Goal: Task Accomplishment & Management: Manage account settings

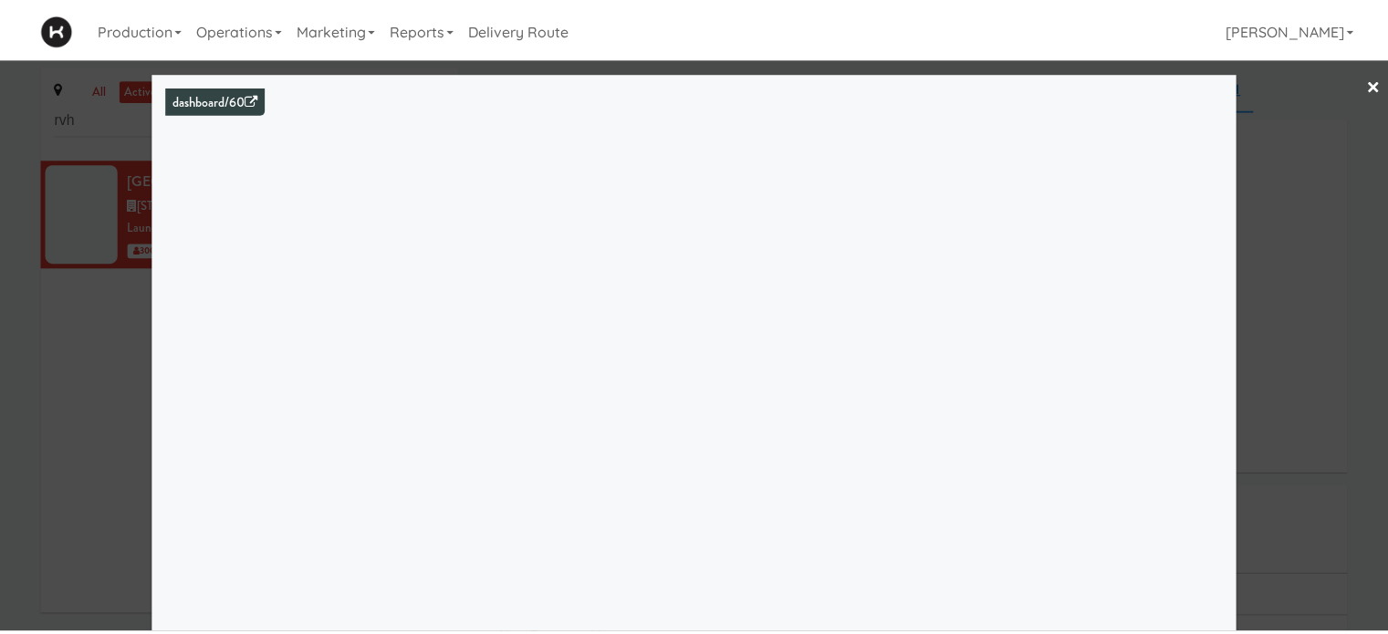
scroll to position [95, 0]
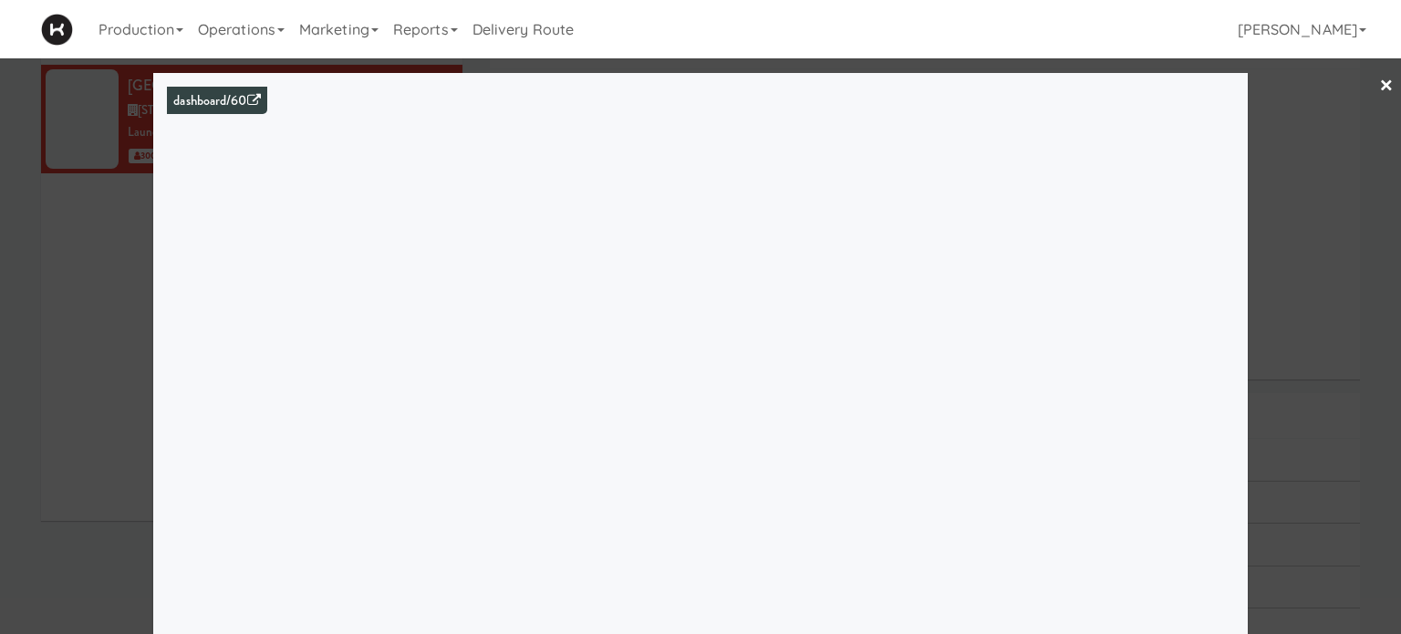
click at [1379, 85] on link "×" at bounding box center [1386, 86] width 15 height 57
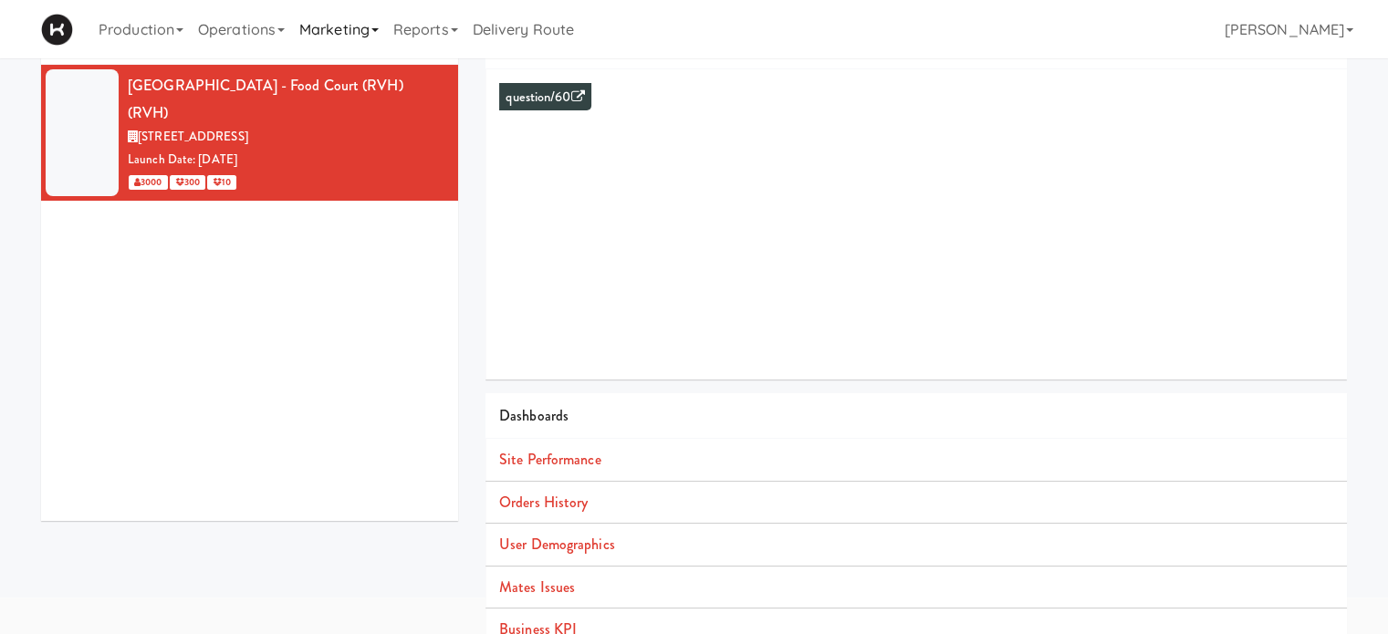
click at [363, 26] on link "Marketing" at bounding box center [339, 29] width 94 height 58
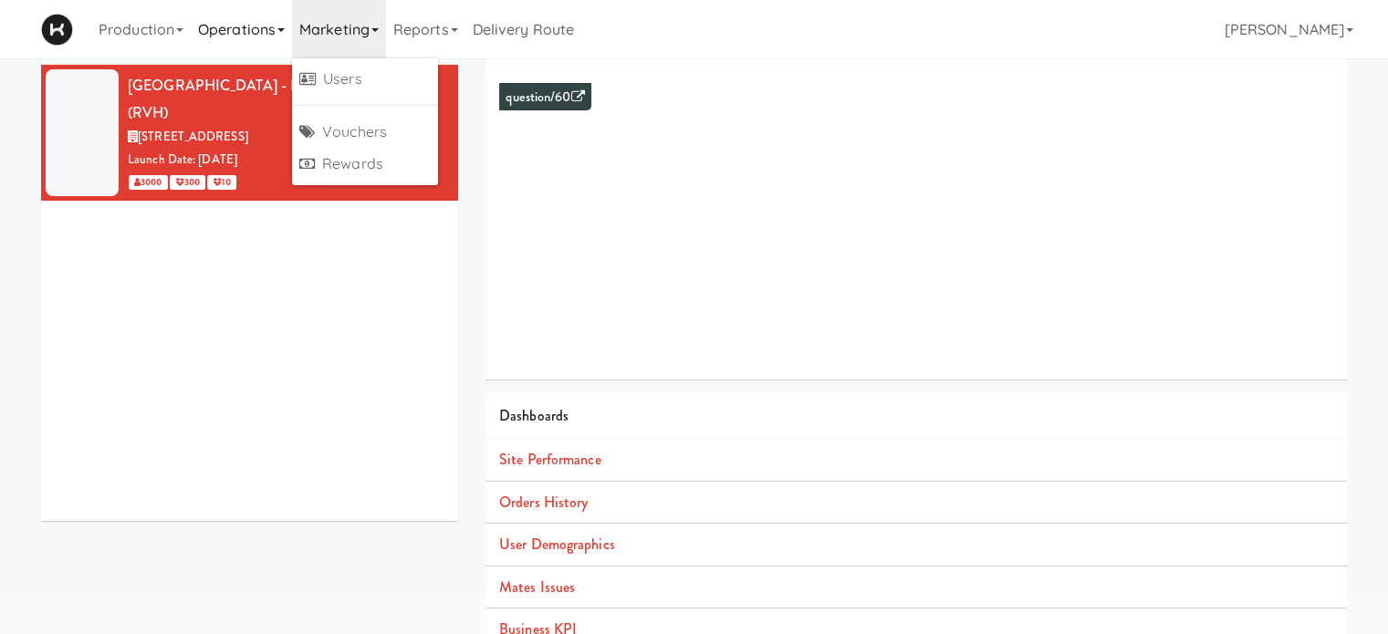
click at [241, 38] on link "Operations" at bounding box center [241, 29] width 101 height 58
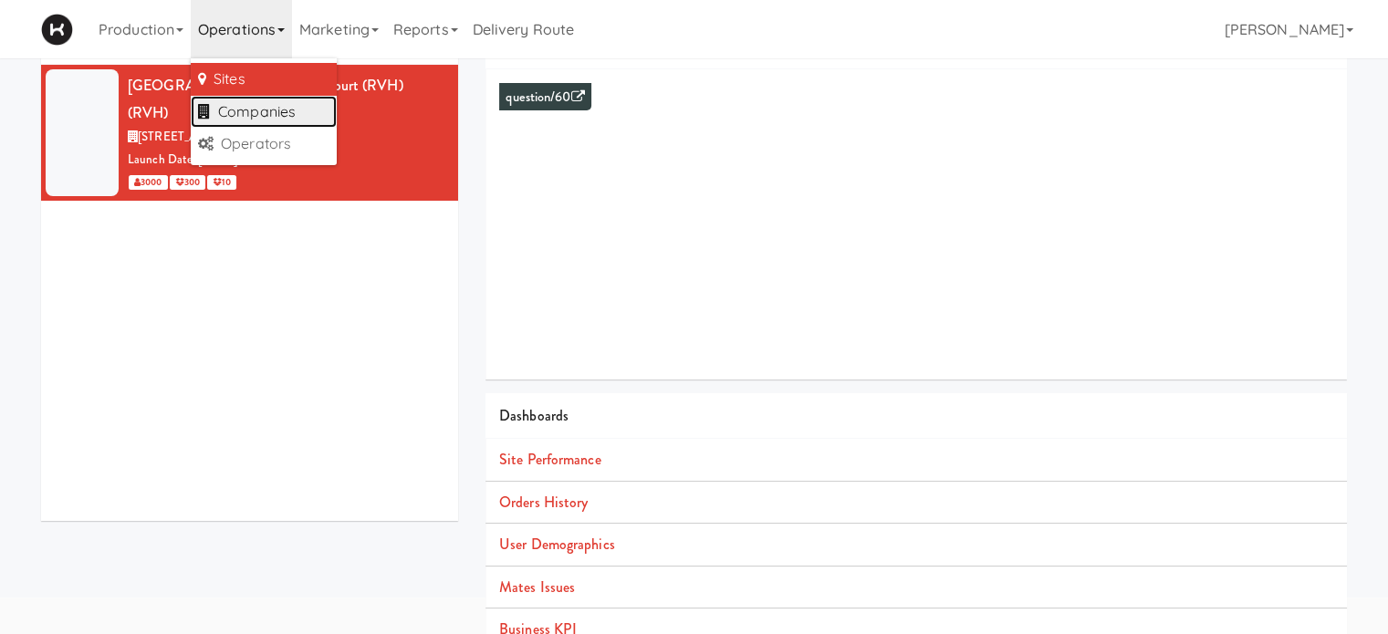
click at [290, 119] on link "Companies" at bounding box center [264, 112] width 146 height 33
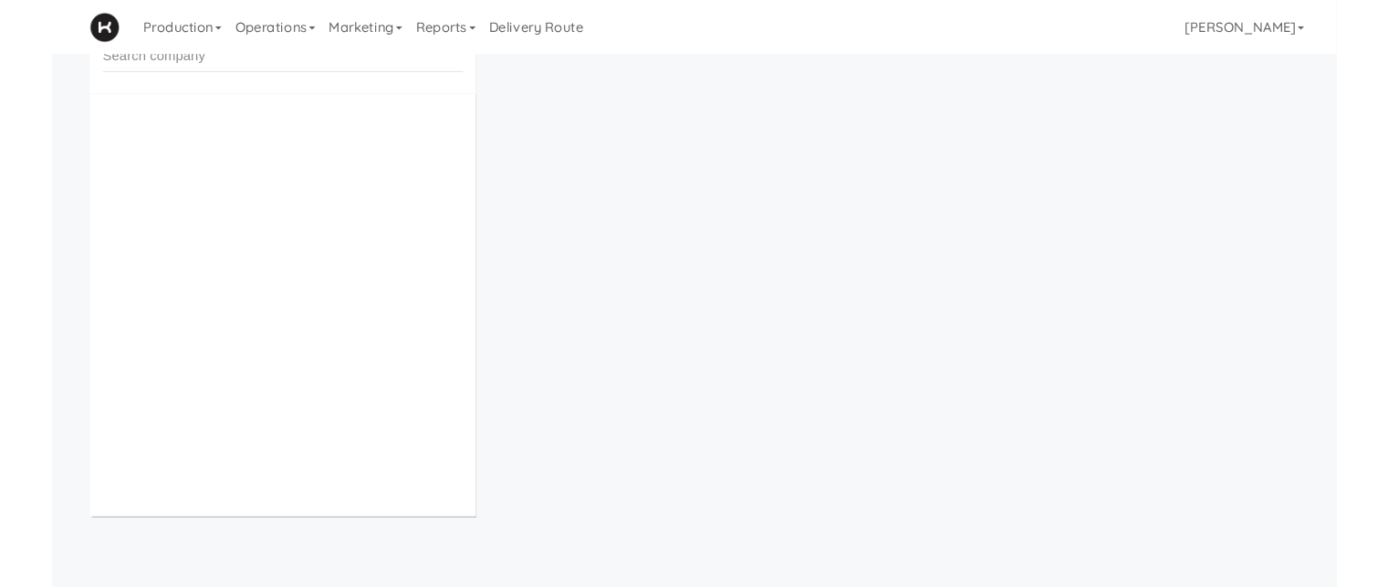
scroll to position [58, 0]
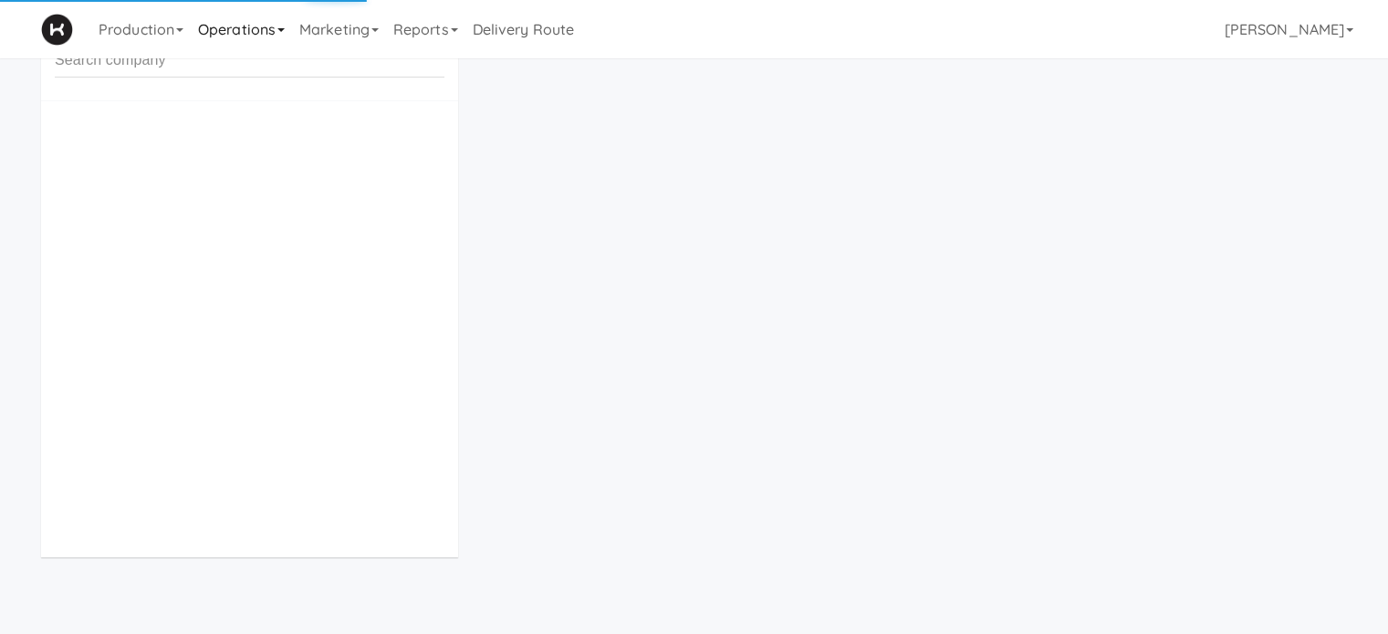
click at [285, 31] on icon at bounding box center [280, 30] width 7 height 4
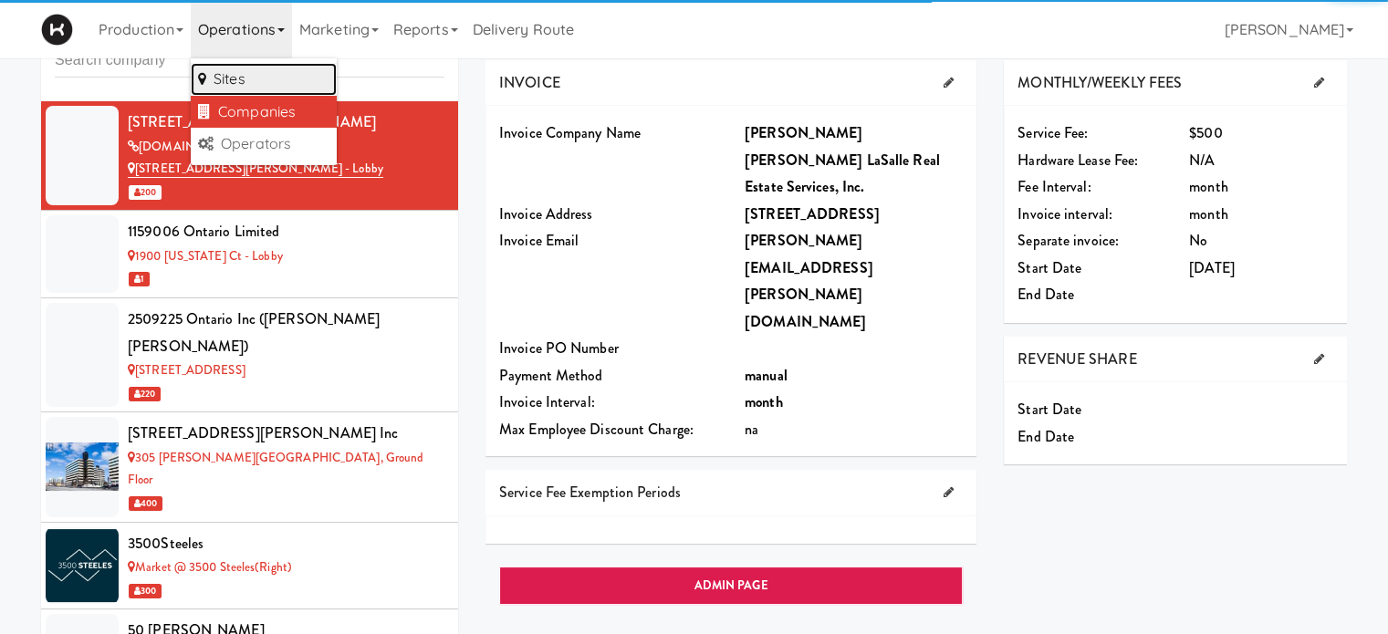
click at [280, 65] on link "Sites" at bounding box center [264, 79] width 146 height 33
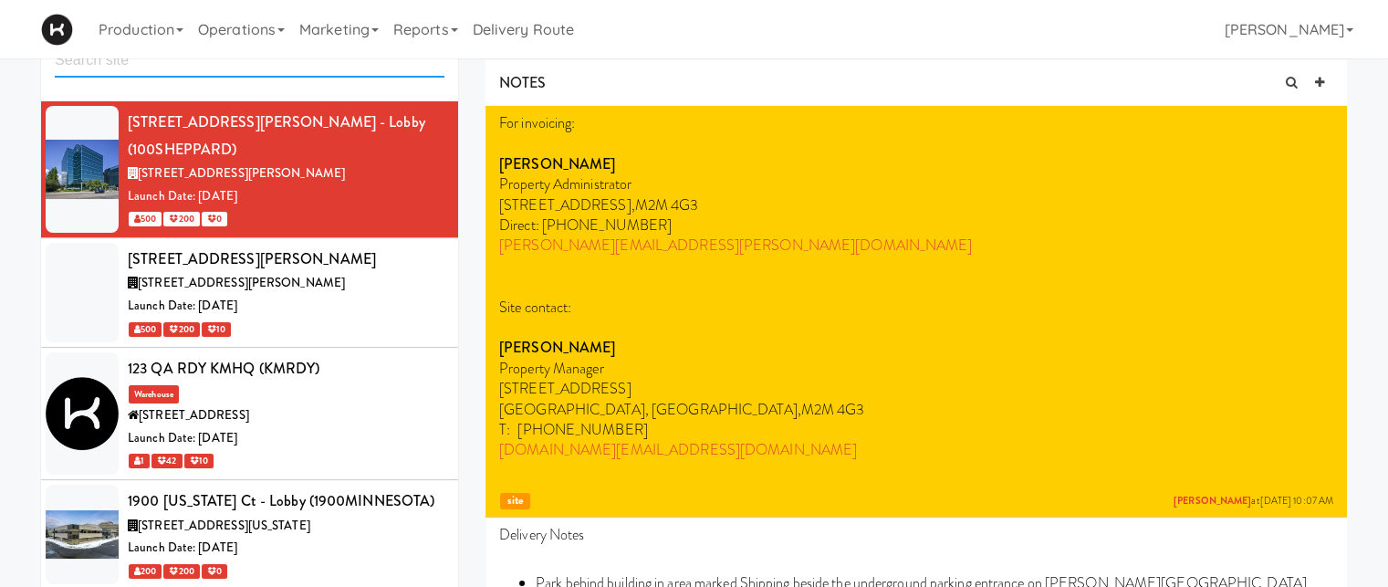
click at [163, 61] on input "text" at bounding box center [250, 61] width 390 height 34
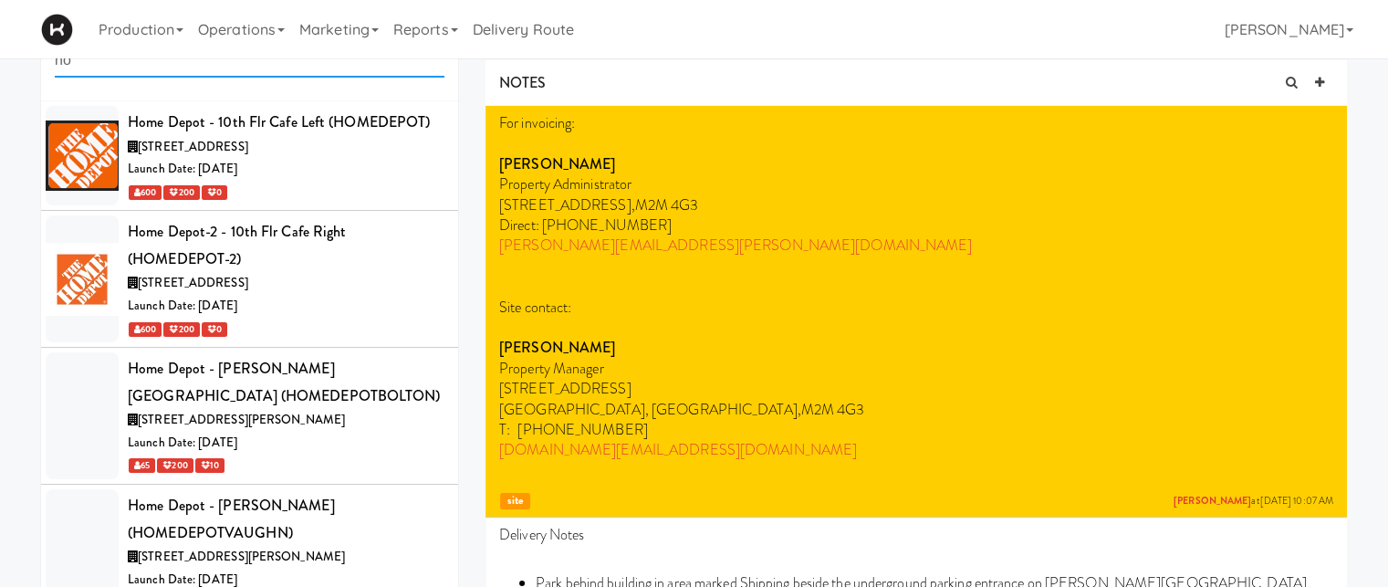
type input "h"
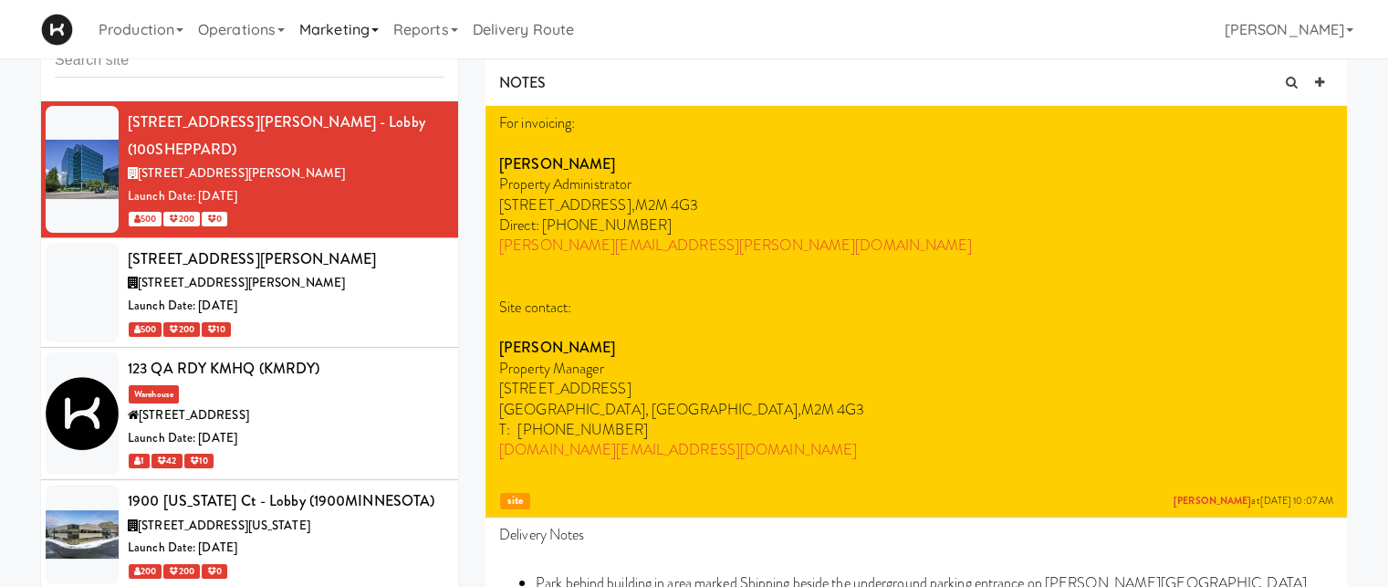
click at [379, 28] on icon at bounding box center [374, 30] width 7 height 4
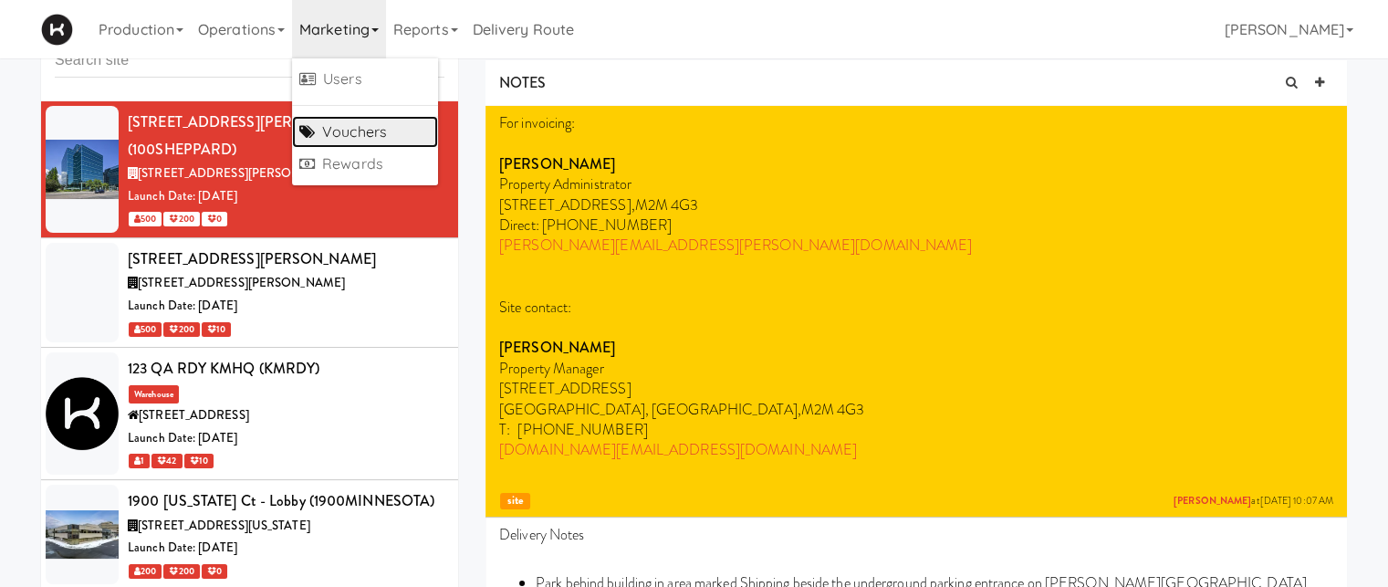
click at [380, 138] on link "Vouchers" at bounding box center [365, 132] width 146 height 33
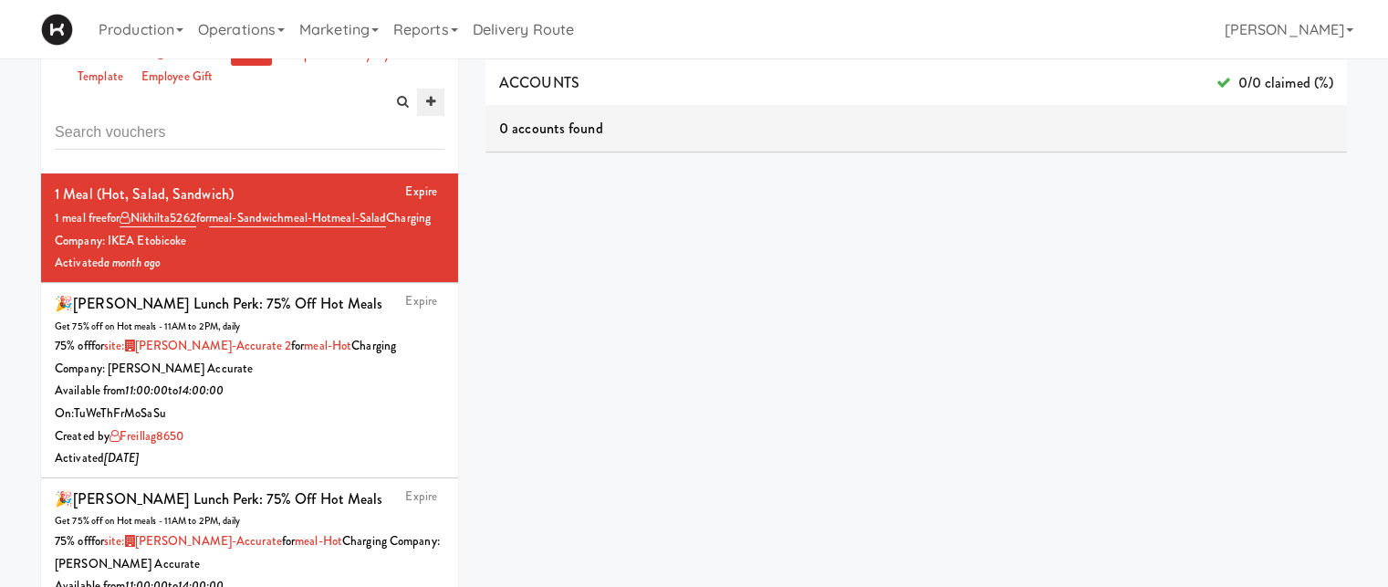
click at [426, 105] on icon at bounding box center [430, 102] width 9 height 12
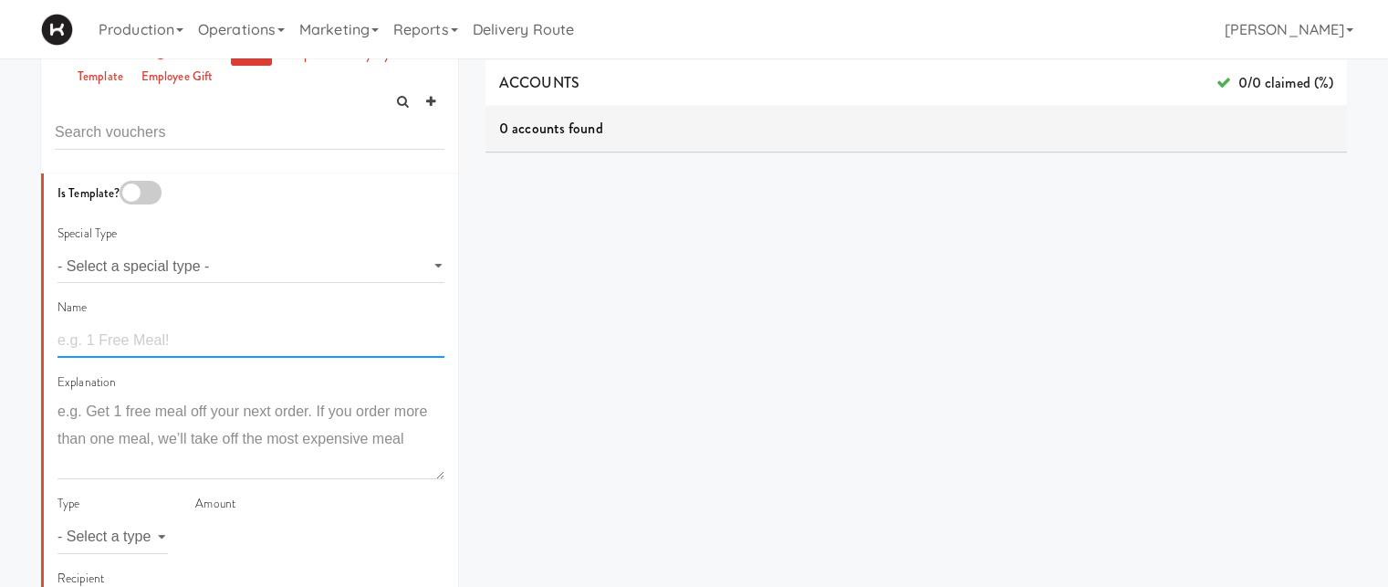
paste input "🎉 Home Depot Exclusive Perk: 25% off all items!"
type input "🎉 Home Depot Exclusive Perk: 25% off all items!"
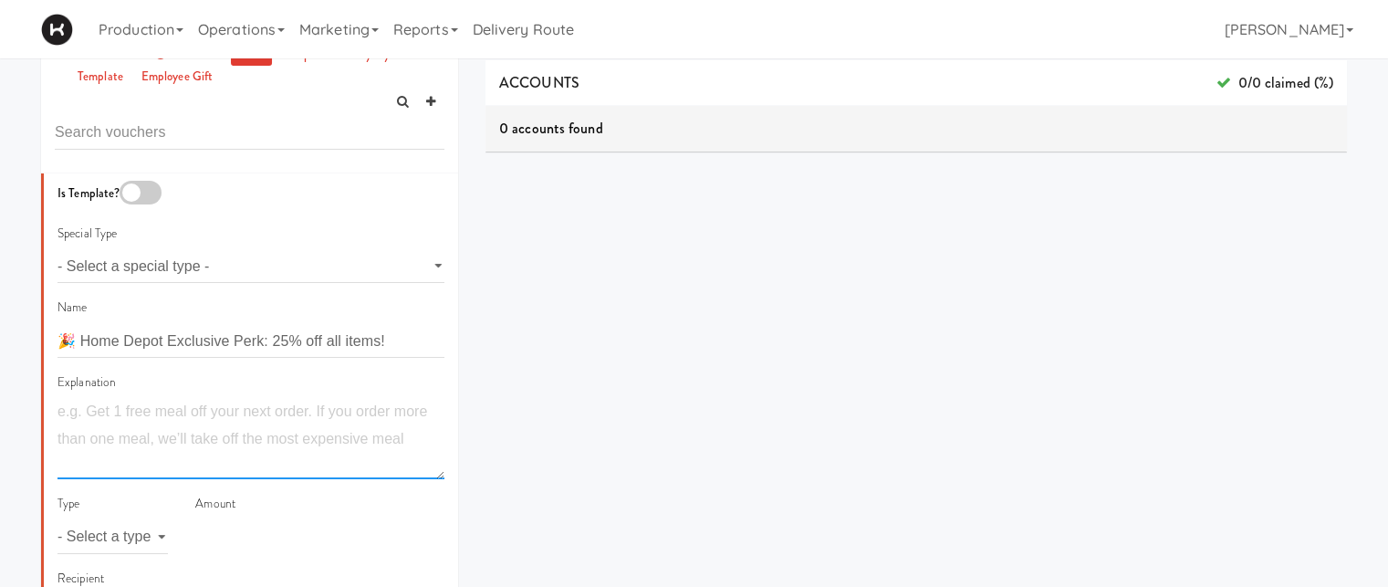
click at [199, 418] on textarea at bounding box center [250, 438] width 387 height 81
paste textarea "Enjoy 25% off on everything anytime, around the clock!"
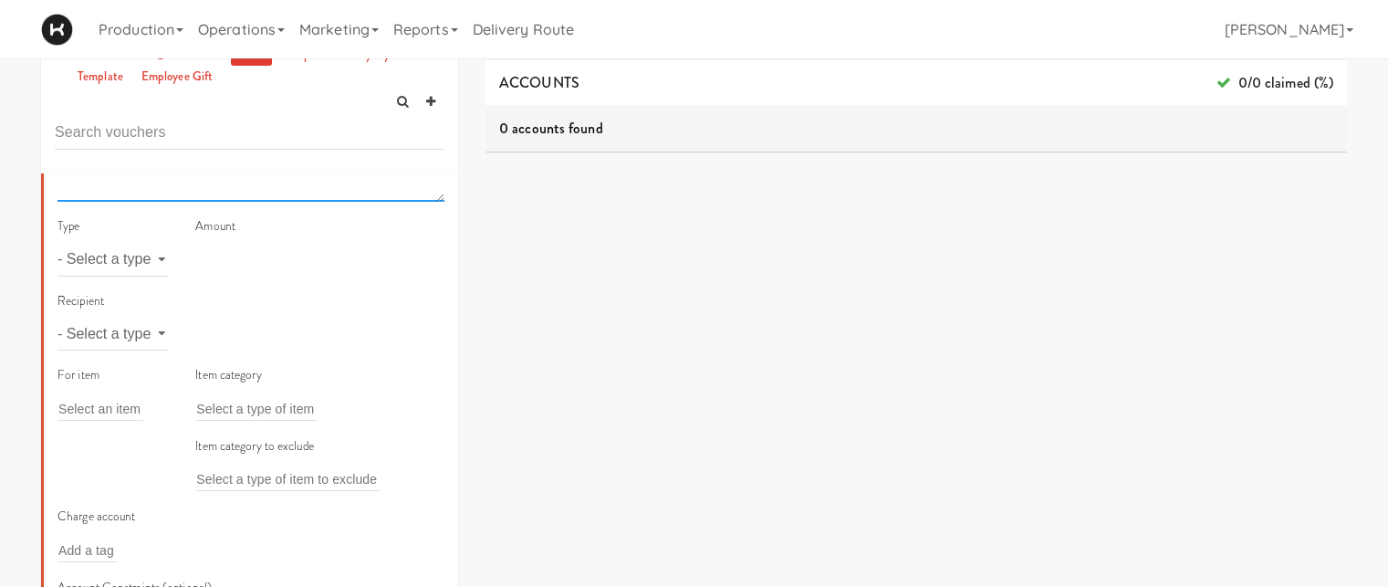
scroll to position [297, 0]
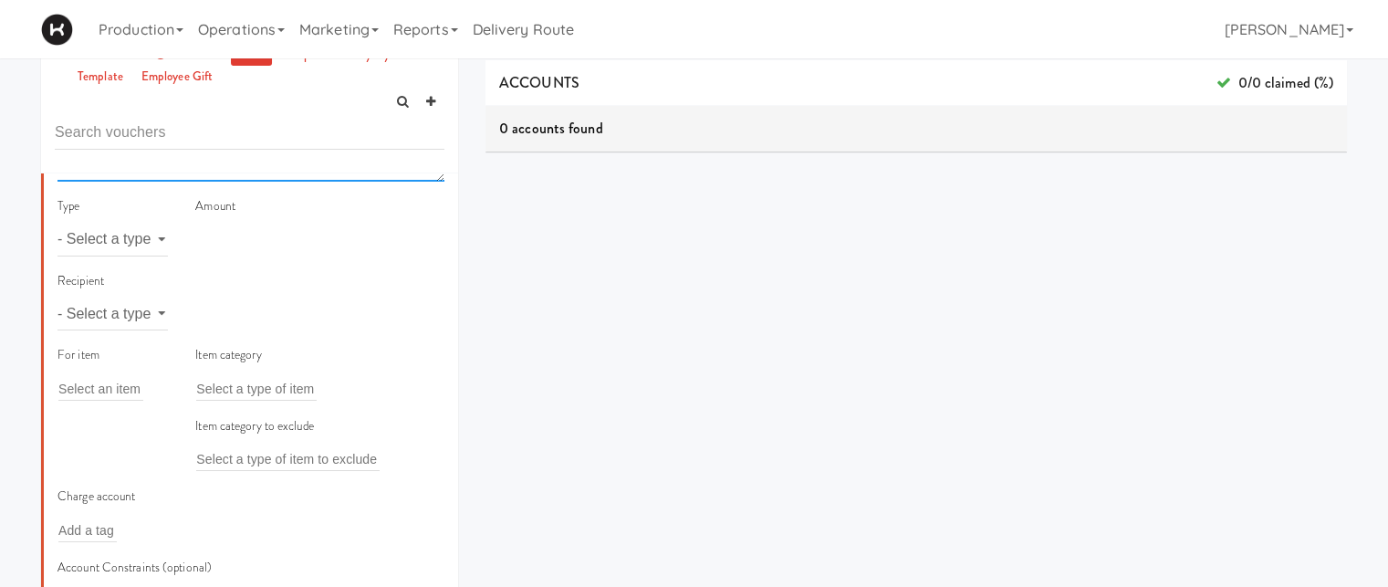
type textarea "Enjoy 25% off on everything anytime, around the clock!"
click at [134, 238] on select "- Select a type - meal item percent amount daily amount daily meal daily item p…" at bounding box center [112, 240] width 110 height 34
select select "string:percent"
click at [57, 223] on select "- Select a type - meal item percent amount daily amount daily meal daily item p…" at bounding box center [112, 240] width 110 height 34
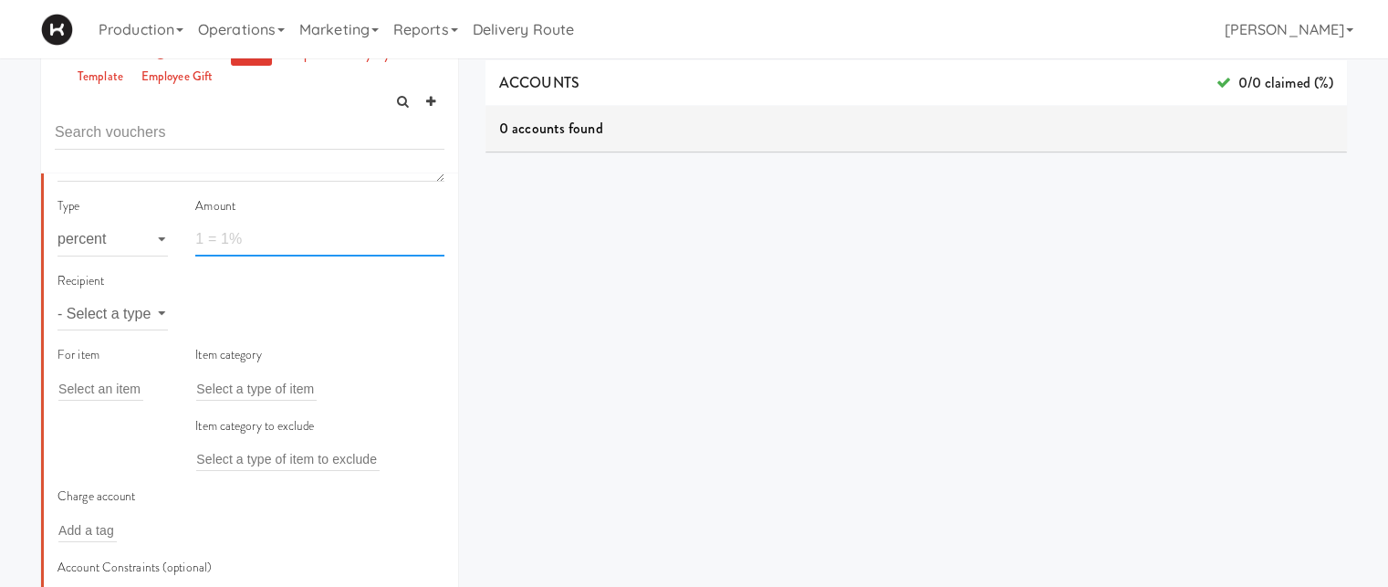
click at [256, 247] on input "number" at bounding box center [319, 240] width 249 height 34
type input "25"
click at [161, 308] on select "- Select a type - user site company" at bounding box center [112, 313] width 110 height 34
select select "string:site"
click at [57, 296] on select "- Select a type - user site company" at bounding box center [112, 313] width 110 height 34
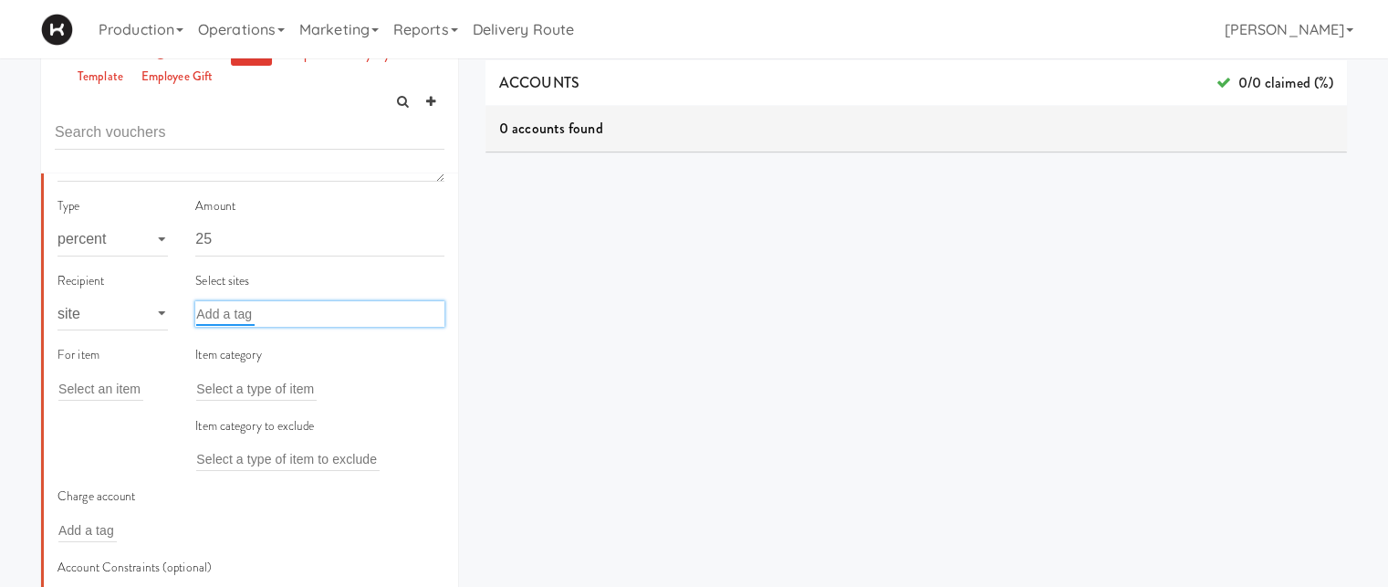
click at [239, 315] on input "text" at bounding box center [225, 314] width 58 height 24
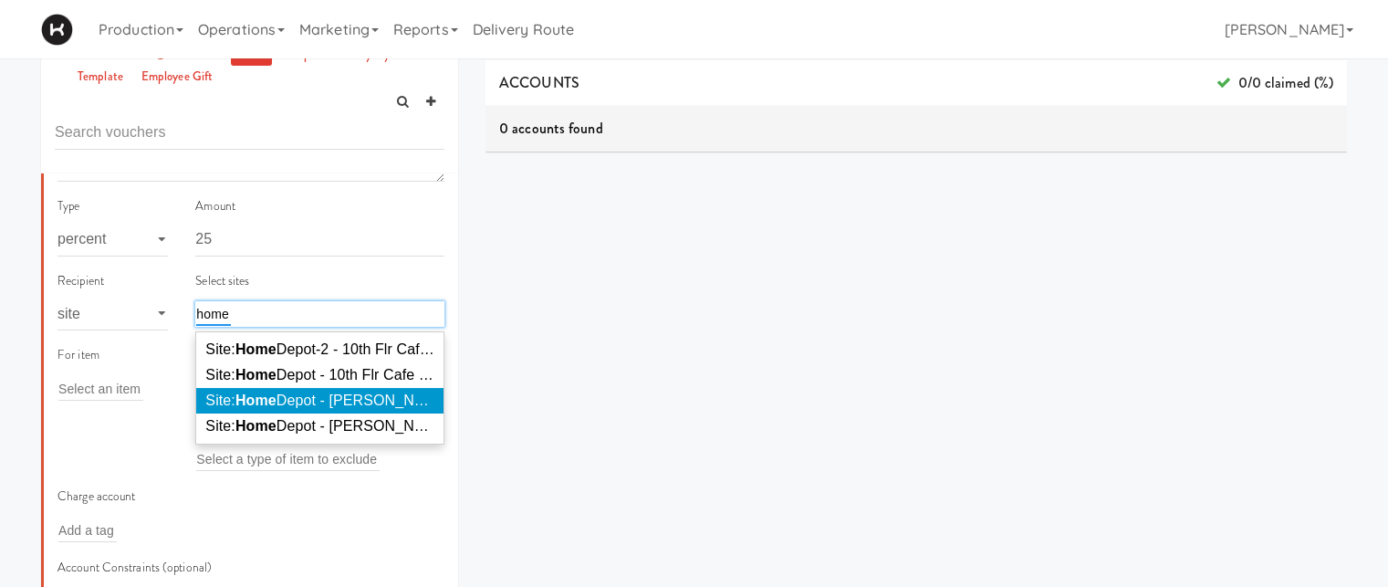
type input "home"
click at [282, 396] on span "Site: Home Depot - Bolton IC ( HOME DEPOTBOLTON)" at bounding box center [488, 400] width 567 height 16
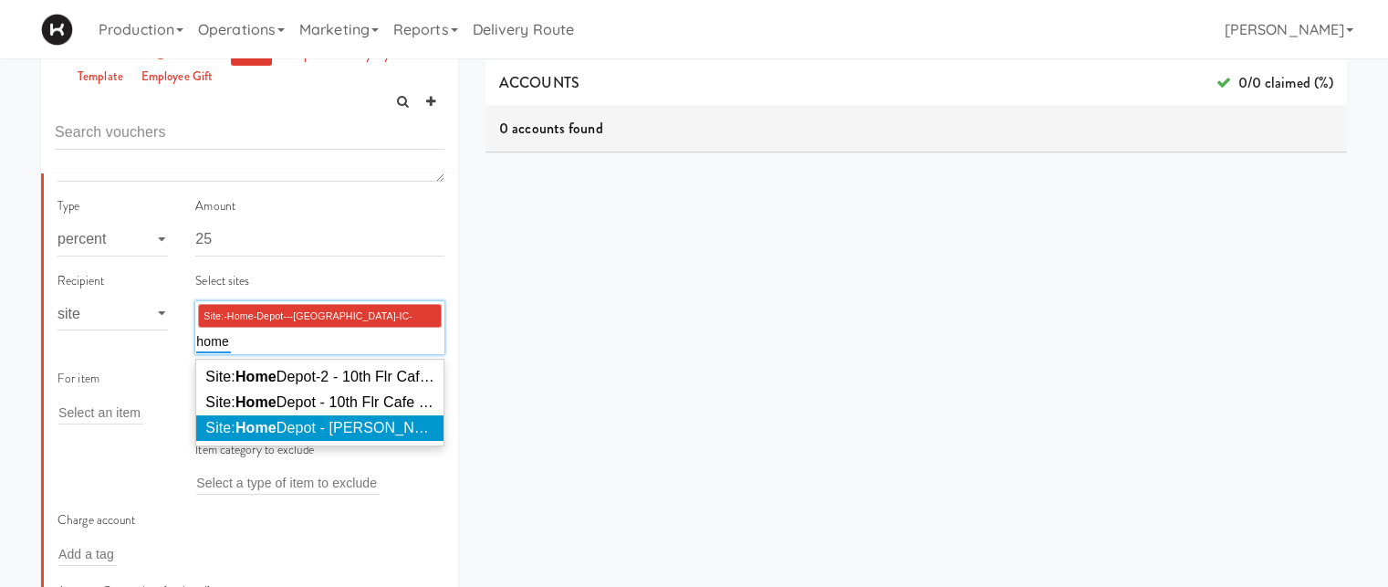
type input "home"
click at [301, 424] on span "Site: Home Depot - [PERSON_NAME] ( HOME DEPOTVAUGHN)" at bounding box center [412, 428] width 415 height 16
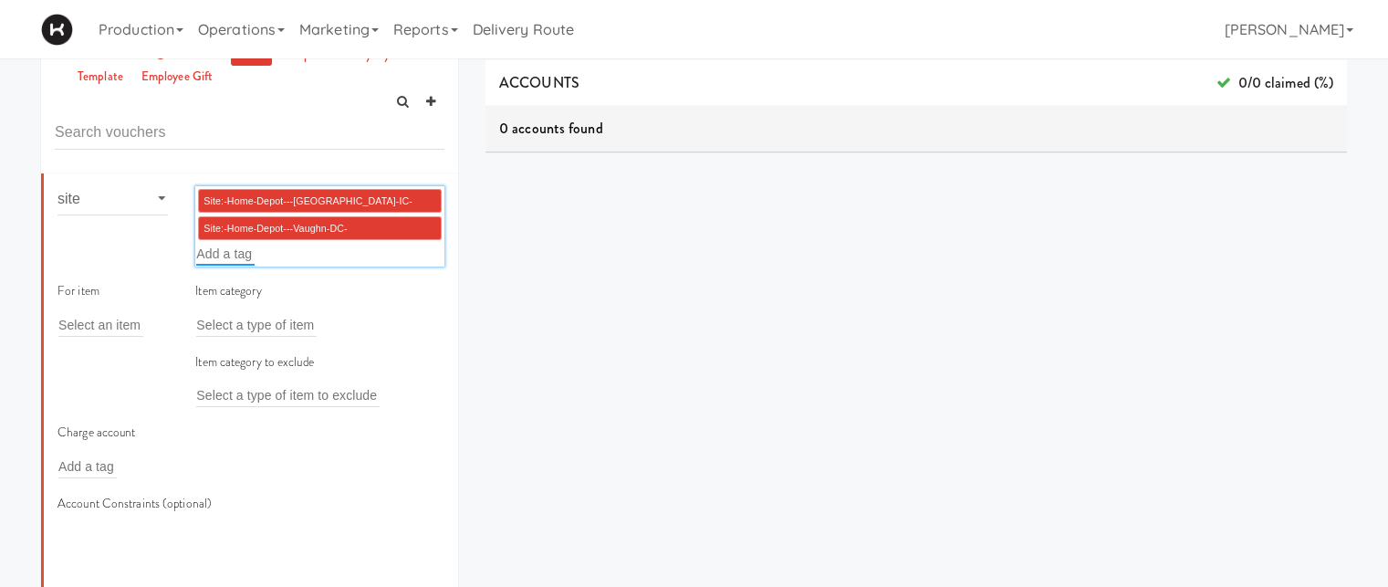
scroll to position [423, 0]
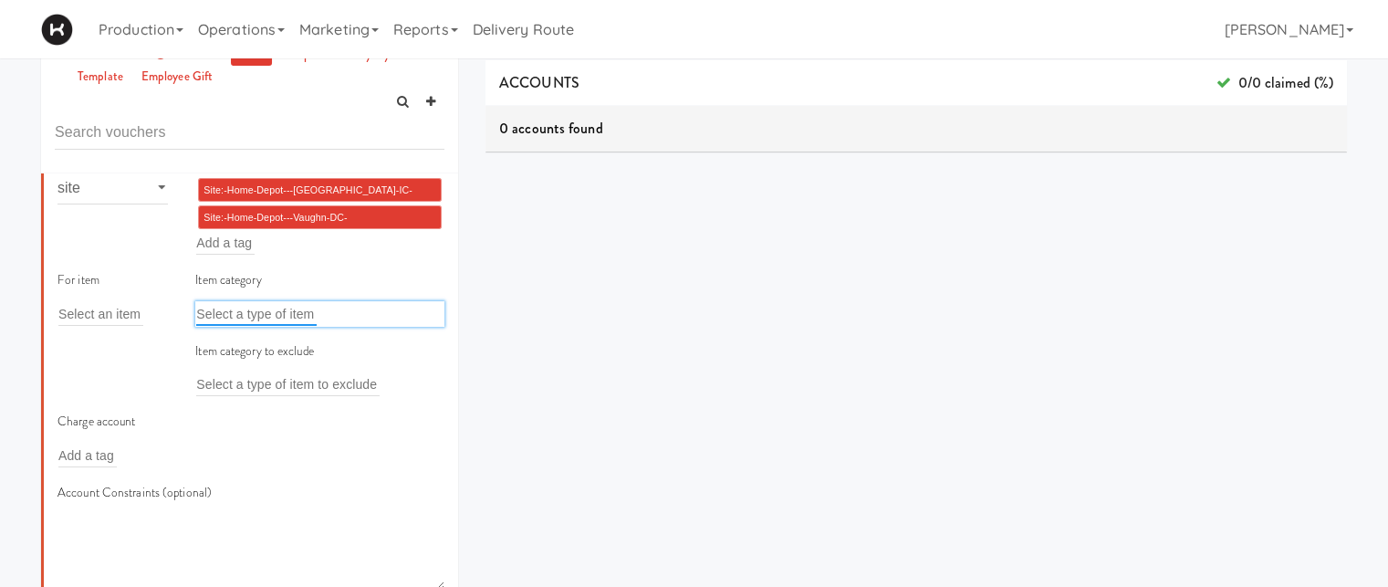
click at [258, 309] on input "text" at bounding box center [256, 314] width 120 height 24
click at [148, 417] on div "Charge account Add a tag" at bounding box center [147, 439] width 180 height 57
click at [231, 415] on div "Charge account Add a tag" at bounding box center [147, 446] width 207 height 71
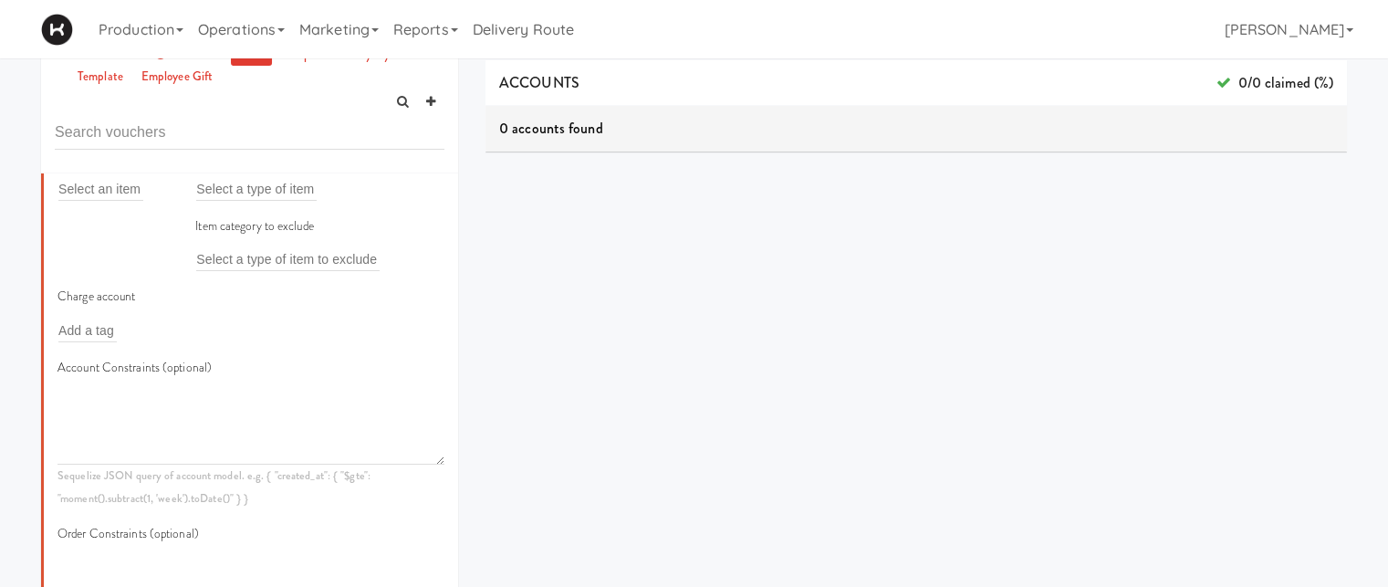
scroll to position [538, 0]
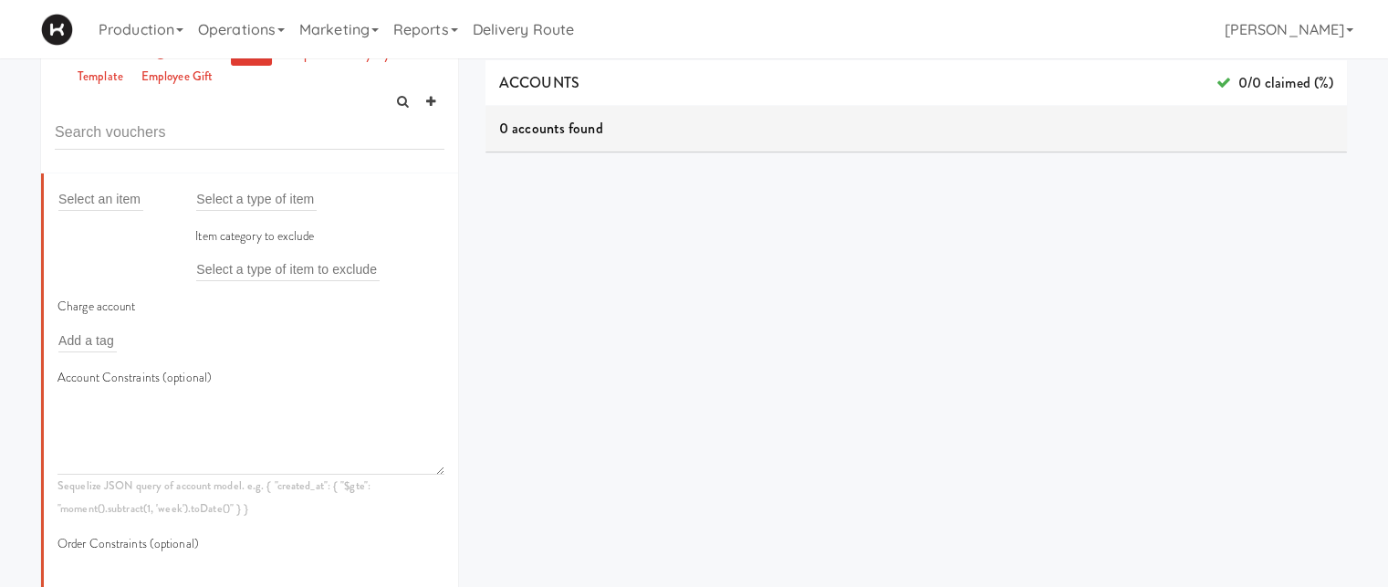
click at [239, 309] on div "Charge account Add a tag" at bounding box center [147, 331] width 207 height 71
click at [92, 341] on input "text" at bounding box center [87, 340] width 58 height 24
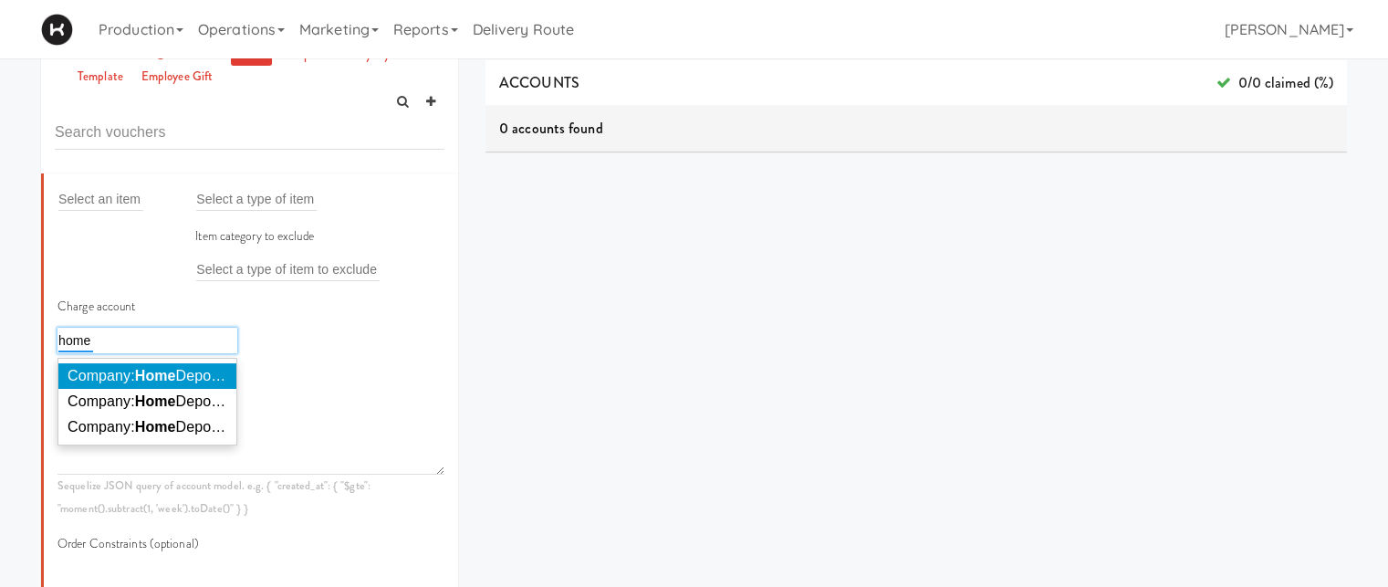
type input "home"
click at [179, 378] on span "Company: Home Depot of Canada Inc." at bounding box center [192, 376] width 248 height 16
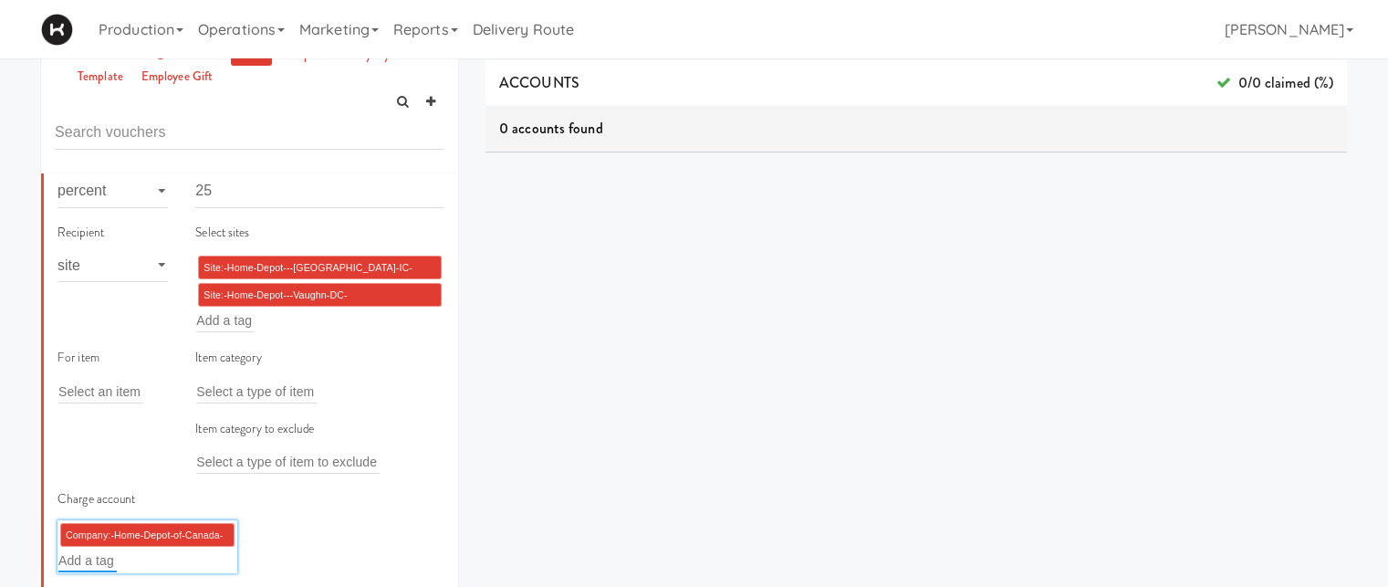
scroll to position [387, 0]
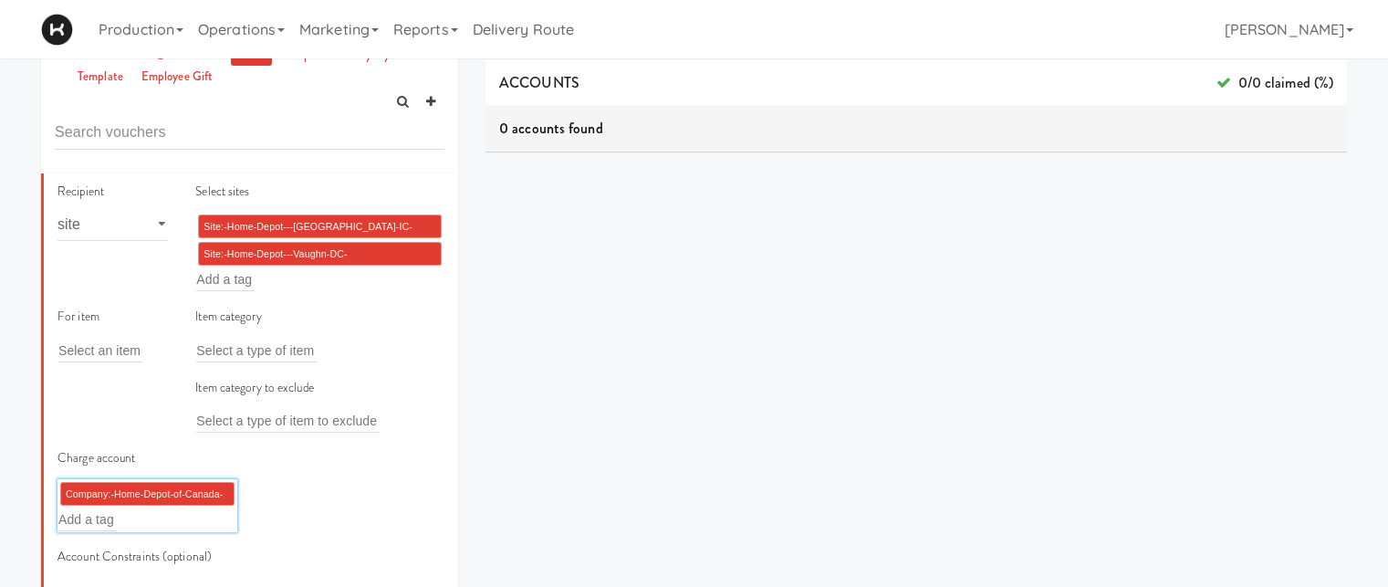
click at [410, 251] on li "Site:-Home-Depot---Vaughn-DC-(HOMEDEPOTVAUGHN) ×" at bounding box center [320, 254] width 244 height 24
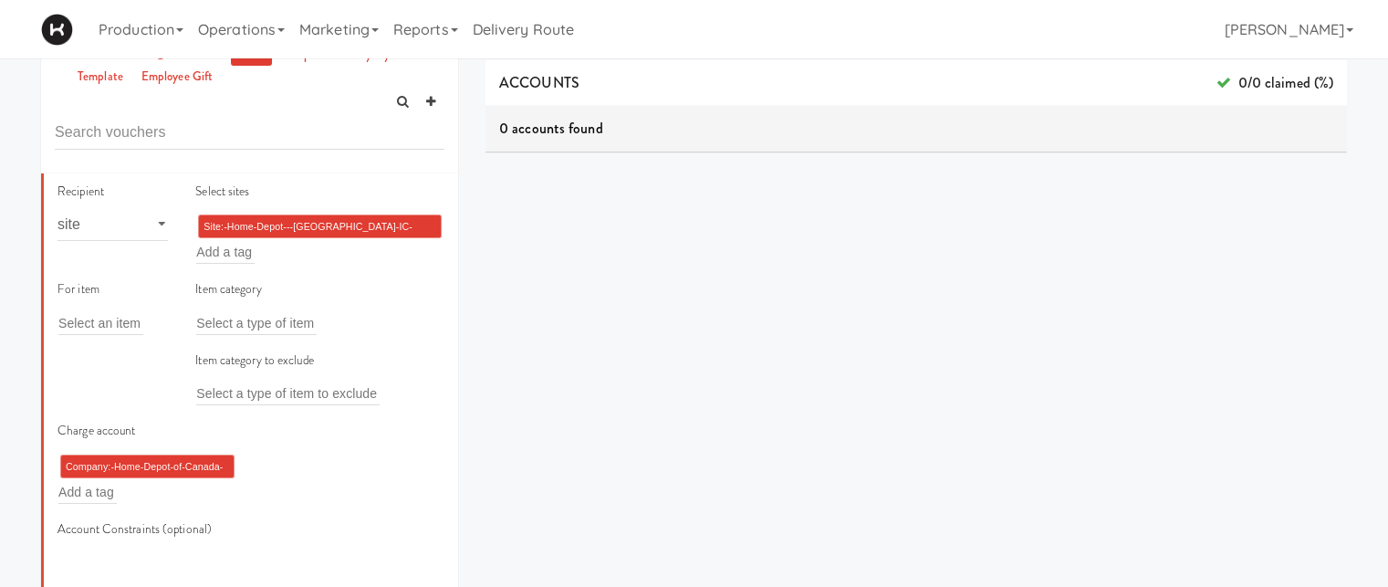
click at [200, 472] on li "Company:-Home-Depot-of-Canada-Inc. ×" at bounding box center [147, 466] width 174 height 24
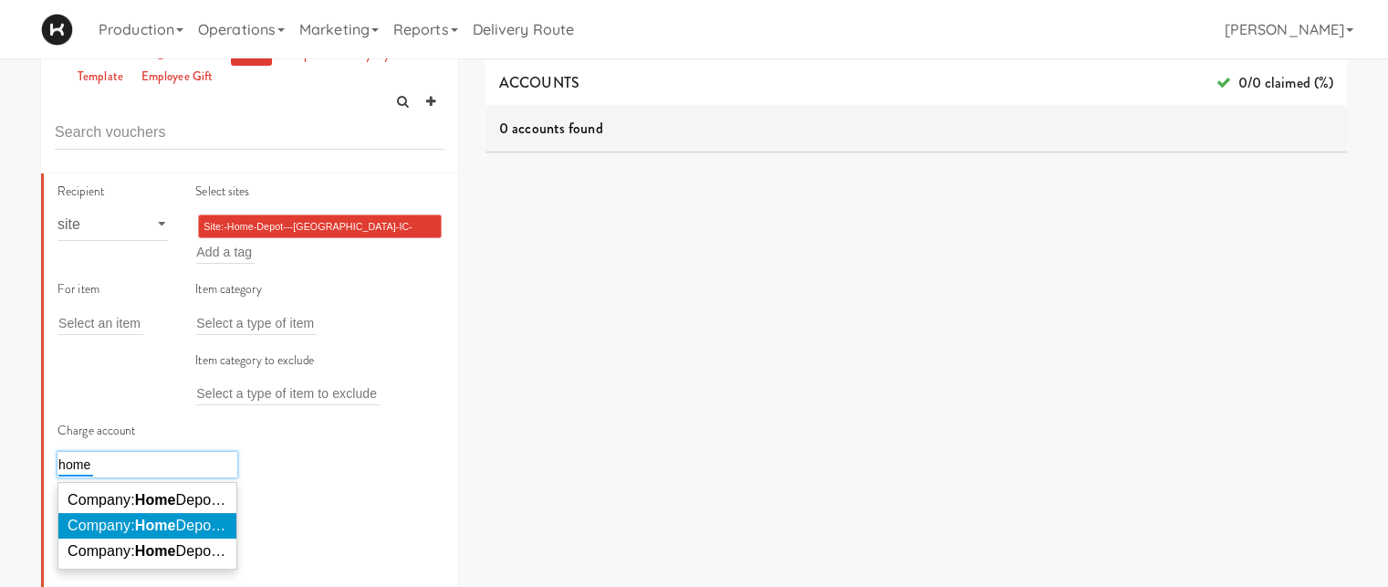
type input "home"
click at [204, 528] on span "Company: Home Depot of Canada Inc. - Bolton IC" at bounding box center [336, 525] width 536 height 16
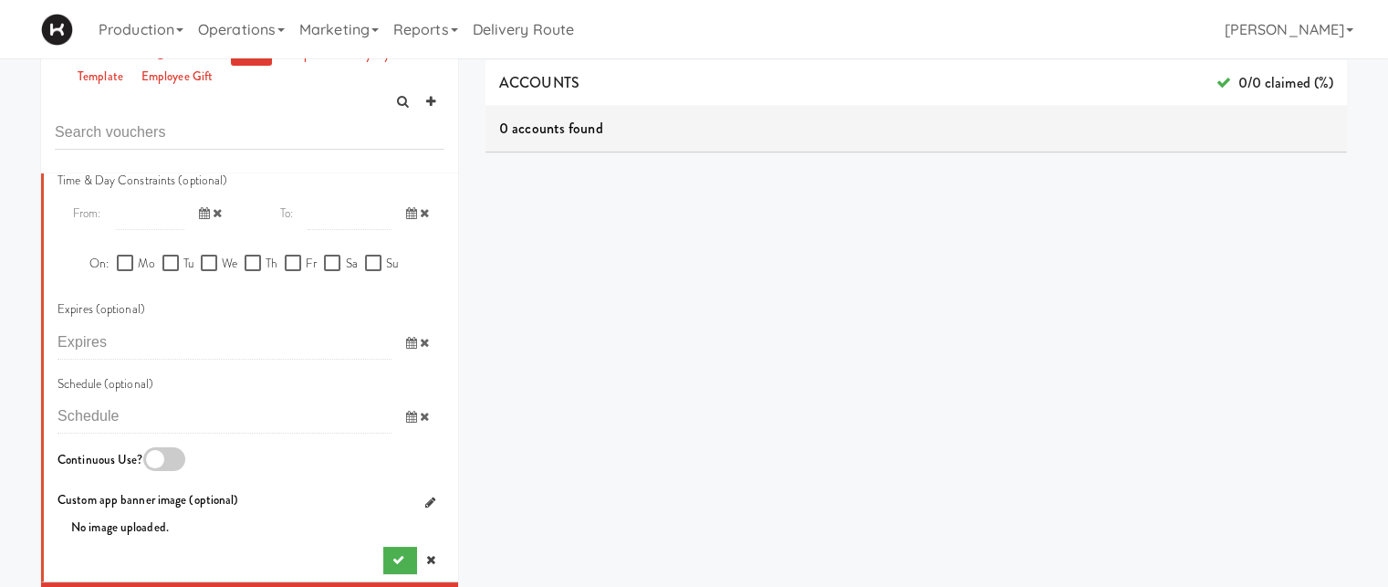
scroll to position [1058, 0]
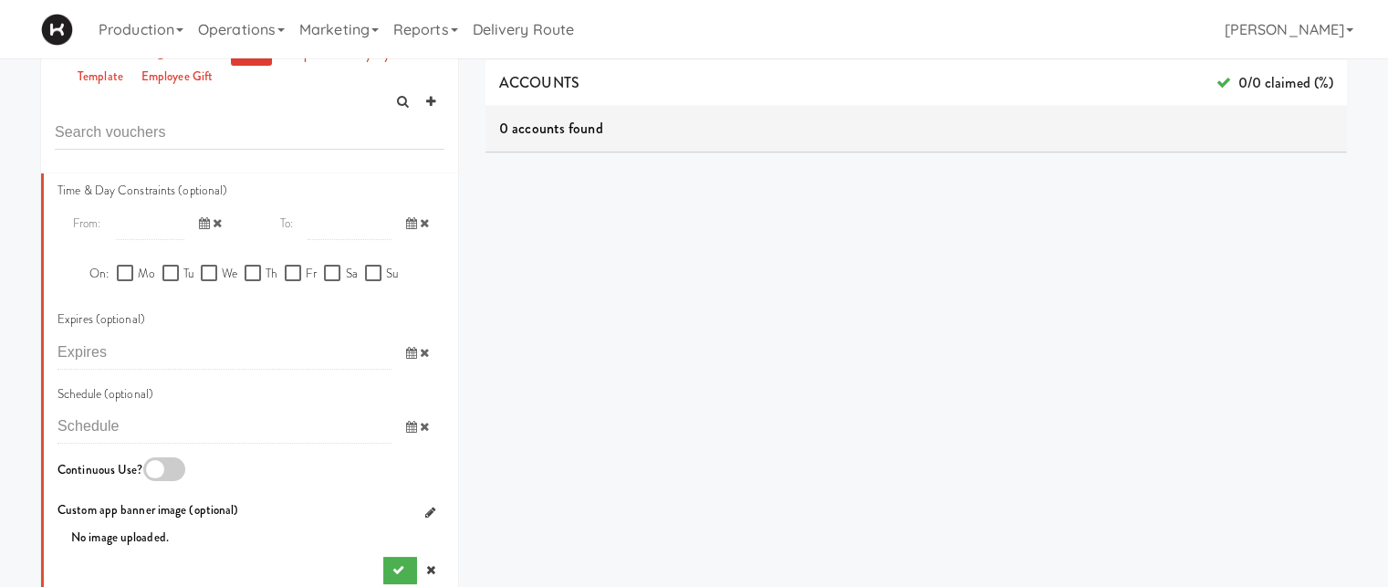
click at [199, 222] on icon at bounding box center [204, 223] width 11 height 12
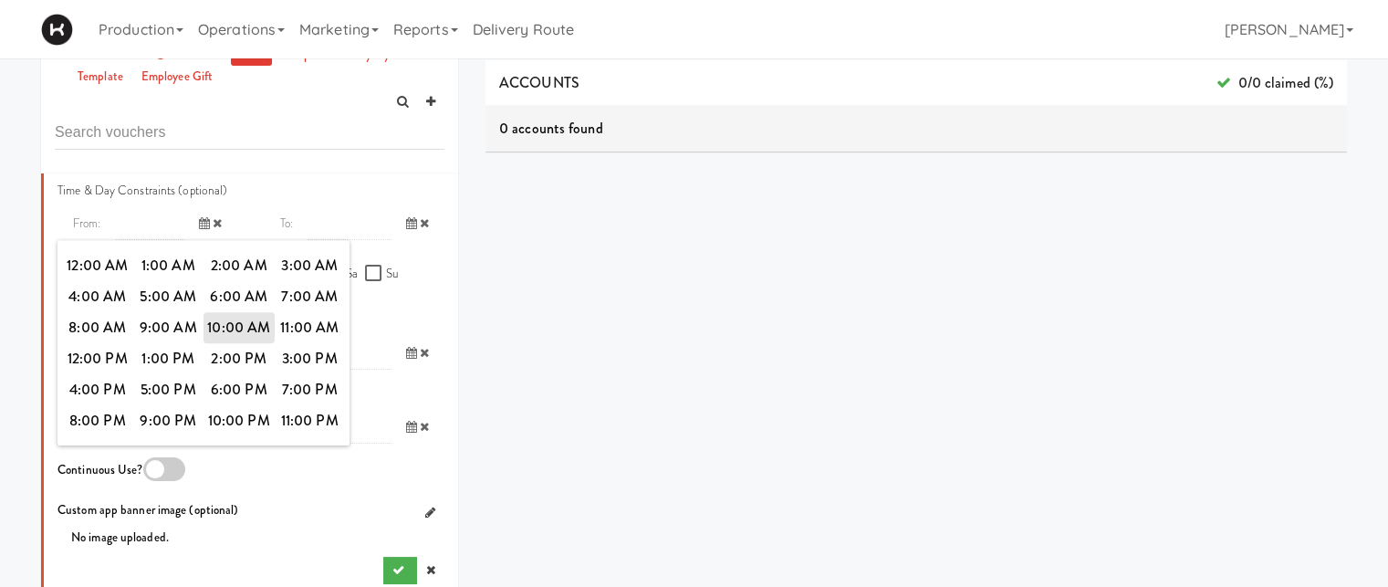
click at [131, 227] on input "text" at bounding box center [150, 223] width 68 height 34
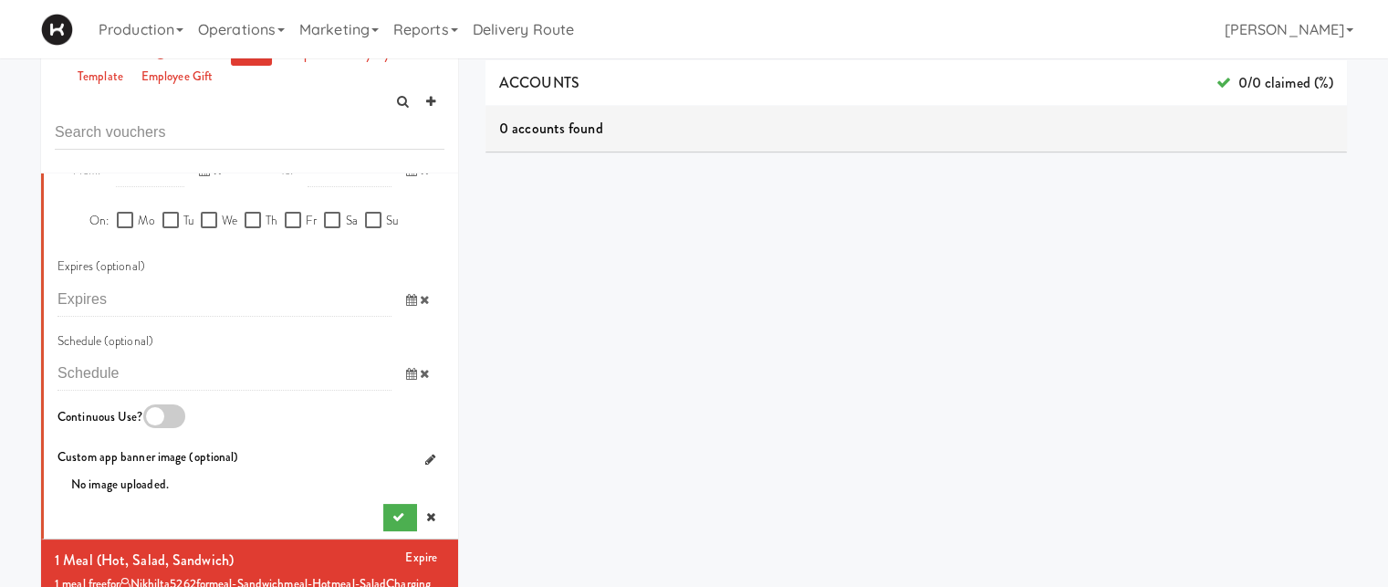
scroll to position [1121, 0]
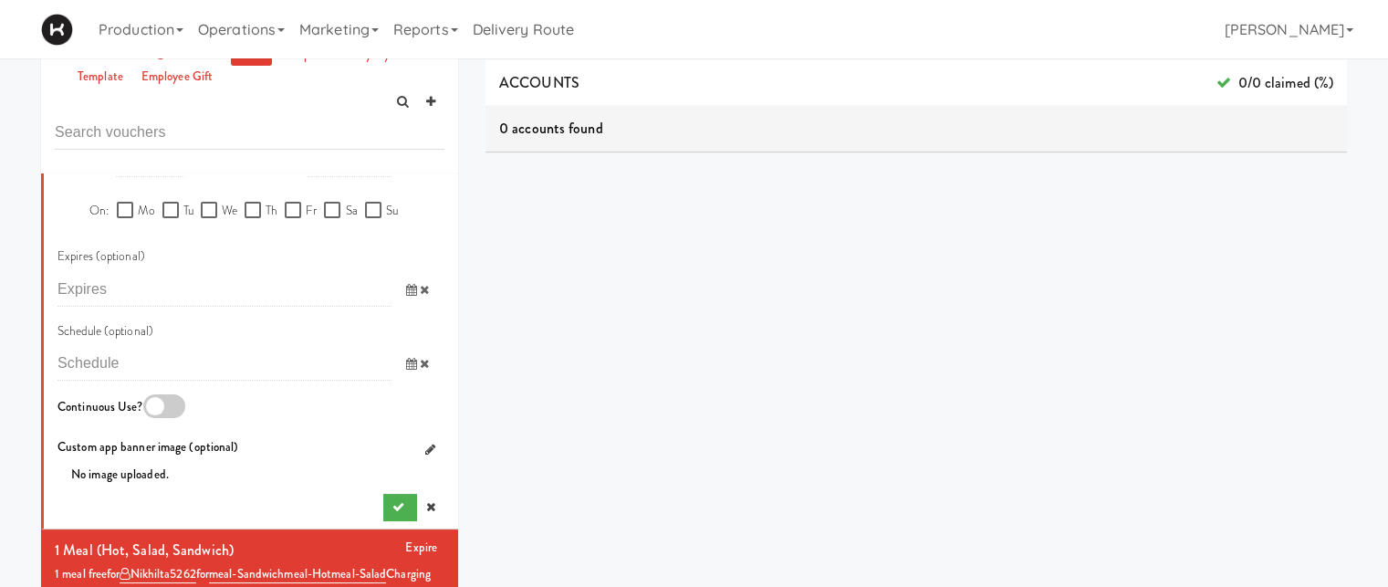
click at [406, 363] on icon at bounding box center [411, 364] width 11 height 12
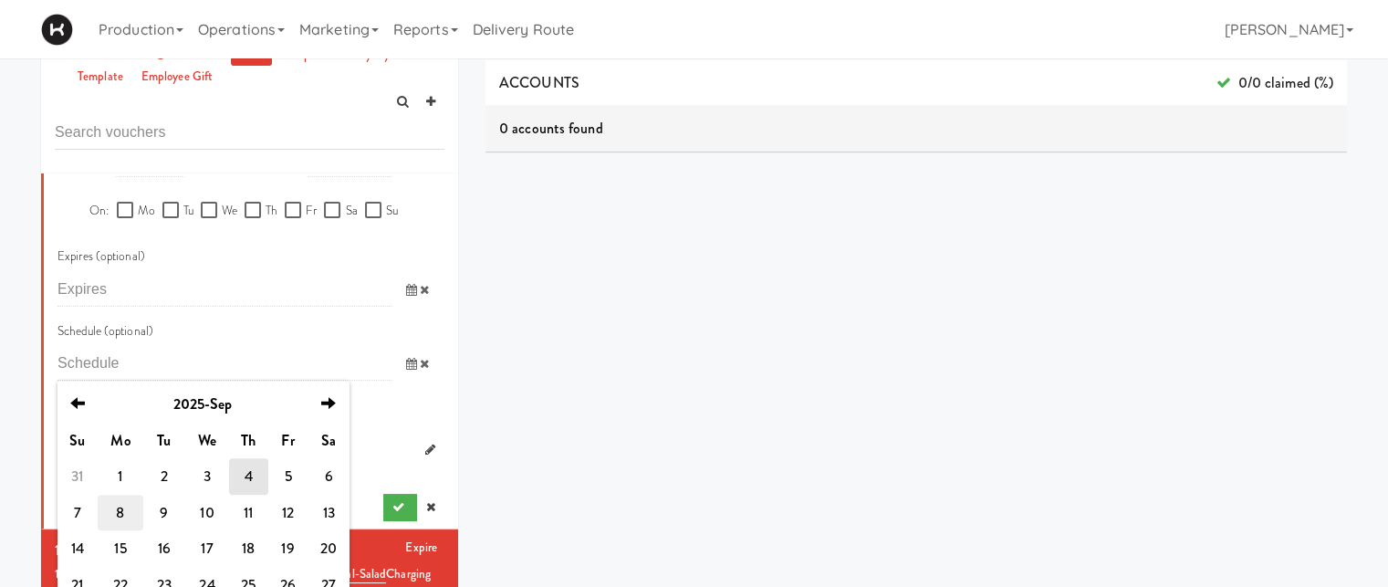
click at [124, 514] on td "8" at bounding box center [121, 512] width 46 height 36
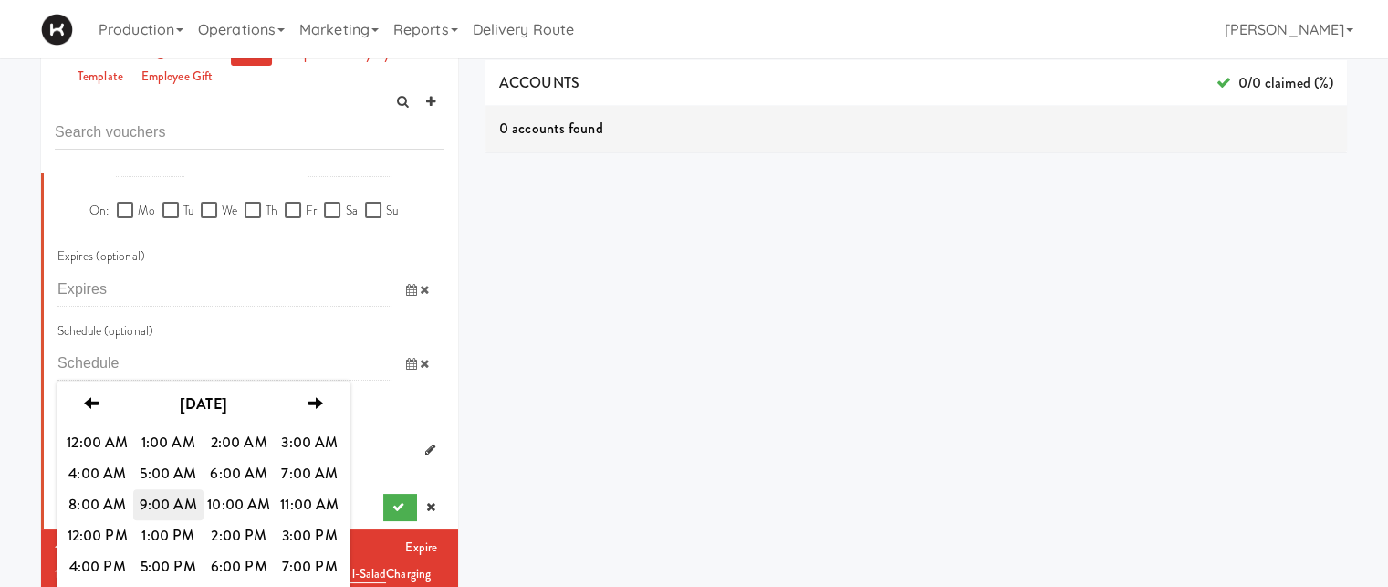
click at [172, 499] on span "9:00 AM" at bounding box center [168, 504] width 71 height 31
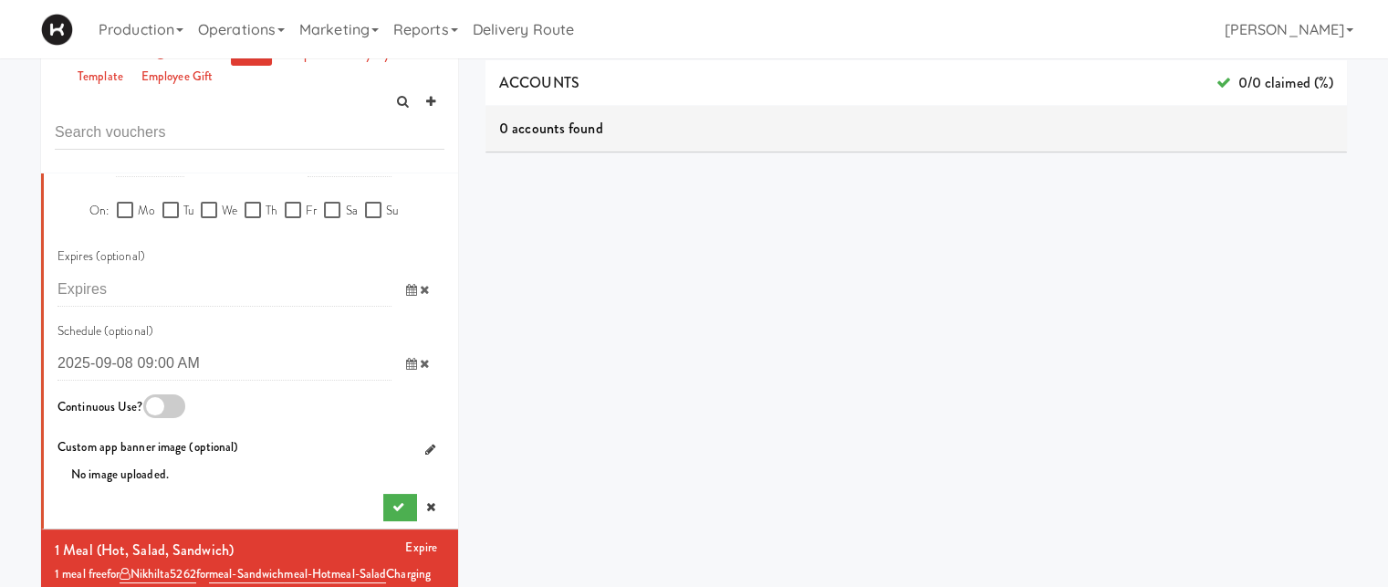
click at [406, 362] on icon at bounding box center [411, 364] width 11 height 12
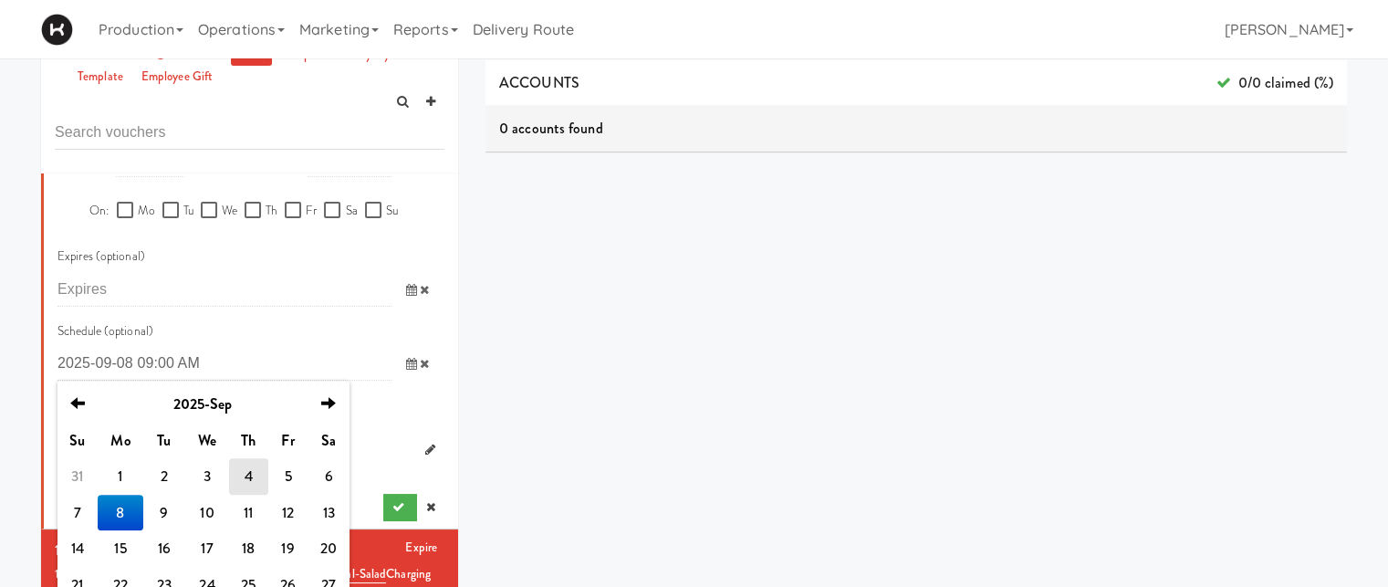
click at [293, 360] on input "text" at bounding box center [224, 364] width 334 height 34
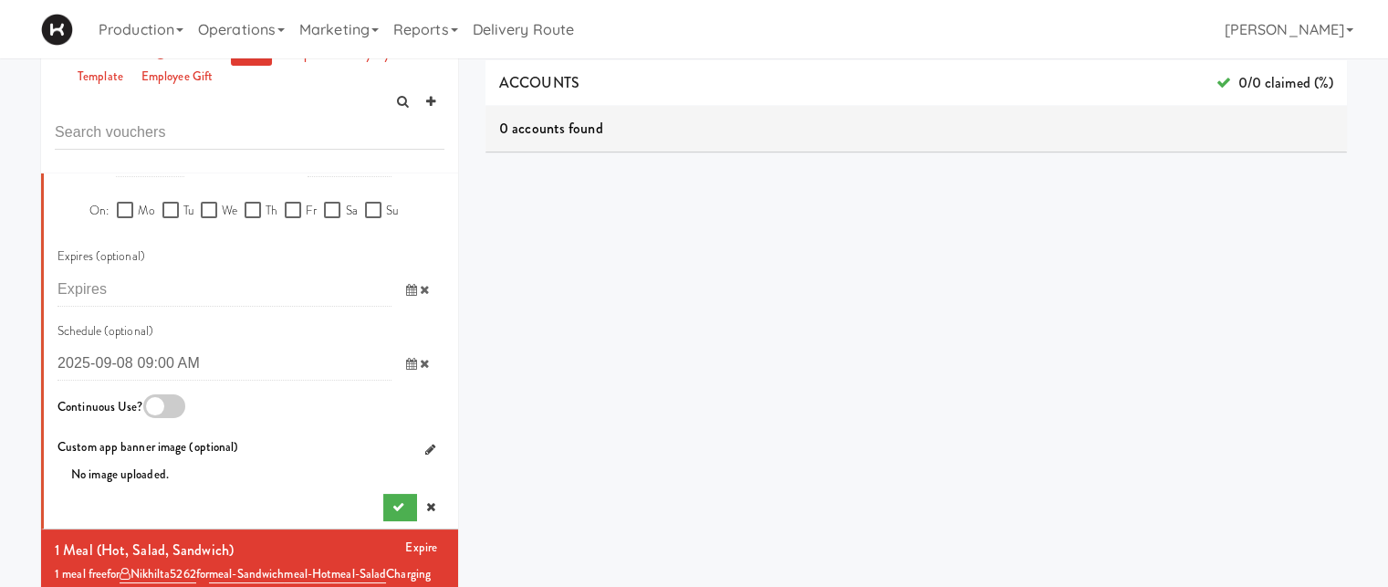
click at [406, 364] on icon at bounding box center [411, 364] width 11 height 12
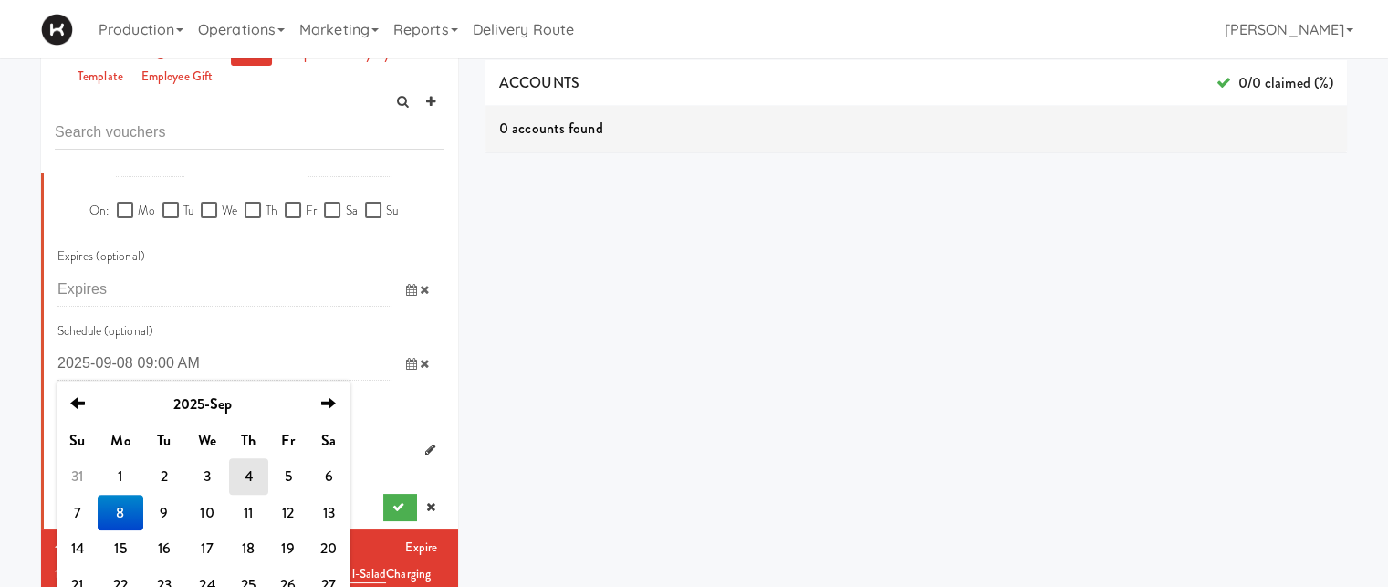
click at [121, 509] on td "8" at bounding box center [121, 512] width 46 height 36
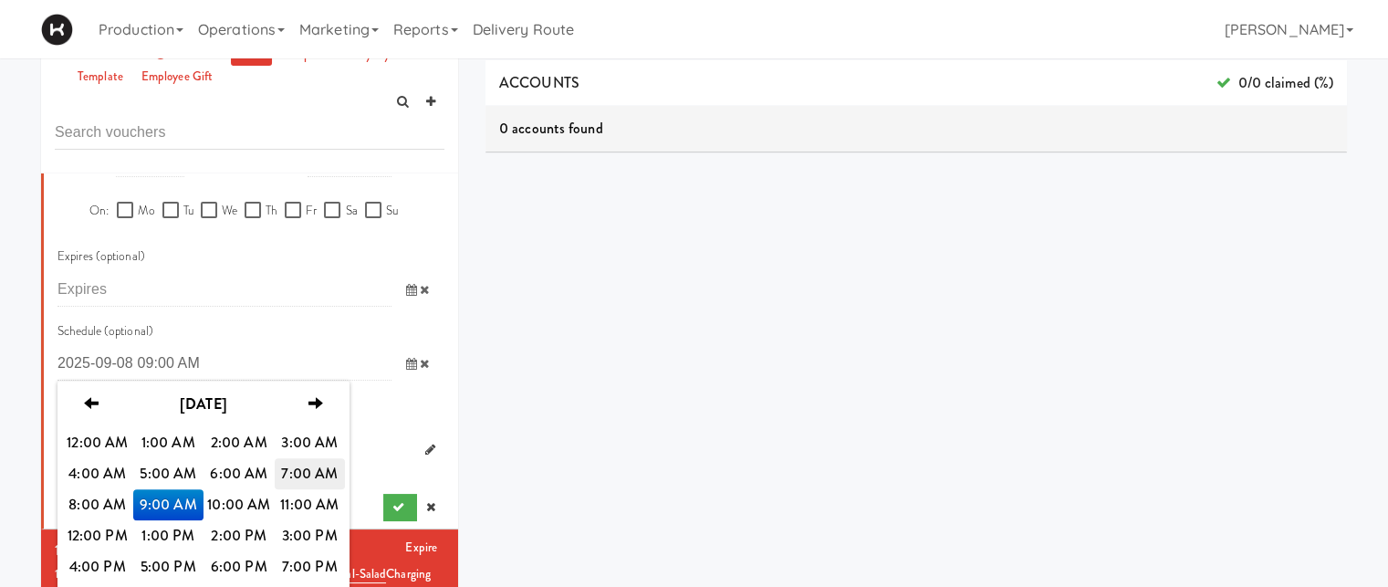
click at [320, 460] on span "7:00 AM" at bounding box center [310, 473] width 71 height 31
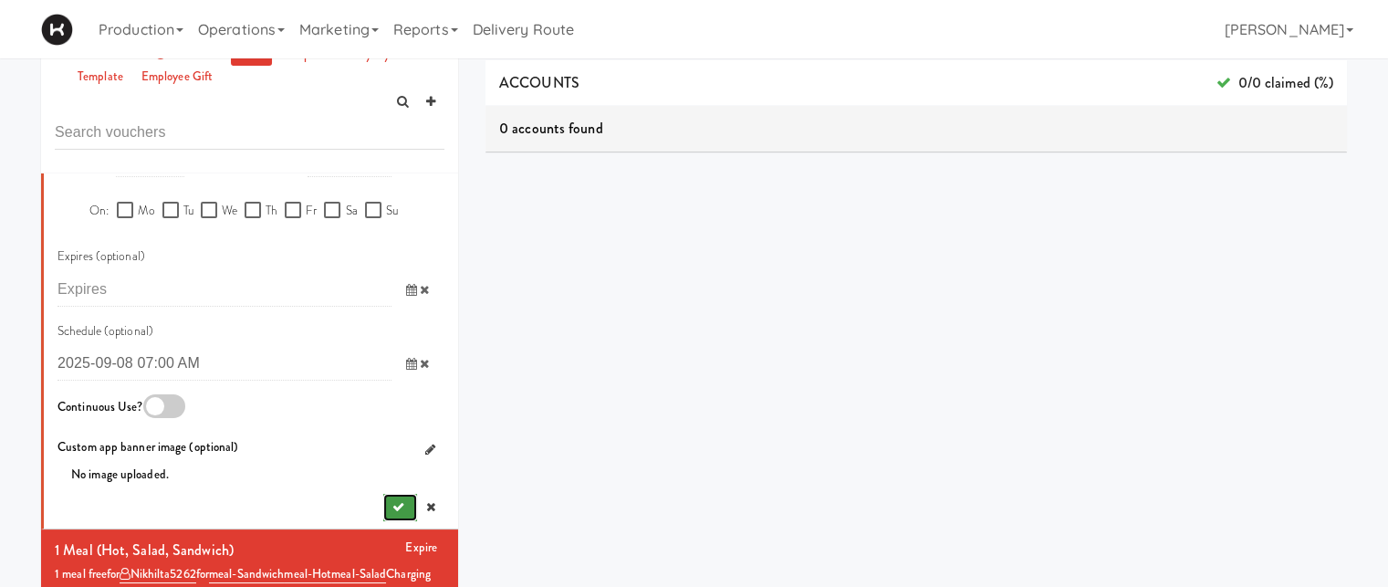
click at [383, 502] on button "submit" at bounding box center [400, 507] width 34 height 27
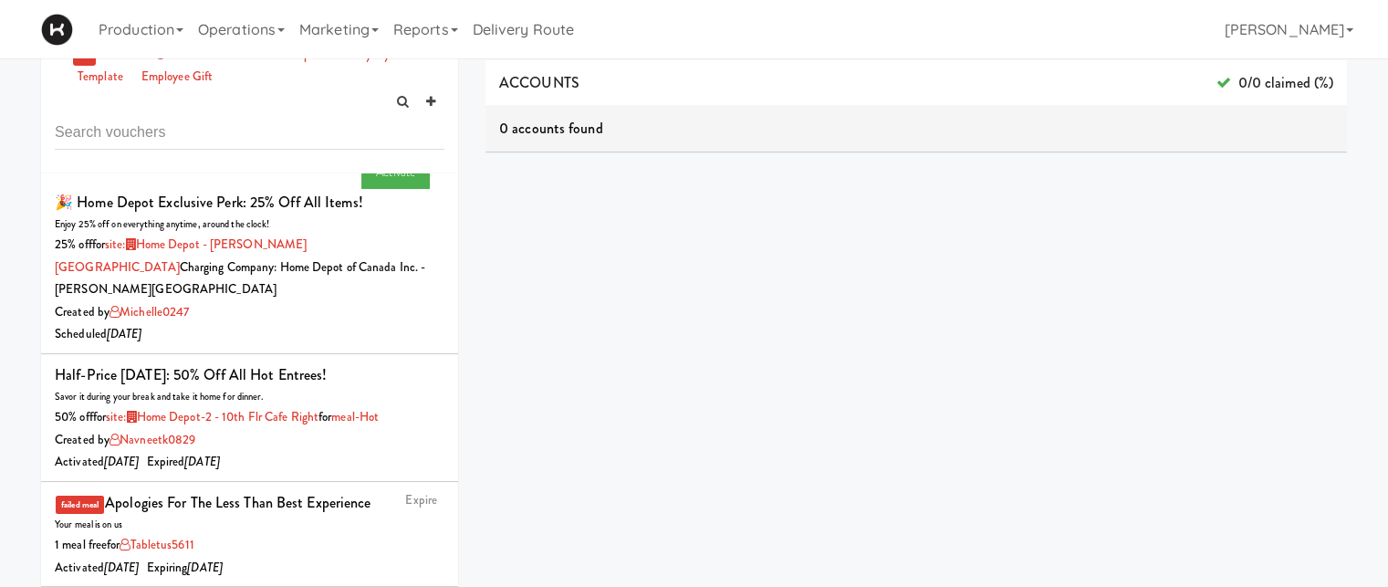
scroll to position [0, 0]
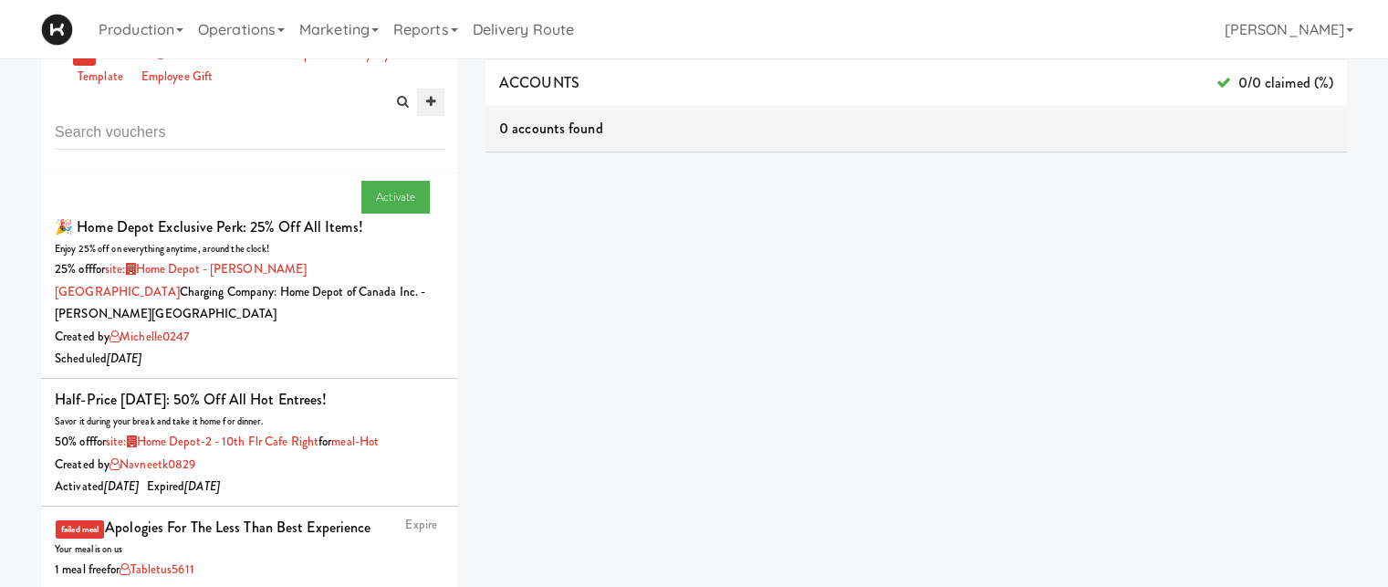
click at [427, 108] on icon at bounding box center [430, 102] width 9 height 12
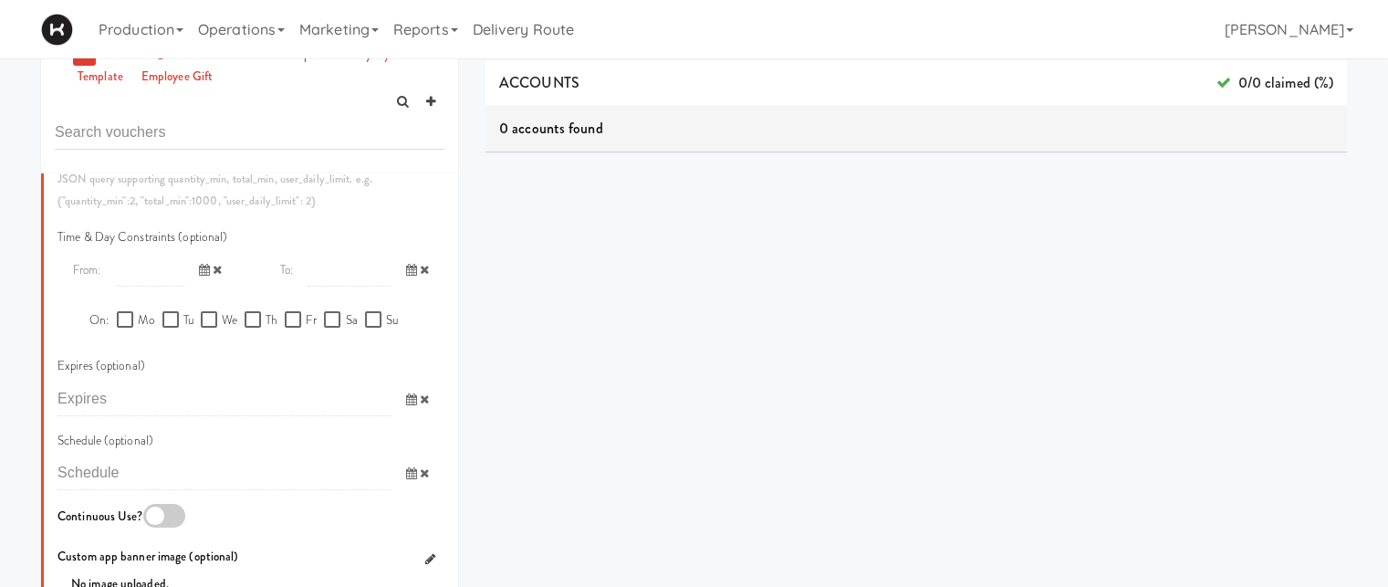
scroll to position [989, 0]
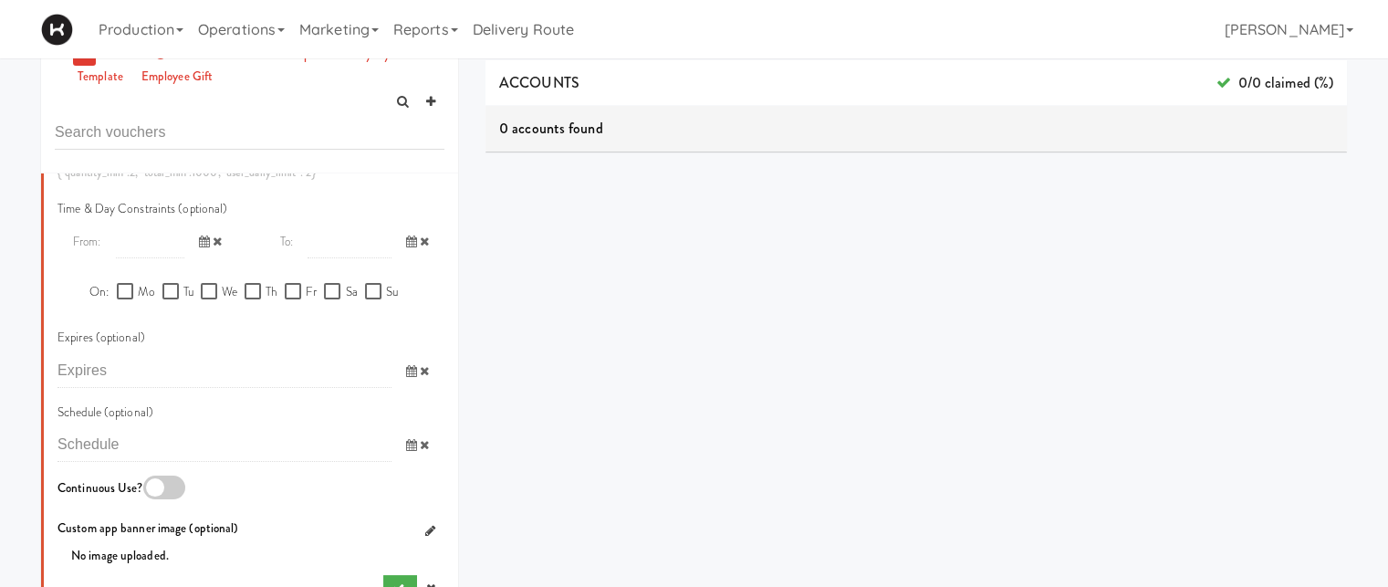
click at [199, 242] on icon at bounding box center [204, 241] width 11 height 12
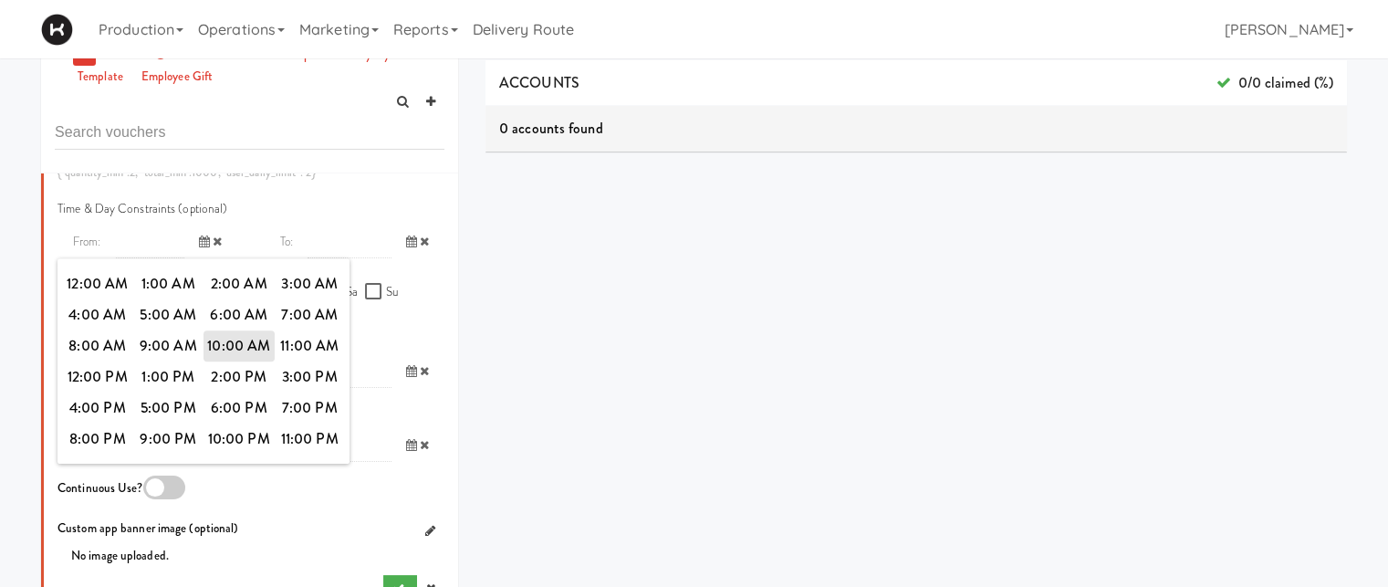
click at [199, 242] on icon at bounding box center [204, 241] width 11 height 12
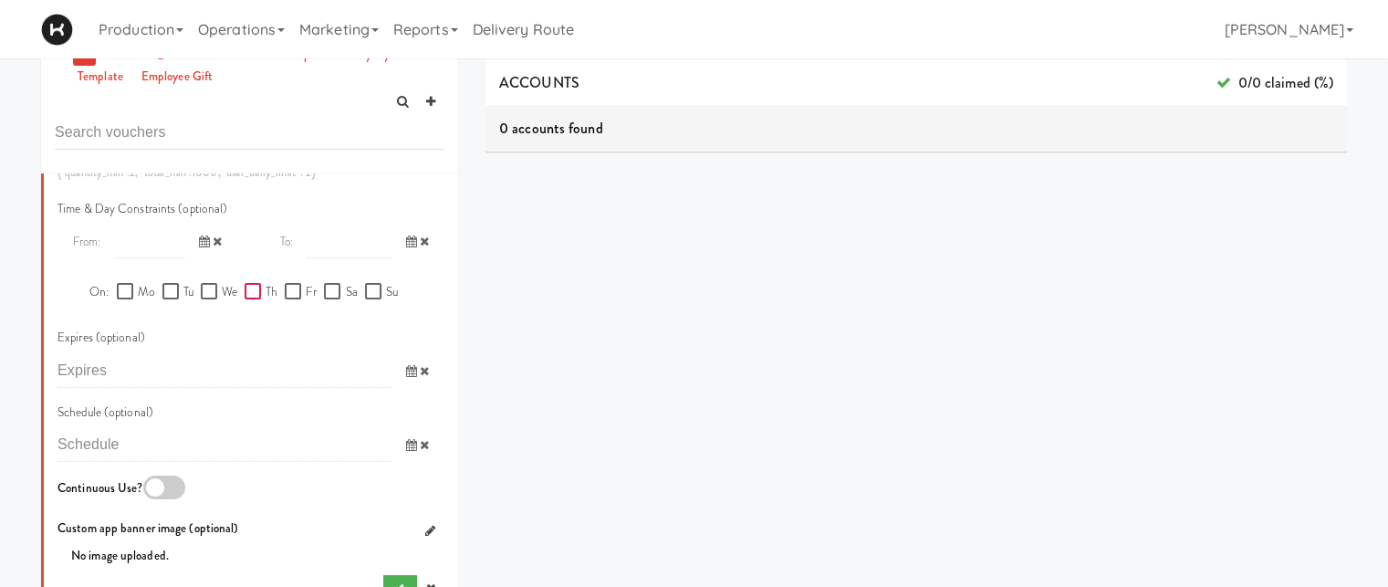
click at [252, 286] on input "Th" at bounding box center [254, 292] width 21 height 15
checkbox input "true"
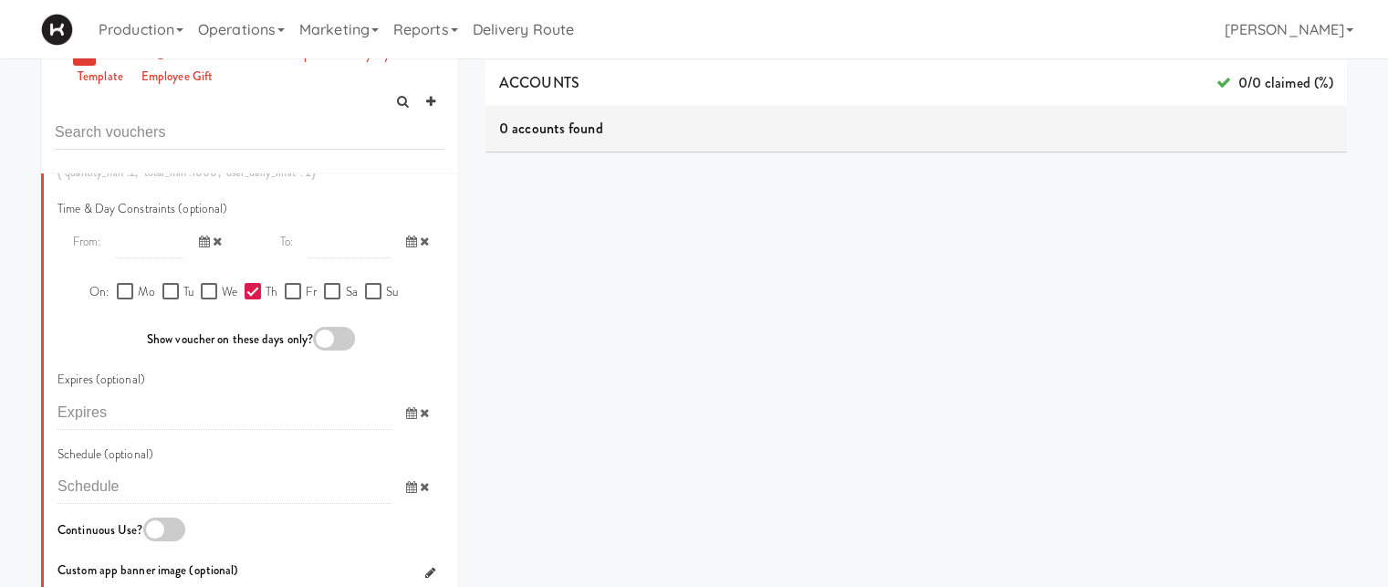
click at [321, 331] on div at bounding box center [334, 339] width 42 height 24
click at [0, 0] on input "checkbox" at bounding box center [0, 0] width 0 height 0
click at [135, 243] on input "text" at bounding box center [150, 241] width 68 height 34
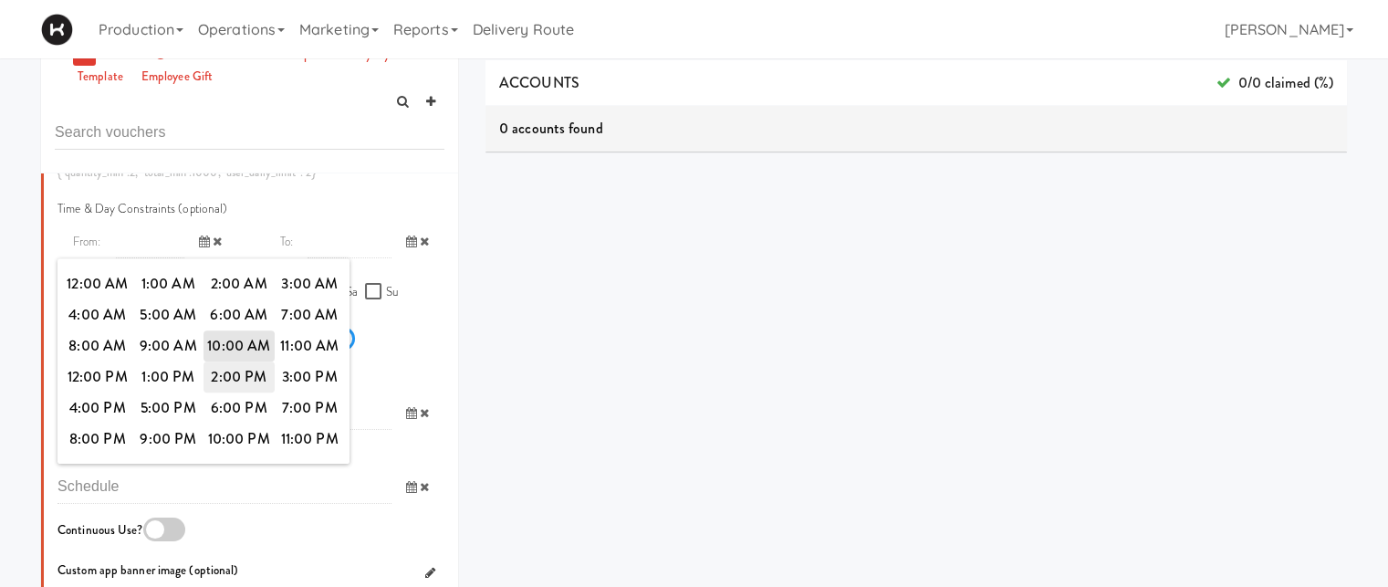
click at [229, 376] on span "2:00 PM" at bounding box center [238, 376] width 71 height 31
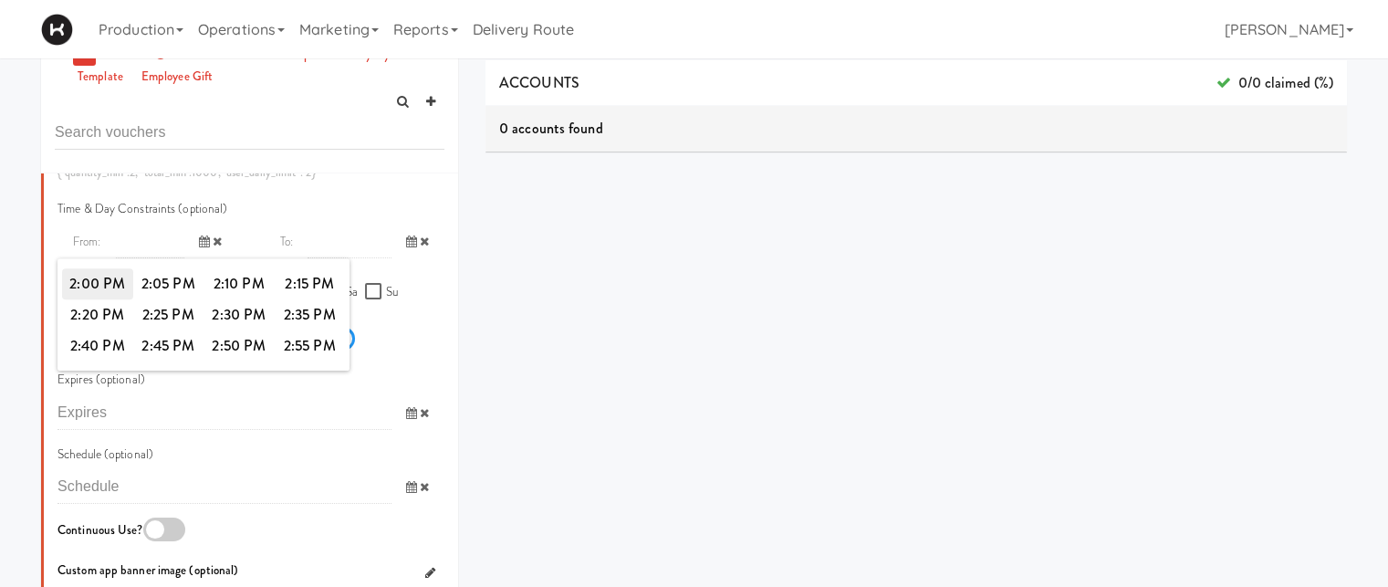
click at [91, 284] on span "2:00 PM" at bounding box center [97, 283] width 71 height 31
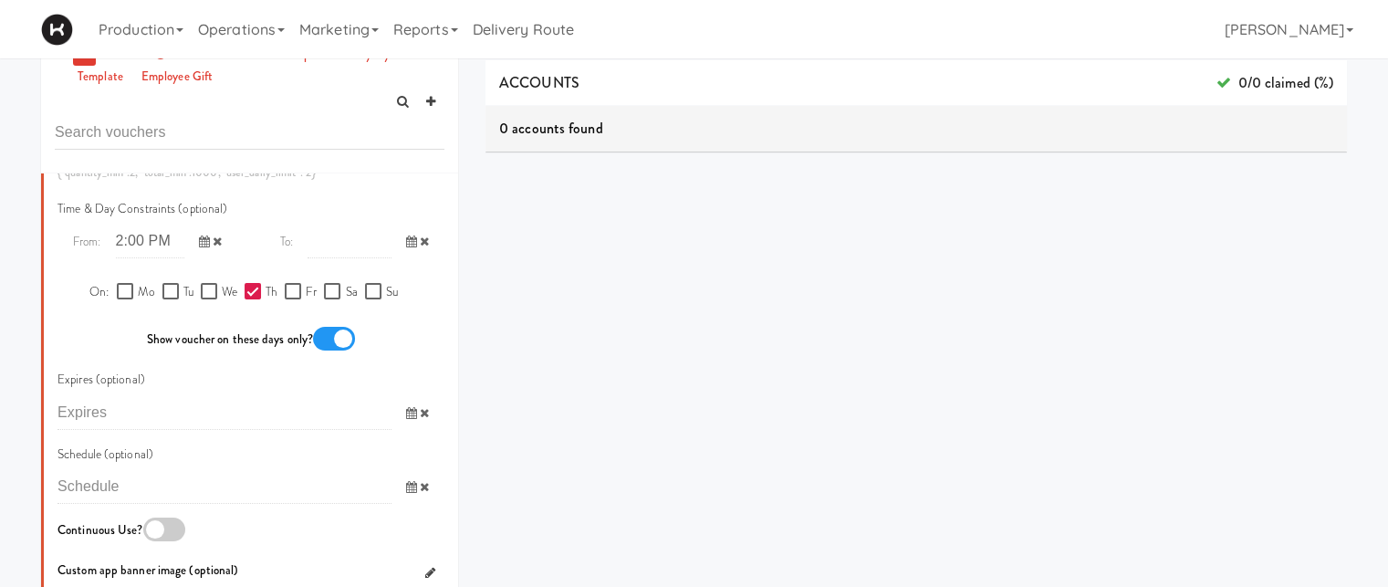
click at [406, 246] on icon at bounding box center [411, 241] width 11 height 12
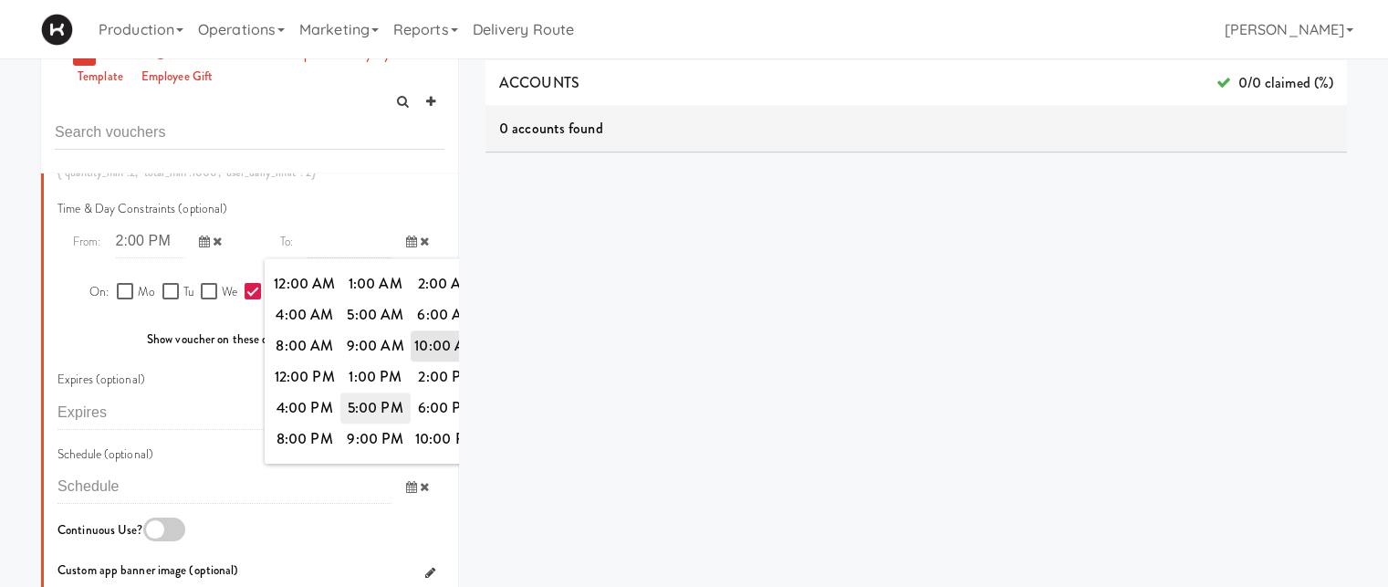
click at [379, 400] on span "5:00 PM" at bounding box center [375, 407] width 71 height 31
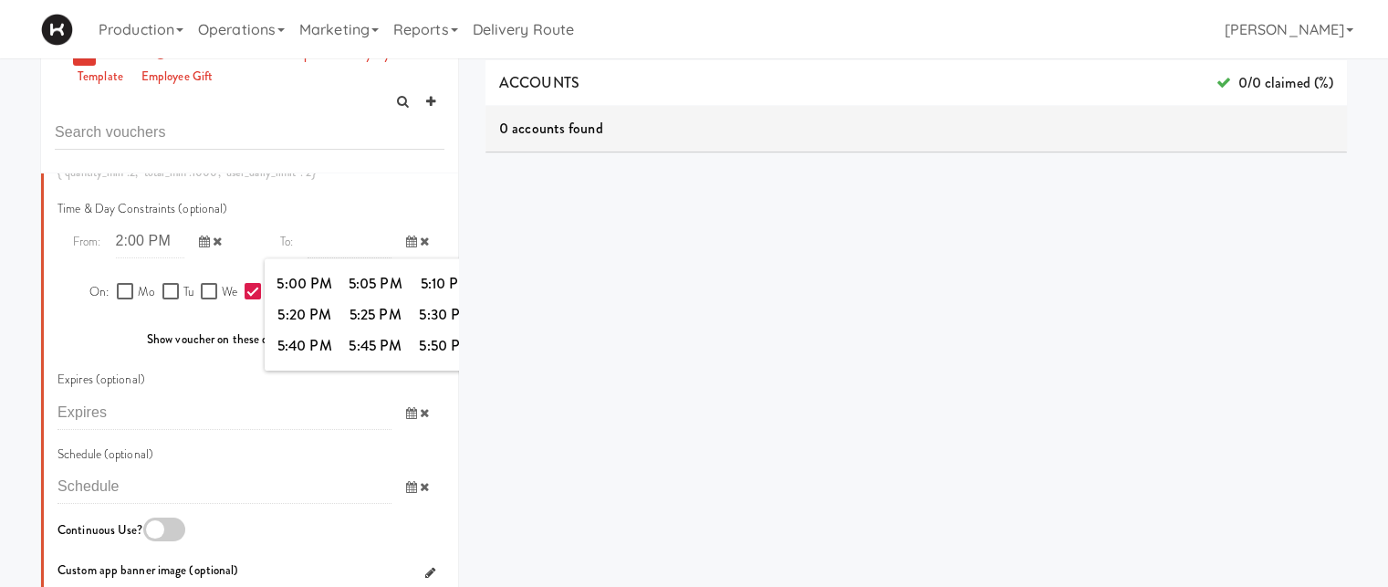
click at [392, 248] on span at bounding box center [417, 241] width 53 height 34
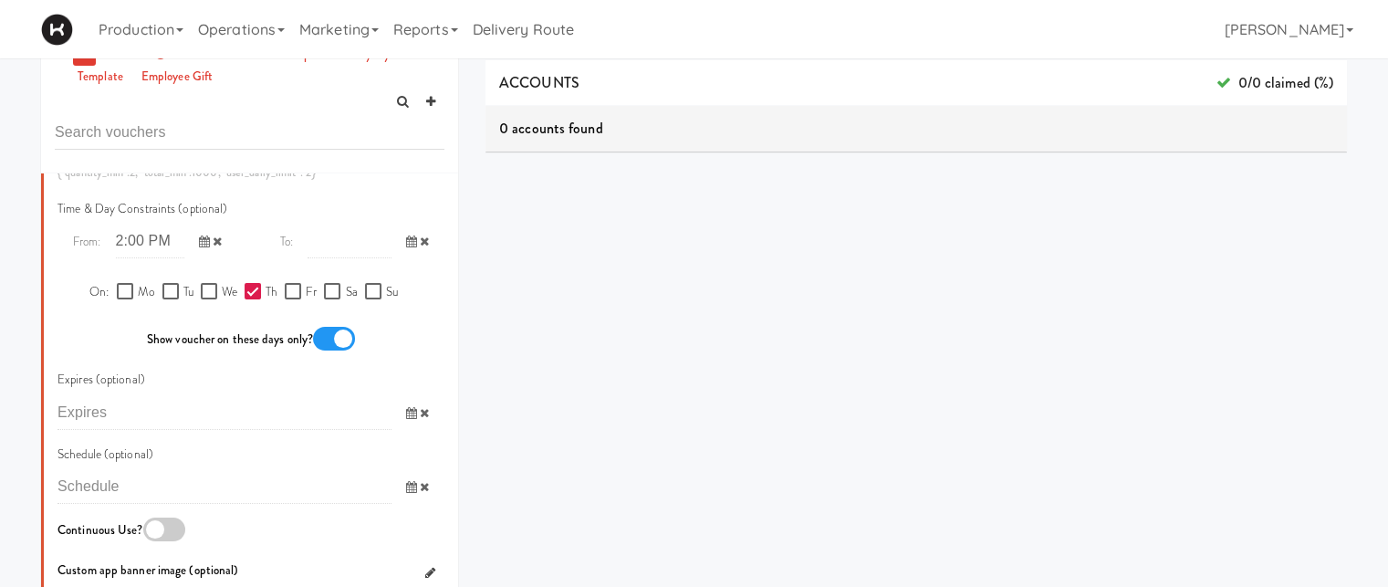
click at [392, 248] on span at bounding box center [417, 241] width 53 height 34
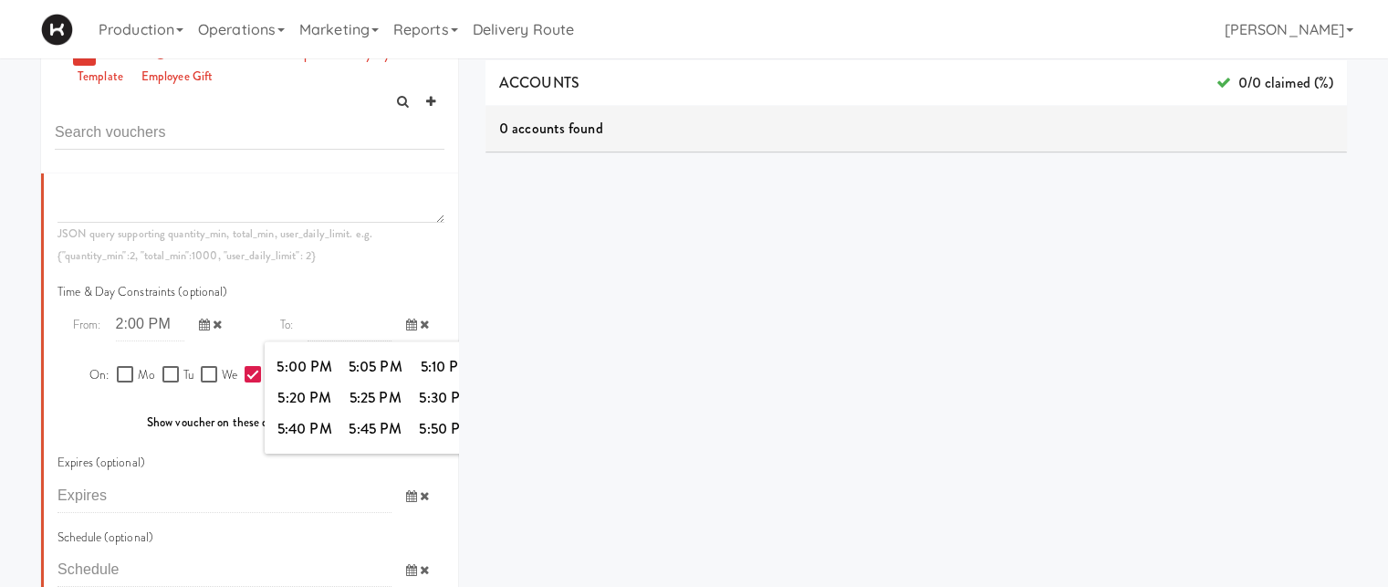
scroll to position [916, 0]
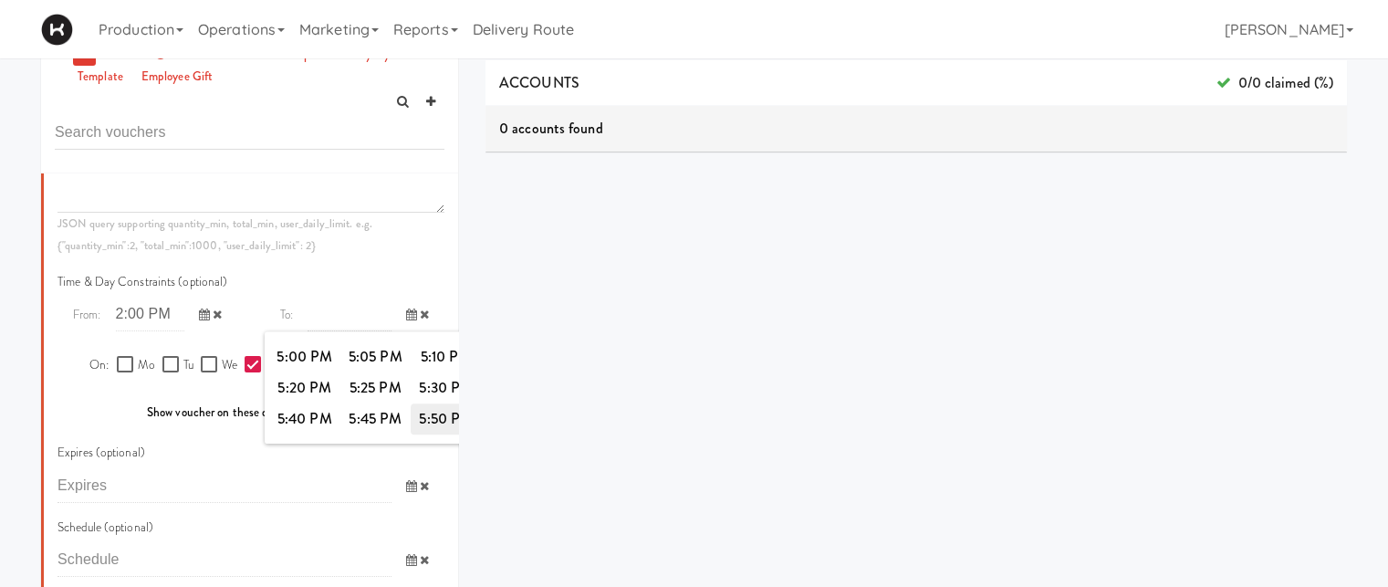
click at [422, 417] on span "5:50 PM" at bounding box center [446, 418] width 71 height 31
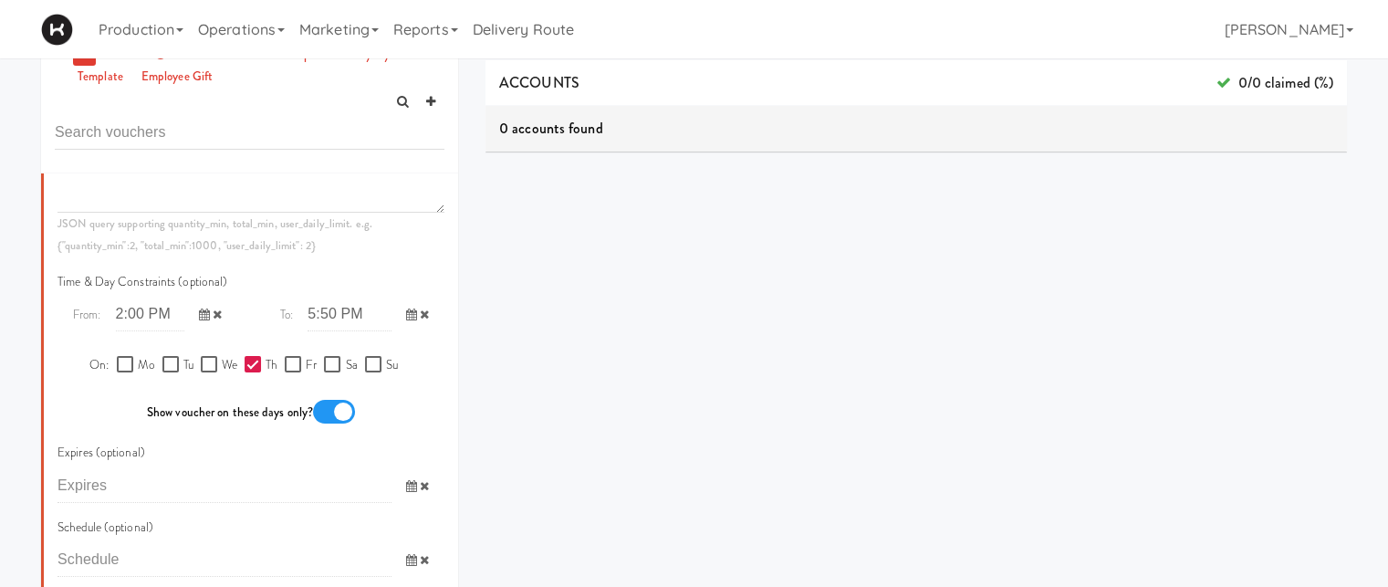
click at [363, 310] on input "text" at bounding box center [348, 314] width 83 height 34
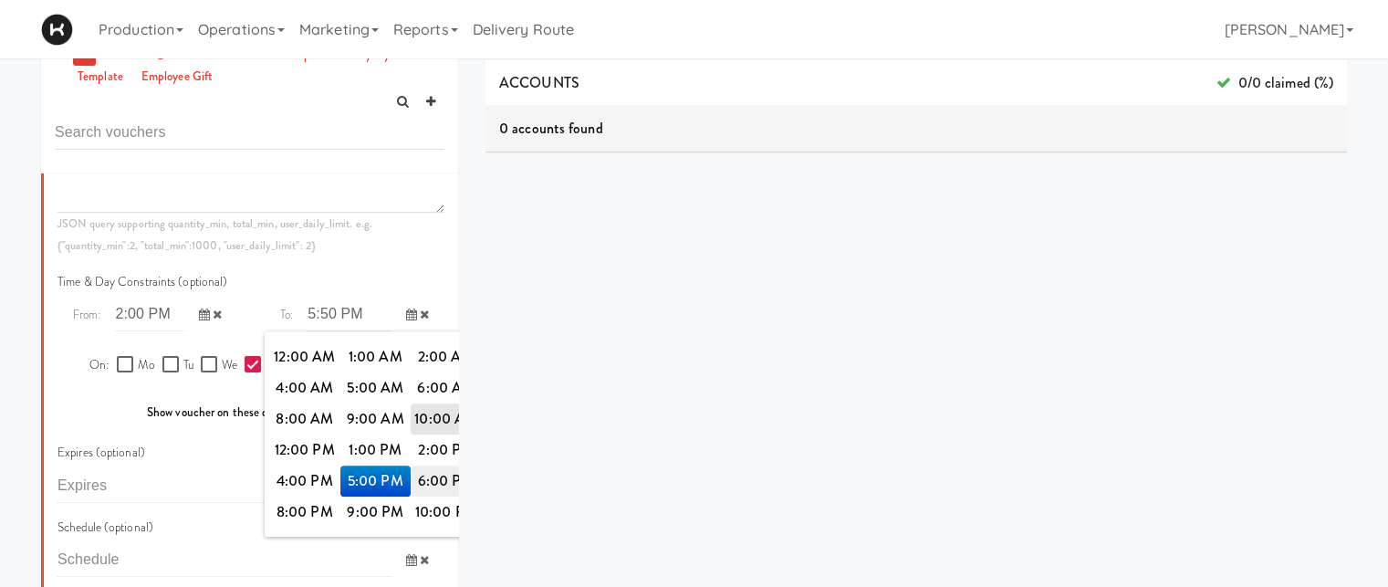
click at [431, 481] on span "6:00 PM" at bounding box center [446, 480] width 71 height 31
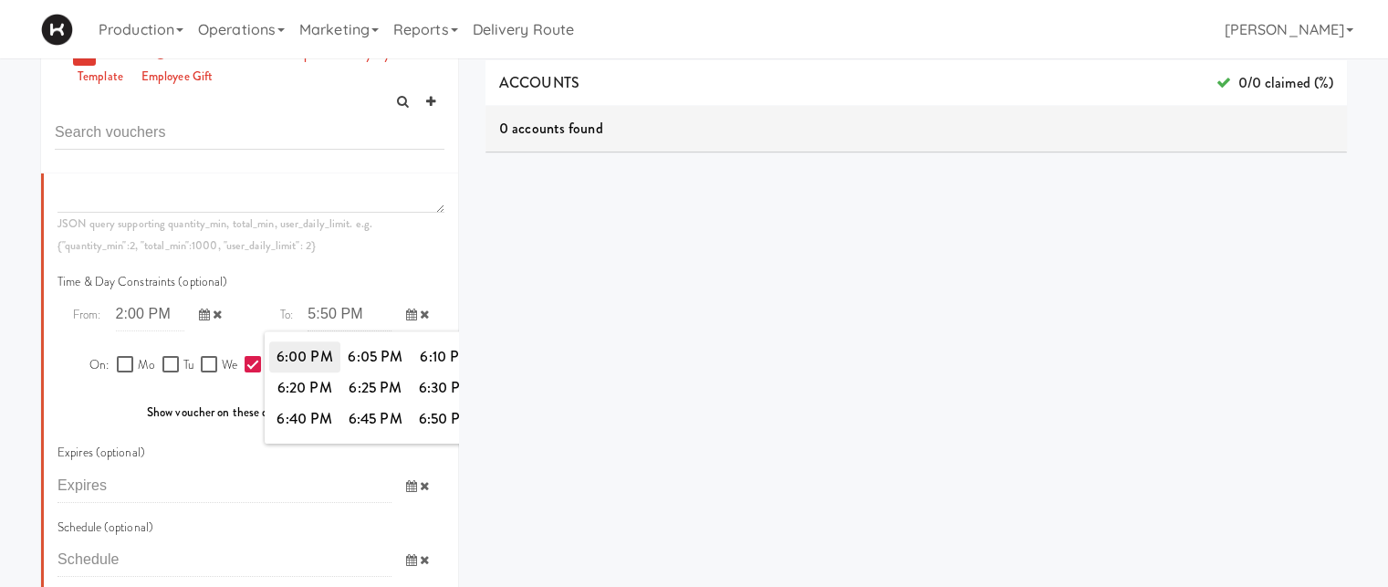
click at [310, 361] on span "6:00 PM" at bounding box center [304, 356] width 71 height 31
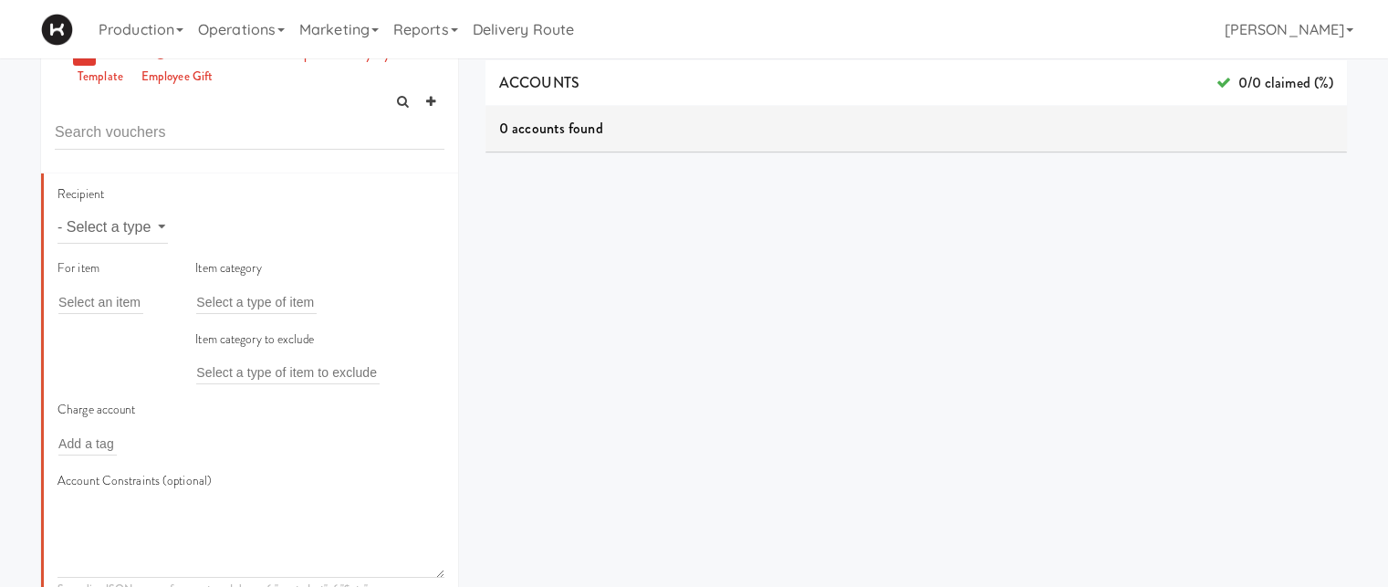
scroll to position [0, 0]
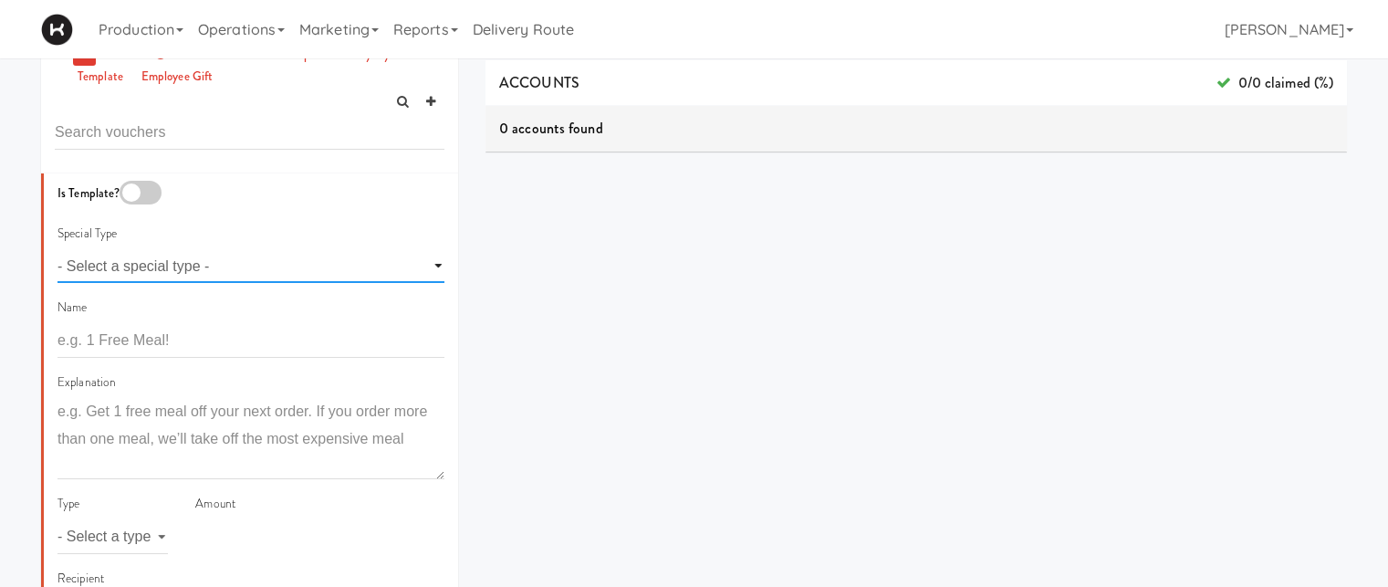
click at [198, 267] on select "- Select a special type - voting loyalty birthday employee gift" at bounding box center [250, 266] width 387 height 34
click at [337, 265] on select "- Select a special type - voting loyalty birthday employee gift" at bounding box center [250, 266] width 387 height 34
click at [390, 181] on div "Is Template?" at bounding box center [250, 195] width 387 height 28
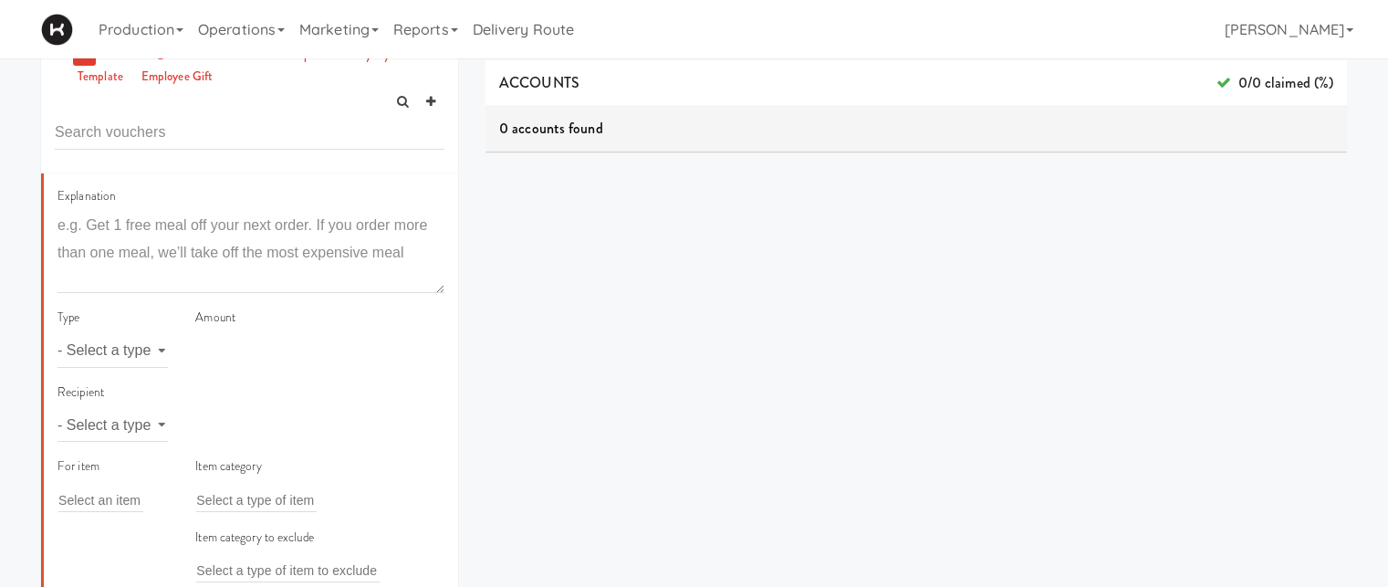
scroll to position [213, 0]
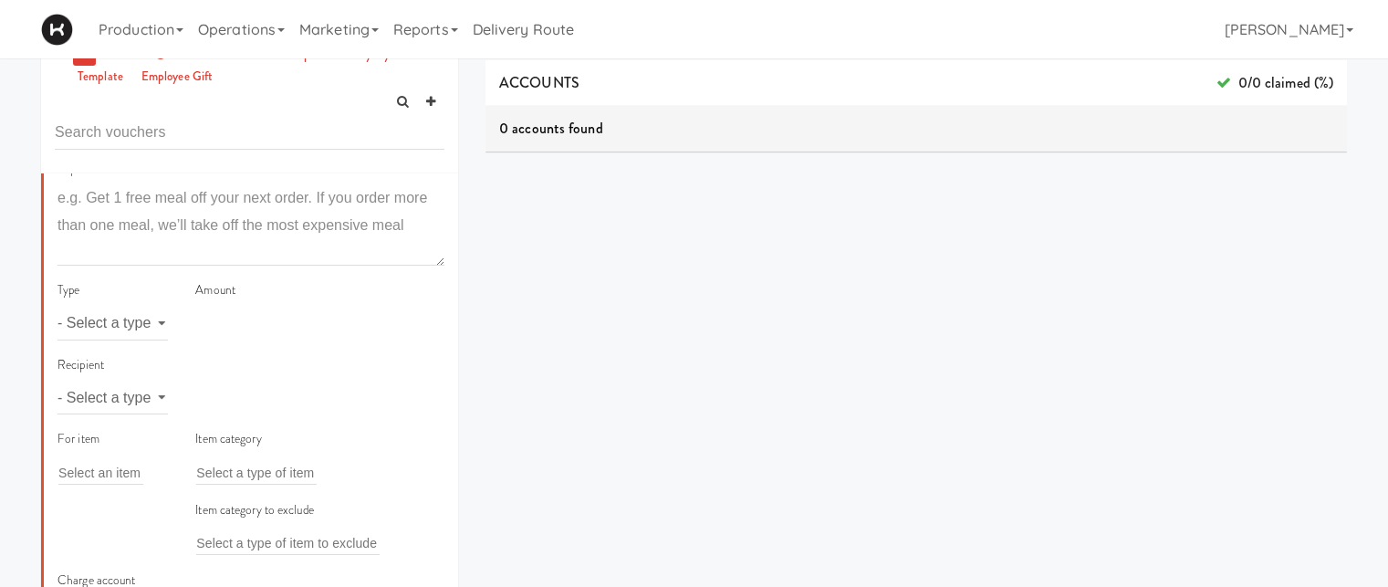
click at [212, 320] on div "Type - Select a type - meal item percent amount daily amount daily meal daily i…" at bounding box center [251, 316] width 414 height 75
click at [135, 320] on select "- Select a type - meal item percent amount daily amount daily meal daily item p…" at bounding box center [112, 324] width 110 height 34
select select "string:percent"
click at [57, 307] on select "- Select a type - meal item percent amount daily amount daily meal daily item p…" at bounding box center [112, 324] width 110 height 34
click at [234, 322] on input "number" at bounding box center [319, 324] width 249 height 34
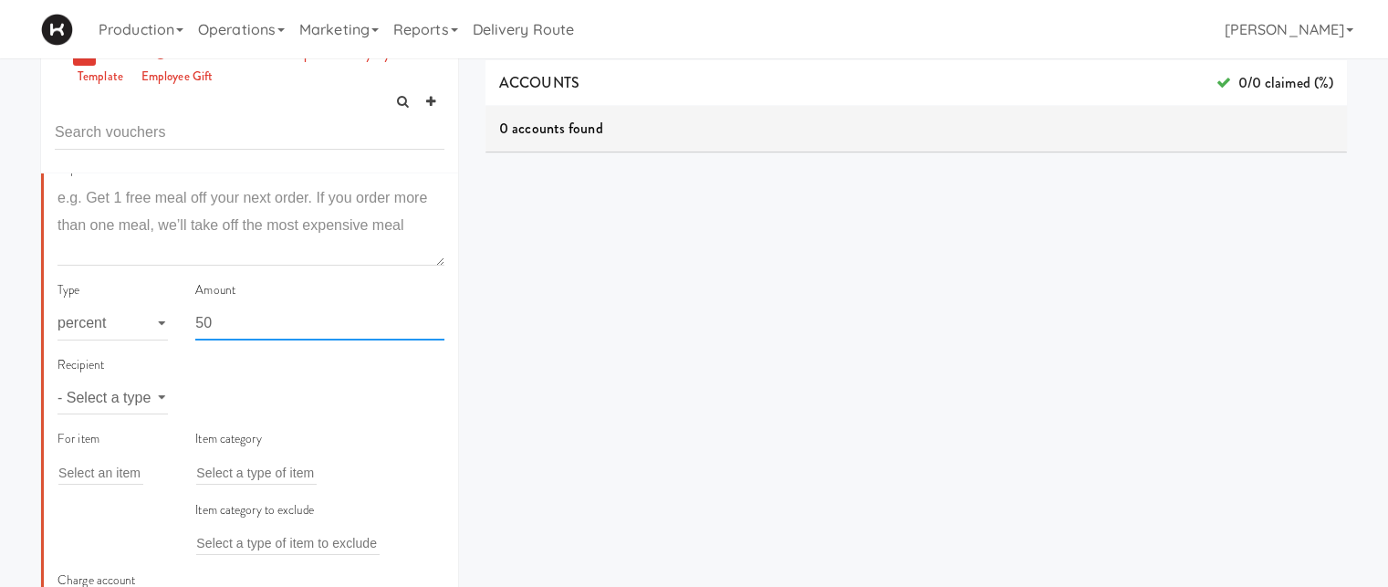
type input "50"
click at [151, 397] on select "- Select a type - user site company" at bounding box center [112, 397] width 110 height 34
select select "string:site"
click at [57, 380] on select "- Select a type - user site company" at bounding box center [112, 397] width 110 height 34
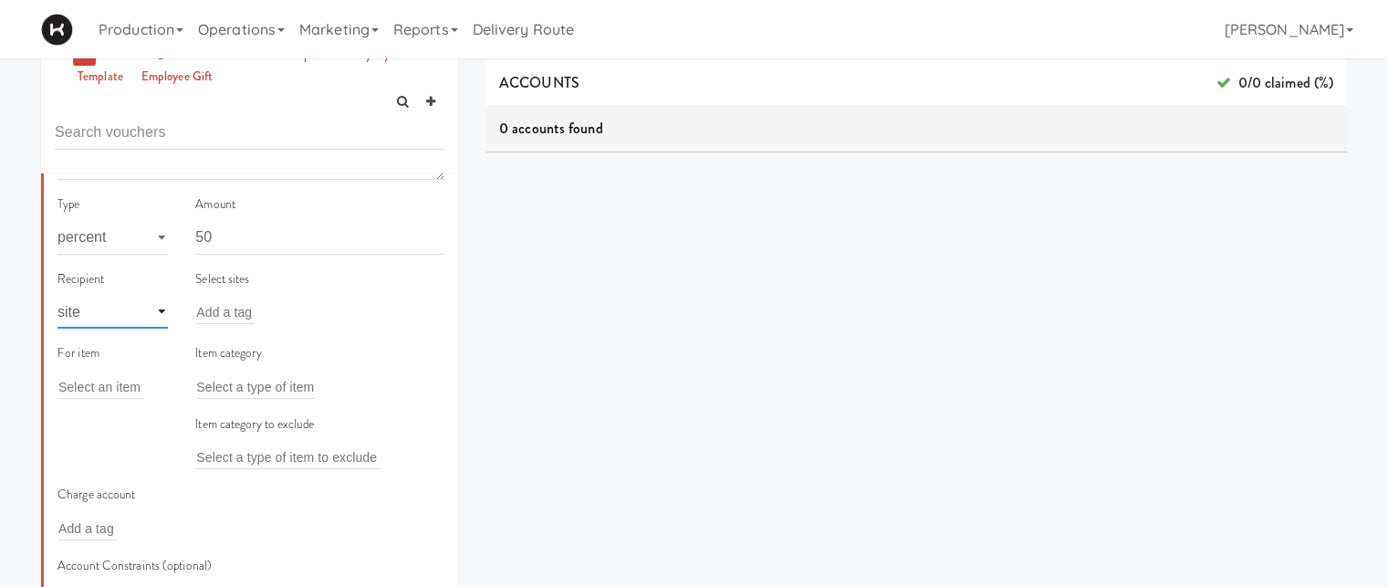
scroll to position [307, 0]
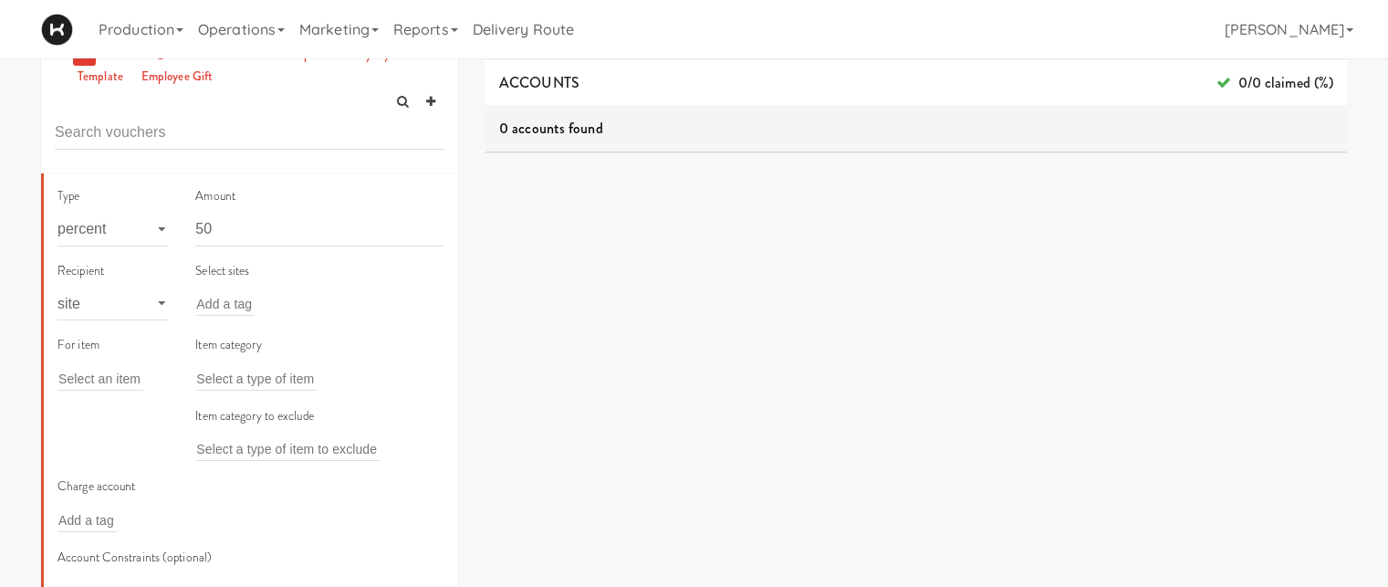
click at [255, 312] on div "Add a tag" at bounding box center [319, 304] width 249 height 26
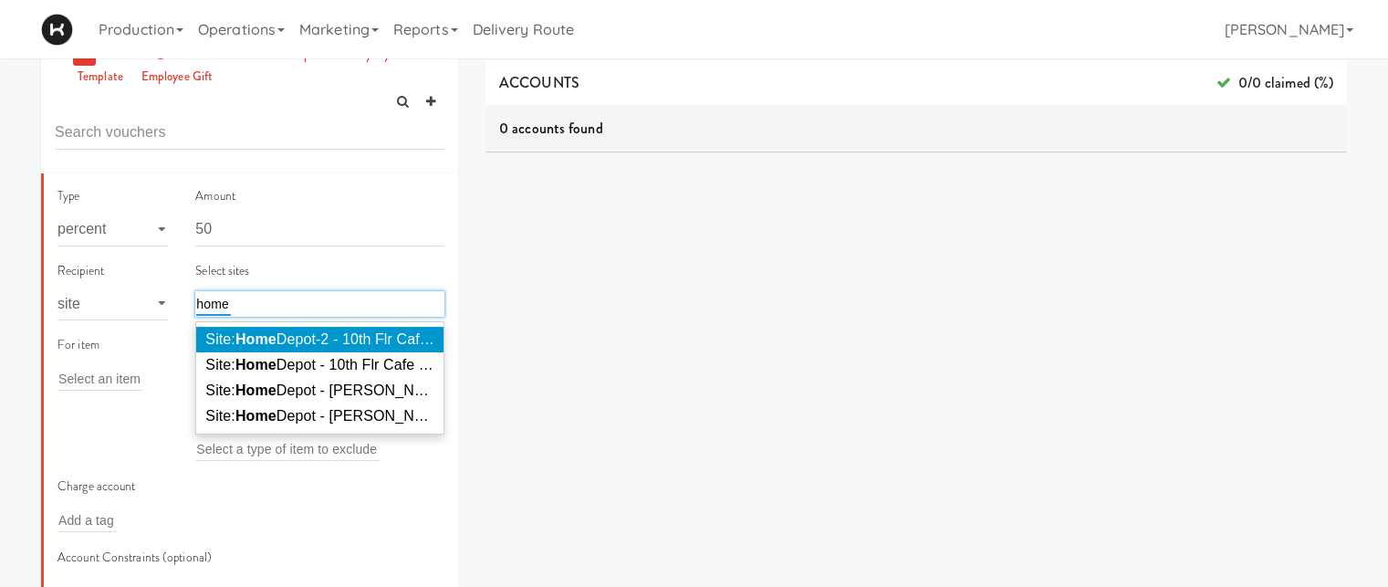
type input "home"
click at [285, 333] on span "Site: Home Depot-2 - 10th Flr Cafe Right ( HOME DEPOT-2)" at bounding box center [396, 339] width 382 height 16
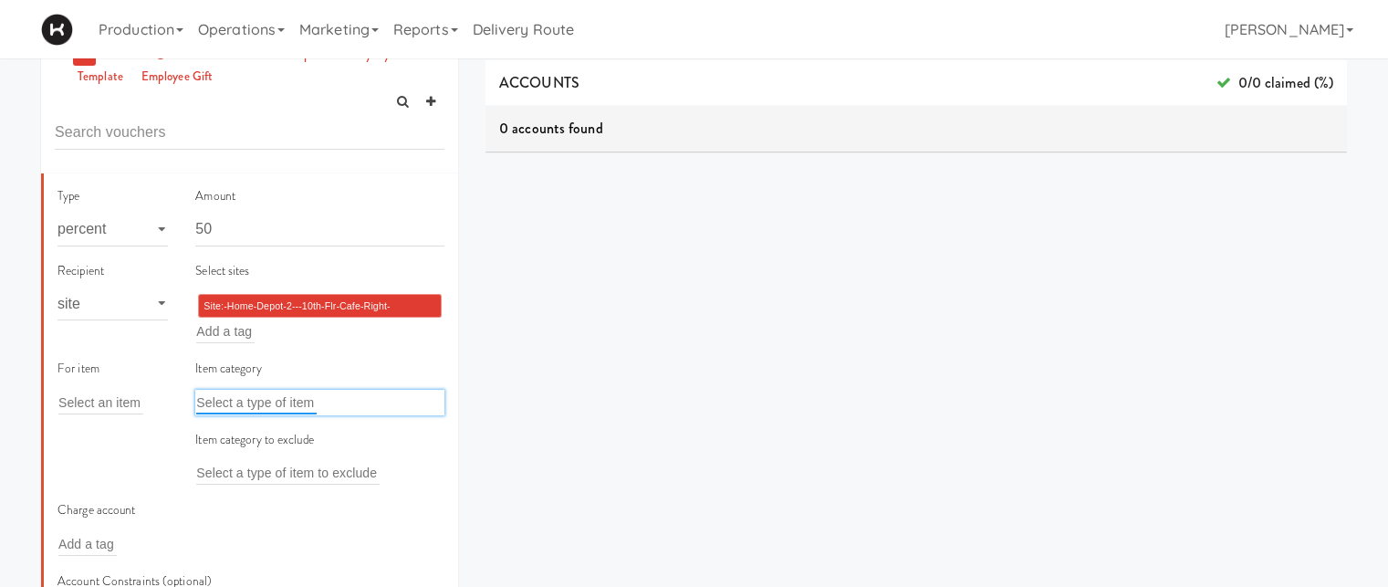
click at [303, 402] on input "text" at bounding box center [256, 402] width 120 height 24
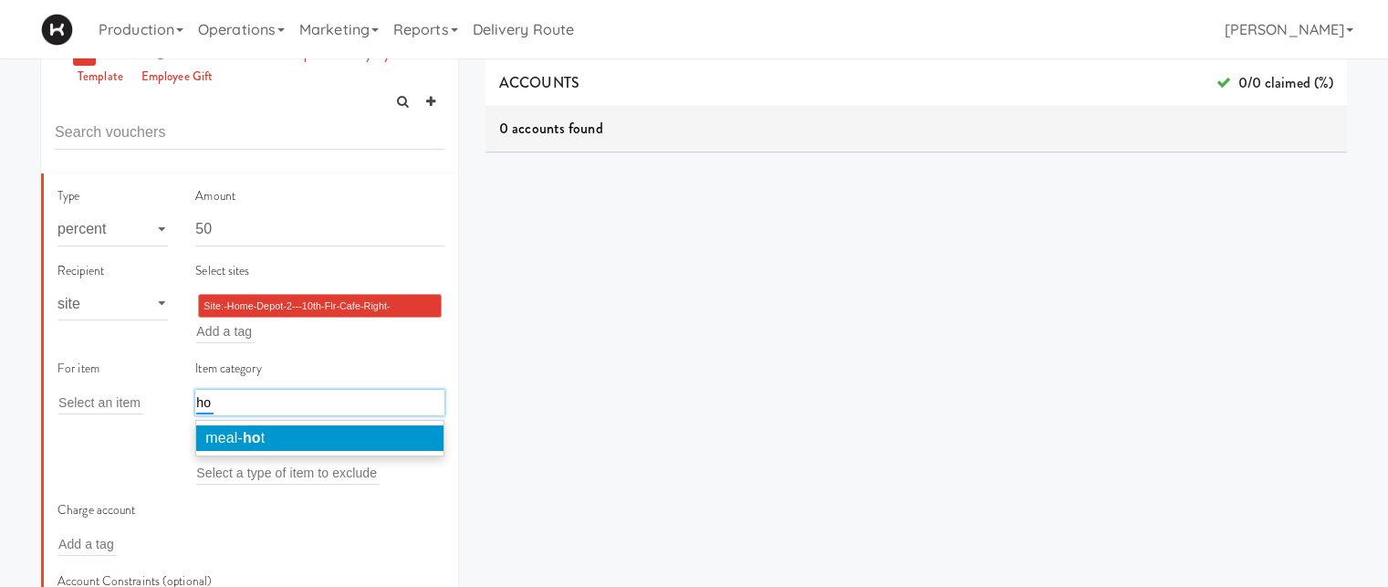
type input "ho"
click at [303, 429] on li "meal- ho t" at bounding box center [319, 438] width 247 height 26
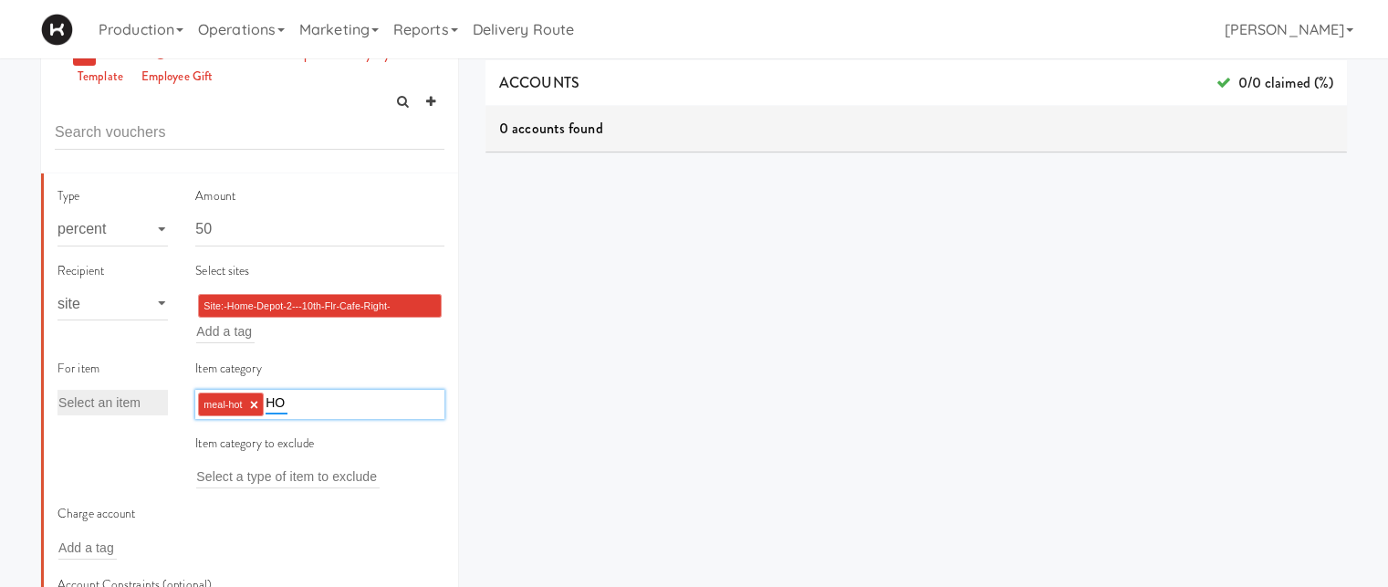
type input "H"
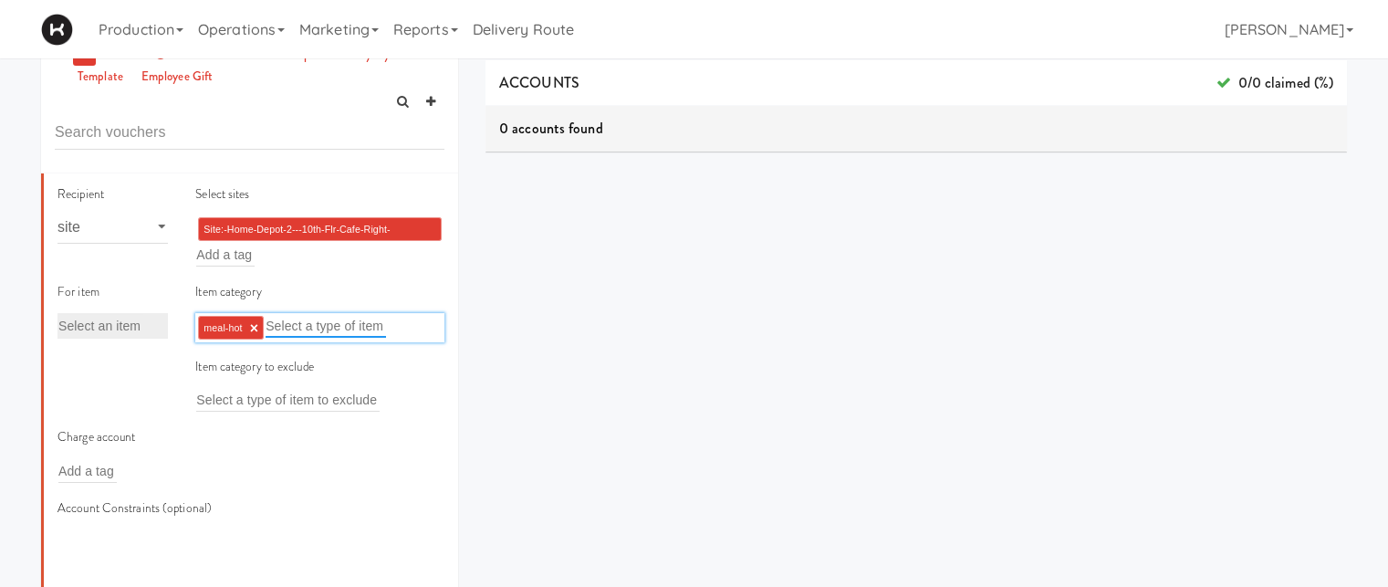
scroll to position [393, 0]
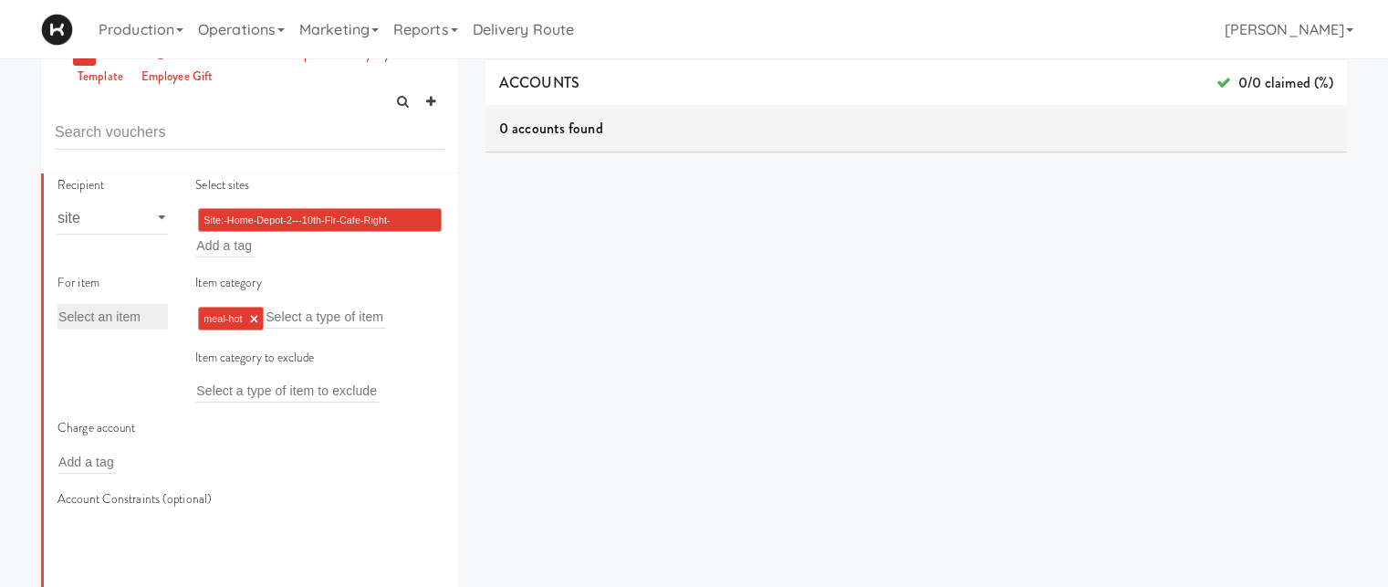
click at [173, 463] on div "Add a tag" at bounding box center [147, 462] width 180 height 26
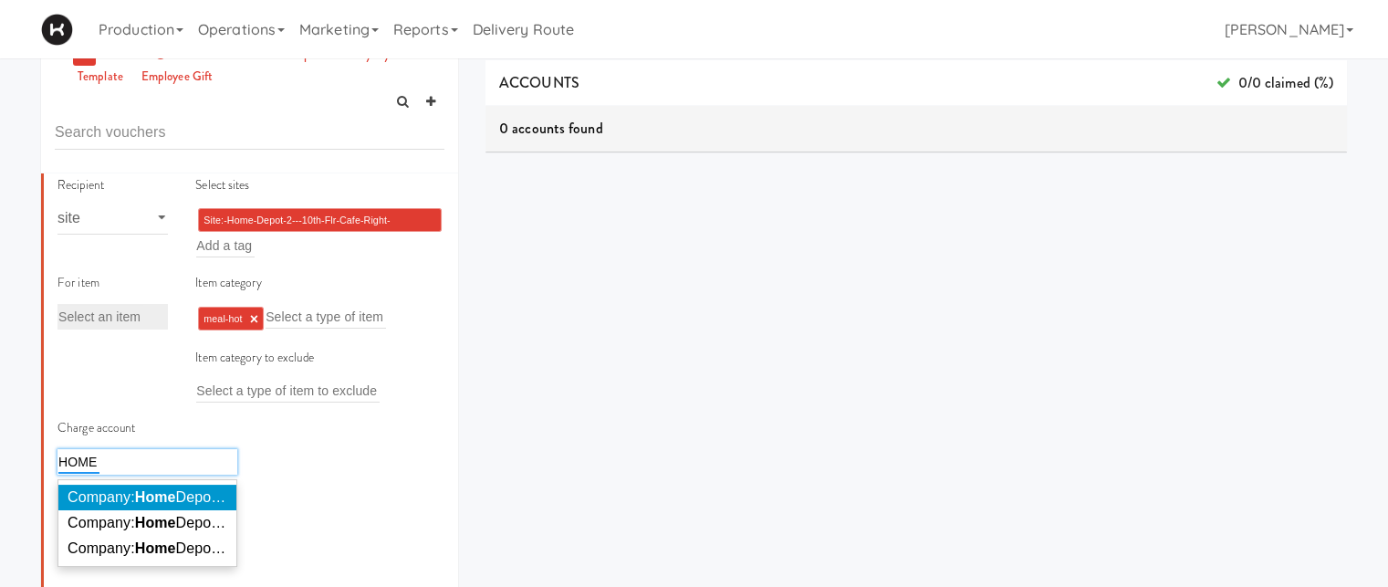
type input "HOME"
click at [184, 495] on span "Company: Home Depot of Canada Inc." at bounding box center [192, 497] width 248 height 16
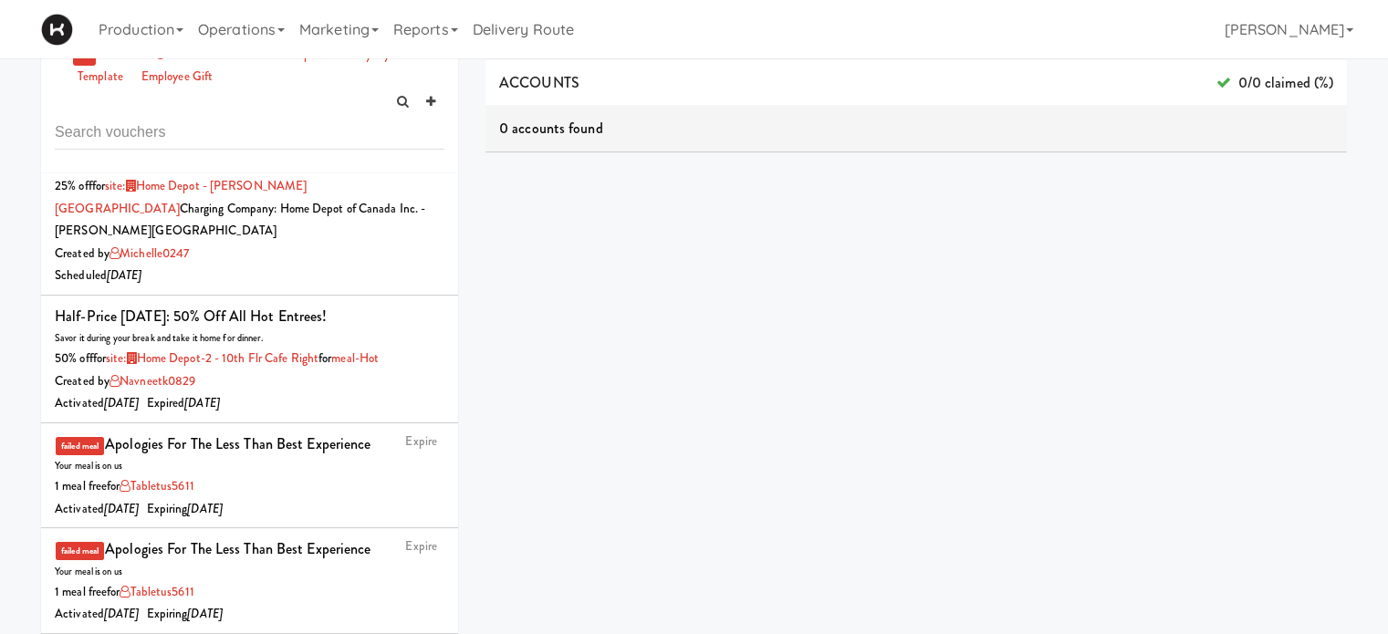
scroll to position [1633, 0]
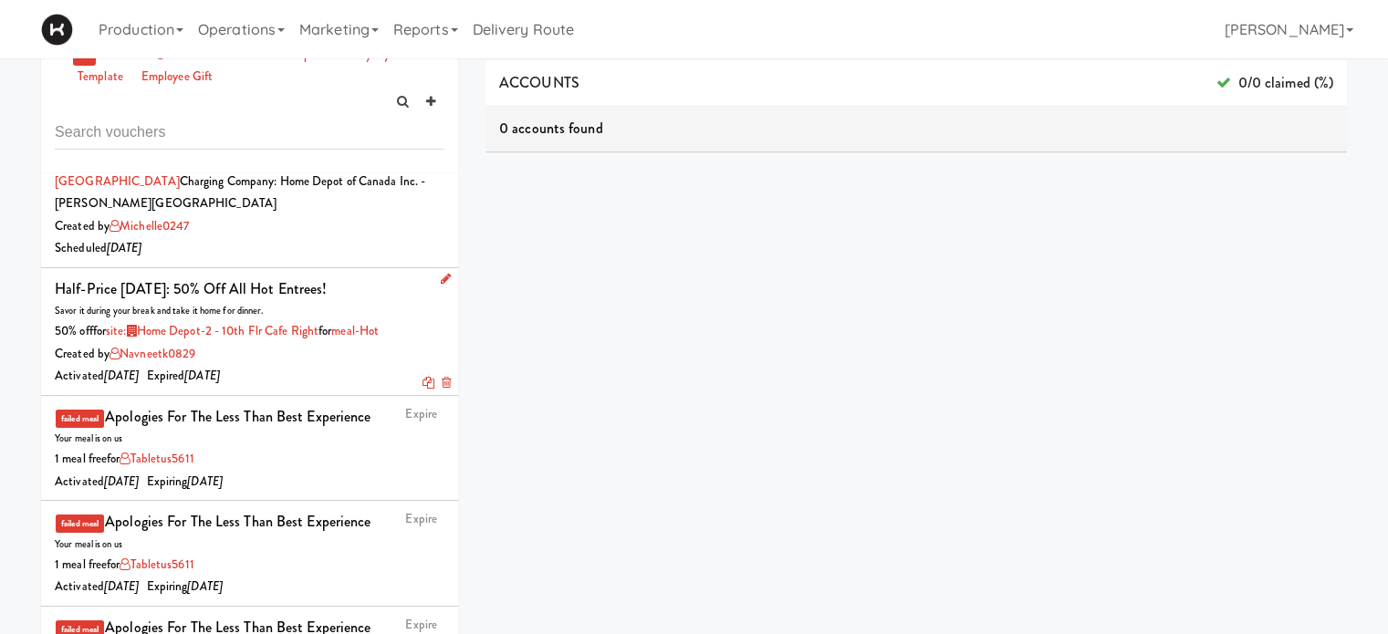
drag, startPoint x: 336, startPoint y: 260, endPoint x: 46, endPoint y: 276, distance: 290.6
click at [46, 276] on li "Half-Price Thursday: 50% off all hot entrees! Savor it during your break and ta…" at bounding box center [249, 332] width 417 height 128
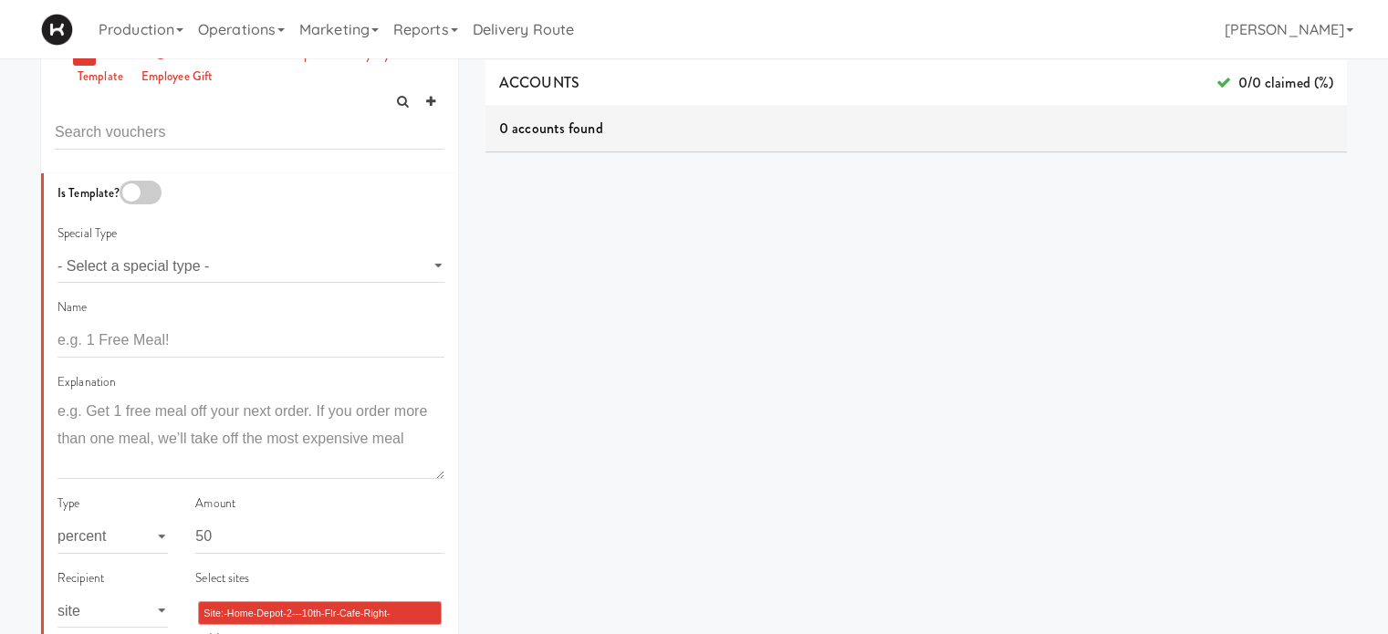
scroll to position [4, 0]
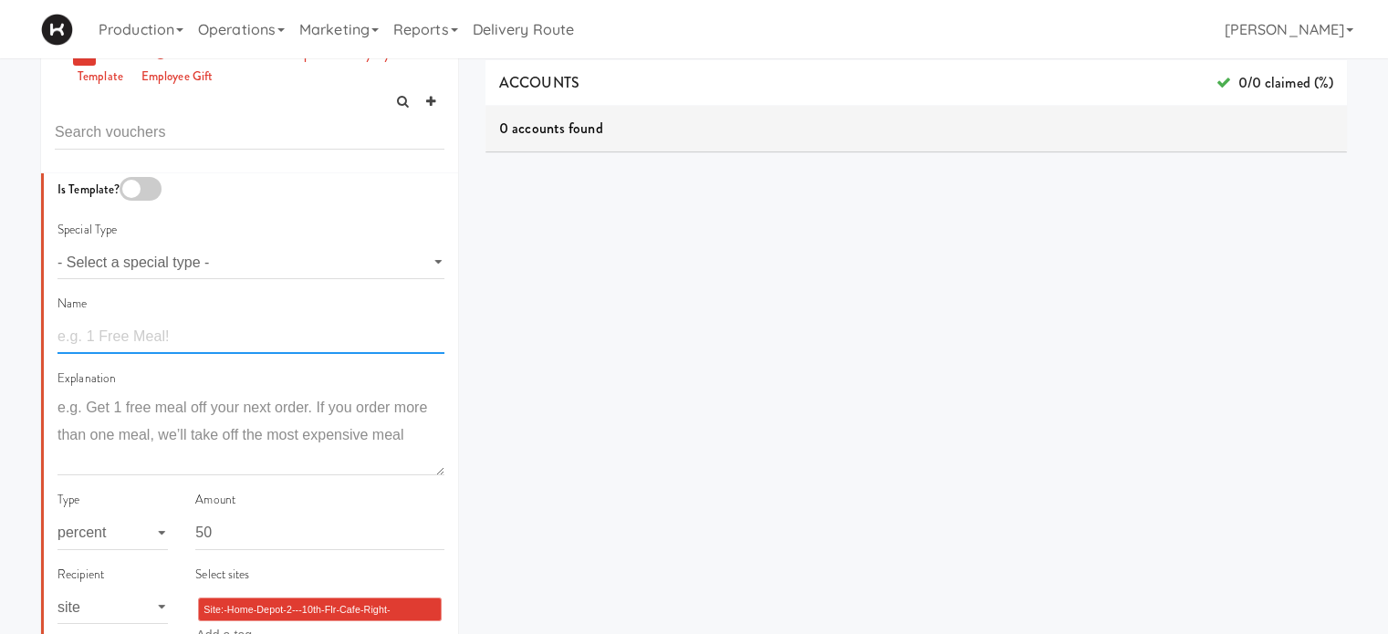
paste input "Half-Price [DATE]: 50% off all hot entrees!"
type input "Half-Price [DATE]: 50% off all hot entrees!"
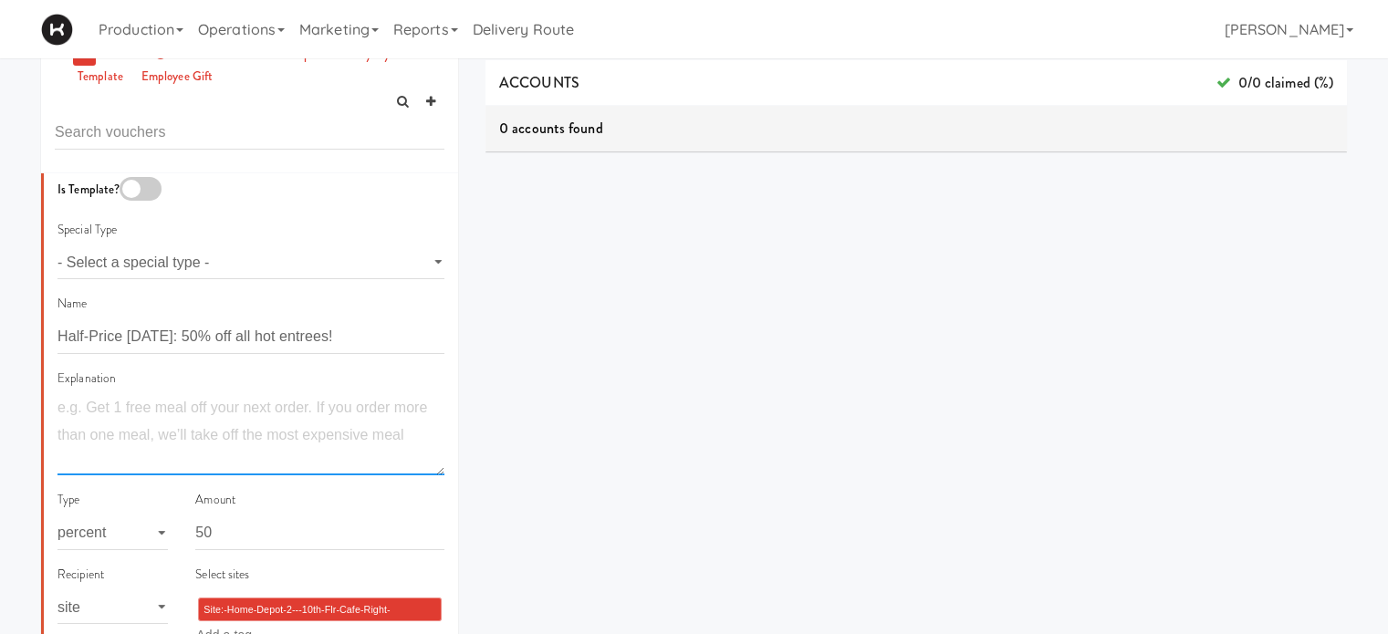
click at [208, 411] on textarea at bounding box center [250, 434] width 387 height 81
paste textarea "Savor it during your break and take it home for dinner."
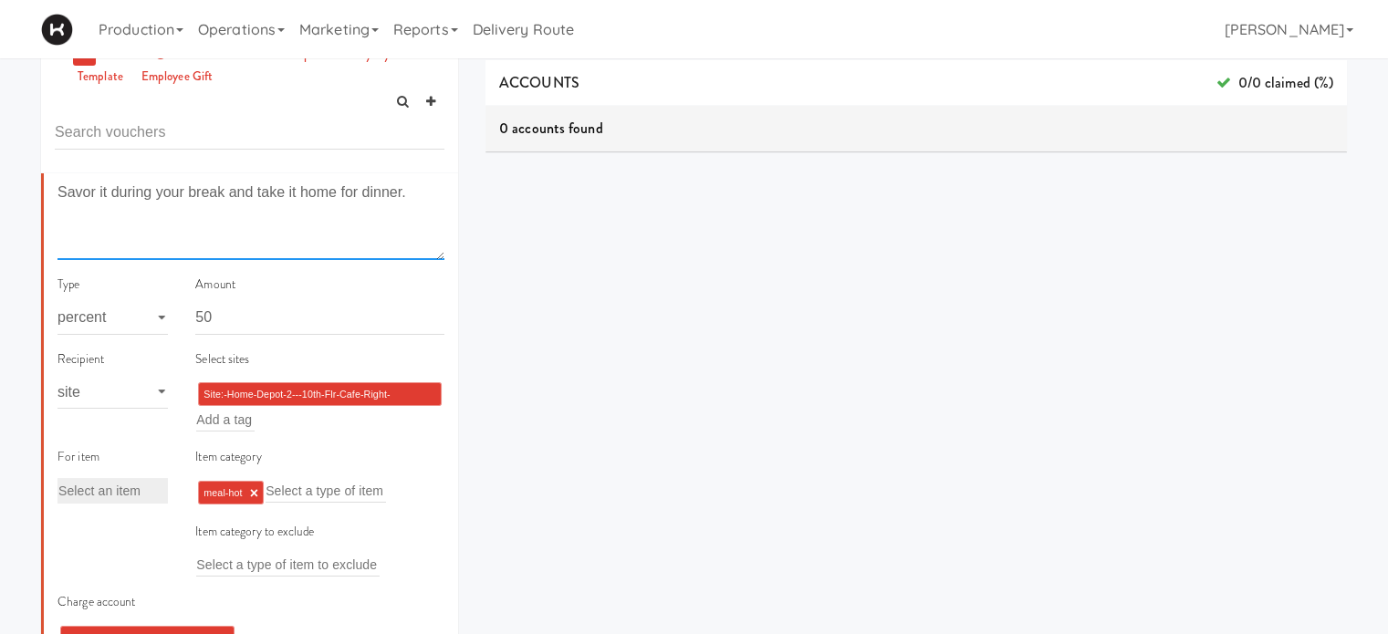
scroll to position [229, 0]
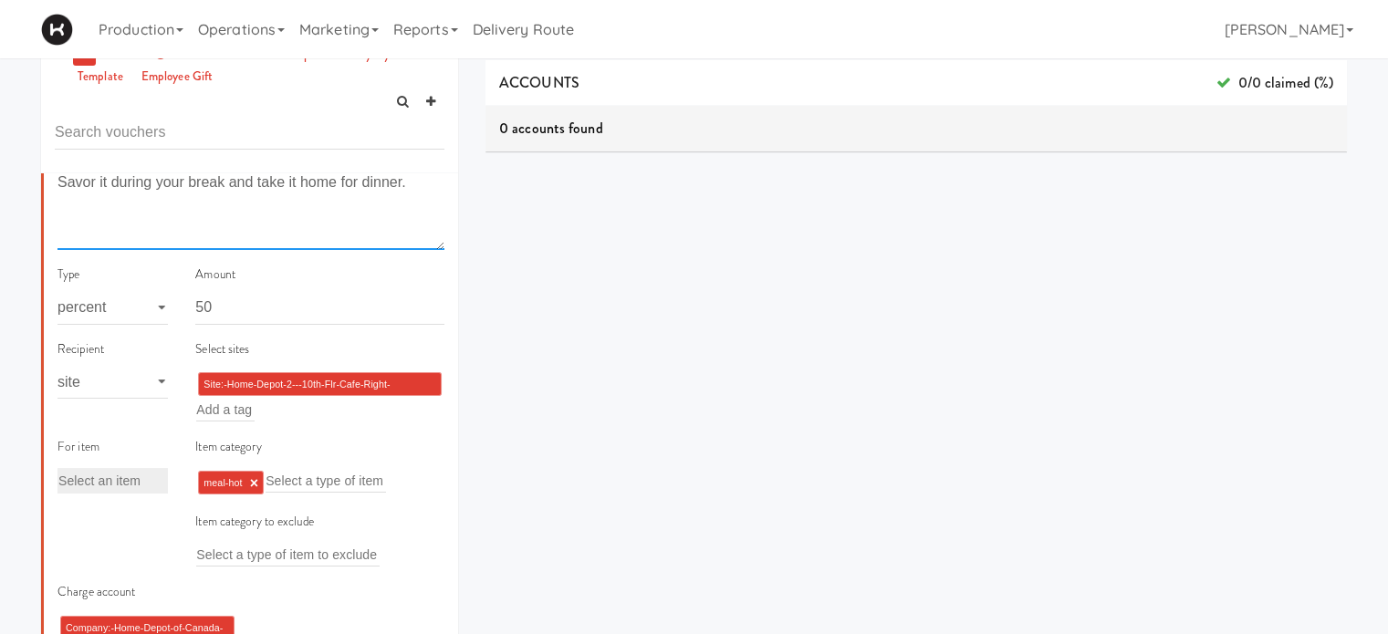
type textarea "Savor it during your break and take it home for dinner."
click at [299, 411] on div "Site:-Home-Depot-2---10th-Flr-Cafe-Right-(HOMEDEPOT-2) × Add a tag" at bounding box center [319, 395] width 249 height 53
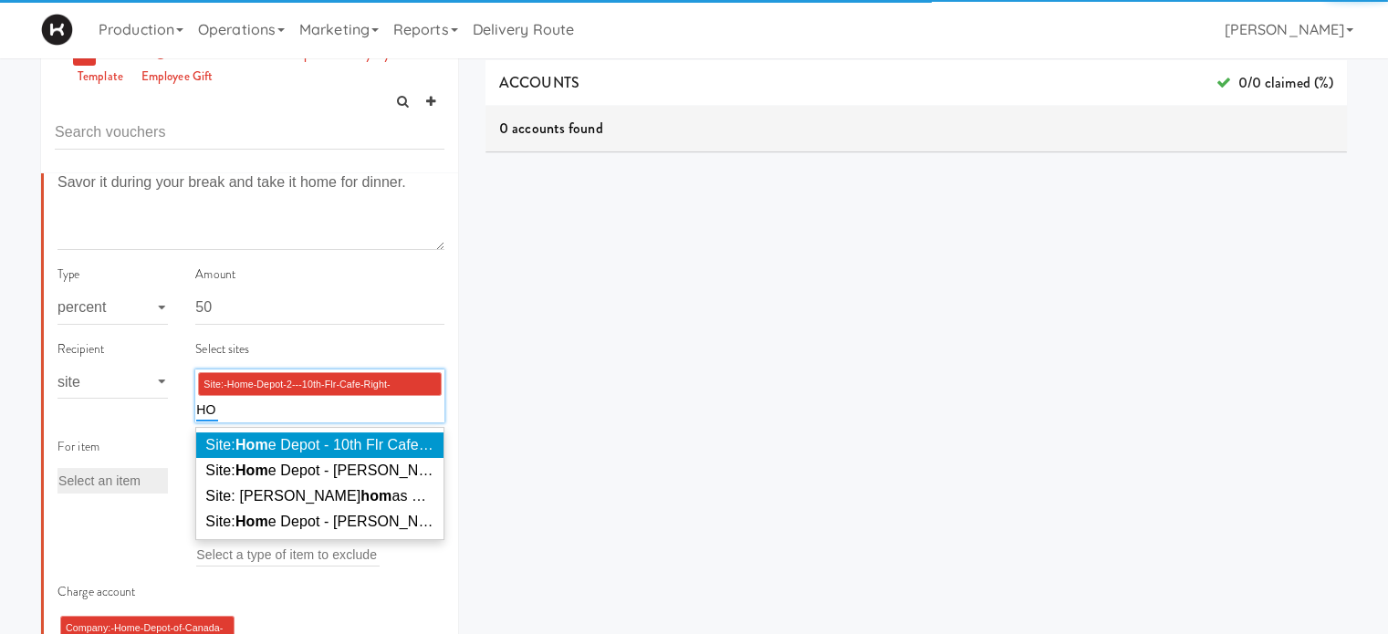
type input "H"
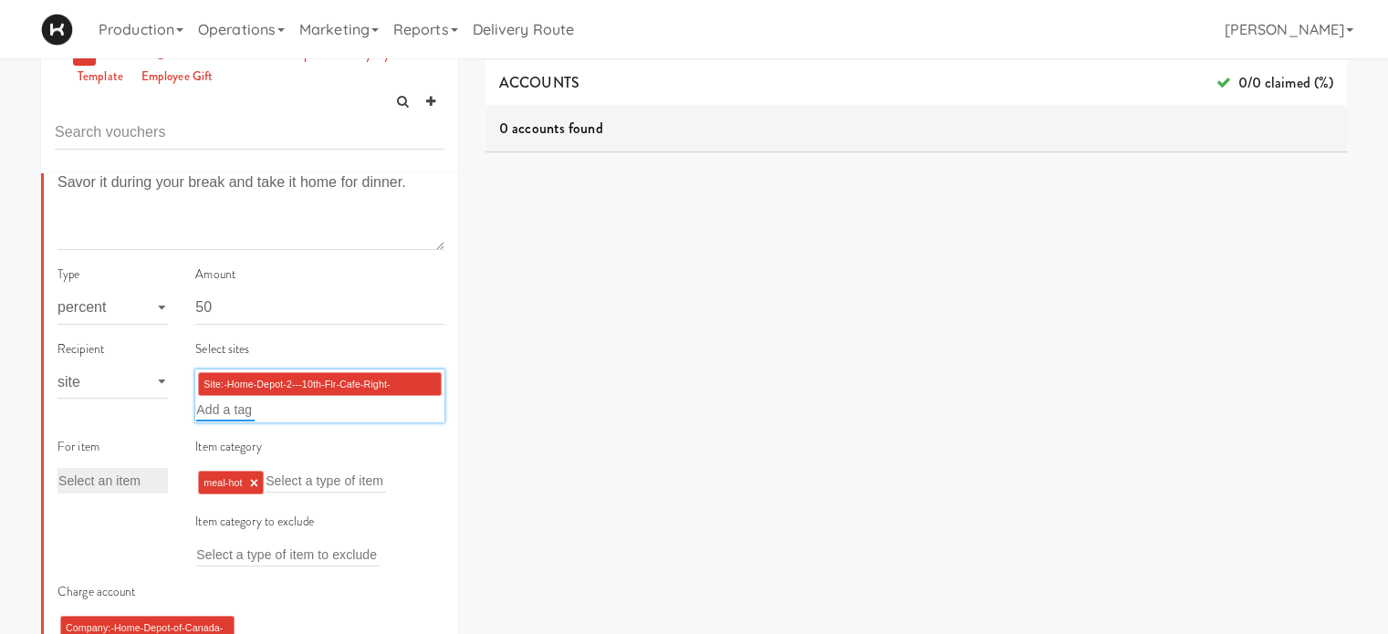
scroll to position [0, 0]
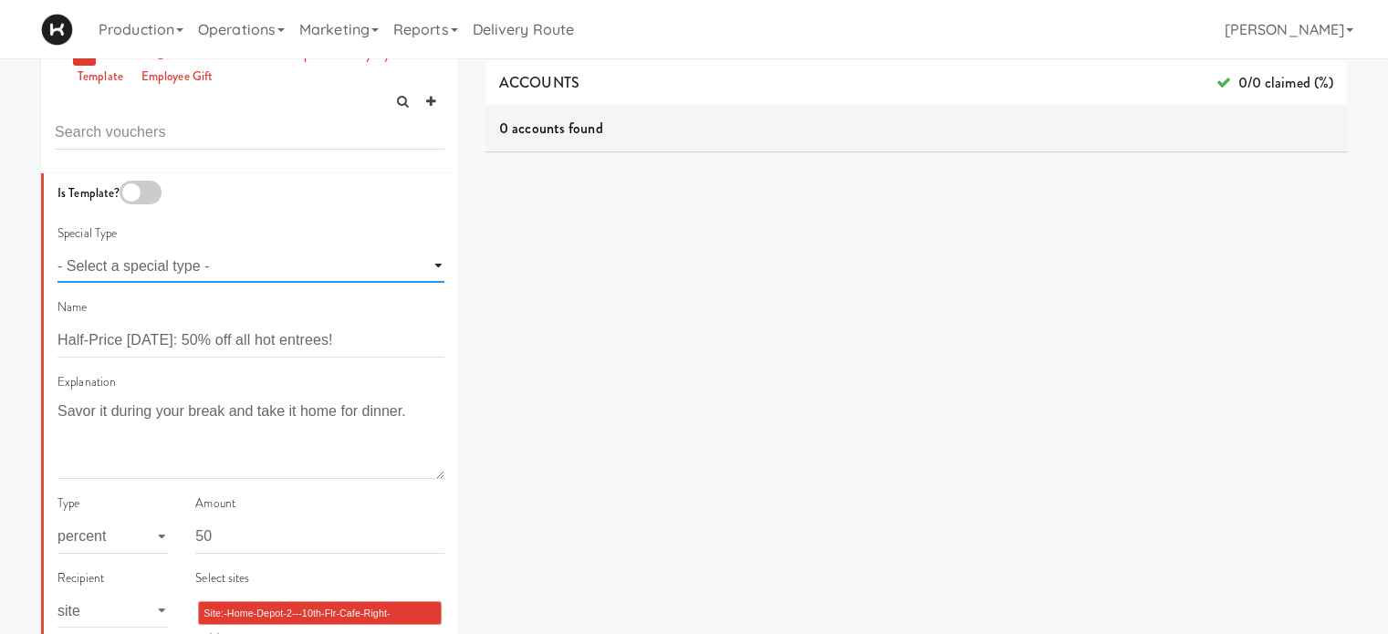
click at [423, 263] on select "- Select a special type - voting loyalty birthday employee gift" at bounding box center [250, 266] width 387 height 34
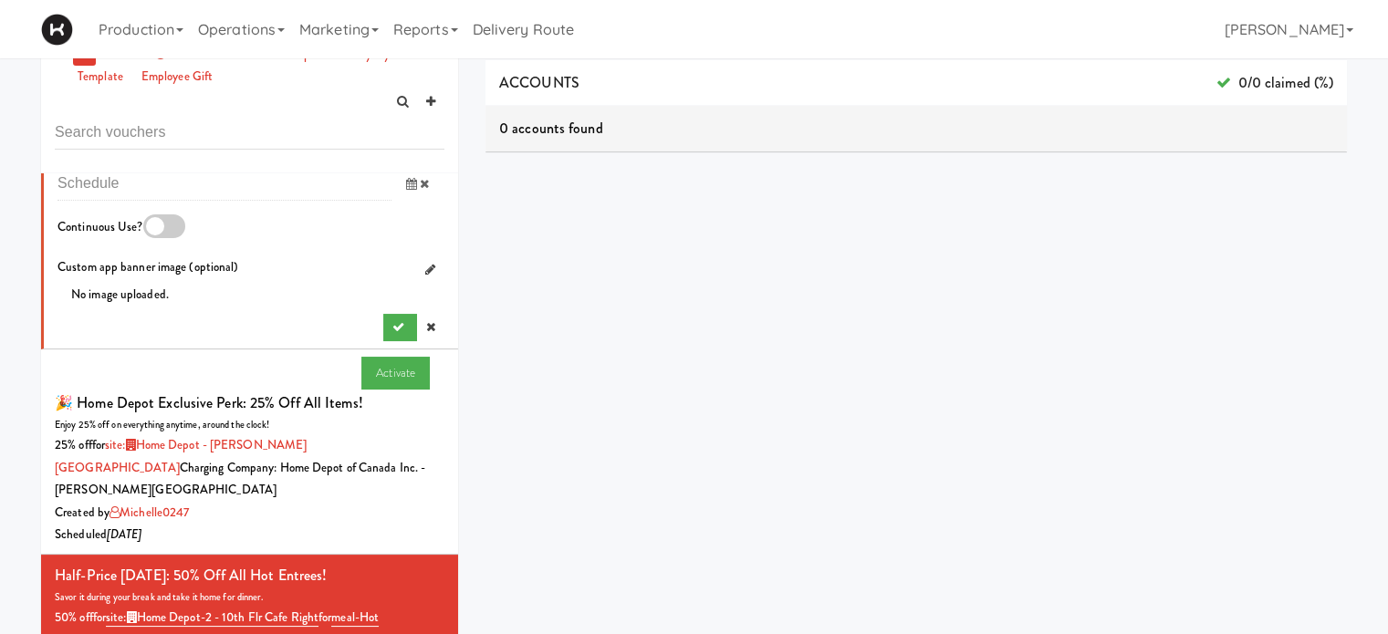
scroll to position [1337, 0]
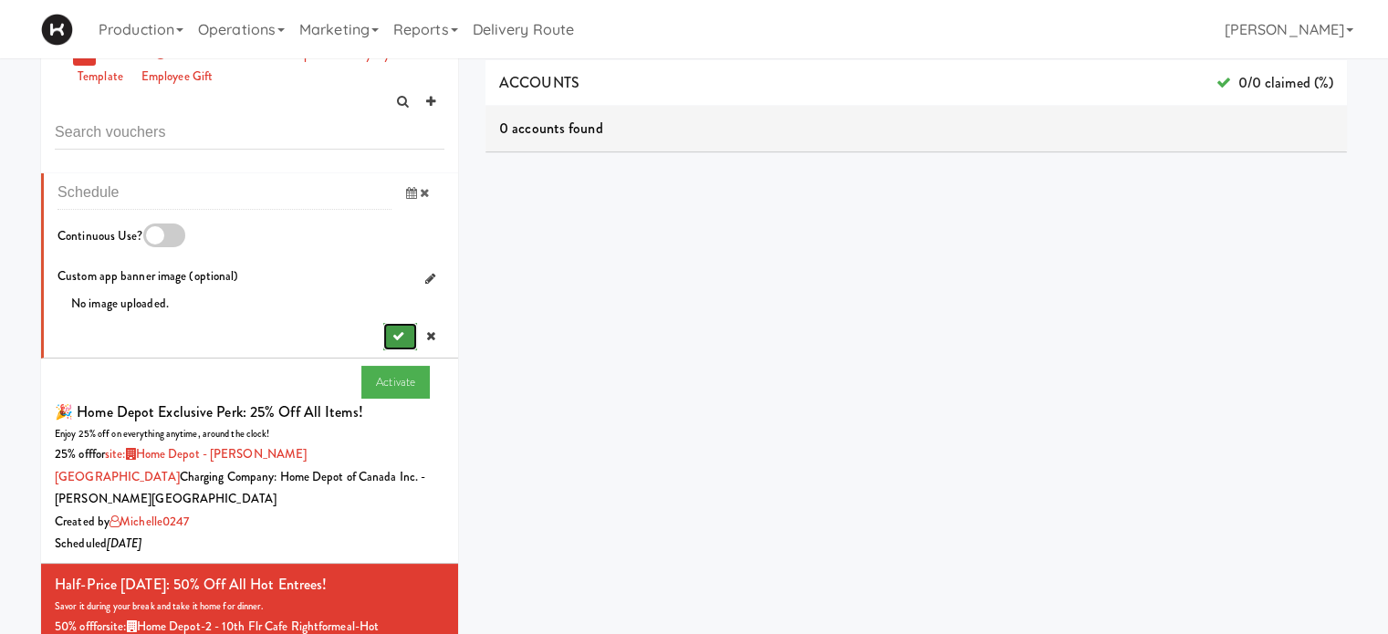
click at [392, 330] on icon "submit" at bounding box center [398, 336] width 12 height 12
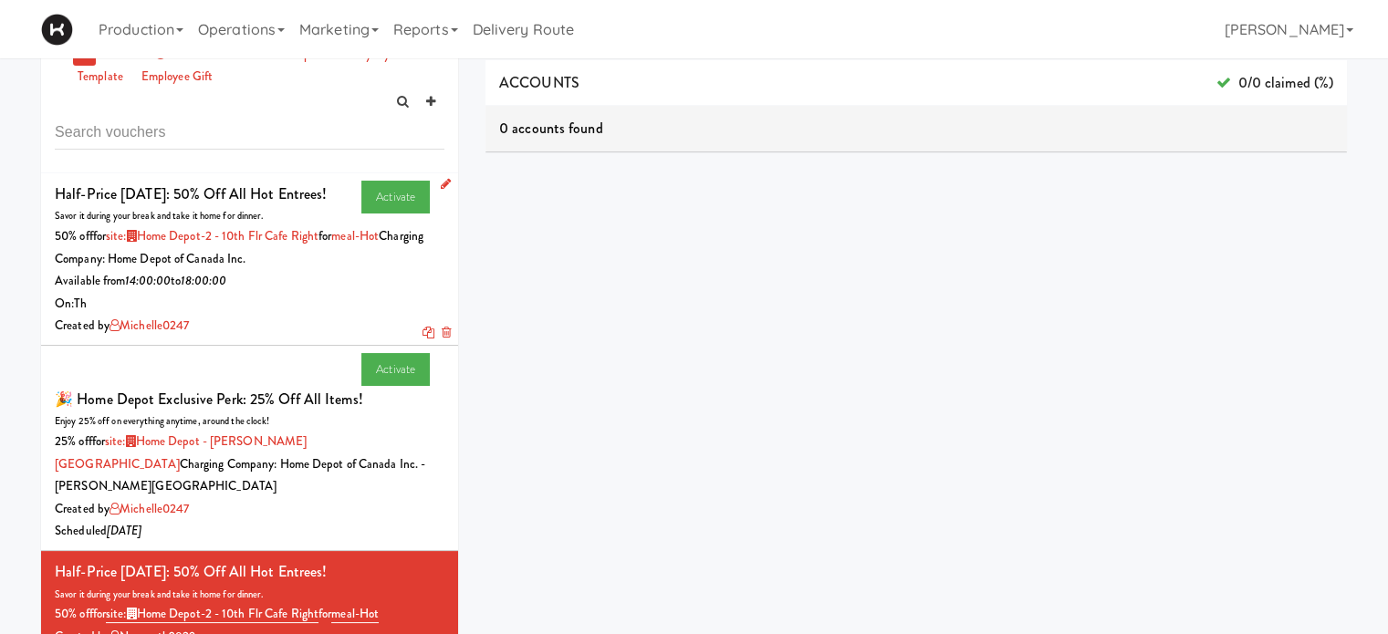
click at [441, 188] on icon at bounding box center [446, 184] width 10 height 12
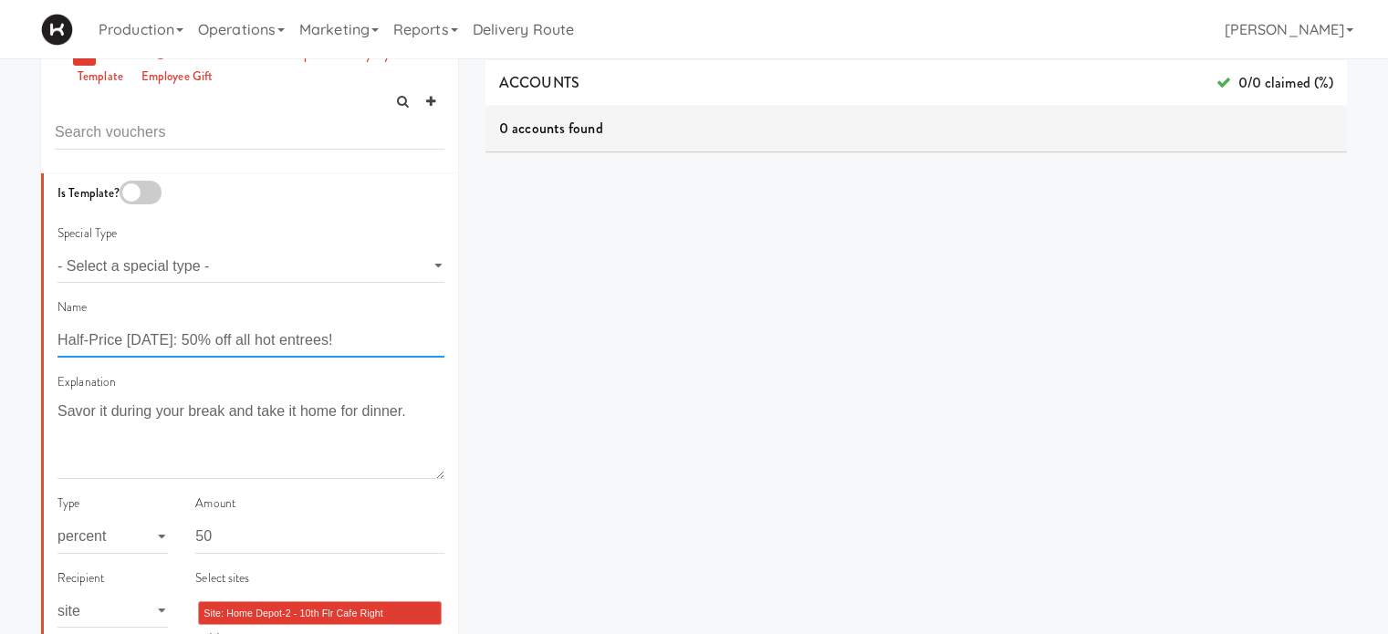
click at [286, 340] on input "Half-Price [DATE]: 50% off all hot entrees!" at bounding box center [250, 341] width 387 height 34
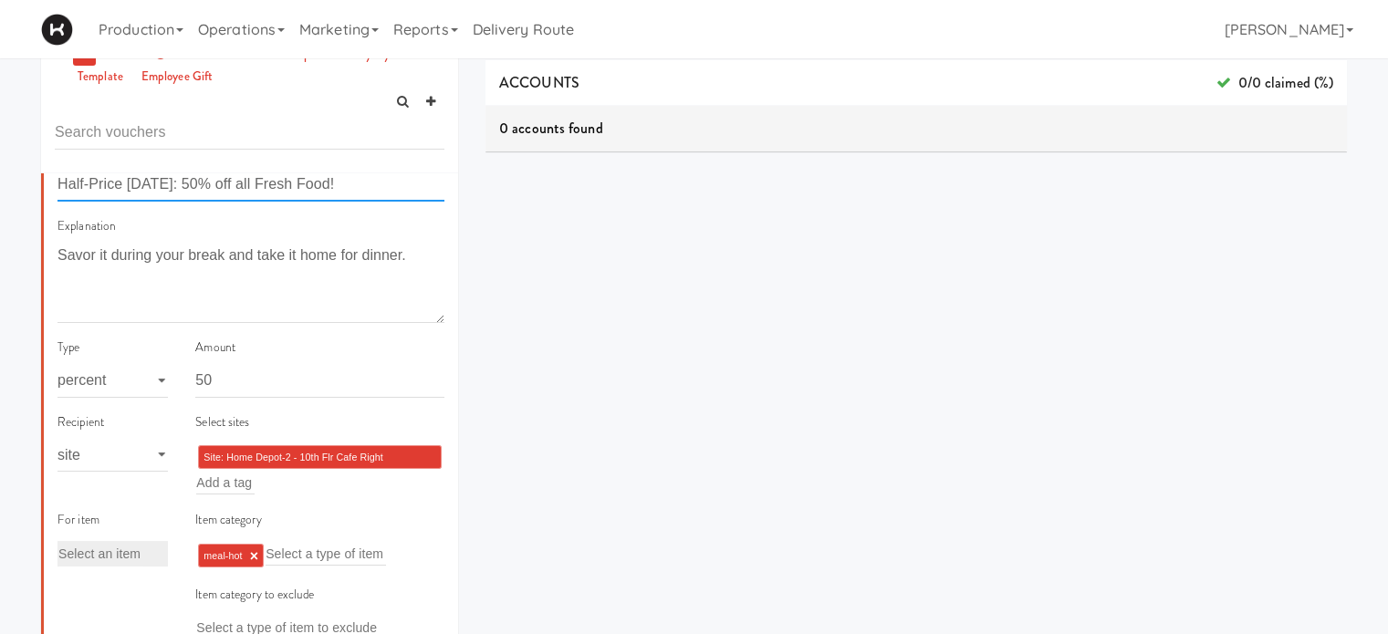
scroll to position [265, 0]
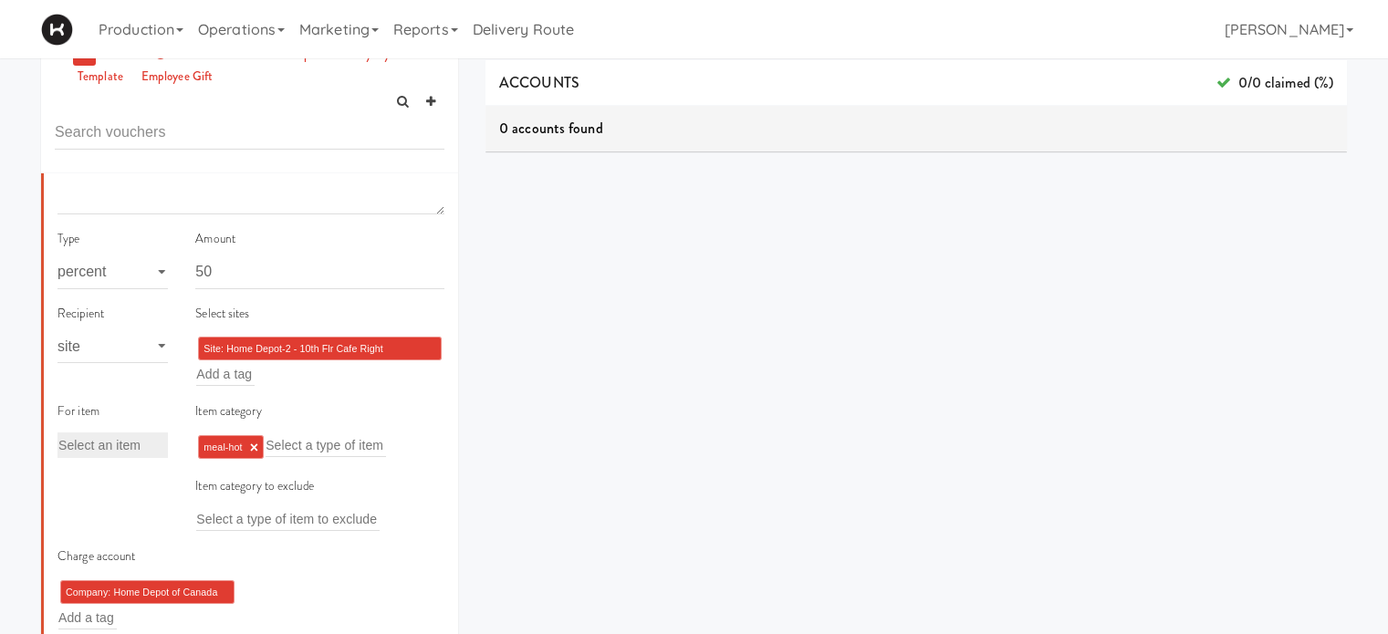
type input "Half-Price Thursday: 50% off all Fresh Food!"
click at [244, 370] on input "text" at bounding box center [225, 374] width 58 height 24
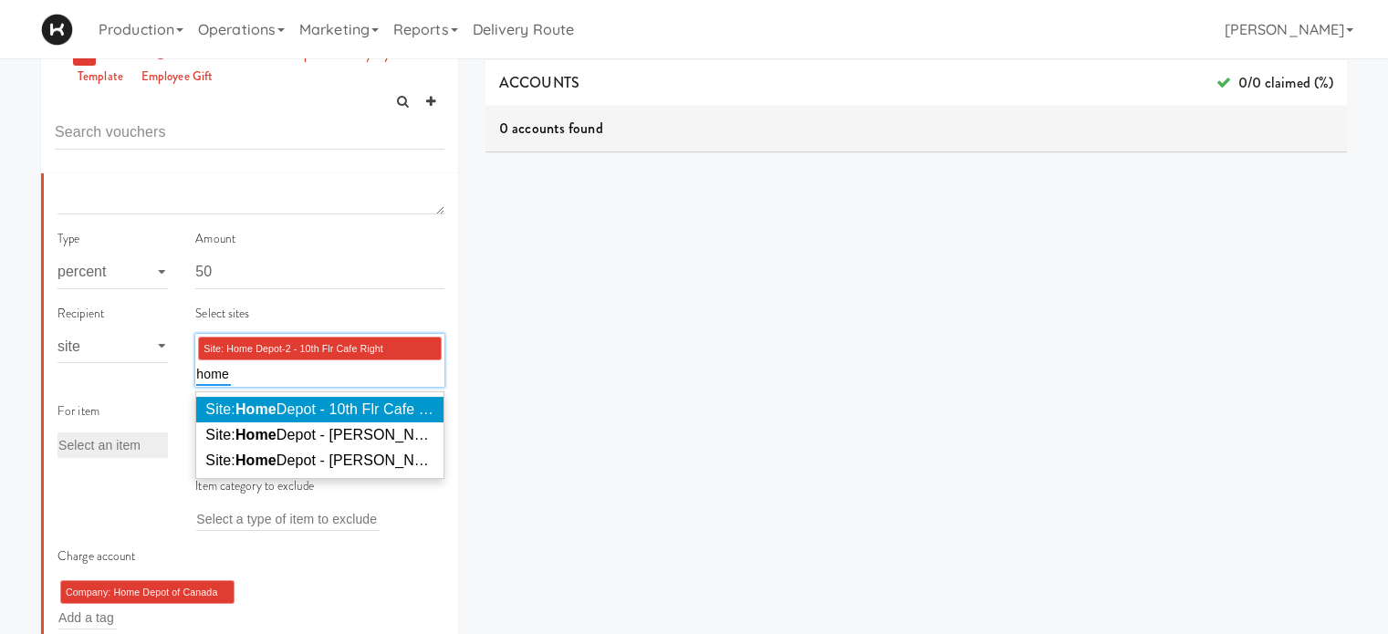
type input "home"
click at [298, 402] on span "Site: Home Depot - 10th Flr Cafe Left ( HOME DEPOT)" at bounding box center [378, 409] width 347 height 16
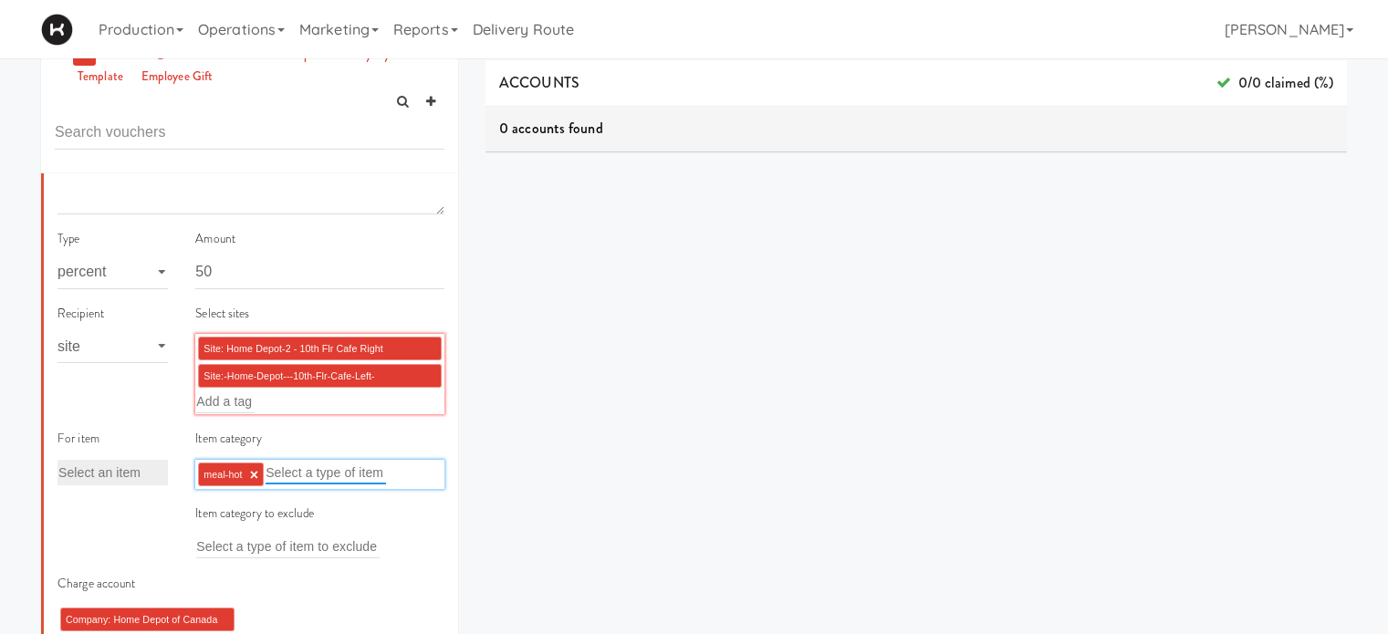
click at [317, 471] on input "text" at bounding box center [325, 473] width 120 height 24
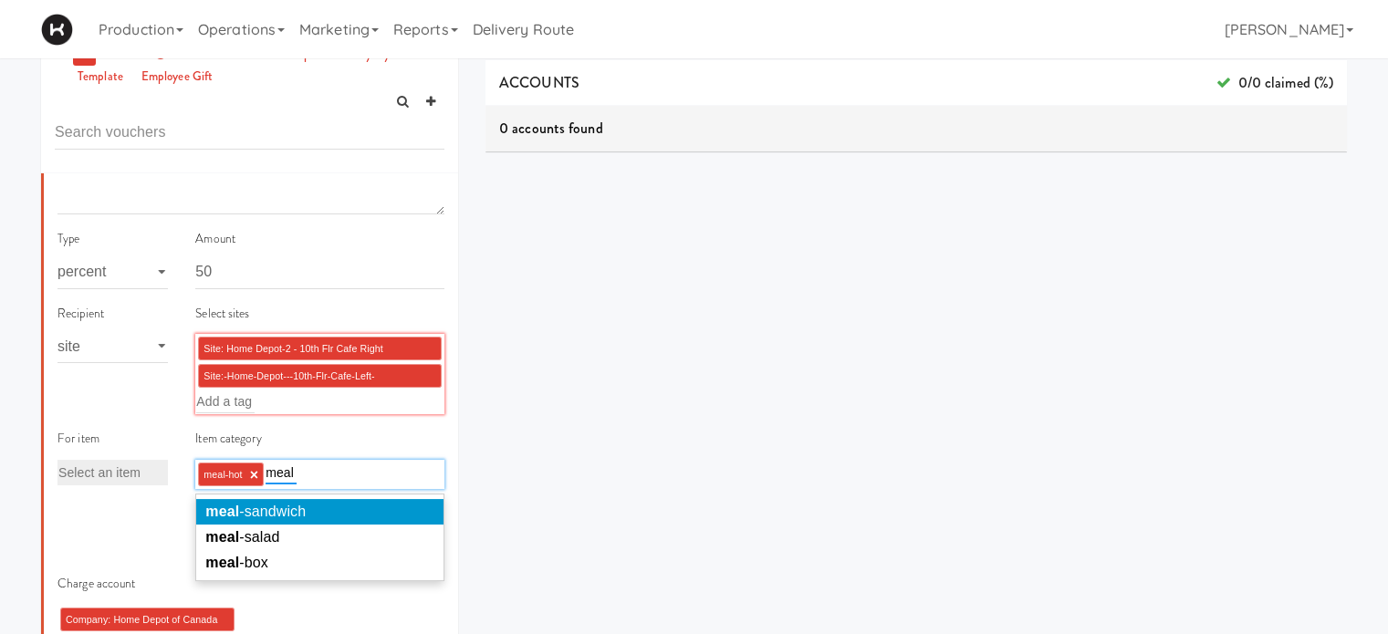
type input "meal"
click at [325, 514] on li "meal -sandwich" at bounding box center [319, 512] width 247 height 26
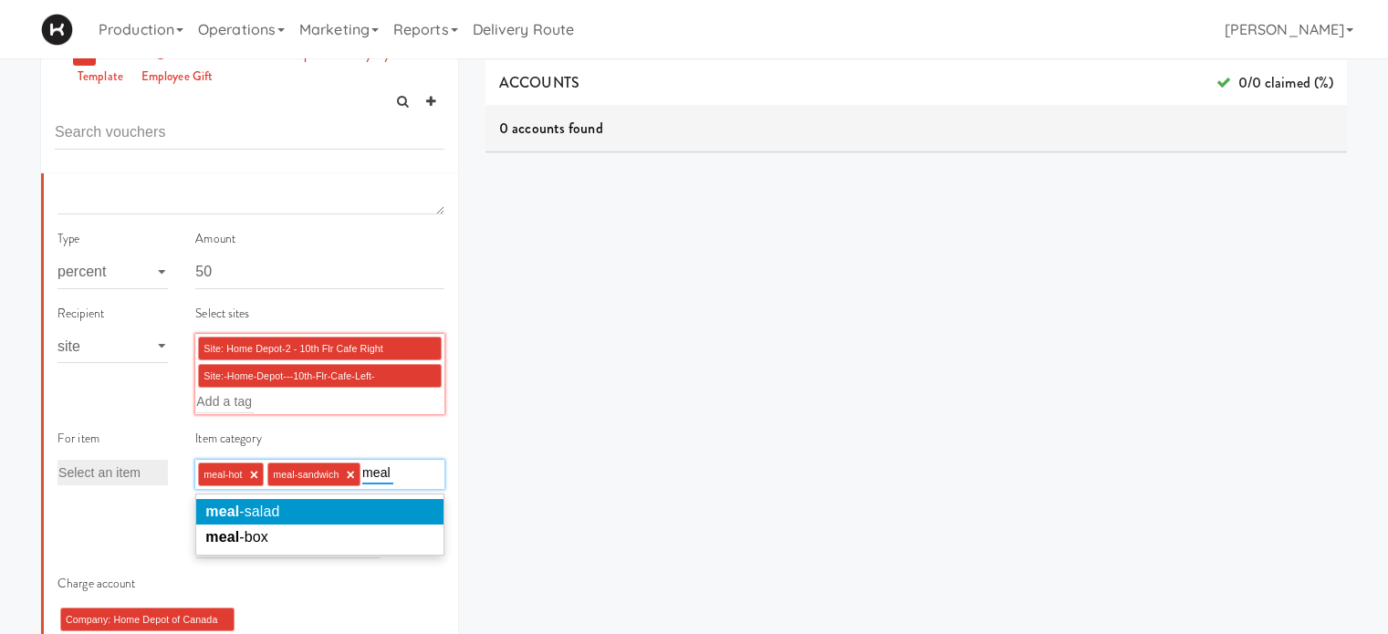
type input "meal"
click at [325, 514] on li "meal -salad" at bounding box center [319, 512] width 247 height 26
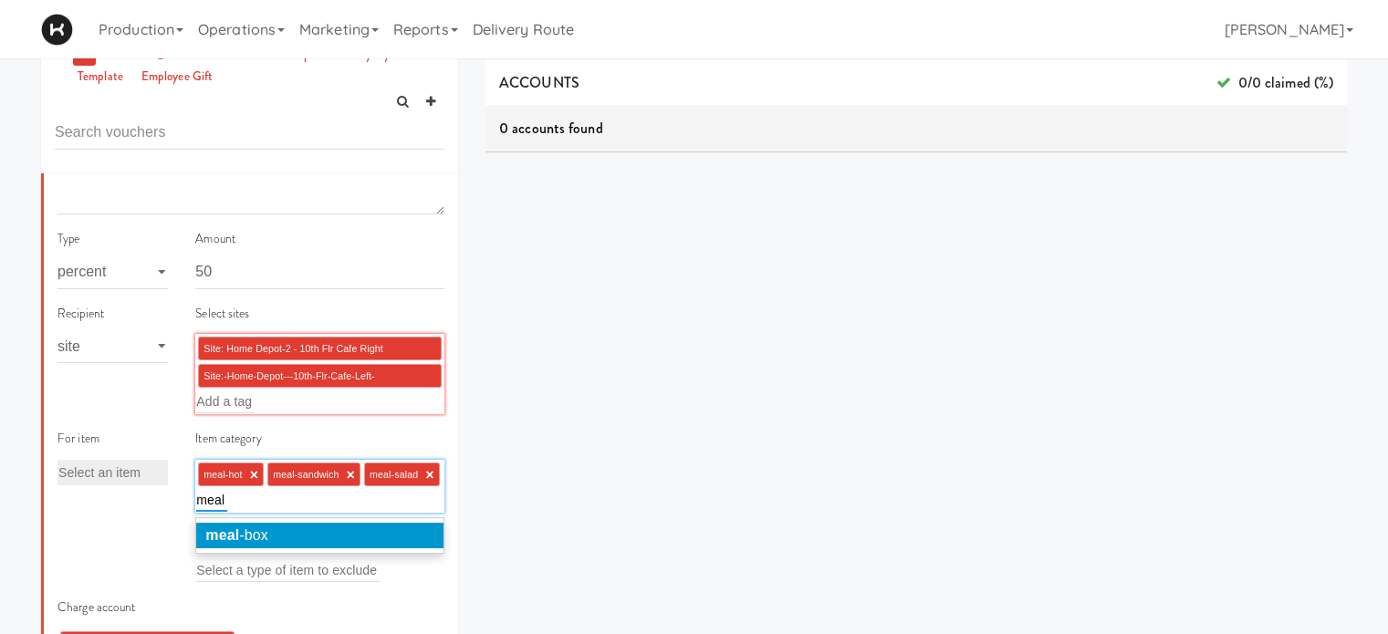
type input "meal"
click at [332, 535] on li "meal -box" at bounding box center [319, 536] width 247 height 26
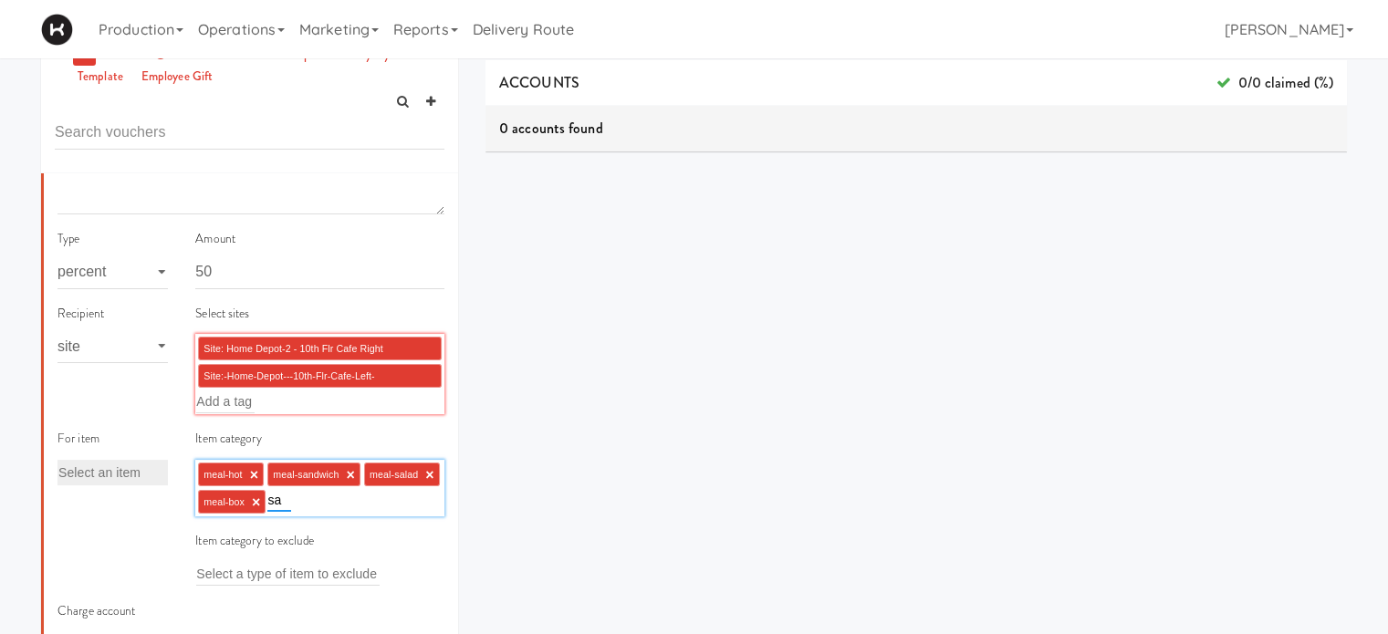
type input "s"
type input "k"
type input "h"
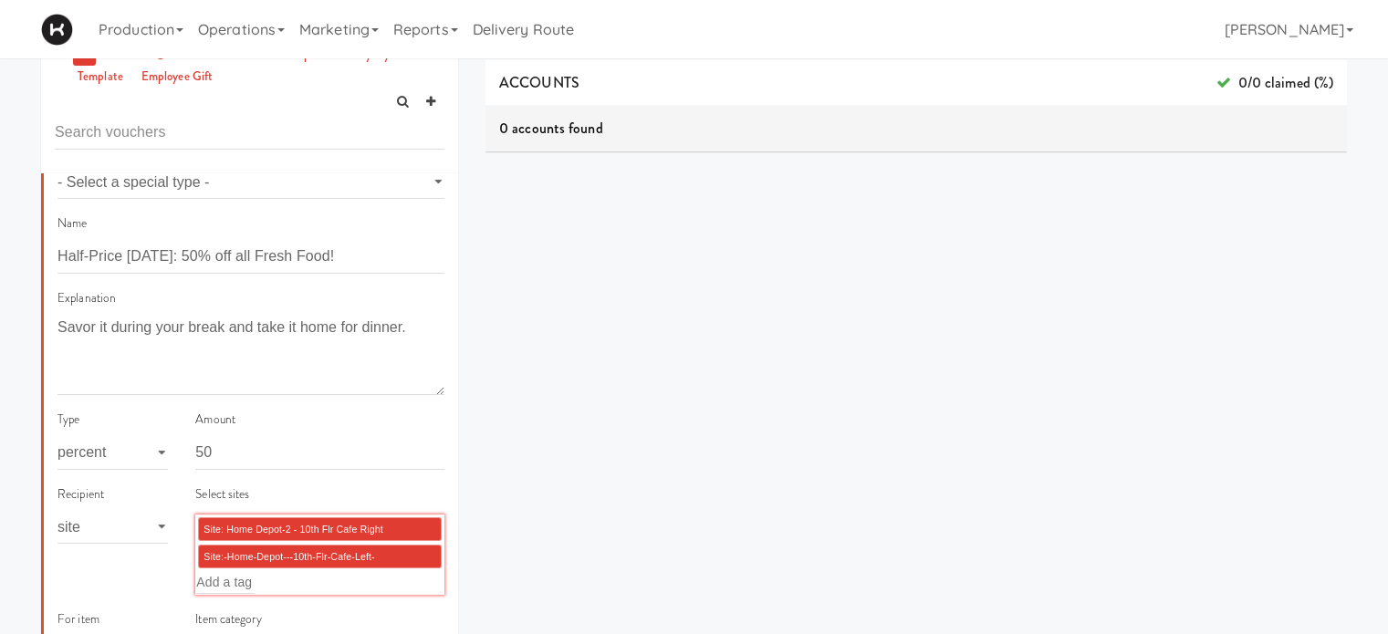
scroll to position [110, 0]
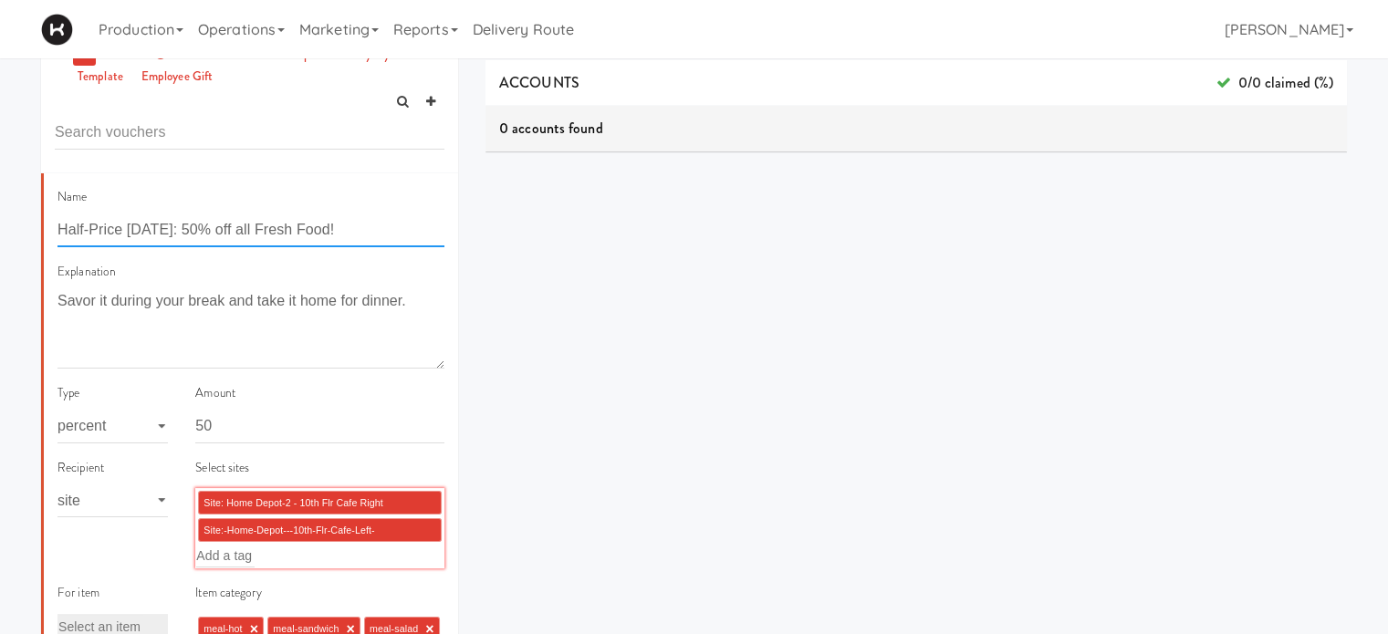
click at [343, 229] on input "Half-Price Thursday: 50% off all Fresh Food!" at bounding box center [250, 230] width 387 height 34
type input "Half-Price Thursday: 50% off all Fresh Food!"
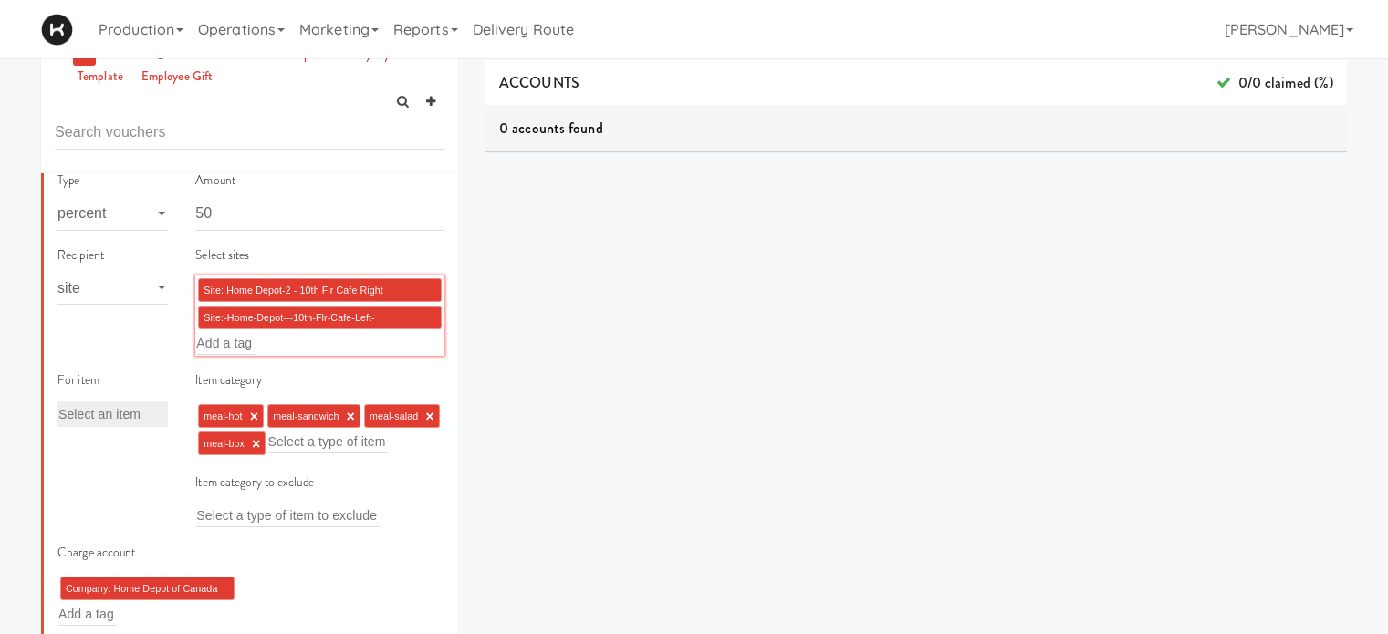
scroll to position [341, 0]
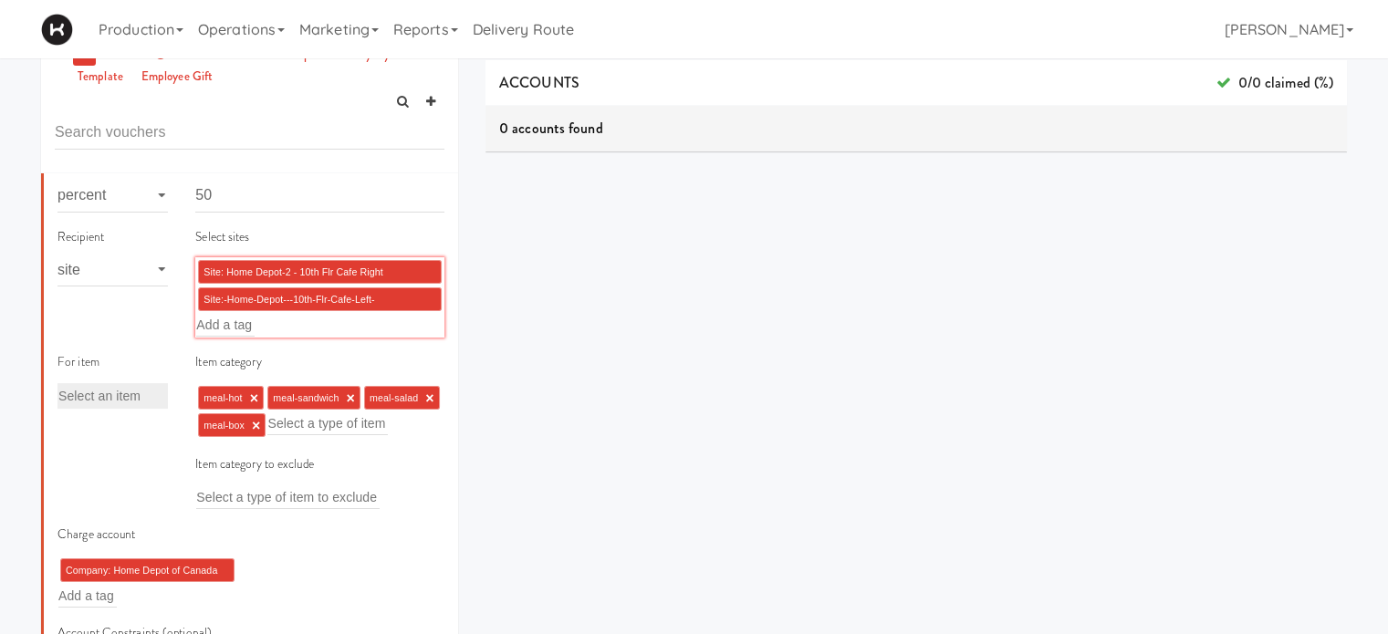
click at [361, 423] on div "meal-hot × meal-sandwich × meal-salad × meal-box × Select a type of item" at bounding box center [319, 411] width 249 height 57
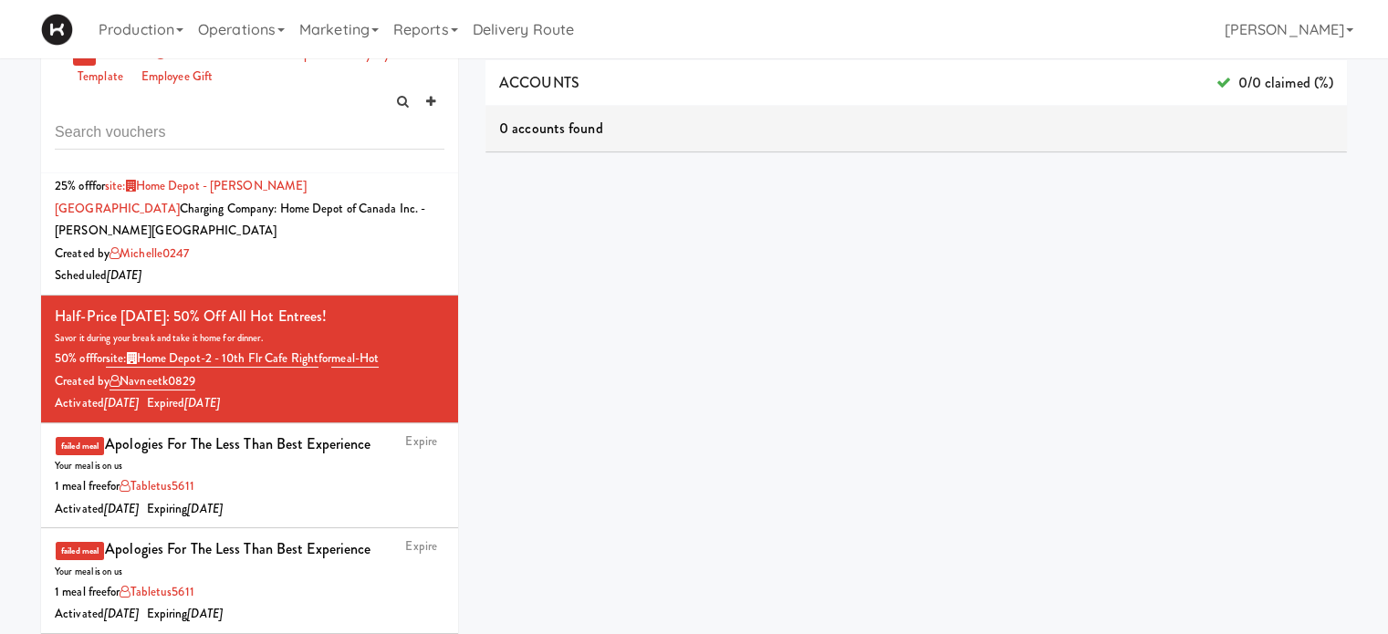
scroll to position [1369, 0]
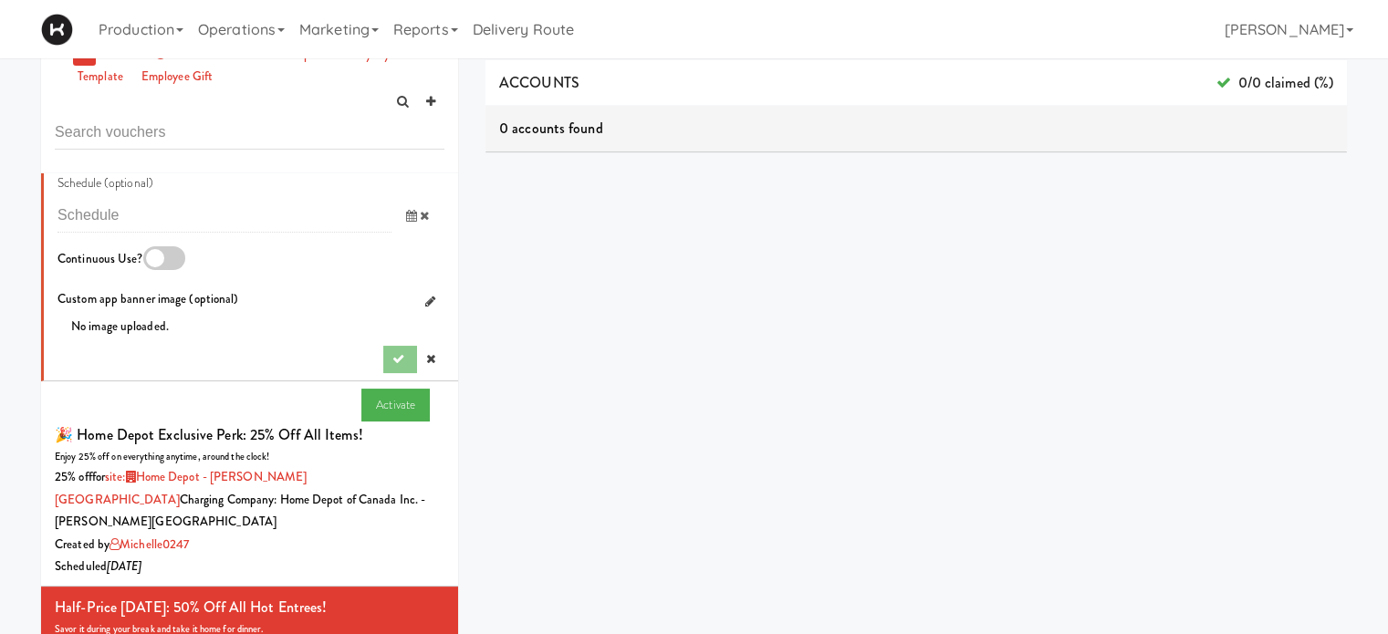
click at [384, 373] on div at bounding box center [413, 359] width 61 height 27
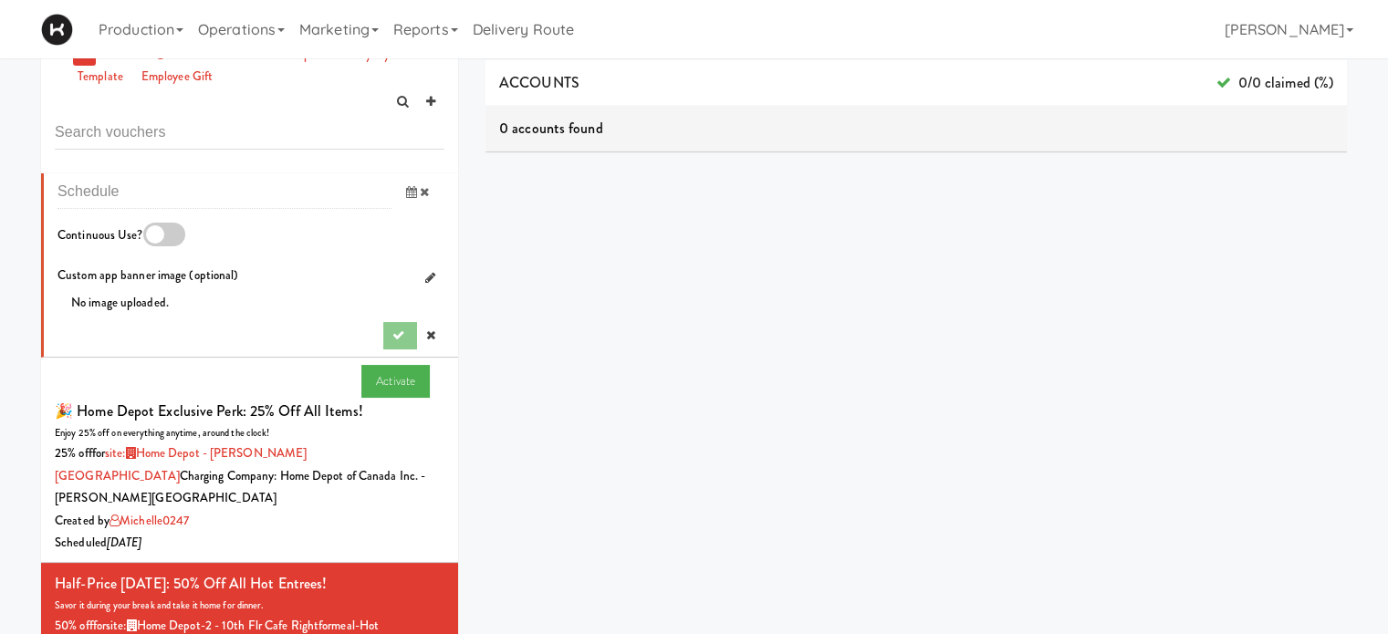
scroll to position [1423, 0]
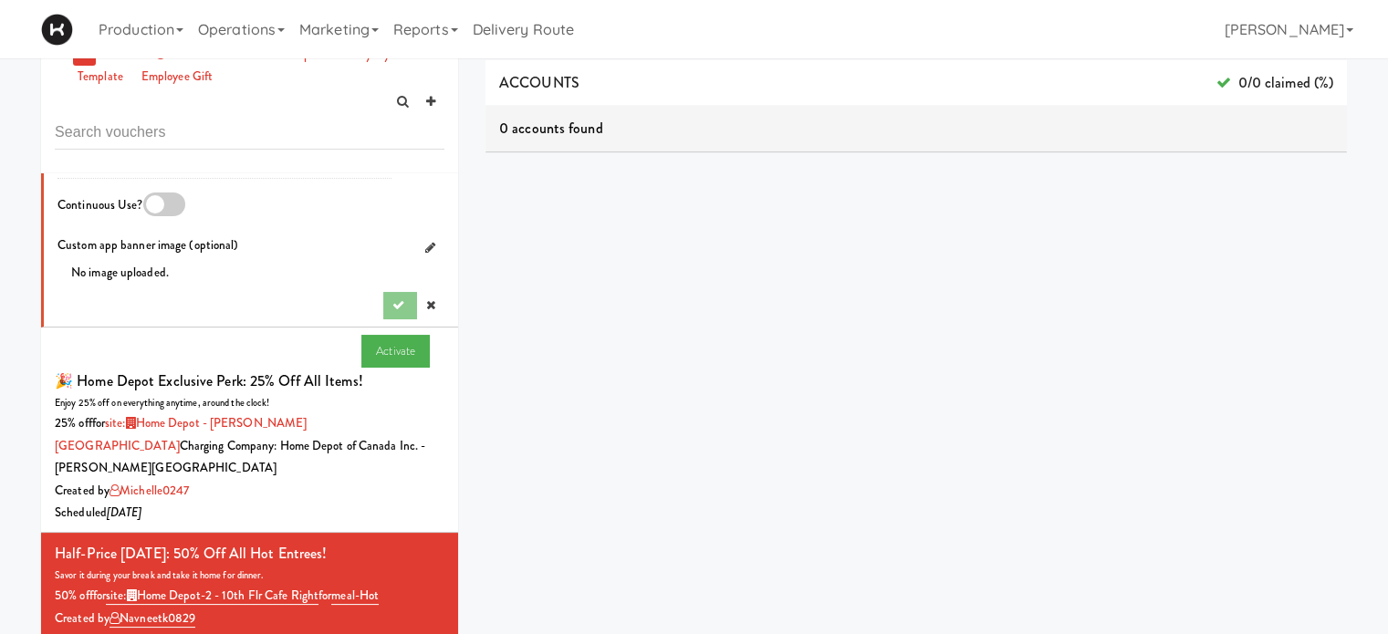
click at [389, 319] on div at bounding box center [413, 305] width 61 height 27
click at [597, 295] on div "ACCOUNTS 0/0 claimed (%) 0 accounts found ORDERS code user tax total when meals…" at bounding box center [915, 402] width 861 height 684
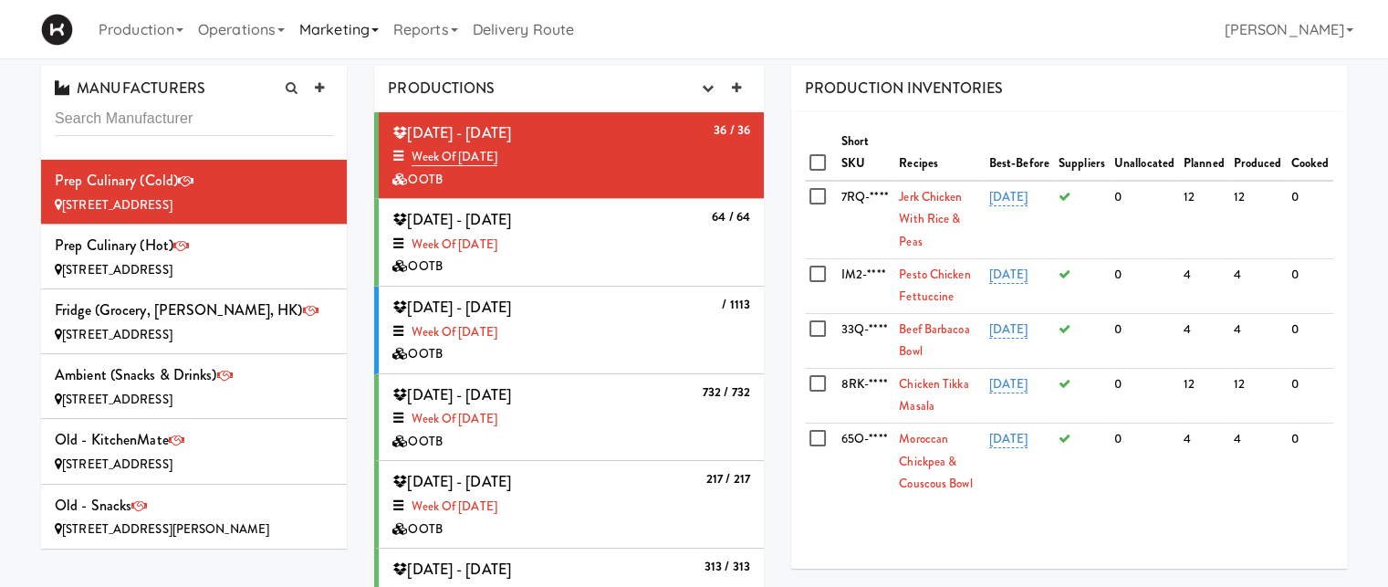
click at [370, 32] on link "Marketing" at bounding box center [339, 29] width 94 height 58
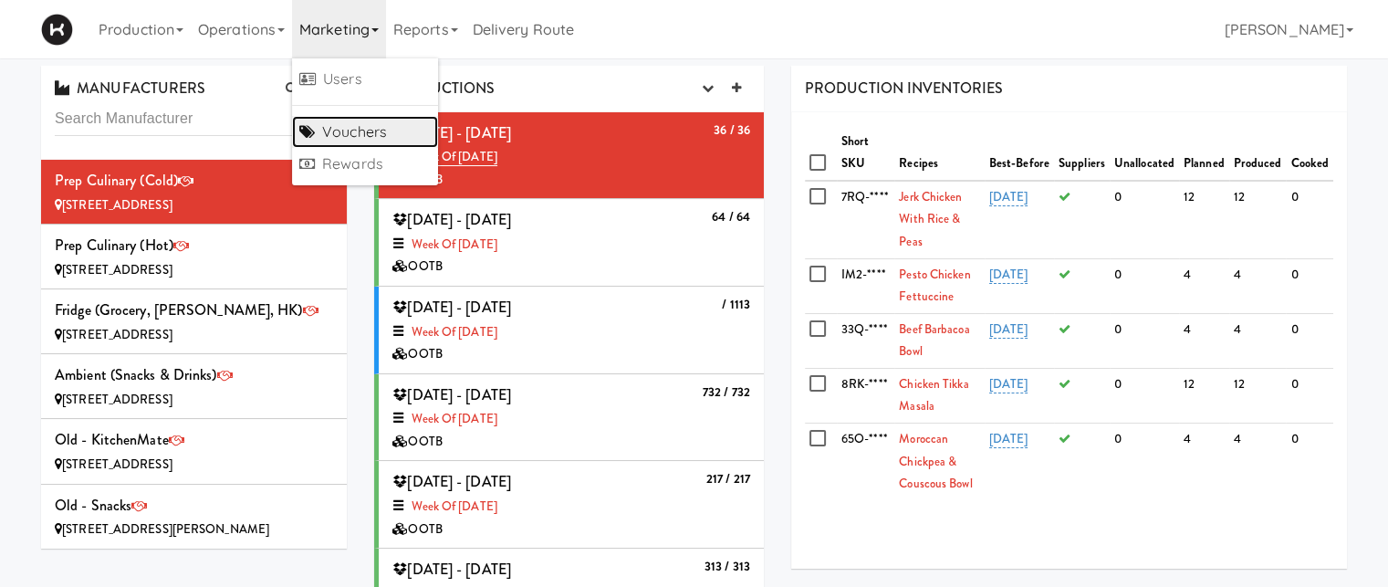
click at [367, 122] on link "Vouchers" at bounding box center [365, 132] width 146 height 33
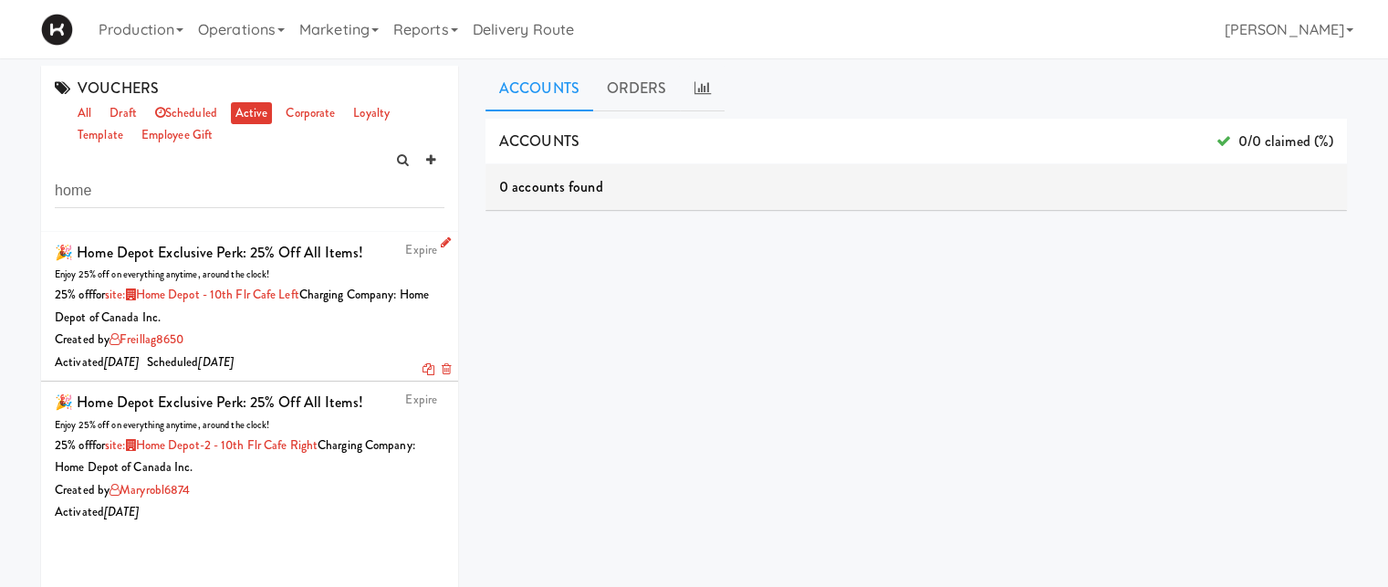
type input "home"
click at [331, 255] on div "🎉 Home Depot Exclusive Perk: 25% off all items!" at bounding box center [209, 252] width 308 height 27
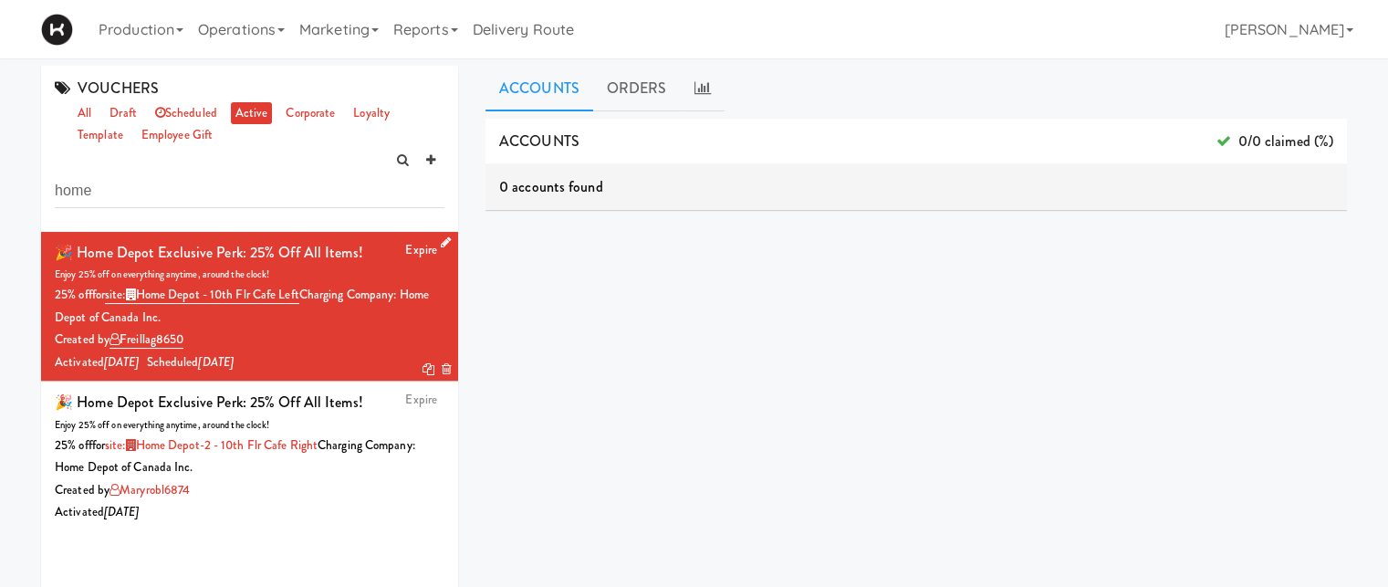
click at [441, 240] on icon at bounding box center [446, 242] width 10 height 12
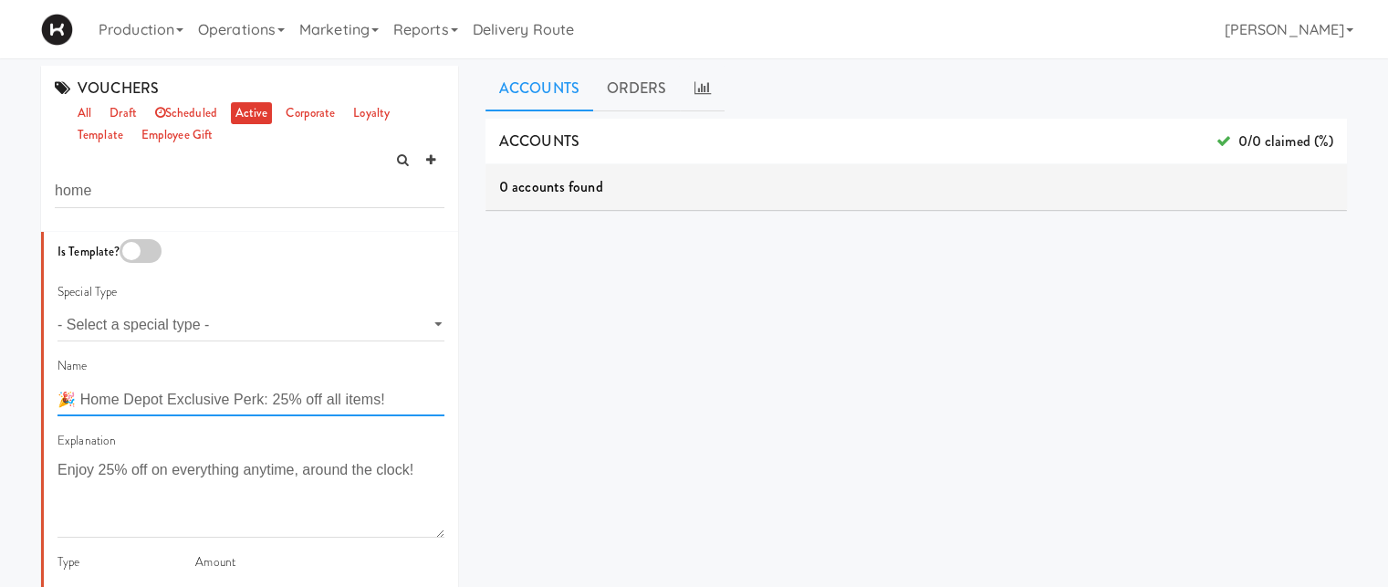
drag, startPoint x: 407, startPoint y: 394, endPoint x: 82, endPoint y: 401, distance: 324.9
click at [82, 401] on input "🎉 Home Depot Exclusive Perk: 25% off all items!" at bounding box center [250, 399] width 387 height 34
drag, startPoint x: 390, startPoint y: 407, endPoint x: 87, endPoint y: 400, distance: 303.9
click at [87, 400] on input "🎉 Home Depot Exclusive Perk: 25% off all items!" at bounding box center [250, 399] width 387 height 34
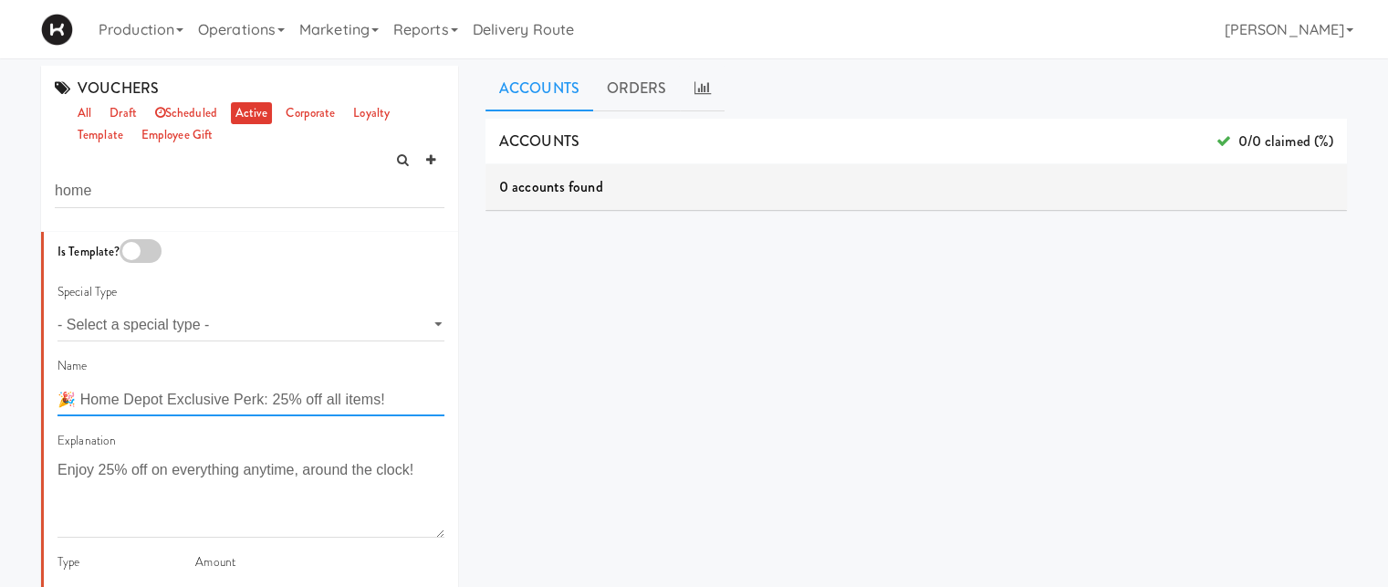
click at [414, 401] on input "🎉 Home Depot Exclusive Perk: 25% off all items!" at bounding box center [250, 399] width 387 height 34
drag, startPoint x: 414, startPoint y: 401, endPoint x: 85, endPoint y: 400, distance: 329.3
click at [85, 400] on input "🎉 Home Depot Exclusive Perk: 25% off all items!" at bounding box center [250, 399] width 387 height 34
click at [104, 397] on input "🎉 Home Depot Exclusive Perk: 25% off all items!" at bounding box center [250, 399] width 387 height 34
click at [110, 396] on input "🎉 Home Depot Exclusive Perk: 25% off all items!" at bounding box center [250, 399] width 387 height 34
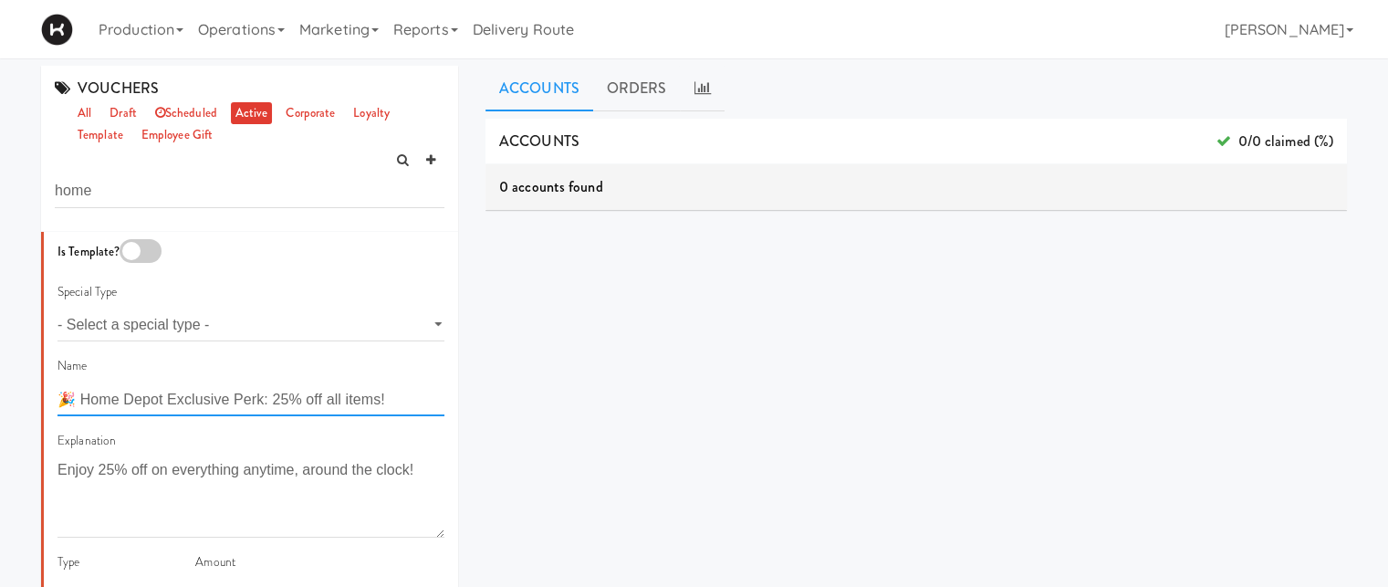
click at [110, 396] on input "🎉 Home Depot Exclusive Perk: 25% off all items!" at bounding box center [250, 399] width 387 height 34
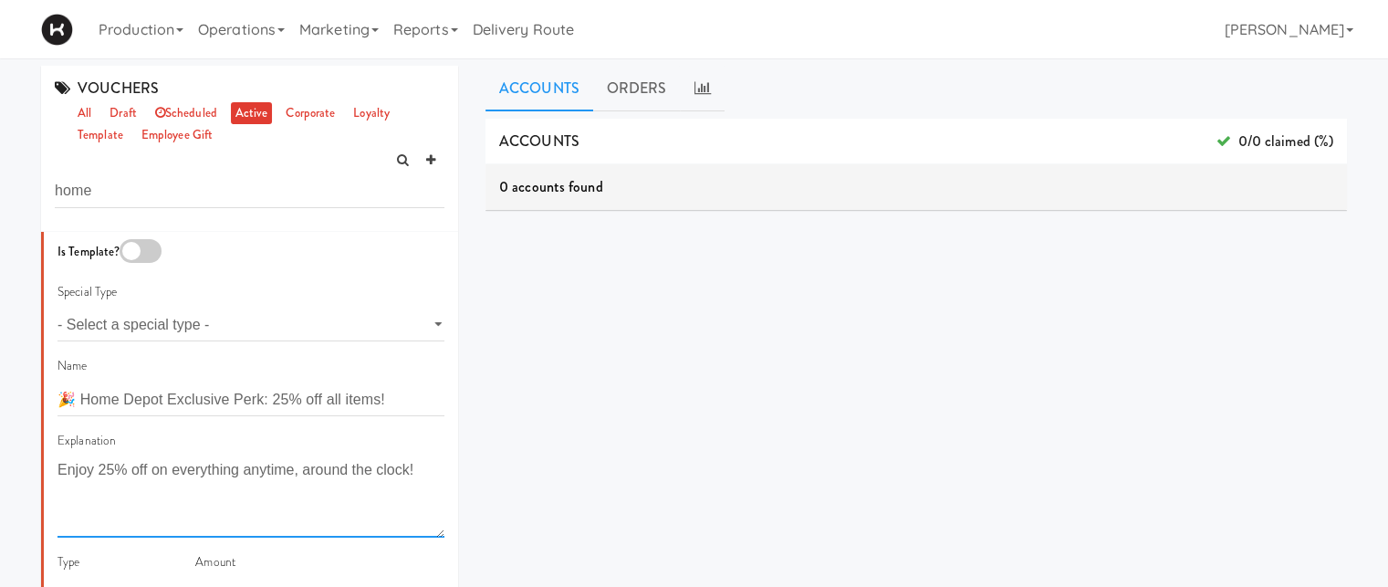
click at [182, 474] on textarea "Enjoy 25% off on everything anytime, around the clock!" at bounding box center [250, 496] width 387 height 81
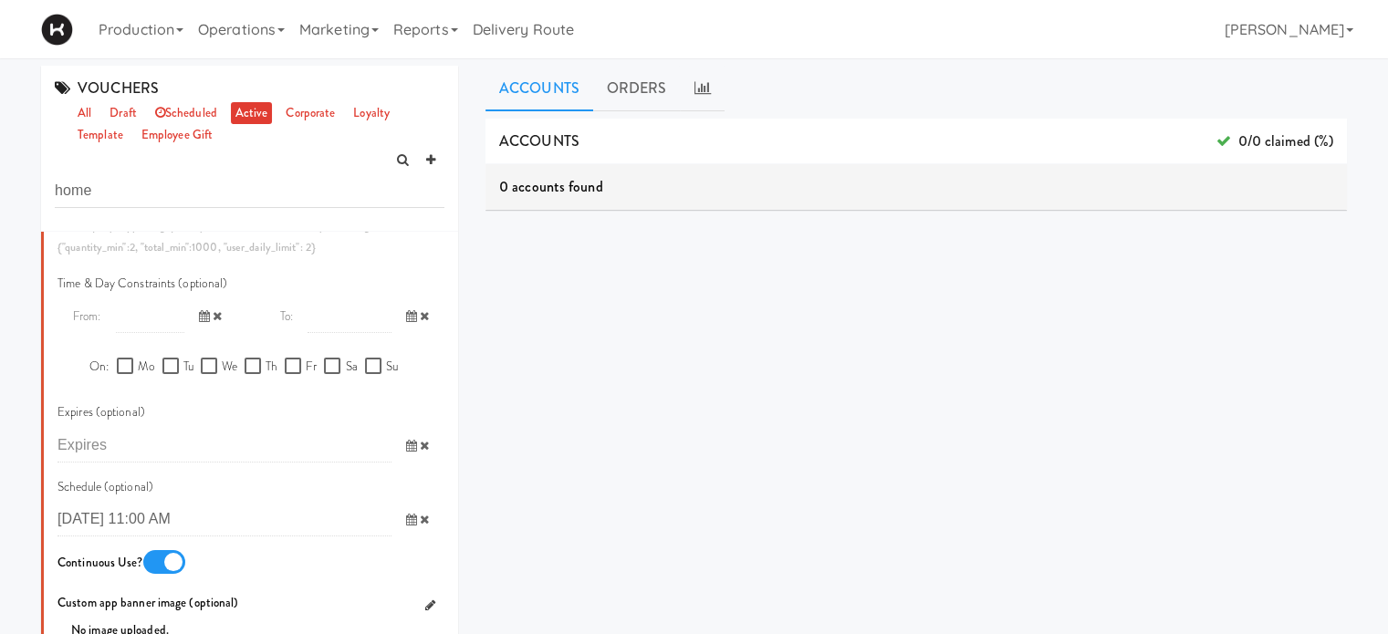
scroll to position [1025, 0]
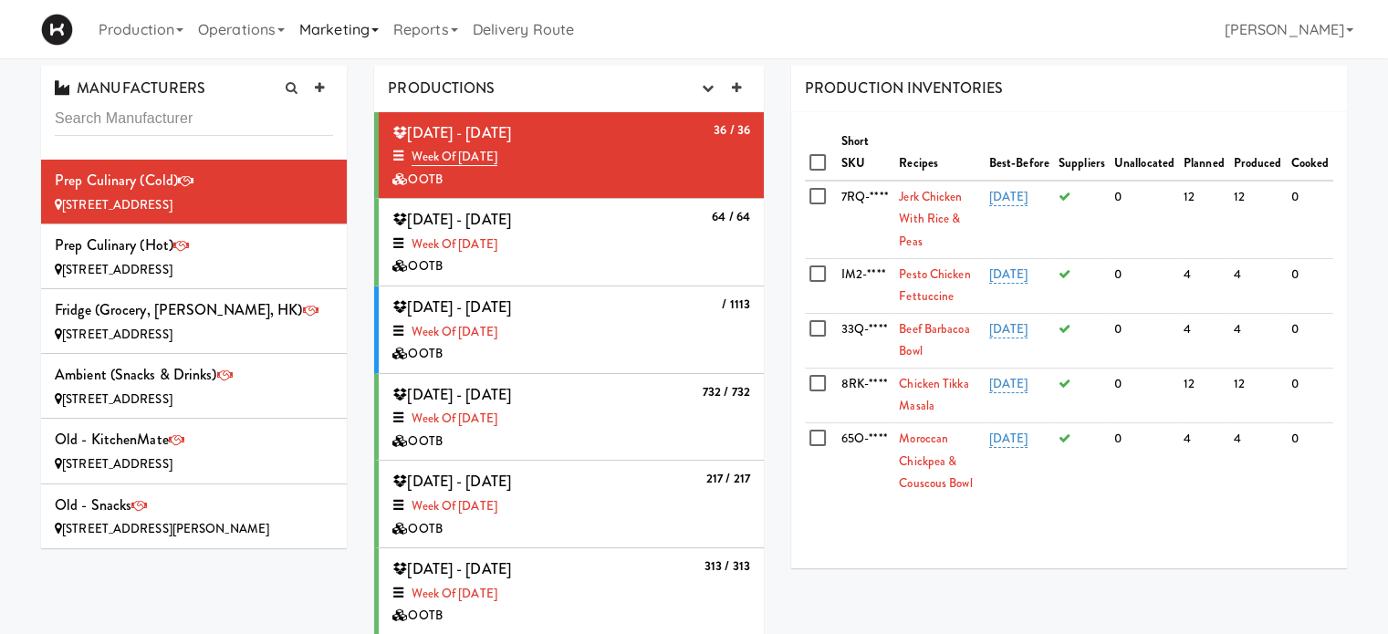
click at [369, 36] on link "Marketing" at bounding box center [339, 29] width 94 height 58
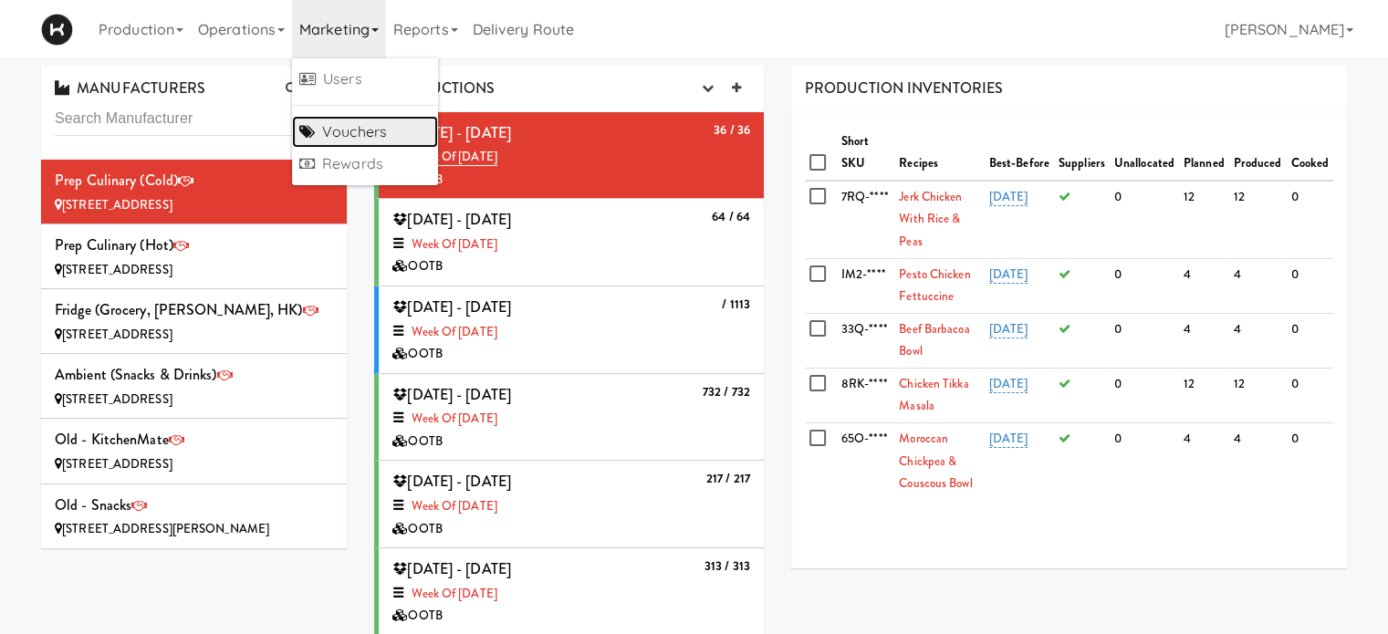
click at [390, 120] on link "Vouchers" at bounding box center [365, 132] width 146 height 33
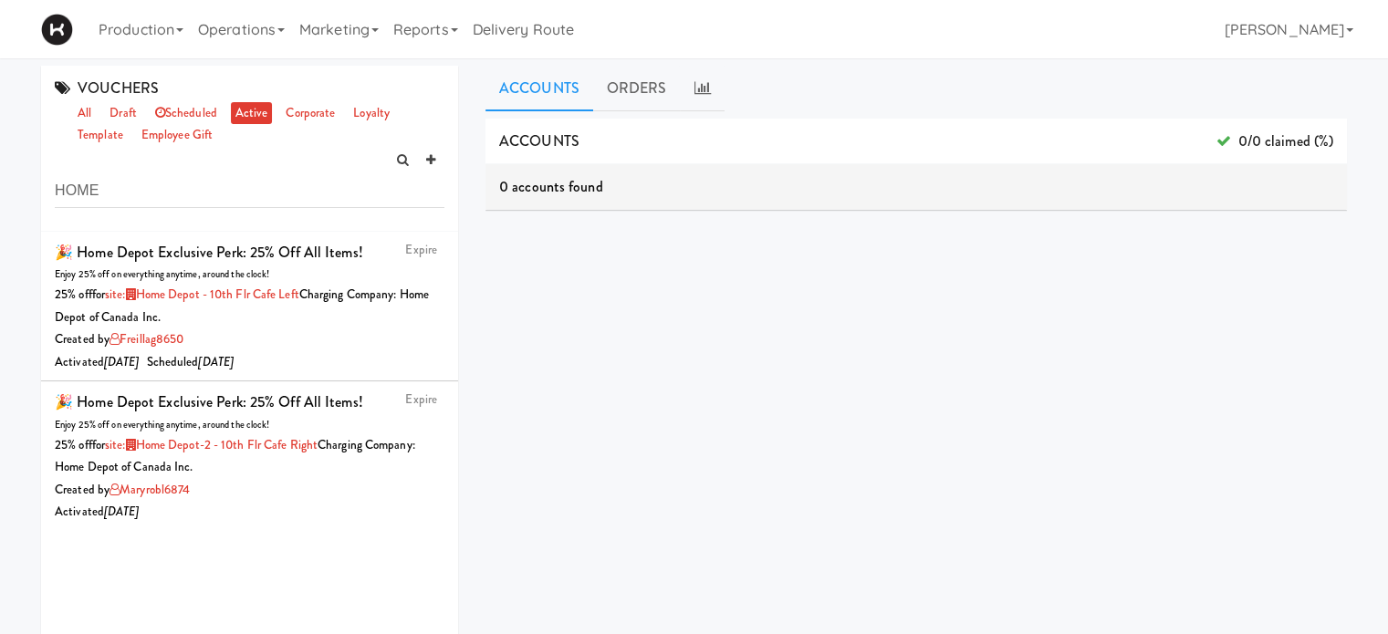
click at [277, 182] on input "HOME" at bounding box center [250, 191] width 390 height 34
click at [84, 110] on link "all" at bounding box center [84, 113] width 23 height 23
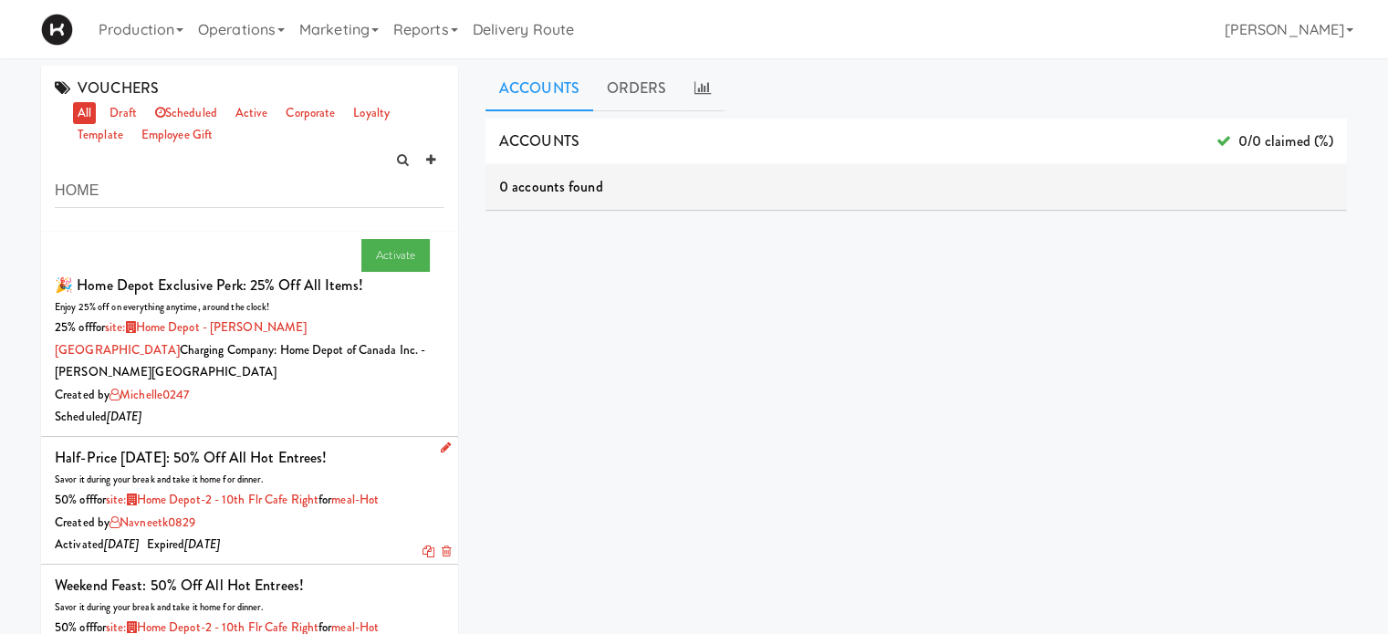
click at [338, 534] on div "Activated 7 days ago Expired 6 days ago" at bounding box center [250, 545] width 390 height 23
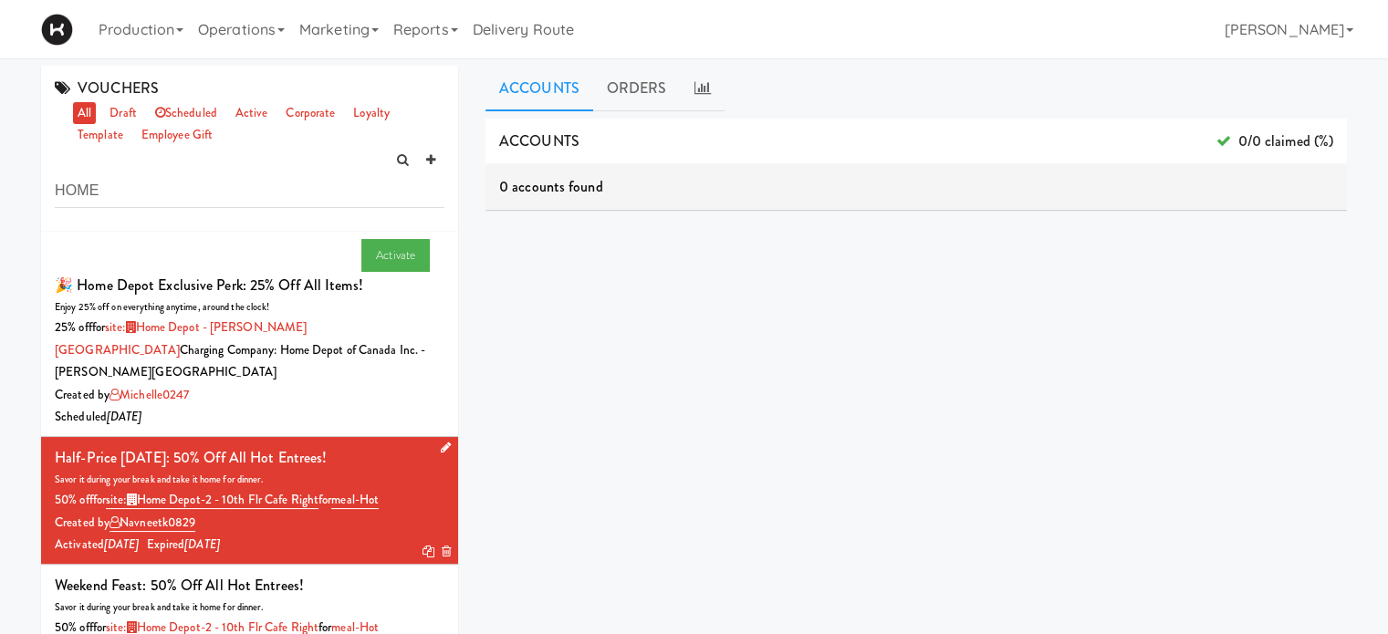
click at [441, 442] on icon at bounding box center [446, 448] width 10 height 12
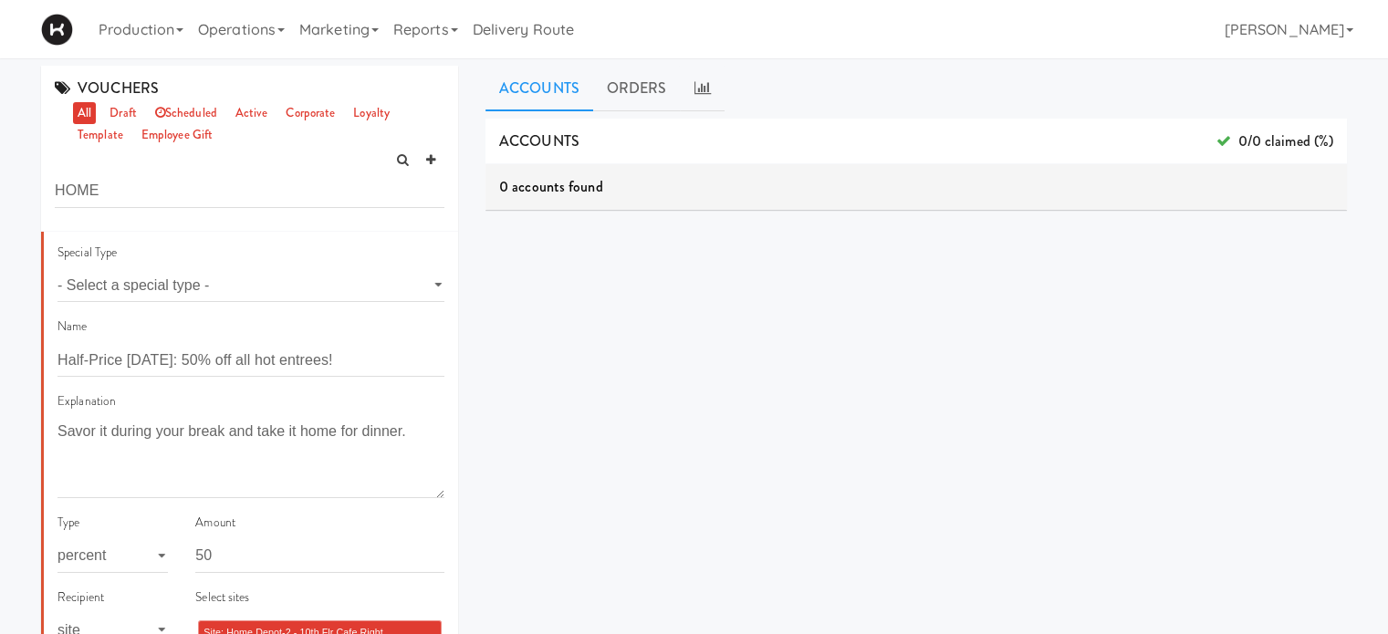
scroll to position [280, 0]
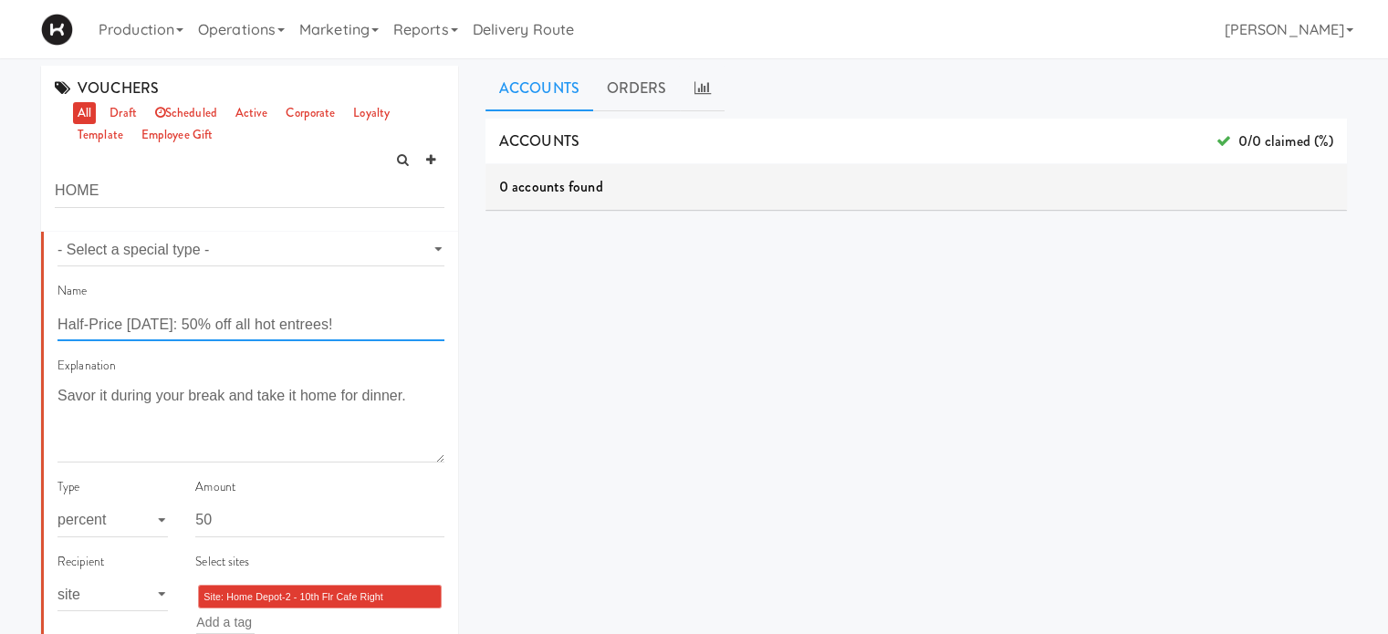
click at [313, 307] on input "Half-Price [DATE]: 50% off all hot entrees!" at bounding box center [250, 324] width 387 height 34
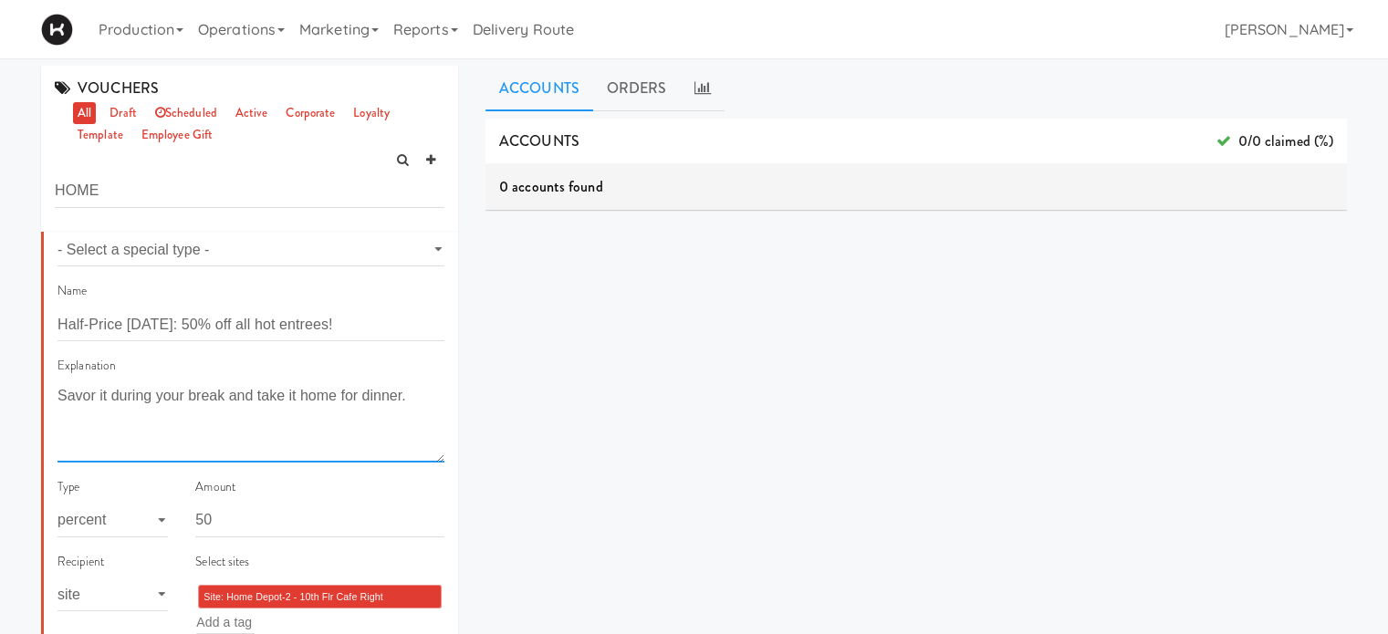
click at [335, 382] on textarea "Savor it during your break and take it home for dinner." at bounding box center [250, 422] width 387 height 81
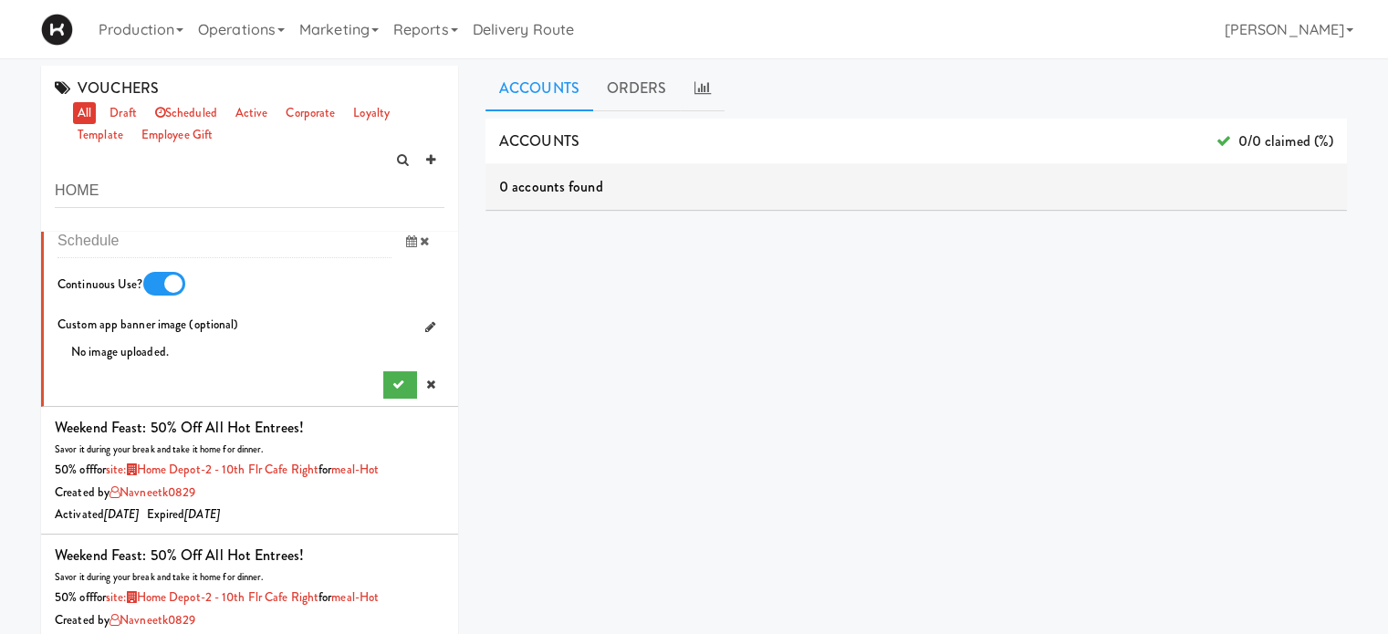
scroll to position [0, 0]
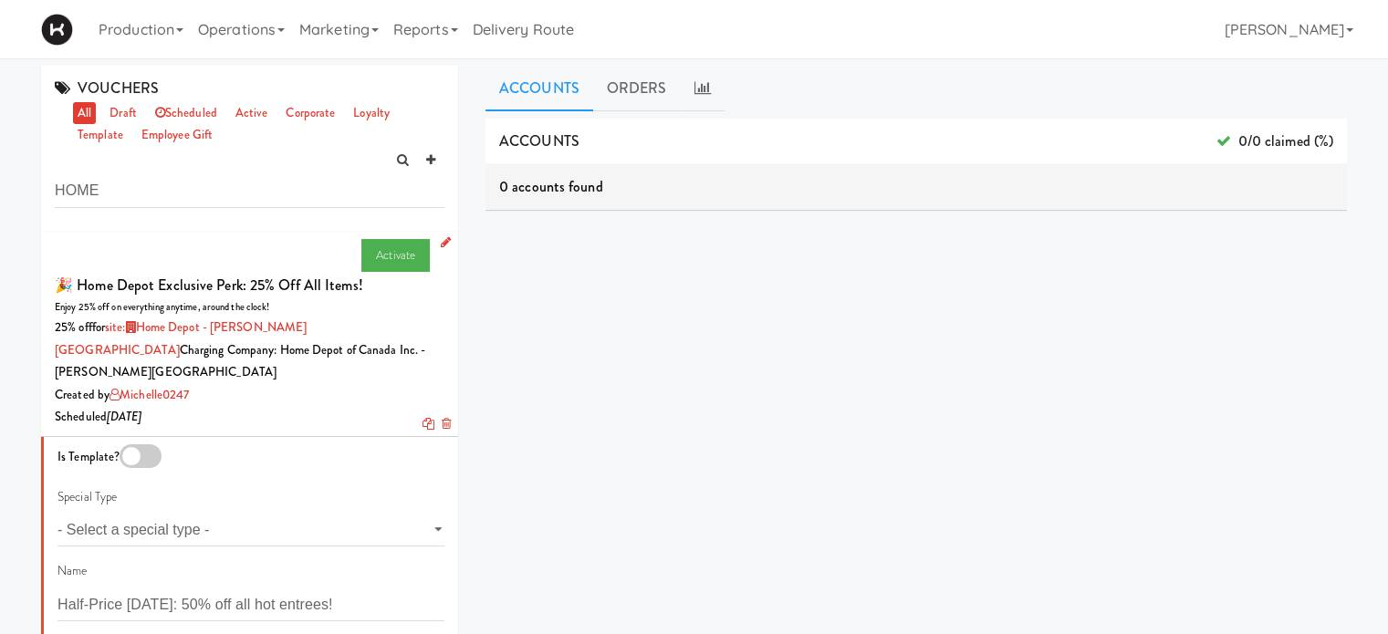
click at [312, 290] on div "🎉 Home Depot Exclusive Perk: 25% off all items!" at bounding box center [209, 285] width 308 height 27
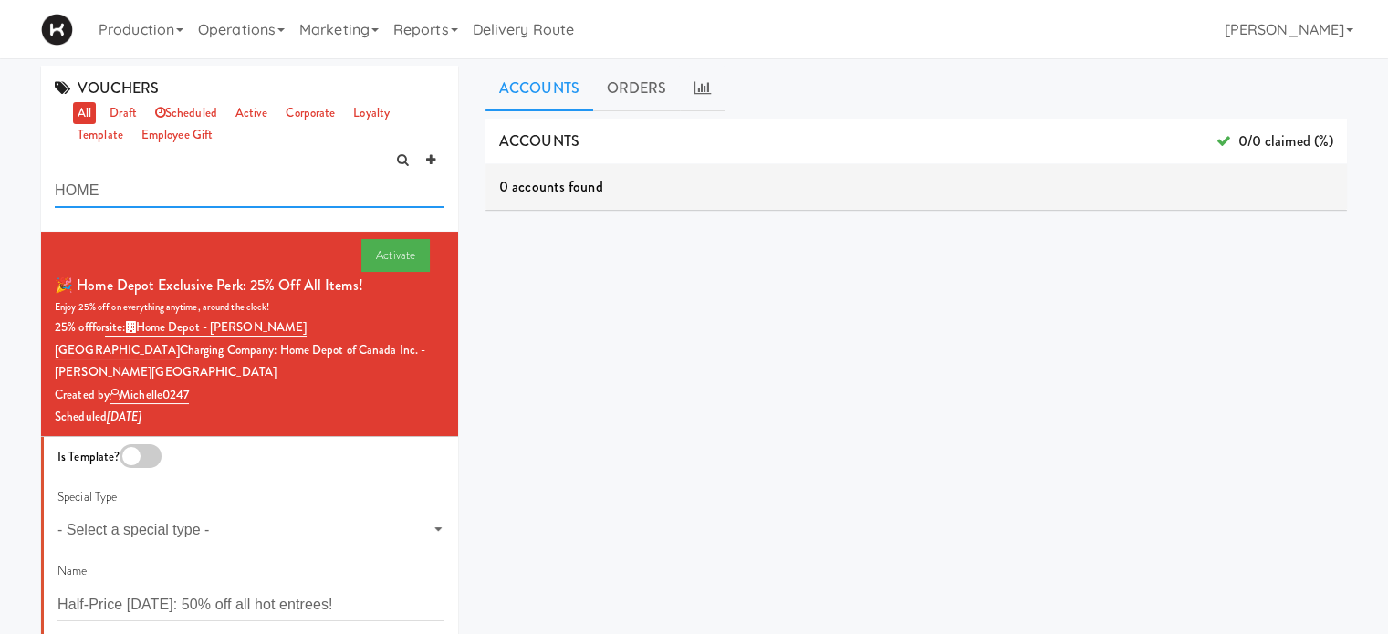
click at [135, 194] on input "HOME" at bounding box center [250, 191] width 390 height 34
type input "H"
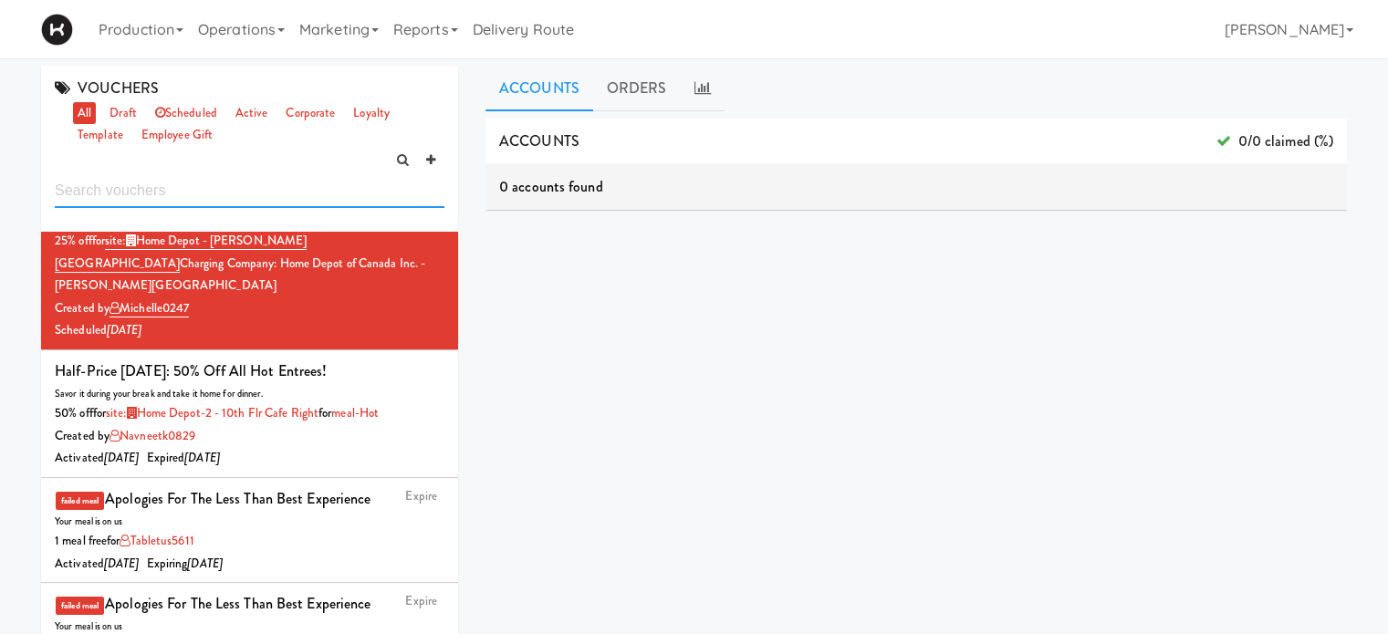
scroll to position [287, 0]
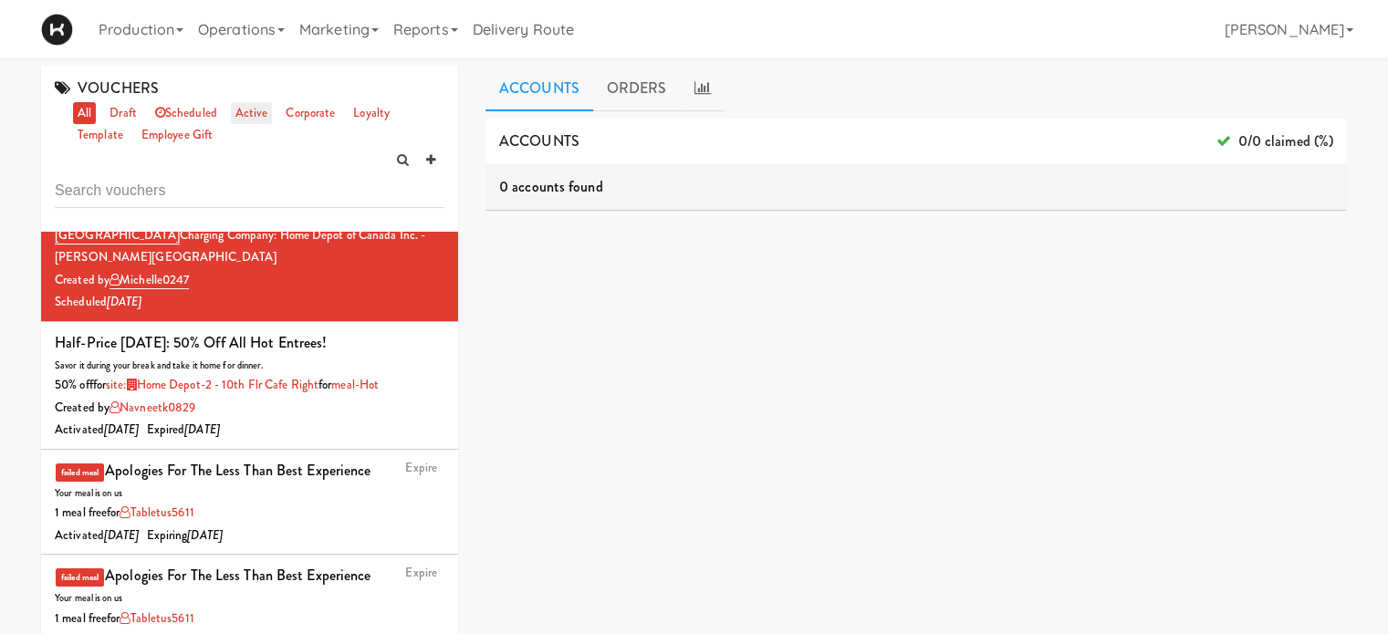
click at [248, 109] on link "active" at bounding box center [252, 113] width 42 height 23
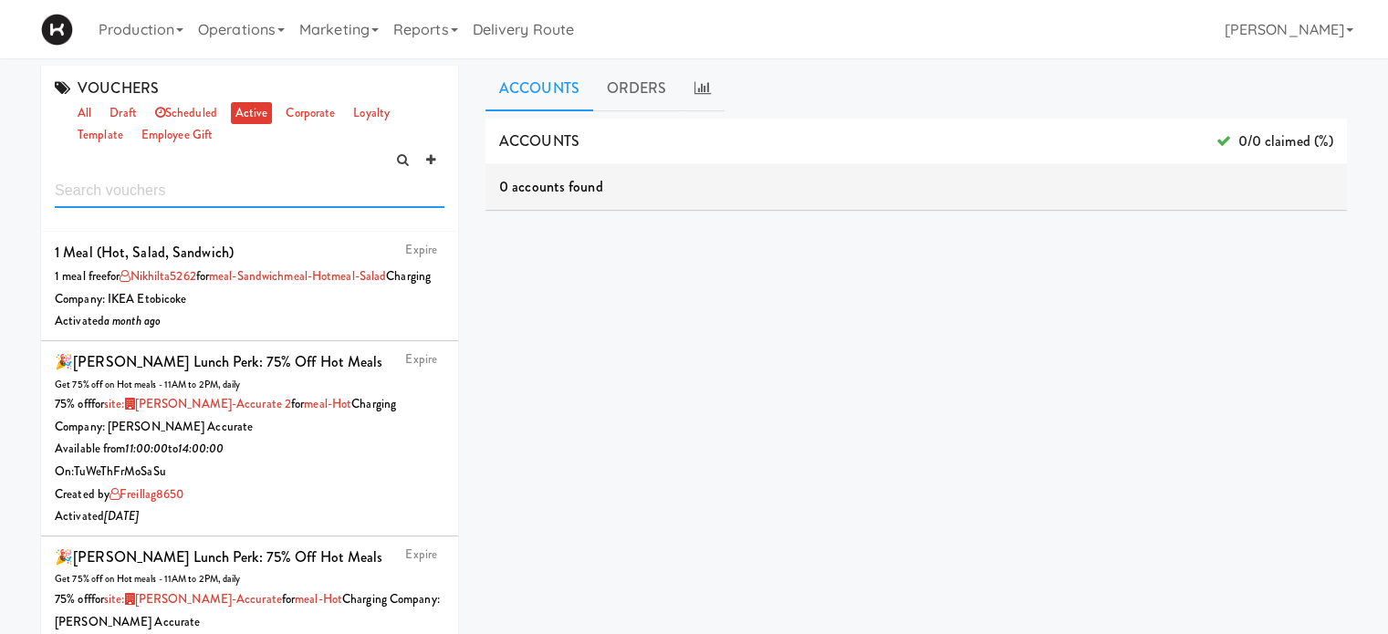
click at [178, 193] on input "text" at bounding box center [250, 191] width 390 height 34
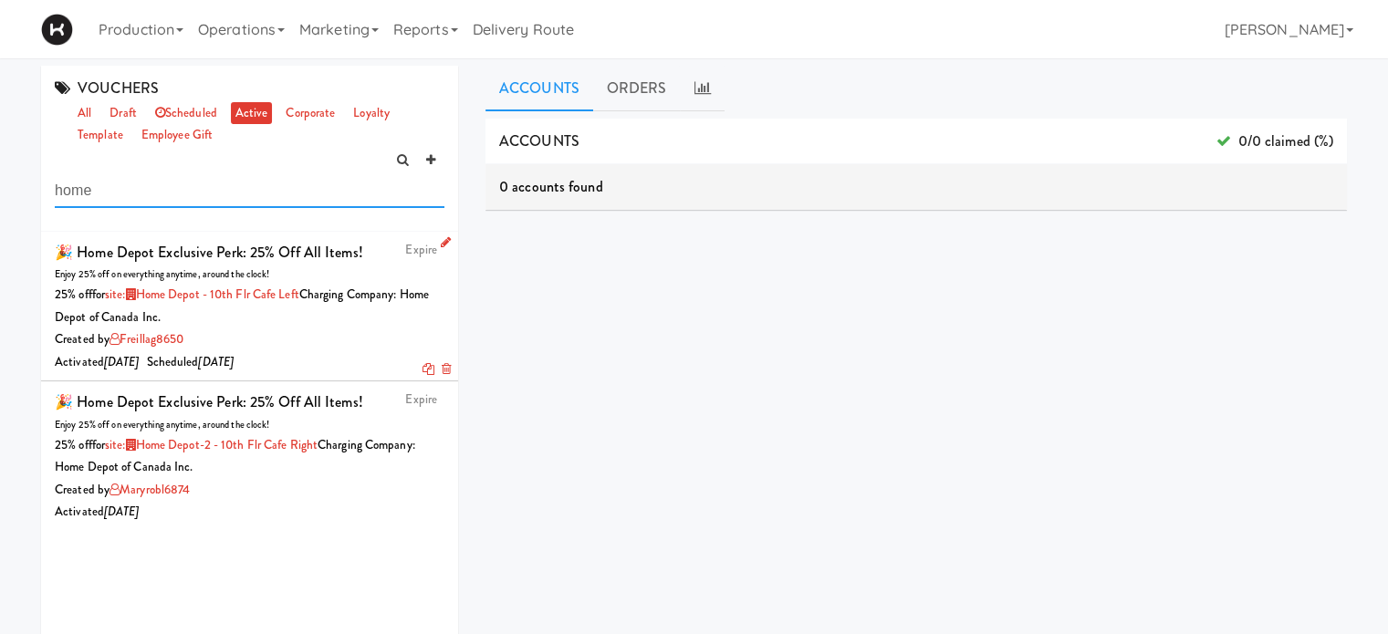
type input "home"
click at [314, 323] on div "25% off for site: Home Depot - 10th Flr Cafe Left Charging Company: Home Depot …" at bounding box center [250, 306] width 390 height 45
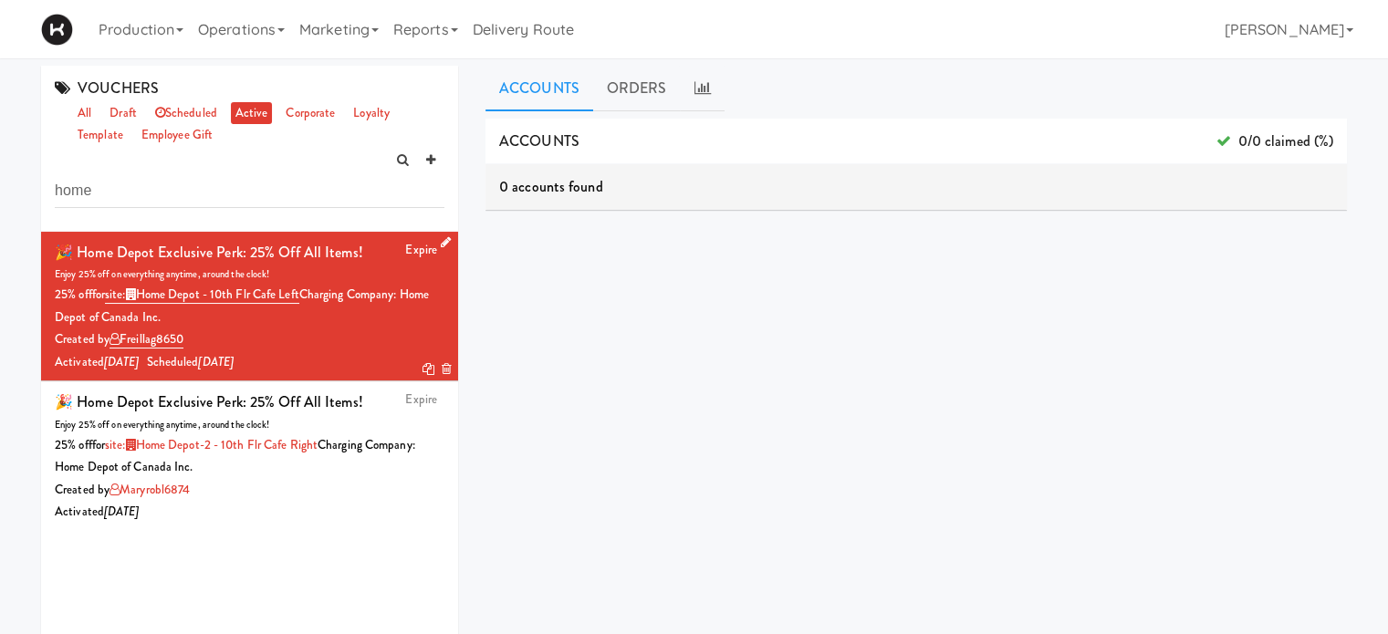
click at [441, 243] on icon at bounding box center [446, 242] width 10 height 12
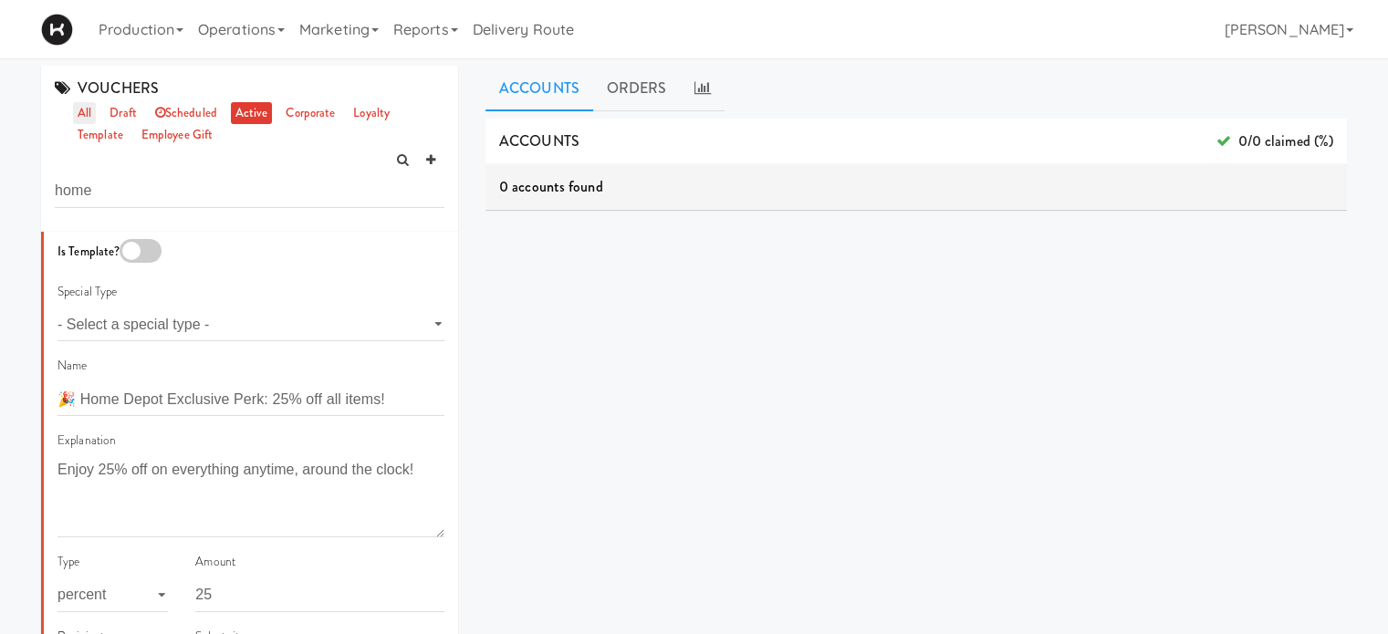
click at [88, 111] on link "all" at bounding box center [84, 113] width 23 height 23
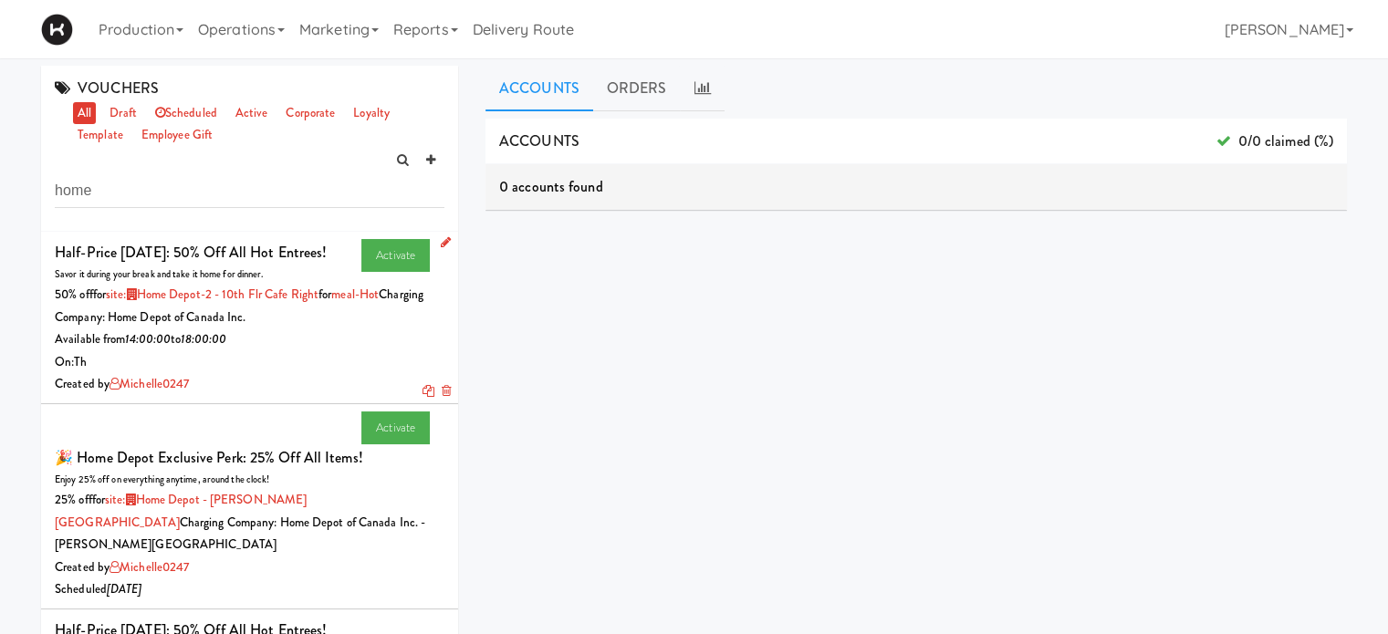
click at [441, 239] on icon at bounding box center [446, 242] width 10 height 12
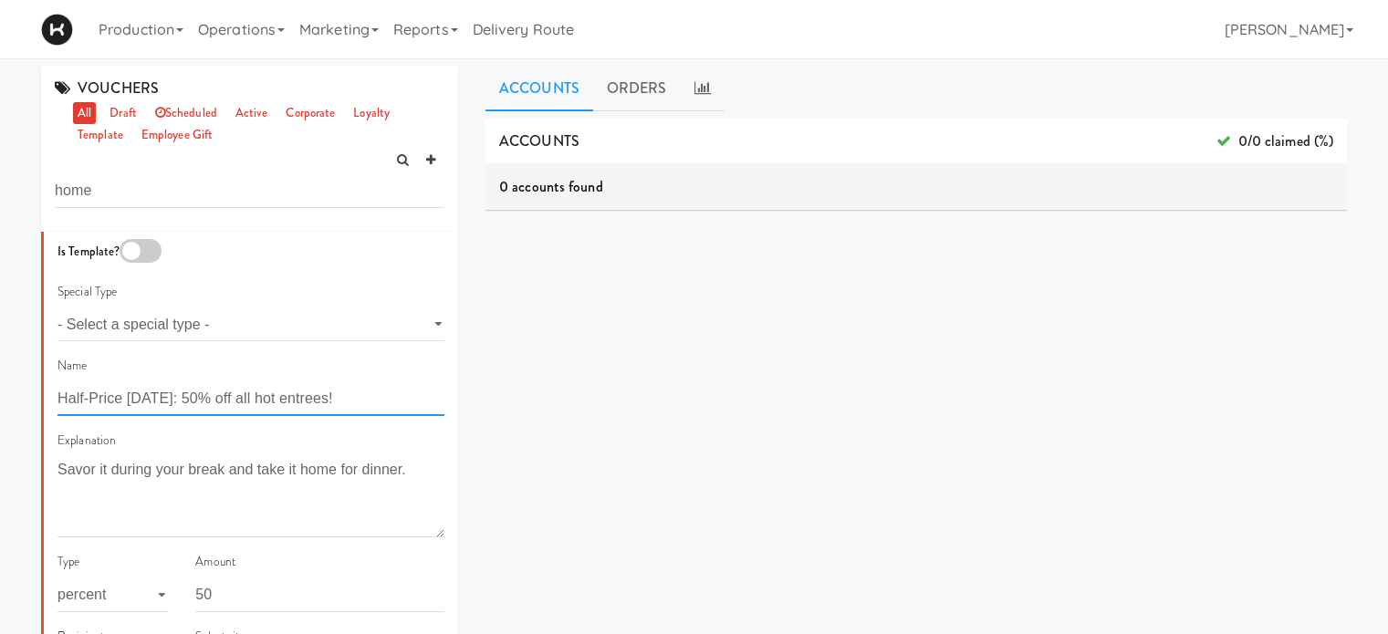
click at [342, 400] on input "Half-Price [DATE]: 50% off all hot entrees!" at bounding box center [250, 399] width 387 height 34
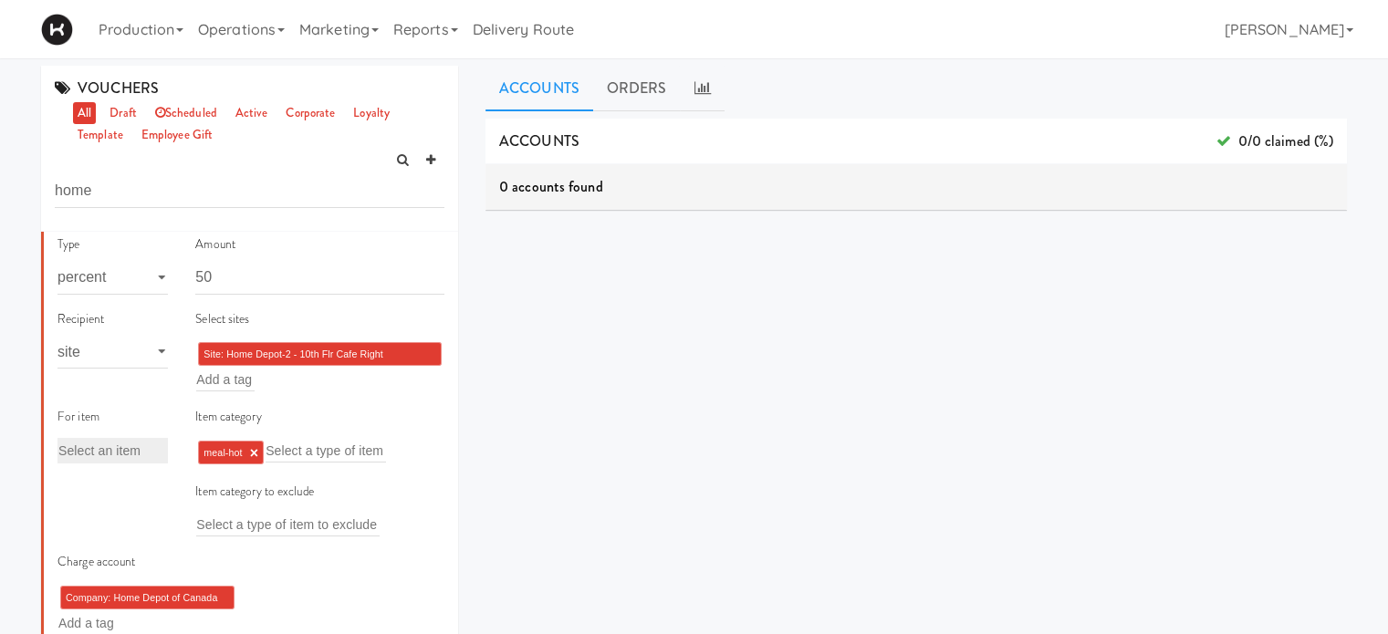
scroll to position [355, 0]
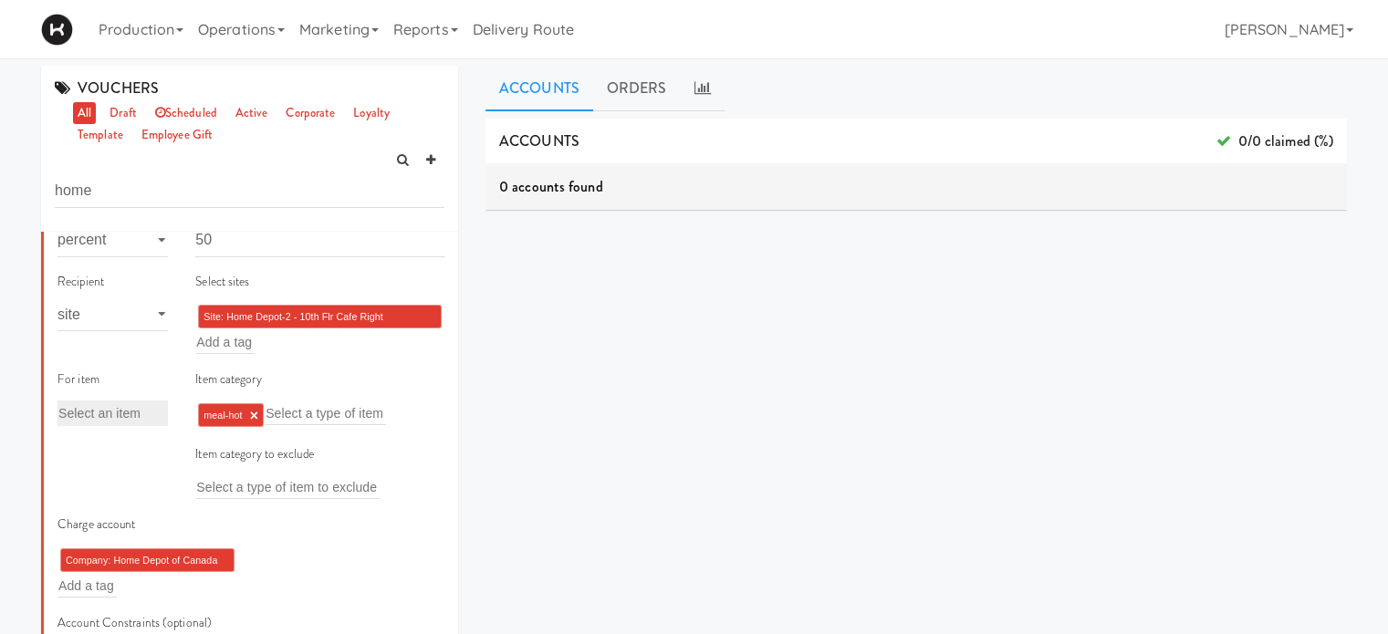
type input "Half-Price [DATE]: 50% off all fresh food!"
click at [317, 415] on input "text" at bounding box center [325, 413] width 120 height 24
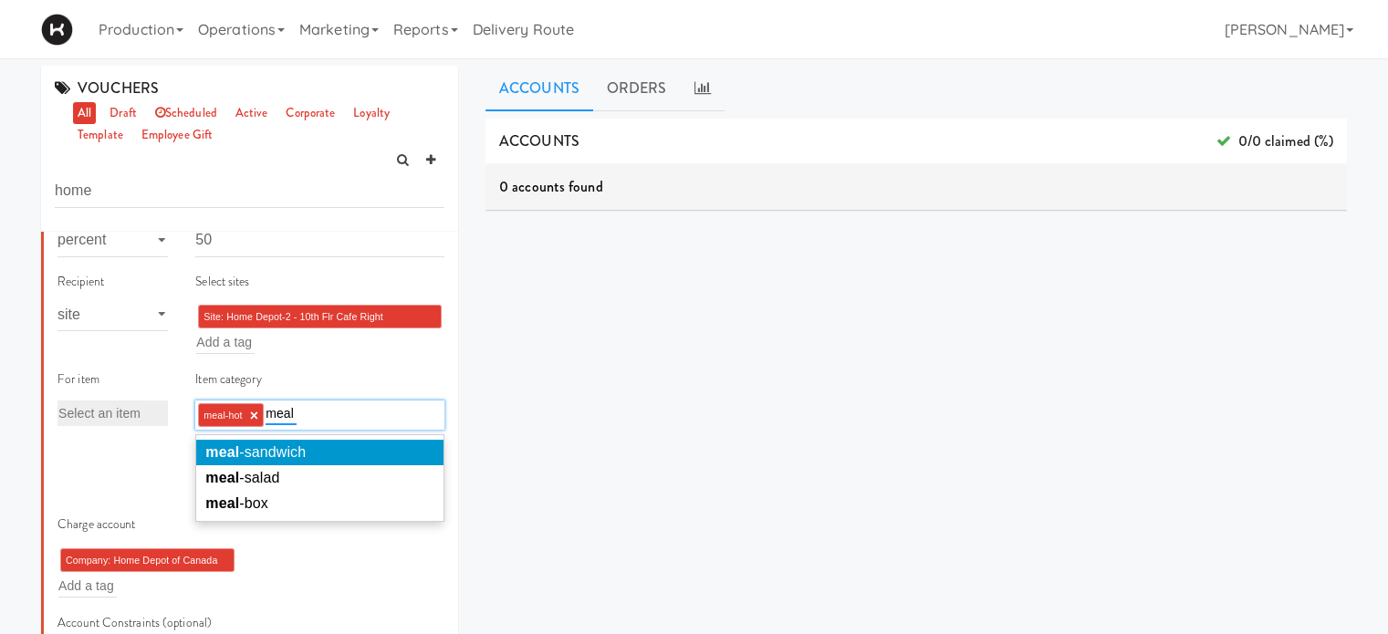
type input "meal"
click at [323, 448] on li "meal -sandwich" at bounding box center [319, 453] width 247 height 26
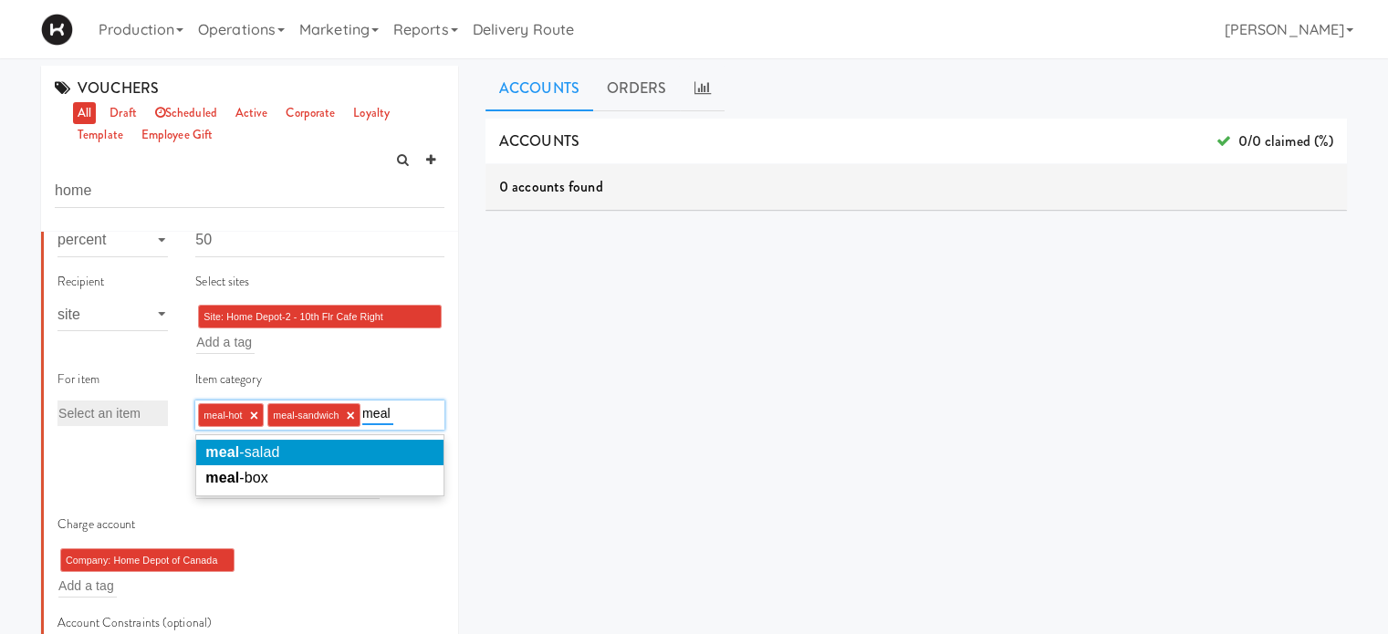
type input "meal"
click at [323, 448] on li "meal -salad" at bounding box center [319, 453] width 247 height 26
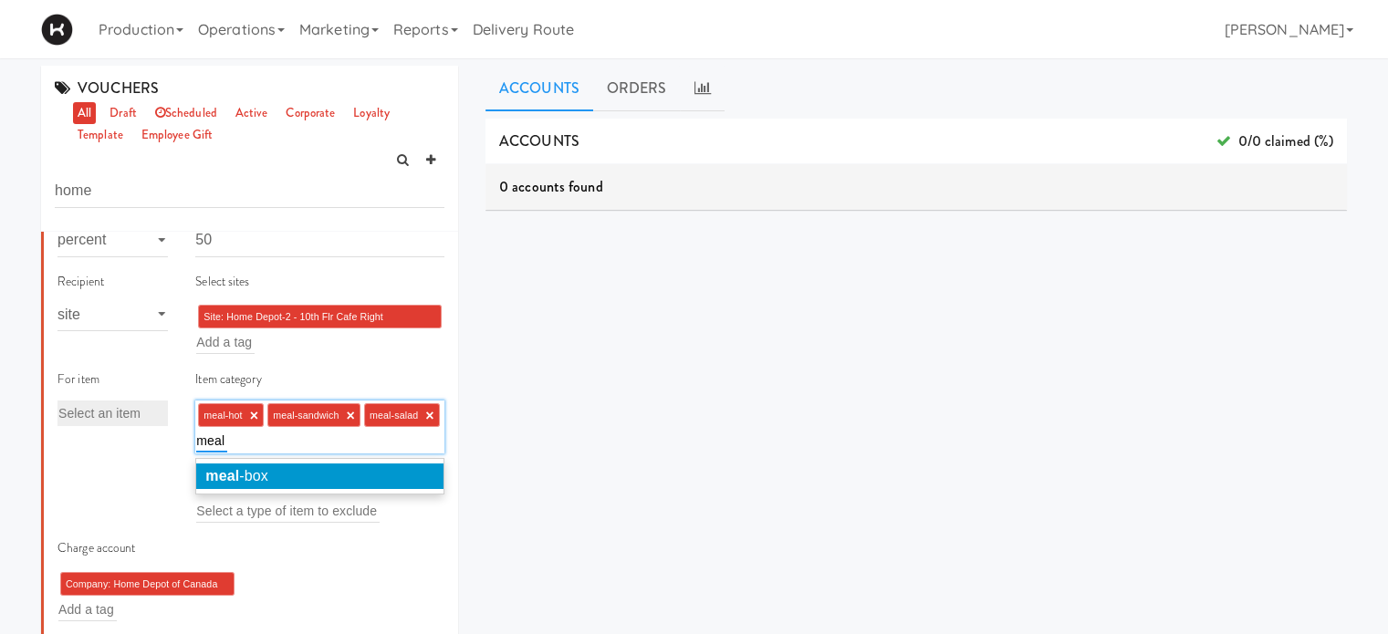
type input "meal"
click at [328, 470] on li "meal -box" at bounding box center [319, 476] width 247 height 26
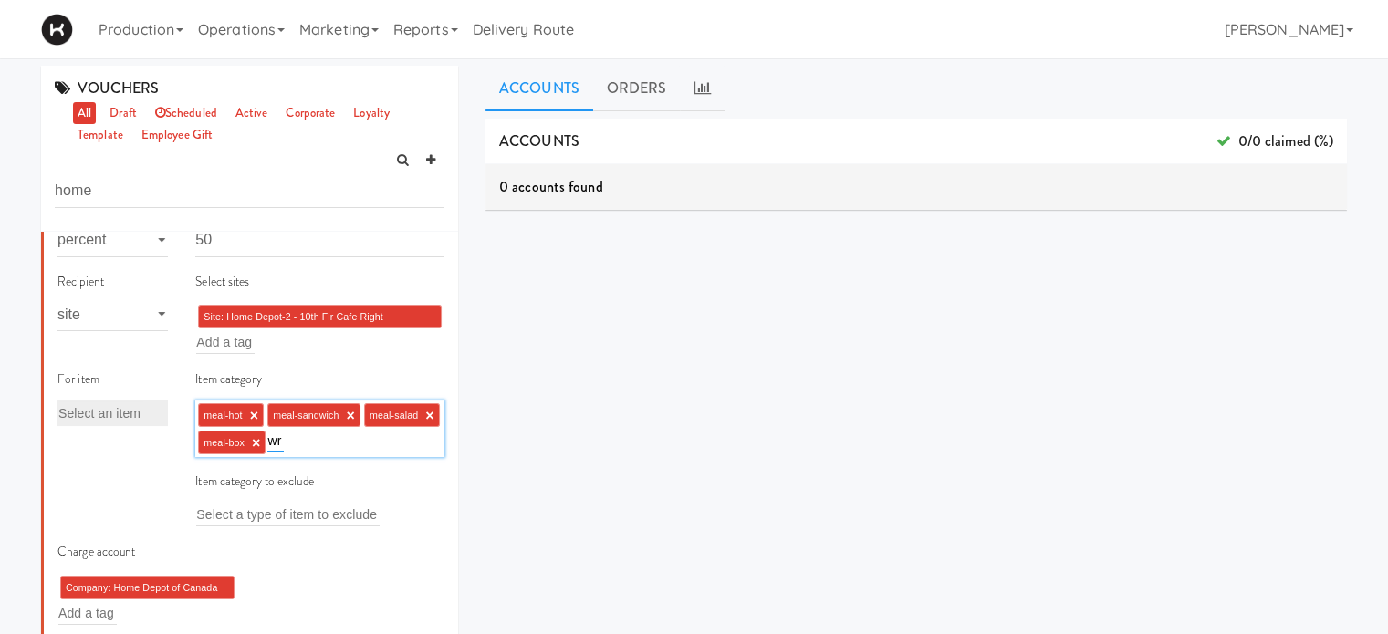
type input "w"
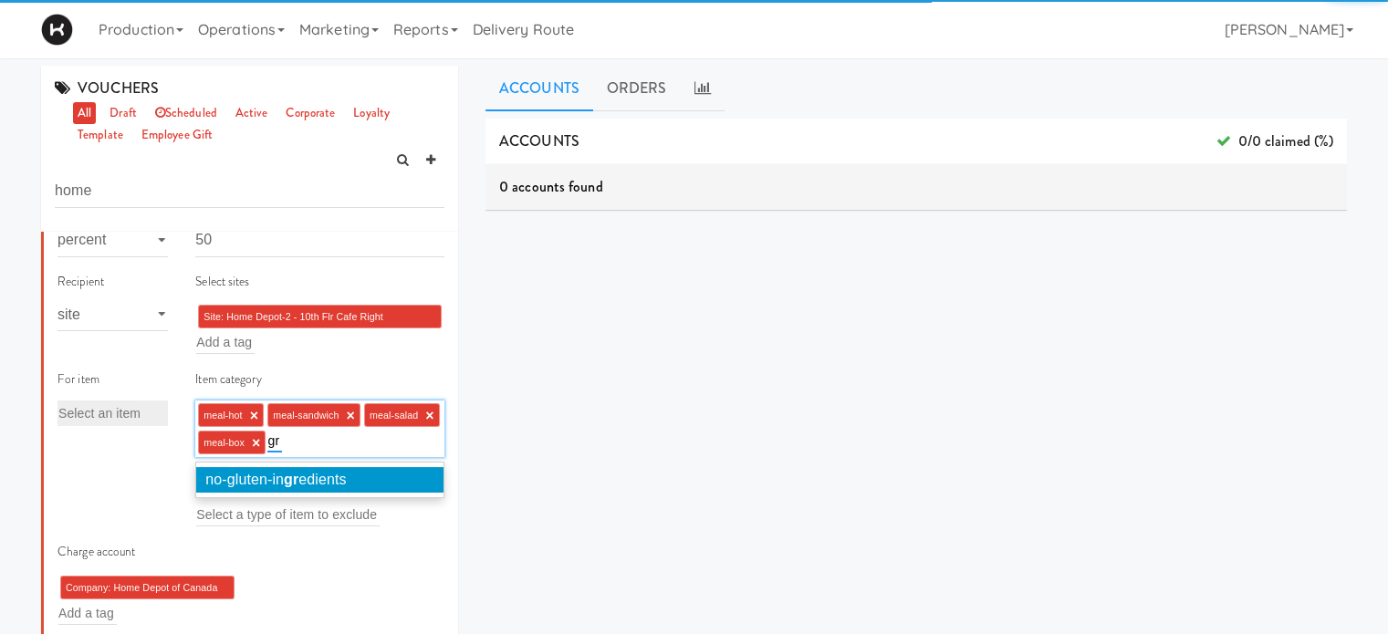
type input "g"
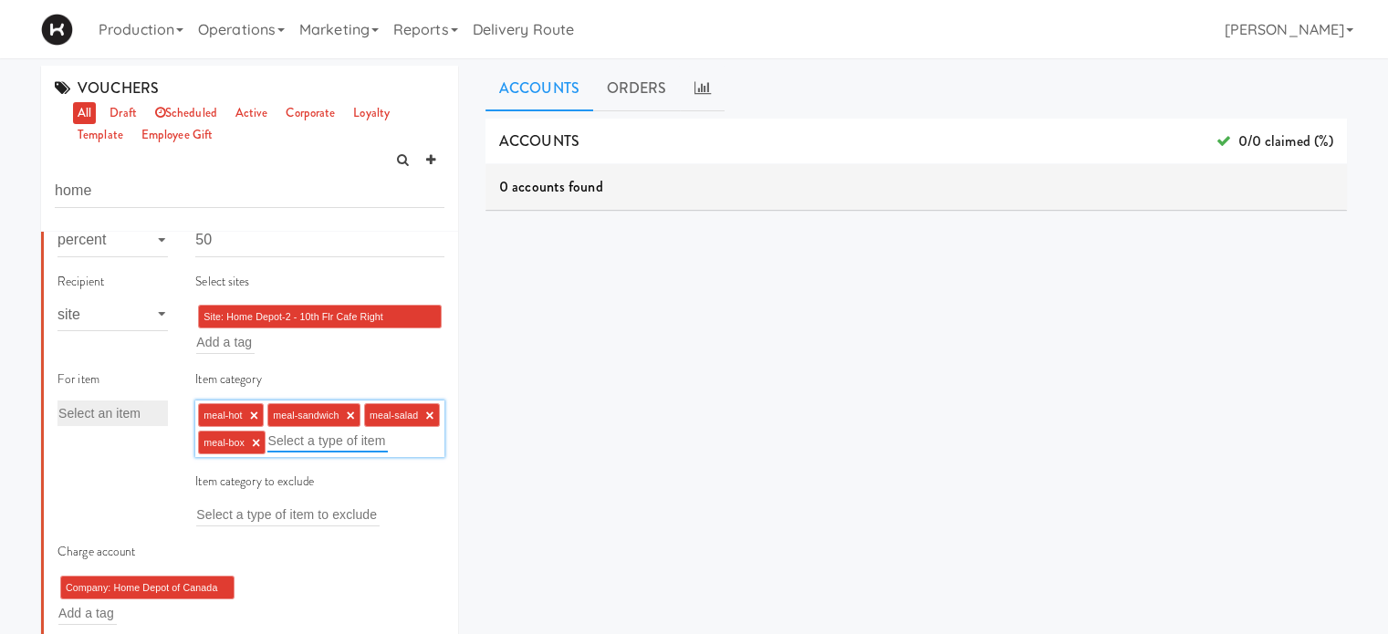
type input "h"
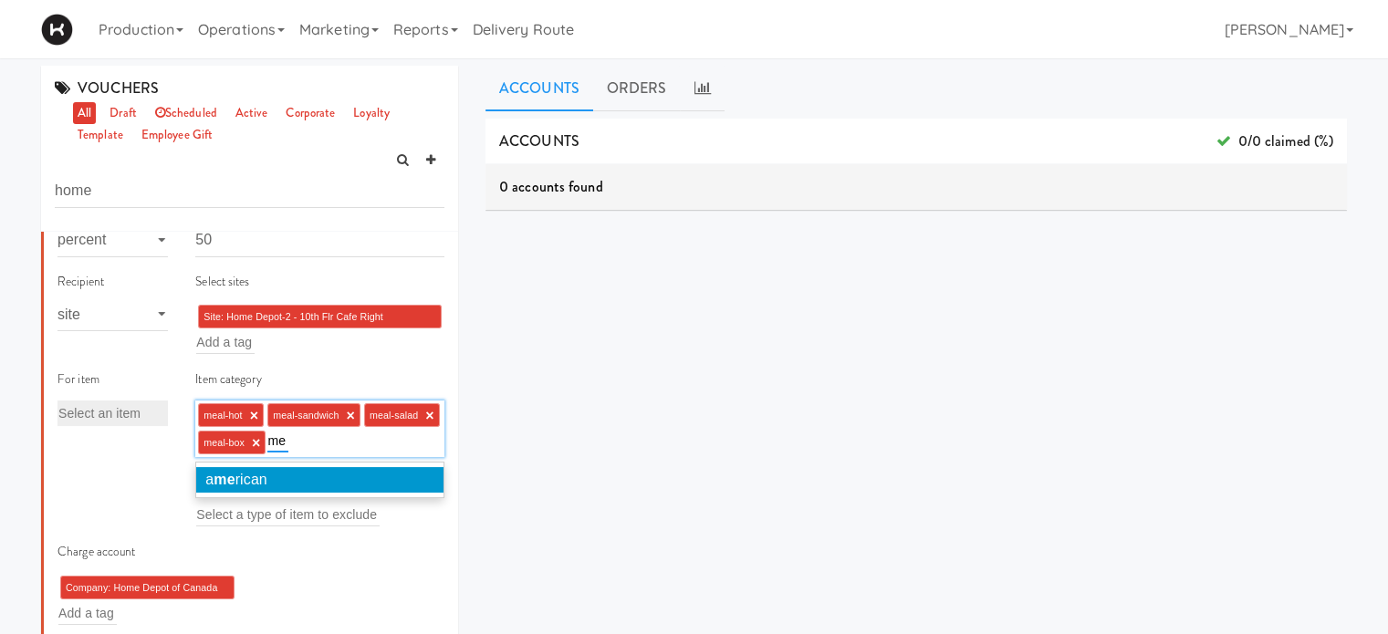
type input "m"
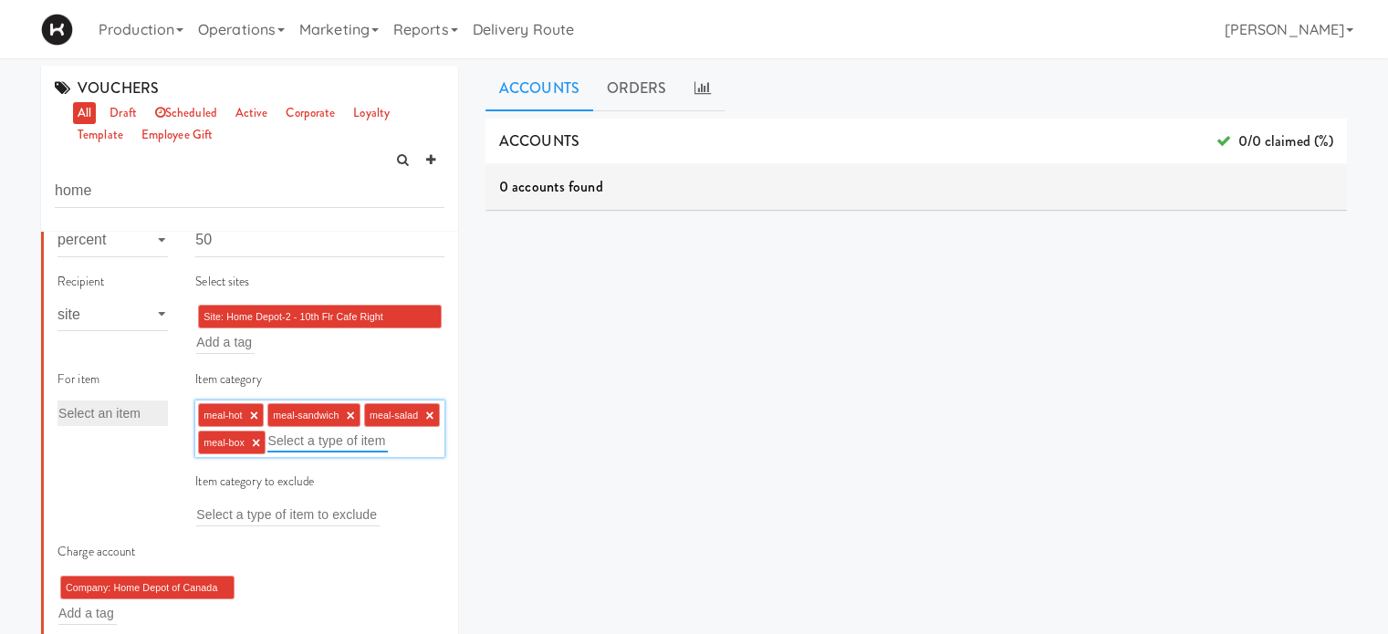
type input "a"
type input "b"
type input "c"
type input "d"
type input "e"
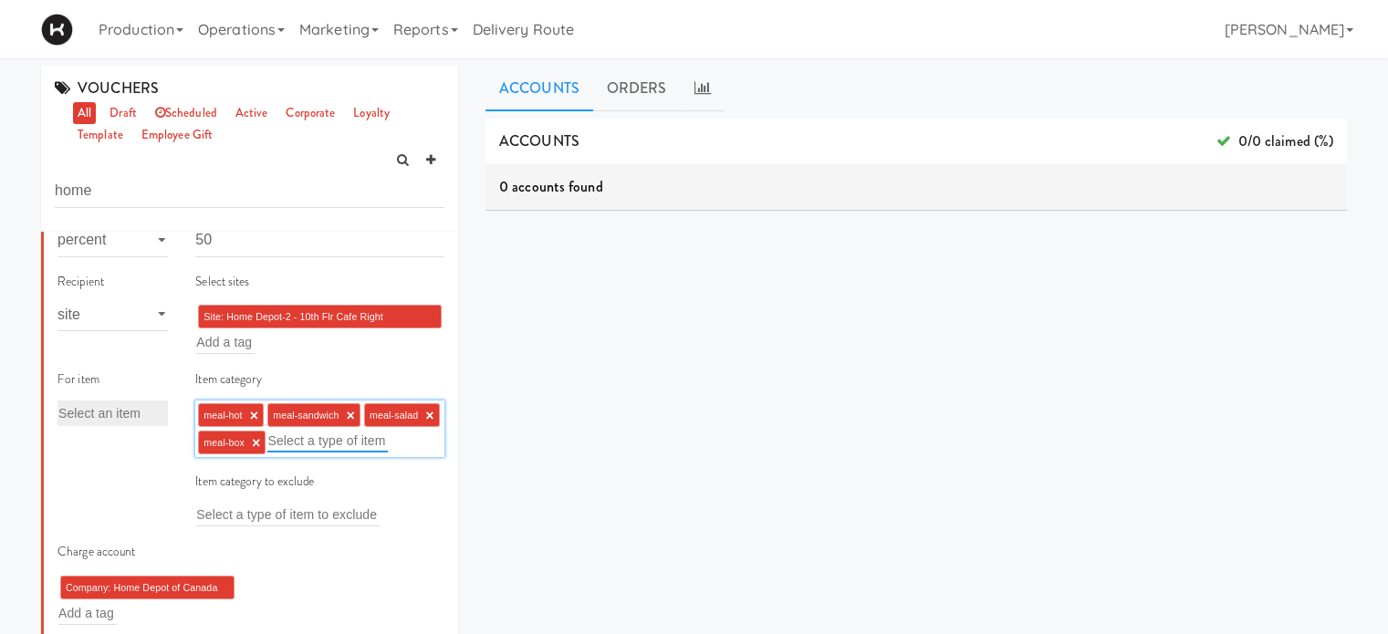
type input "f"
type input "d"
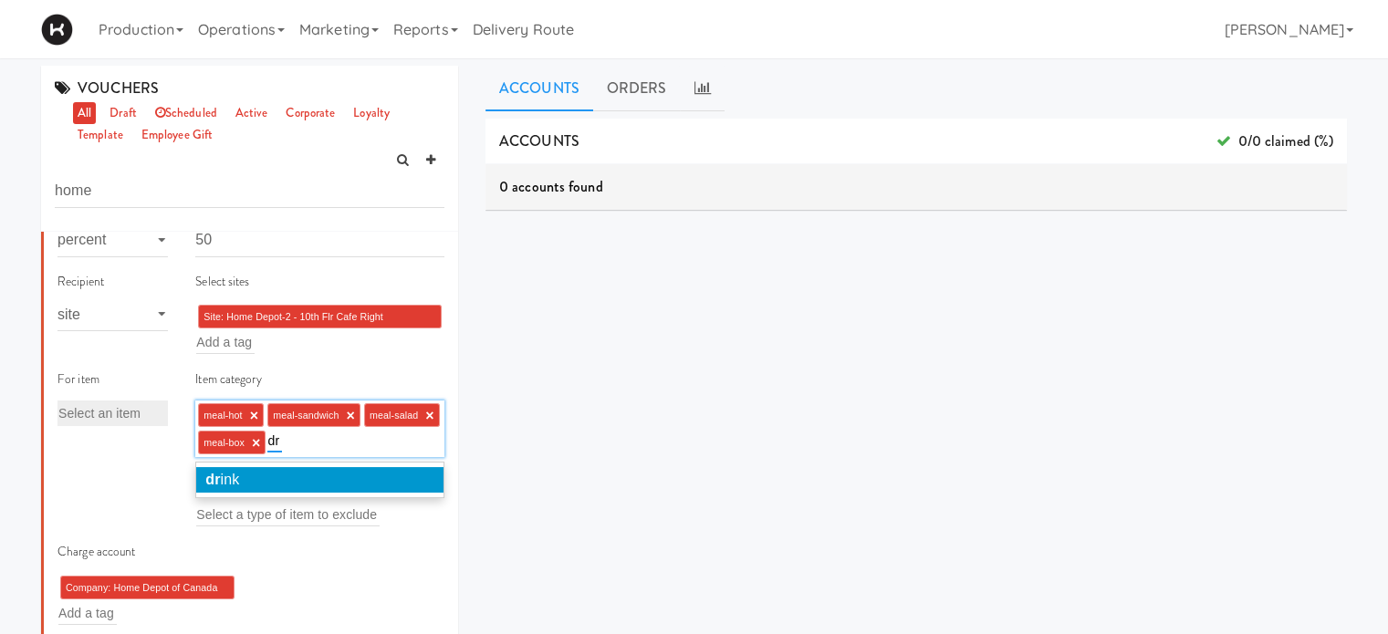
type input "d"
type input "w"
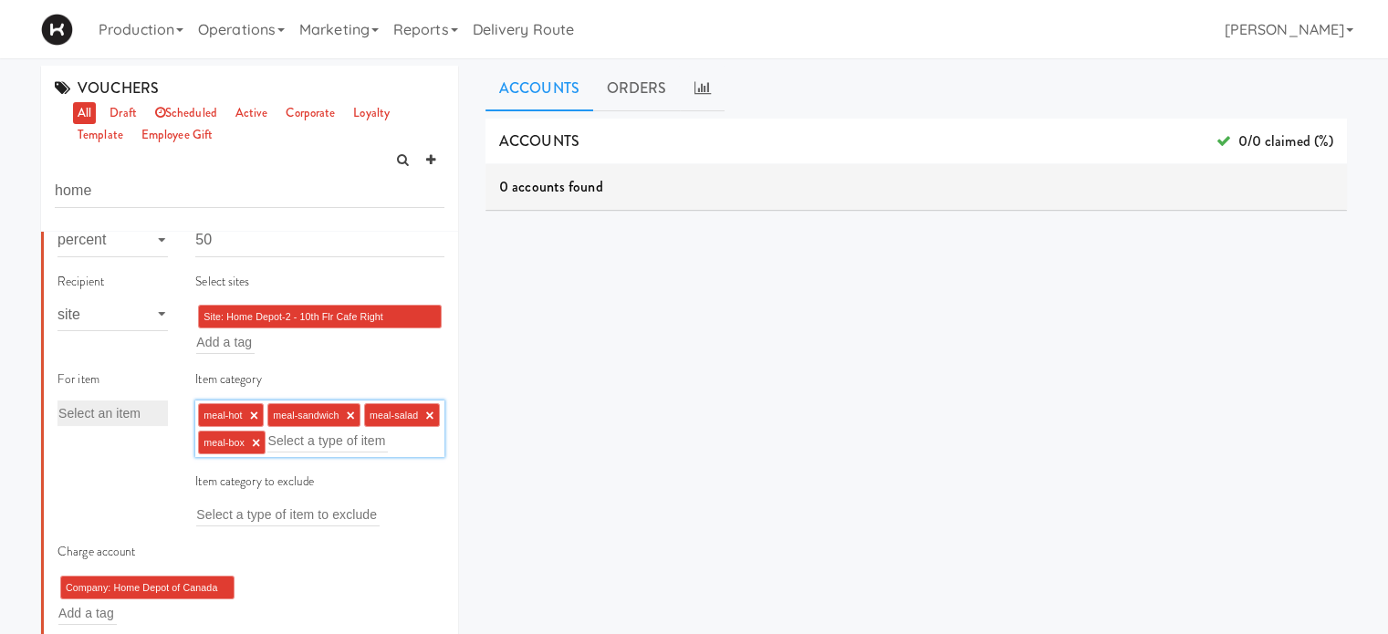
click at [430, 541] on div "Item category meal-hot × meal-sandwich × meal-salad × meal-box × Select a type …" at bounding box center [320, 455] width 276 height 172
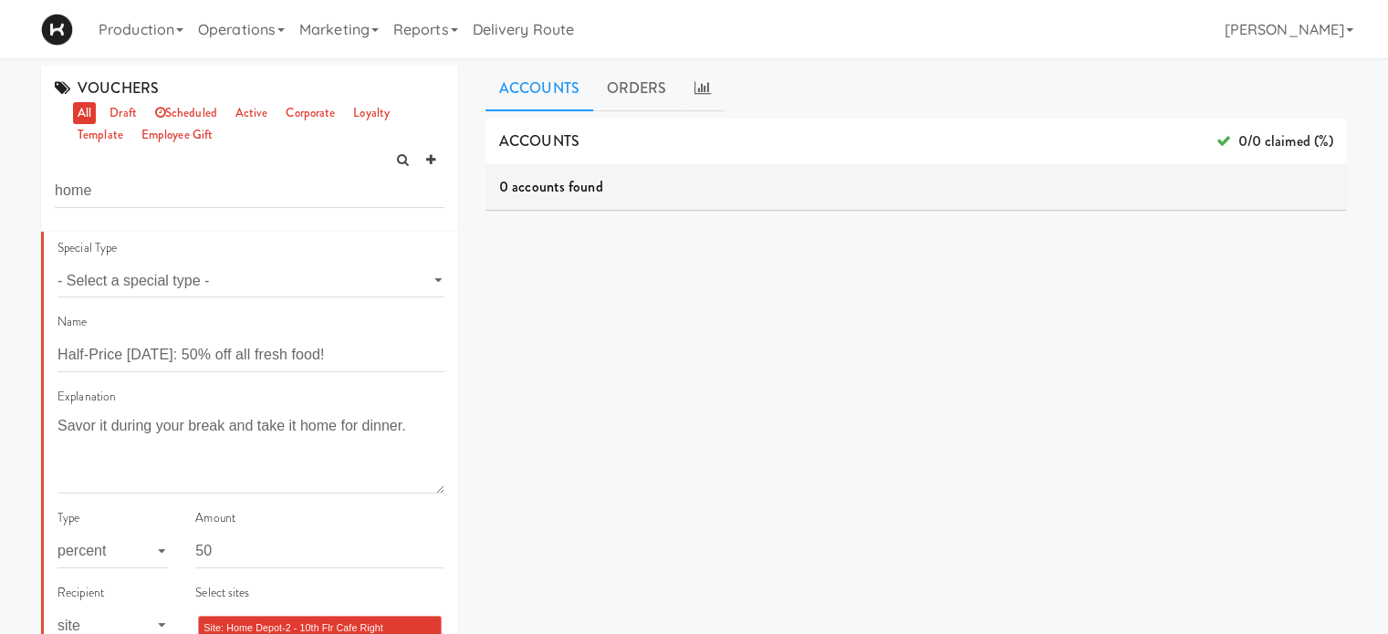
scroll to position [0, 0]
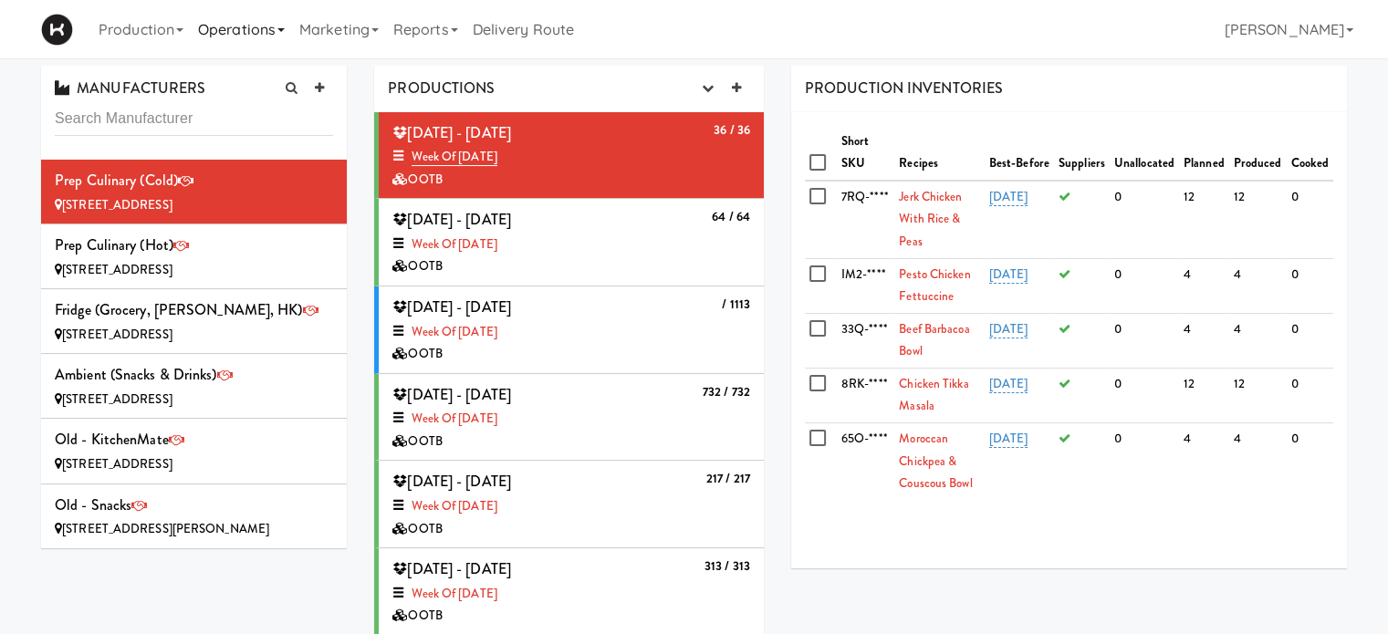
click at [281, 37] on link "Operations" at bounding box center [241, 29] width 101 height 58
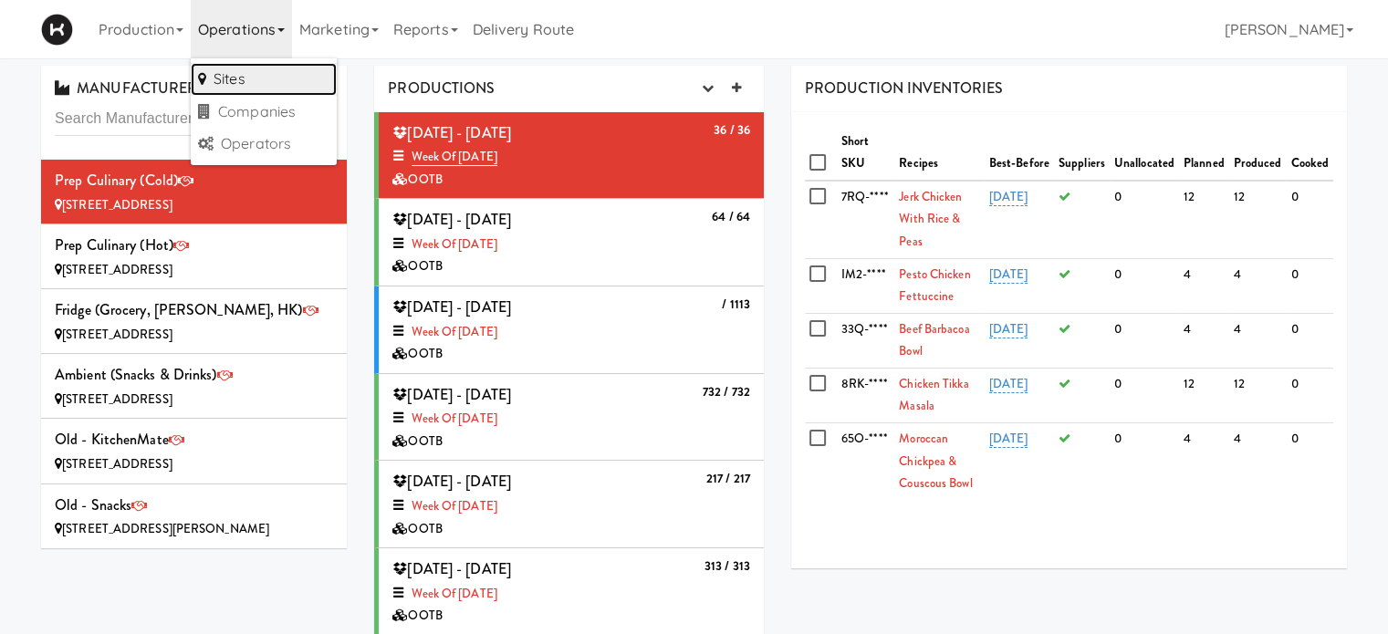
click at [277, 68] on link "Sites" at bounding box center [264, 79] width 146 height 33
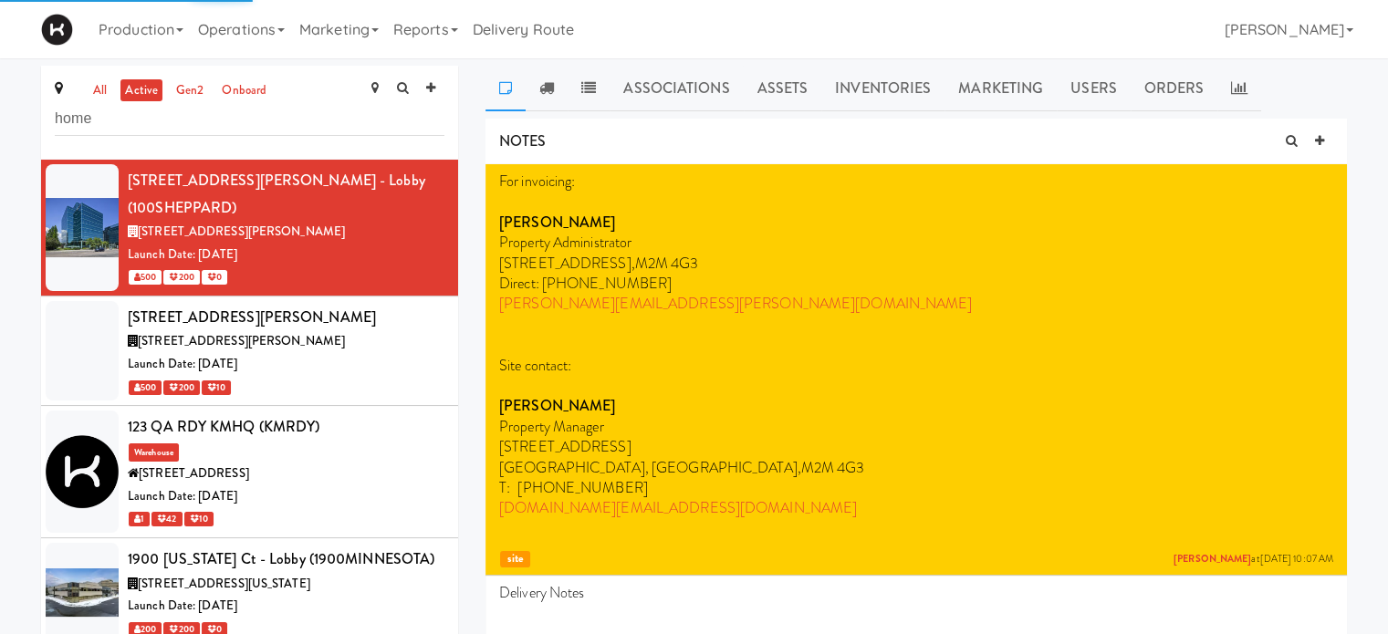
type input "home"
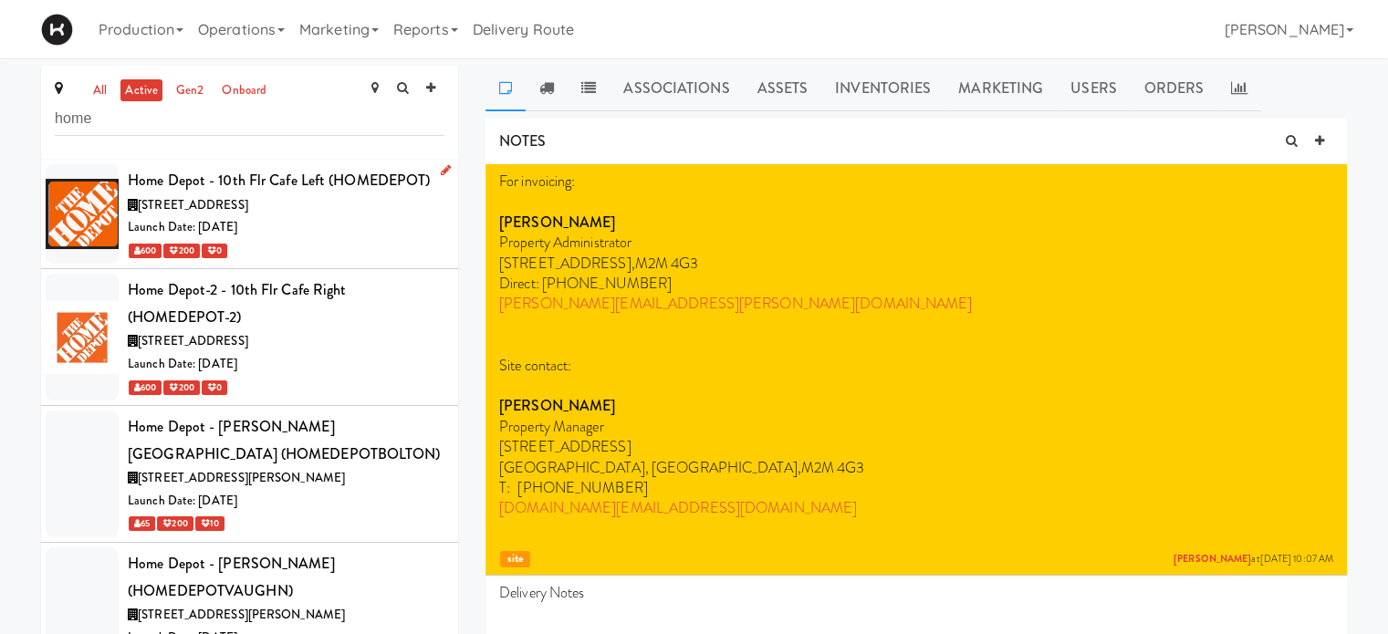
click at [381, 227] on div "Launch Date: Aug 19, 2024" at bounding box center [286, 227] width 317 height 23
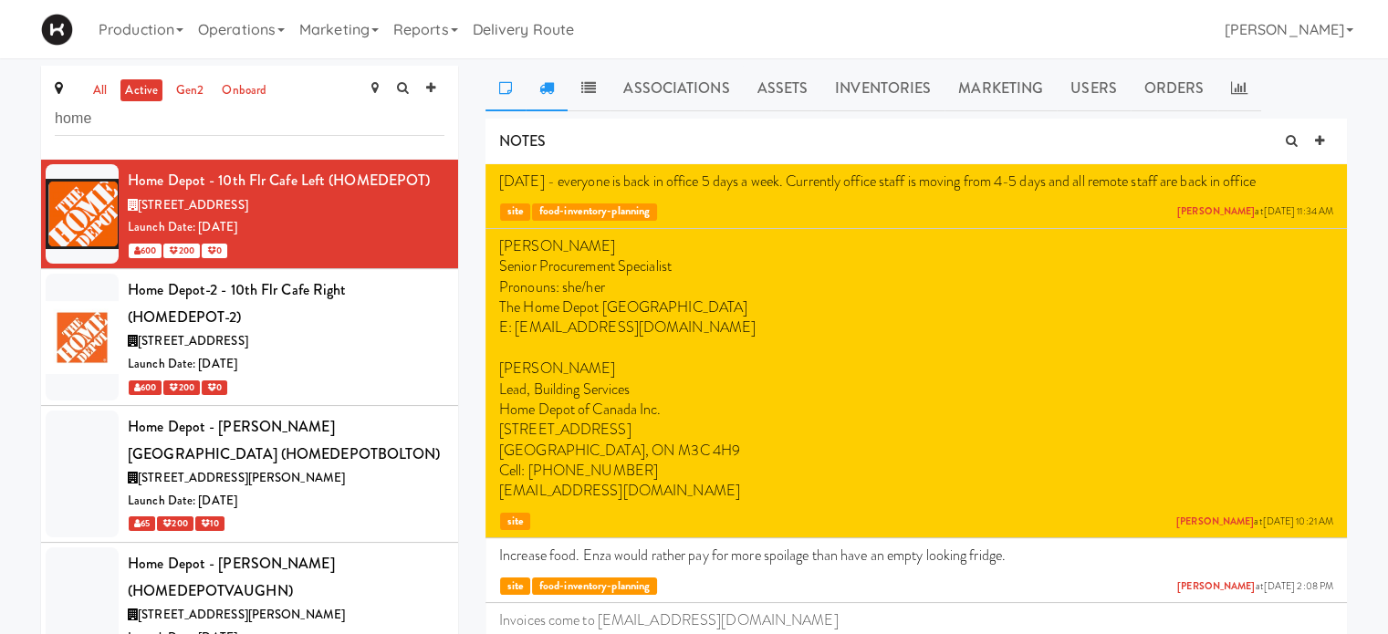
click at [546, 83] on icon at bounding box center [546, 87] width 15 height 15
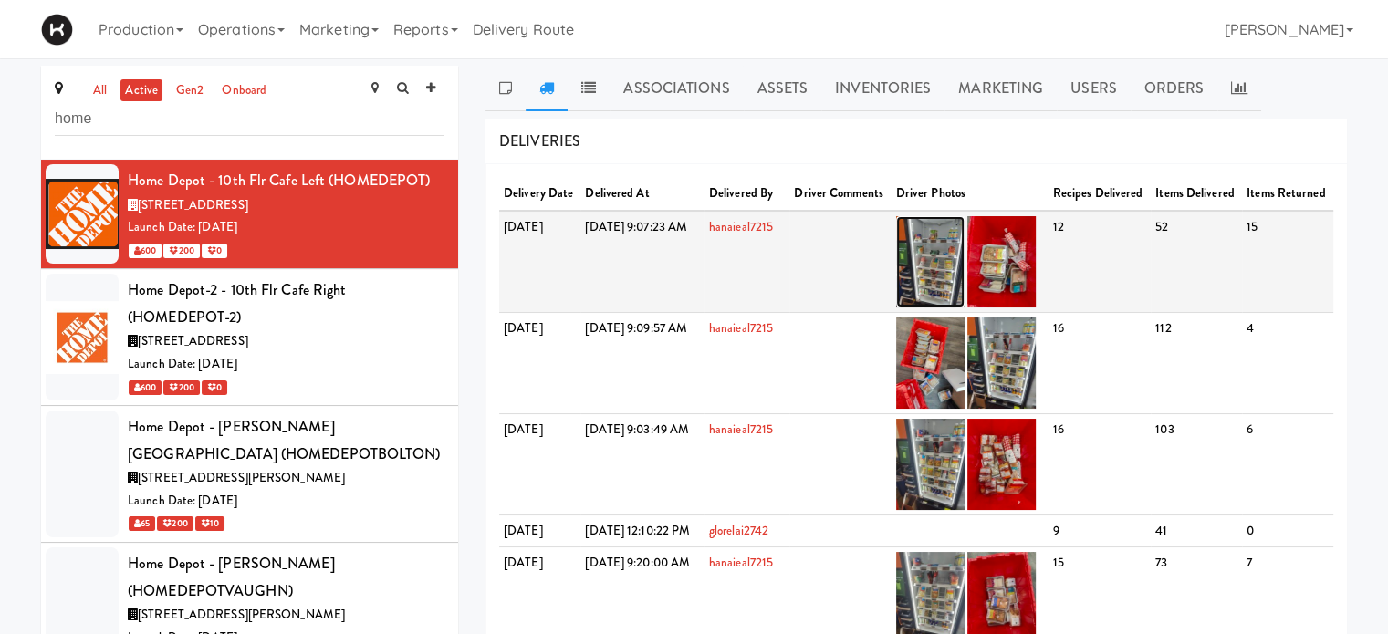
click at [964, 295] on img at bounding box center [930, 261] width 68 height 91
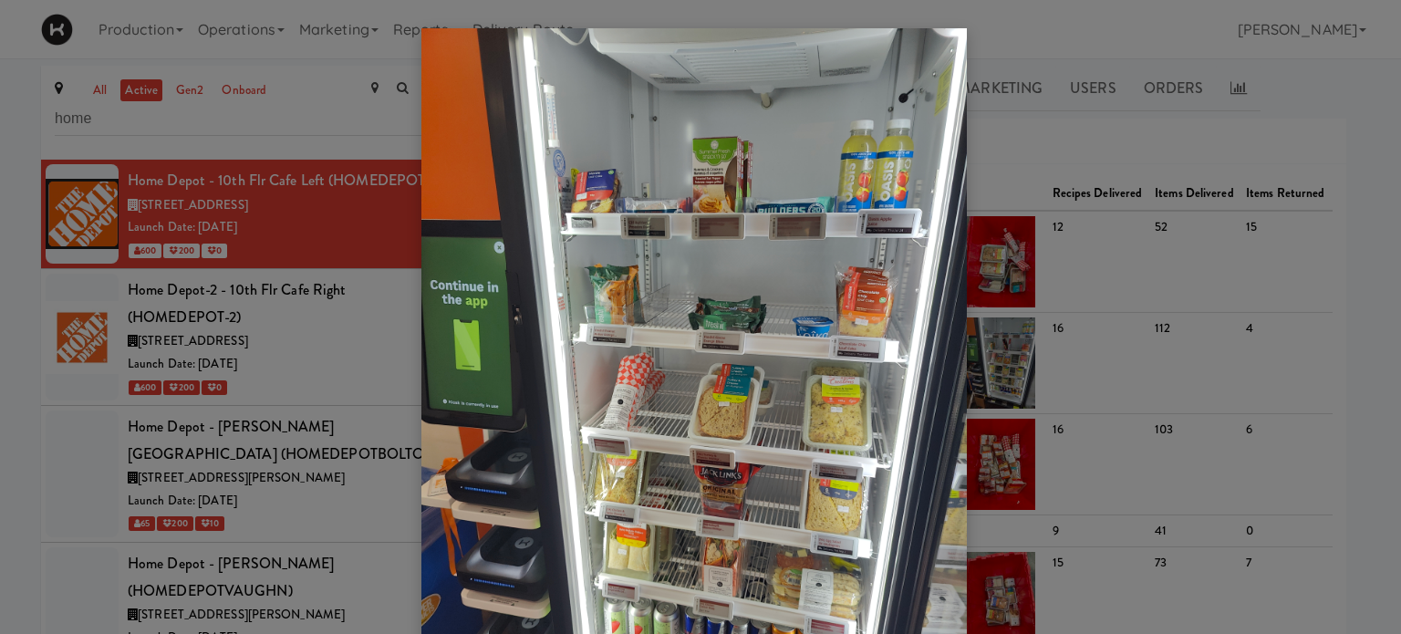
click at [1343, 321] on div at bounding box center [700, 317] width 1401 height 634
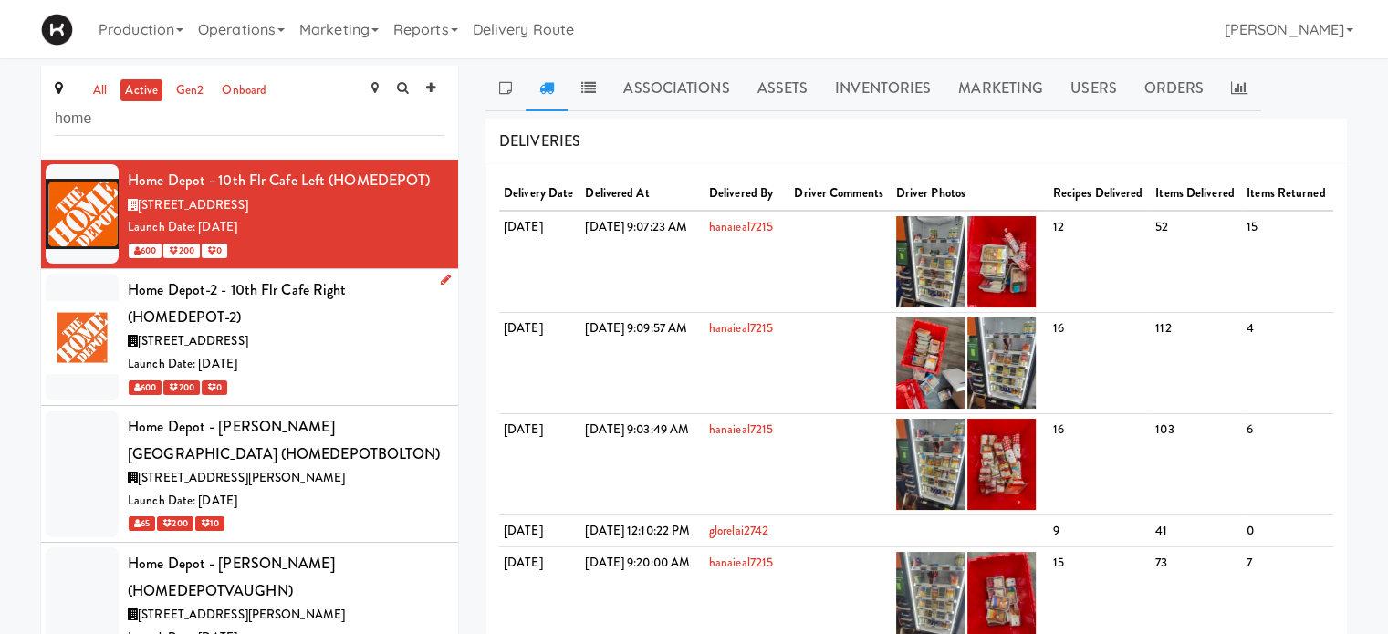
click at [387, 331] on div "1 Concorde Gate, Toronto ON" at bounding box center [286, 341] width 317 height 23
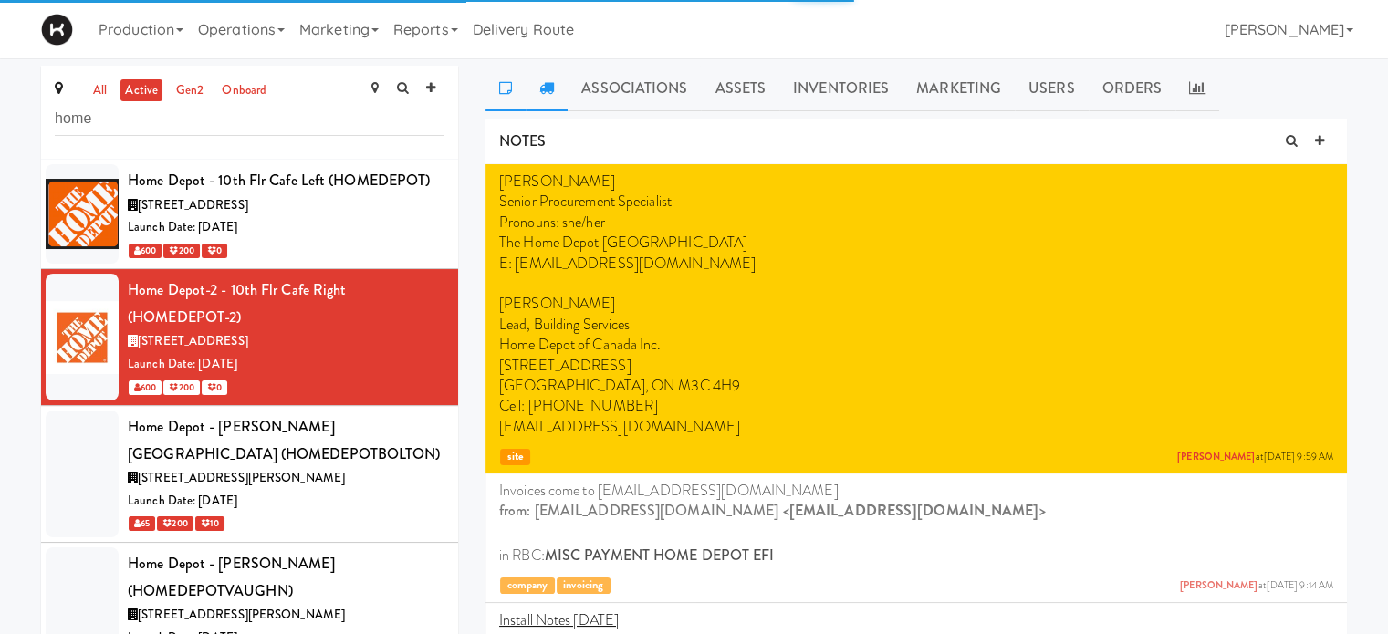
click at [553, 98] on link at bounding box center [546, 89] width 42 height 46
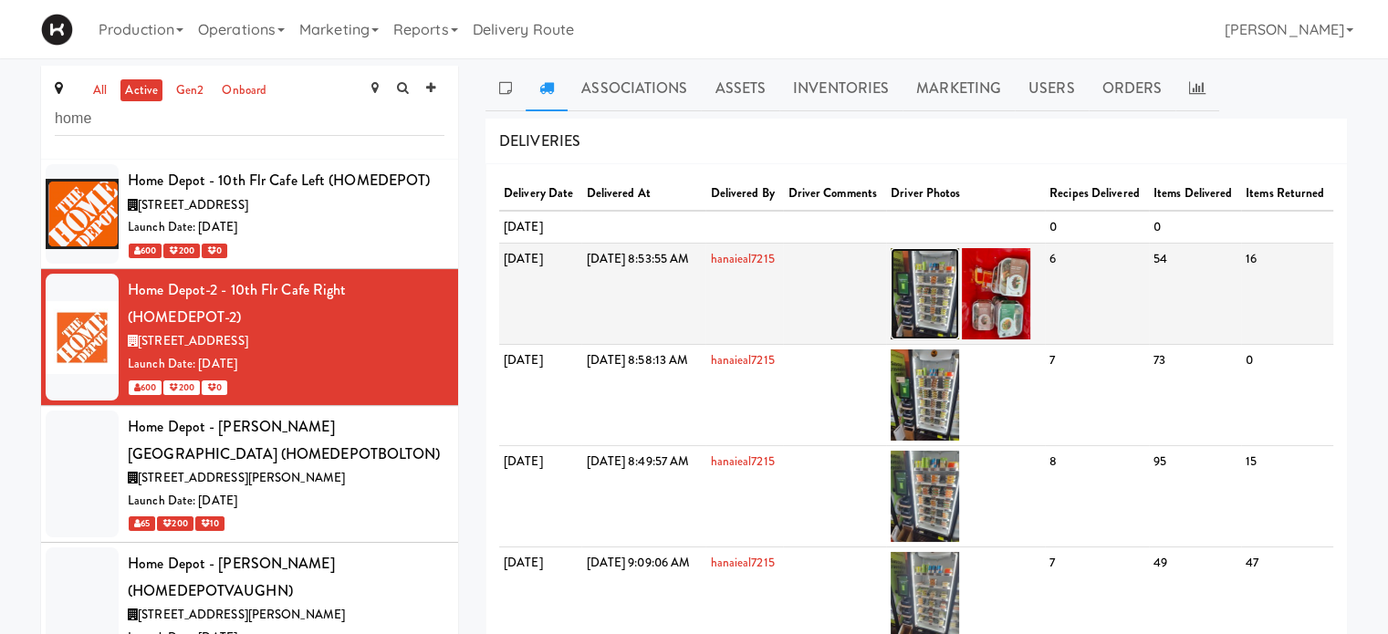
click at [959, 339] on img at bounding box center [924, 293] width 68 height 91
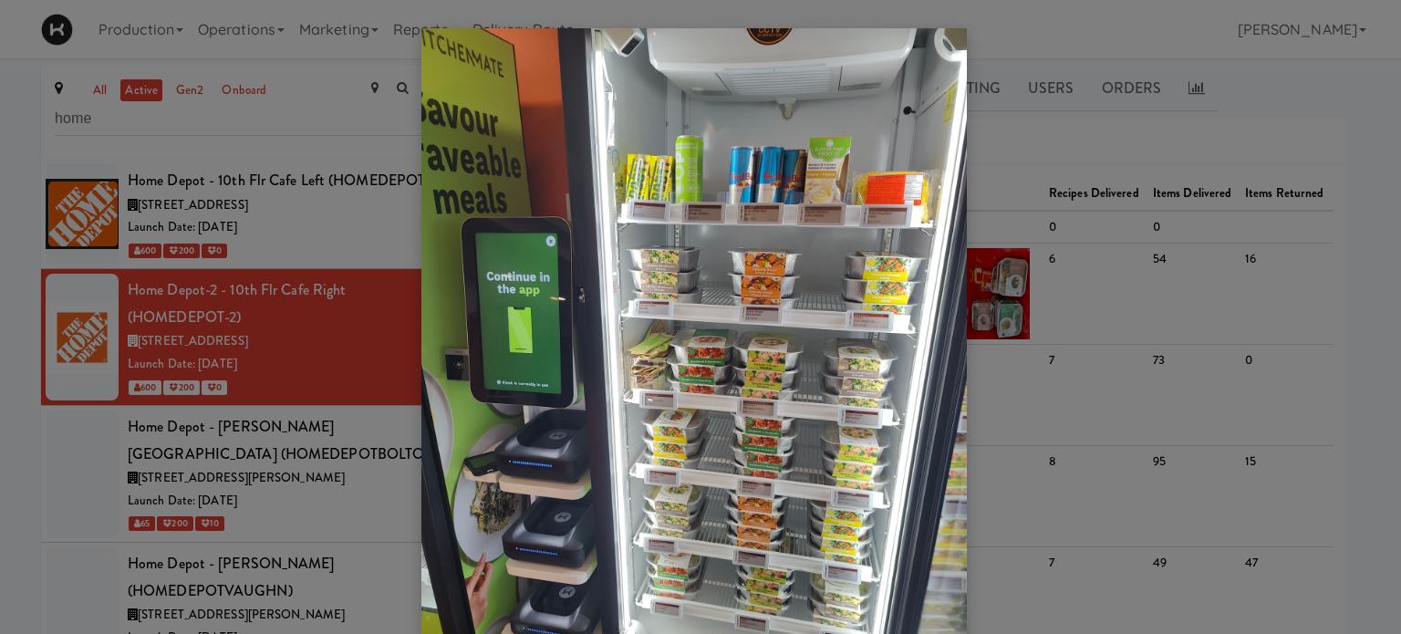
click at [1354, 298] on div at bounding box center [700, 317] width 1401 height 634
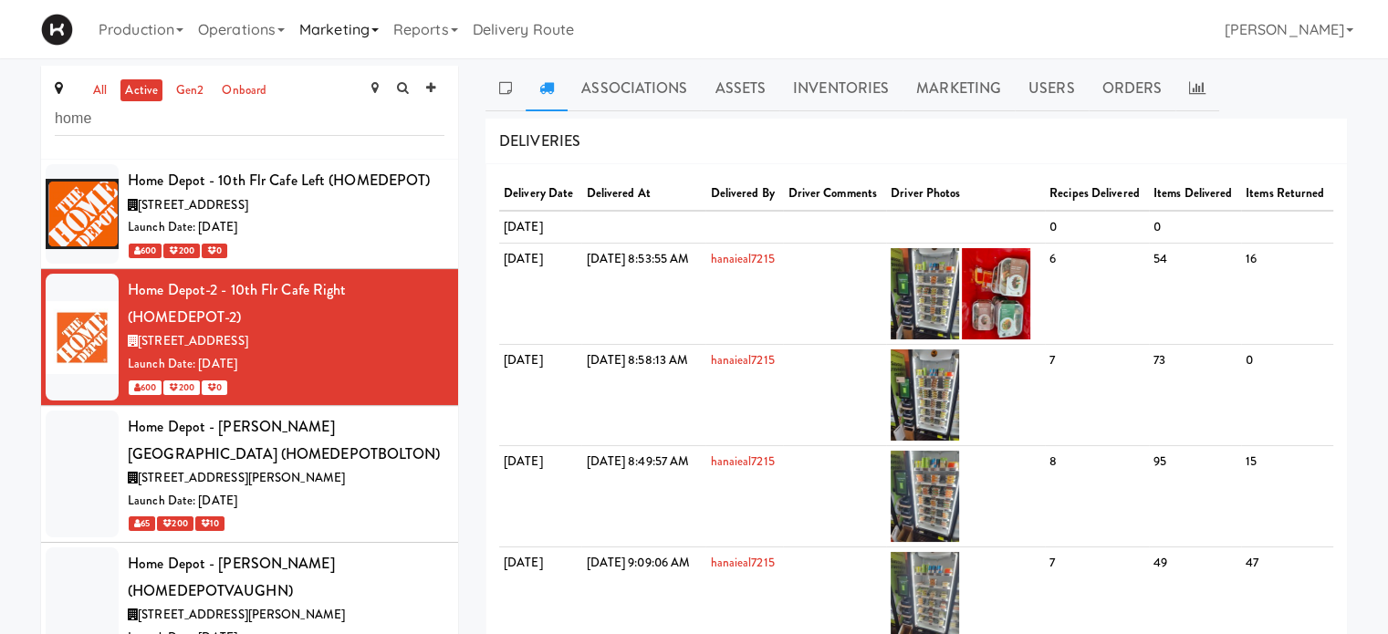
click at [384, 34] on link "Marketing" at bounding box center [339, 29] width 94 height 58
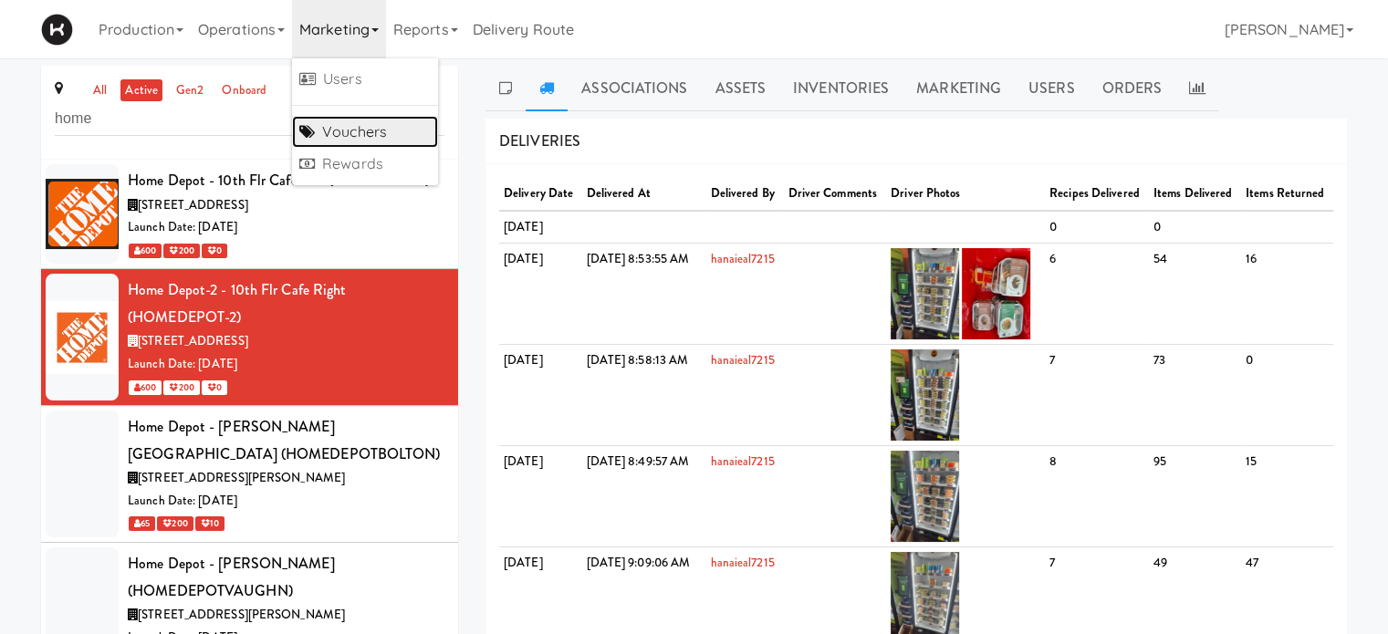
click at [387, 126] on link "Vouchers" at bounding box center [365, 132] width 146 height 33
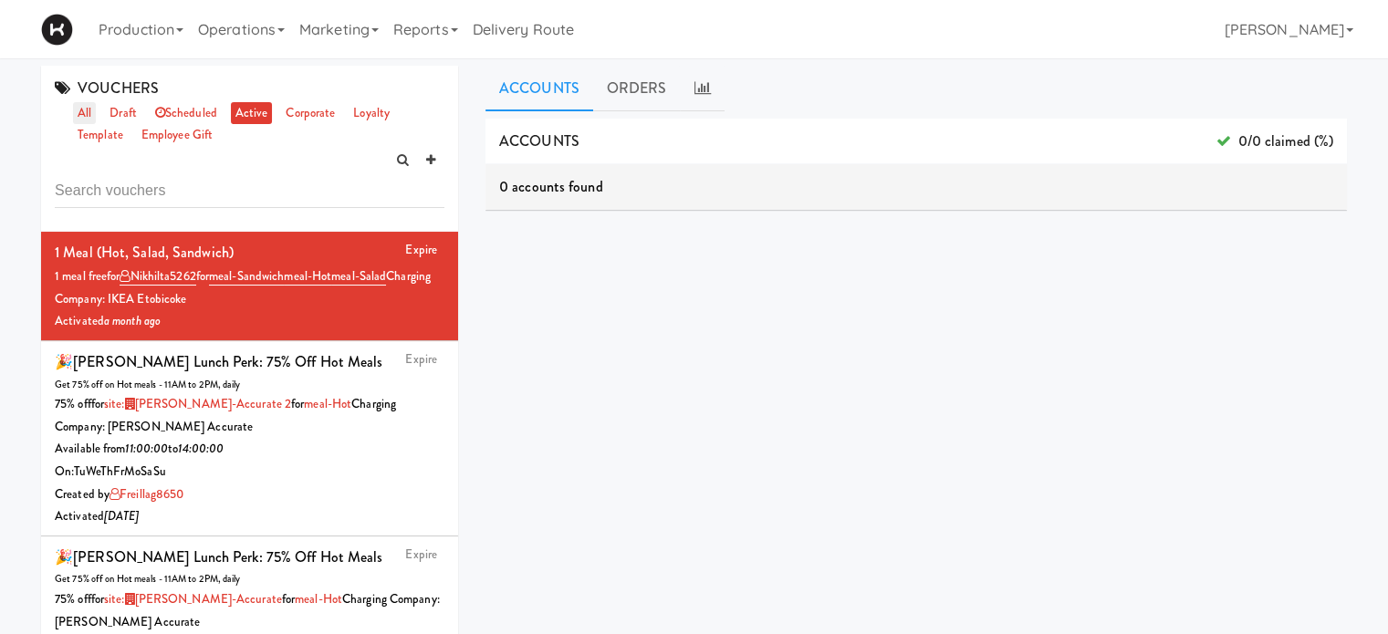
click at [88, 109] on link "all" at bounding box center [84, 113] width 23 height 23
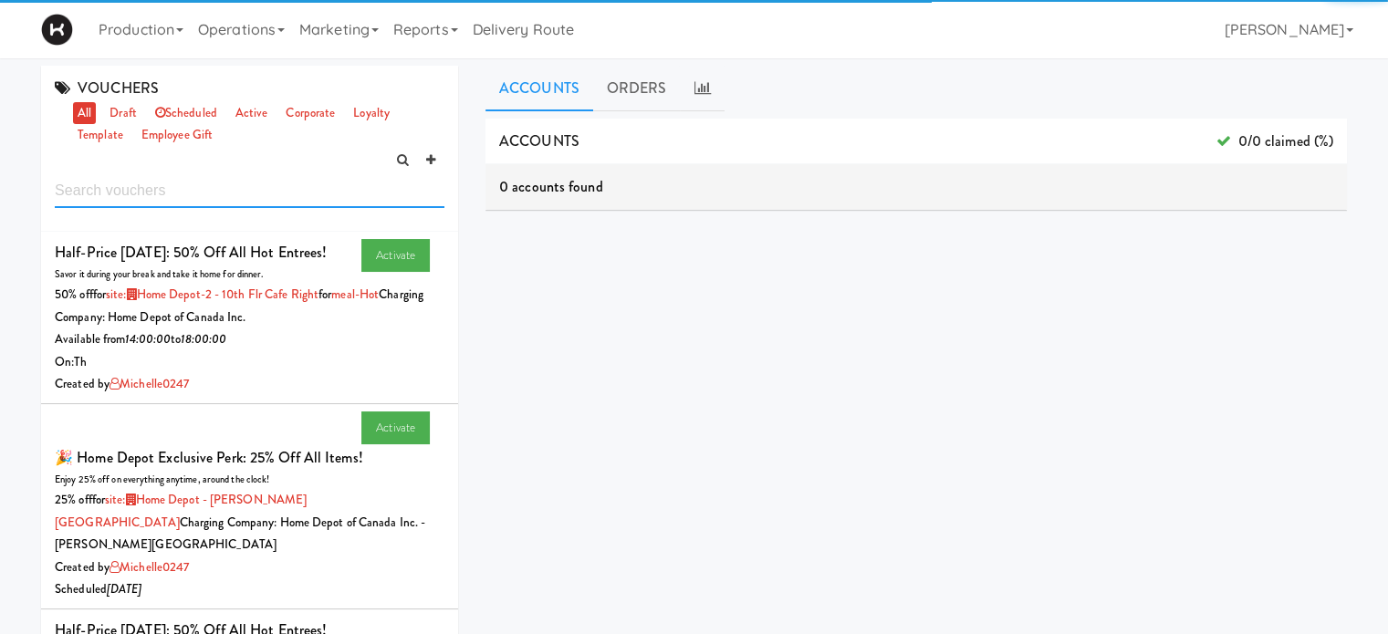
click at [117, 197] on input "text" at bounding box center [250, 191] width 390 height 34
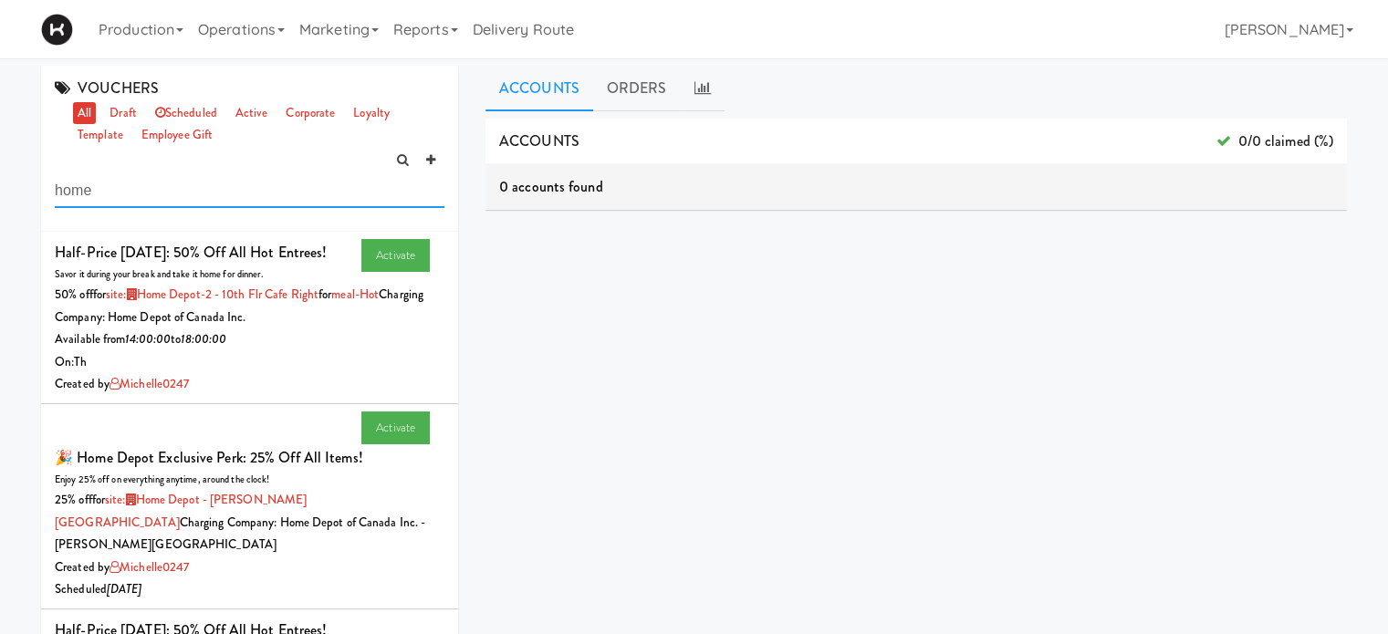
type input "home"
click at [441, 244] on icon at bounding box center [446, 242] width 10 height 12
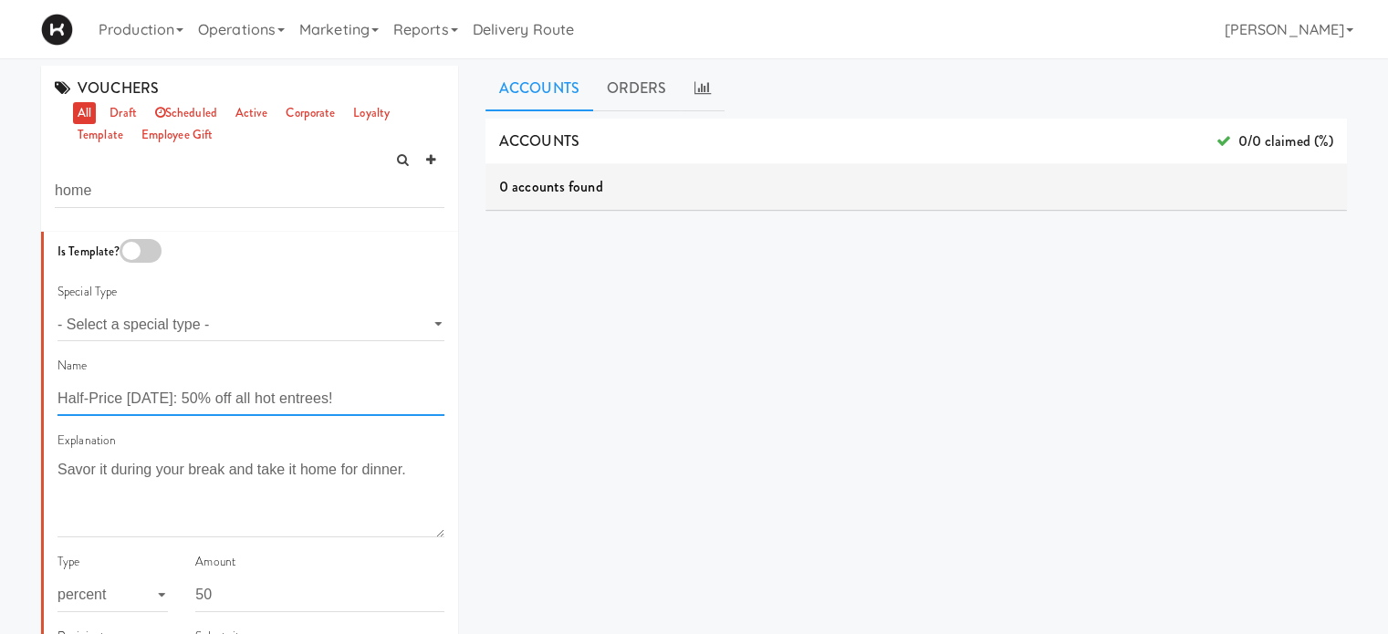
click at [339, 400] on input "Half-Price [DATE]: 50% off all hot entrees!" at bounding box center [250, 399] width 387 height 34
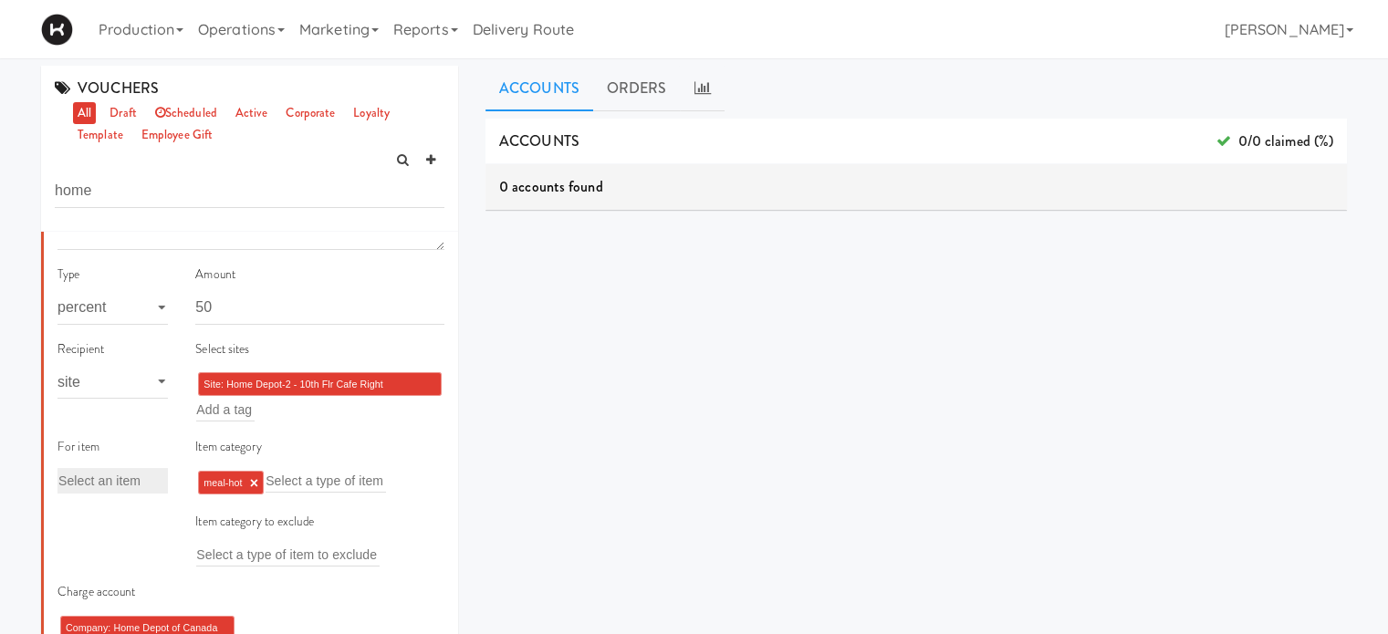
scroll to position [293, 0]
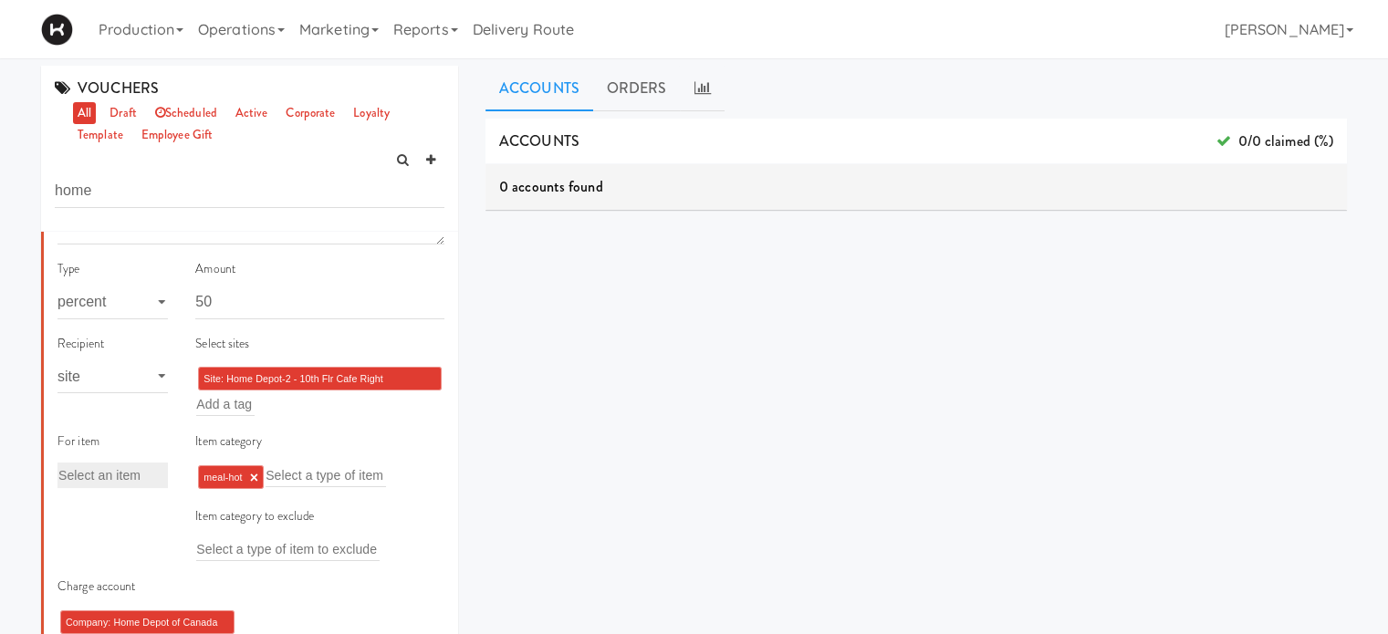
type input "Half-Price [DATE]: 50% off all fresh food!"
click at [207, 408] on input "text" at bounding box center [225, 404] width 58 height 24
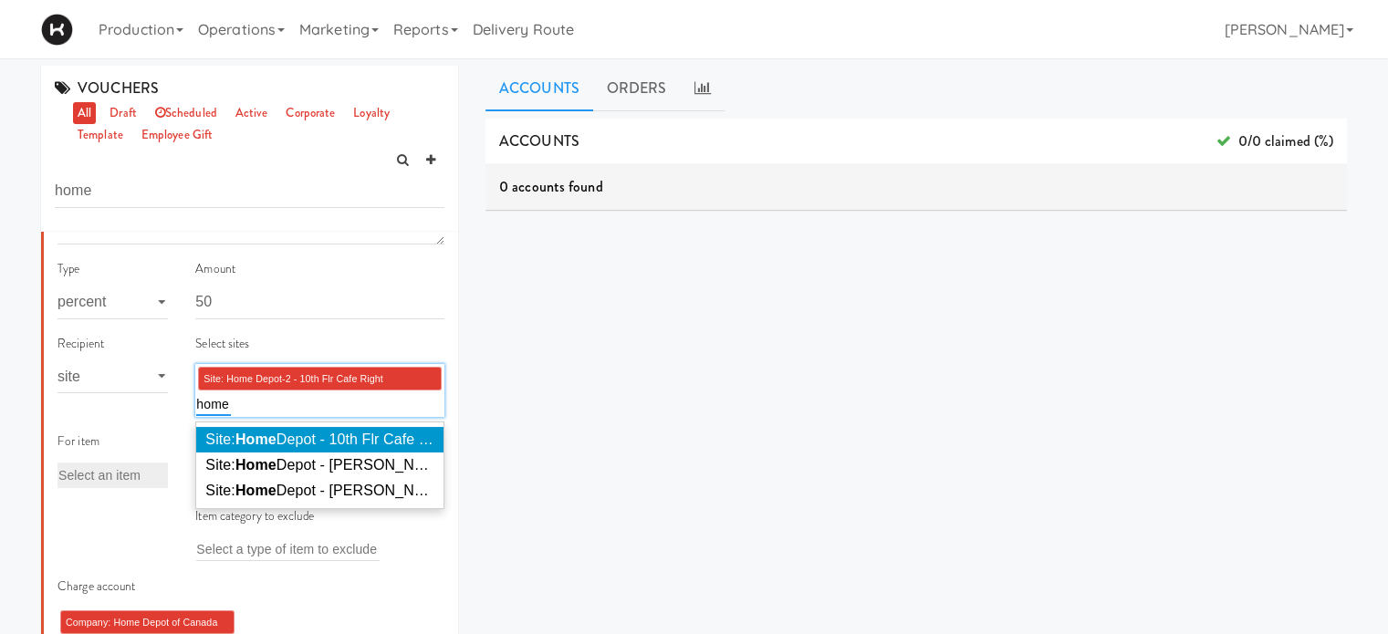
type input "home"
click at [223, 433] on span "Site: Home Depot - 10th Flr Cafe Left ( HOME DEPOT)" at bounding box center [378, 440] width 347 height 16
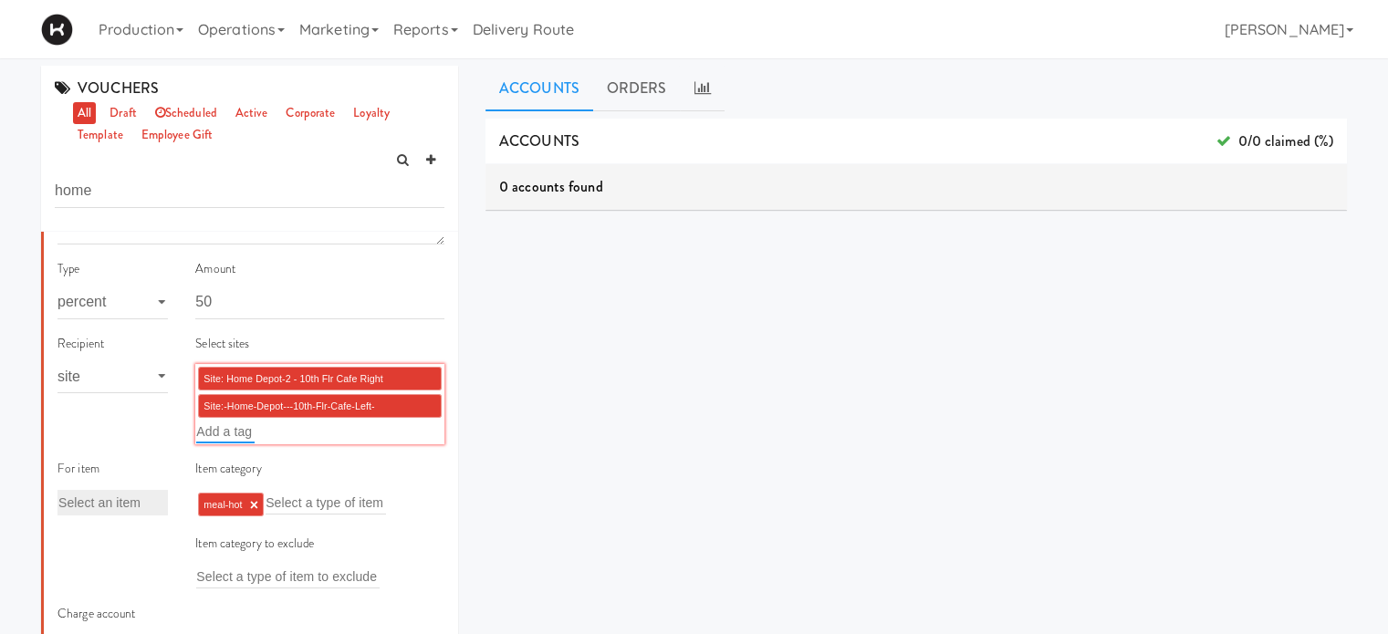
scroll to position [332, 0]
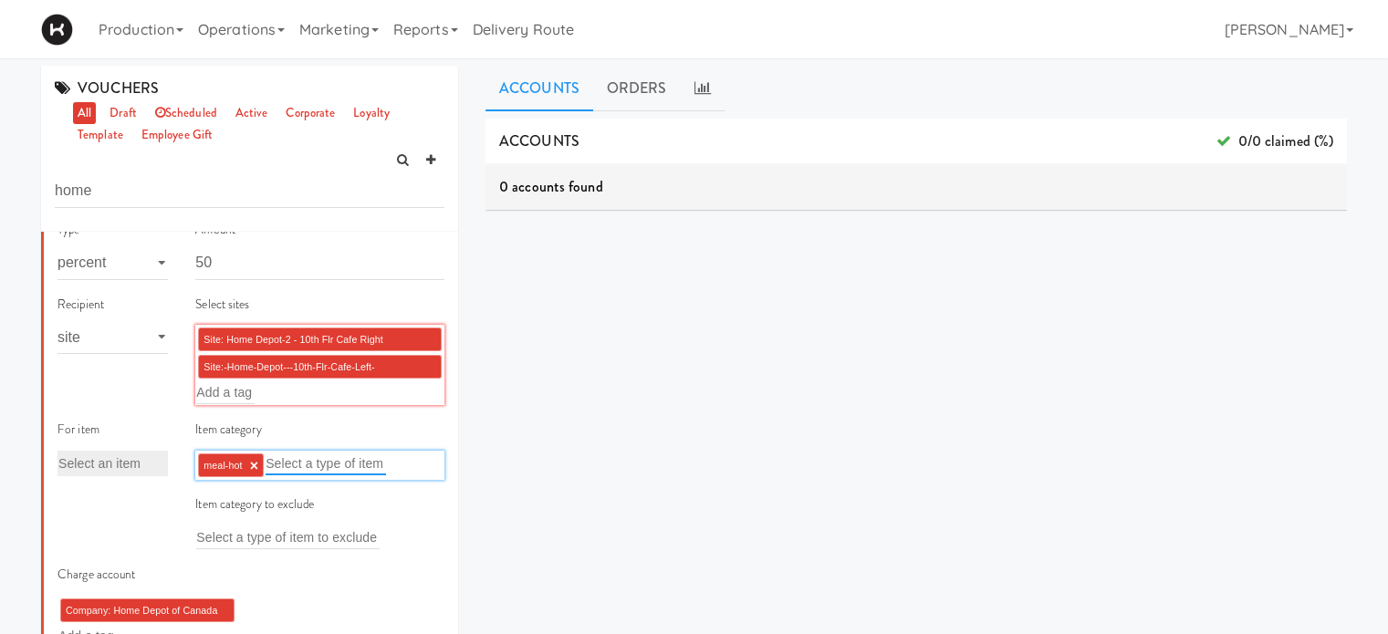
click at [299, 462] on input "text" at bounding box center [325, 464] width 120 height 24
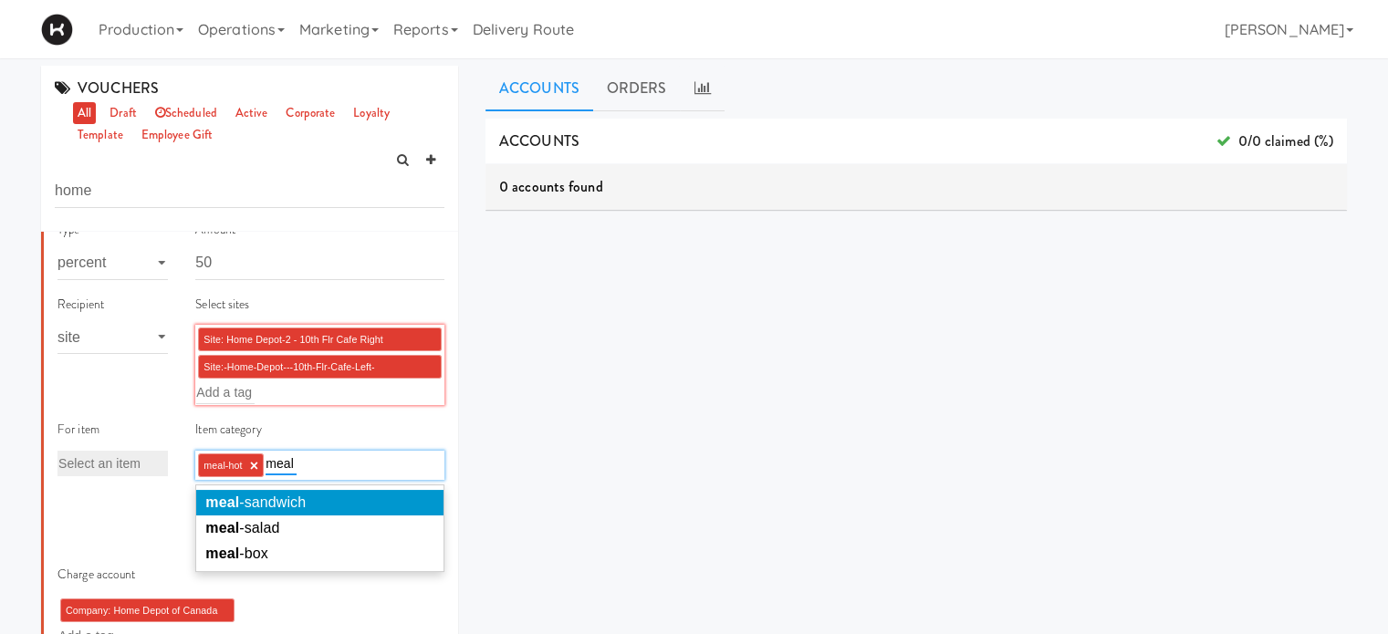
type input "meal"
click at [307, 499] on li "meal -sandwich" at bounding box center [319, 503] width 247 height 26
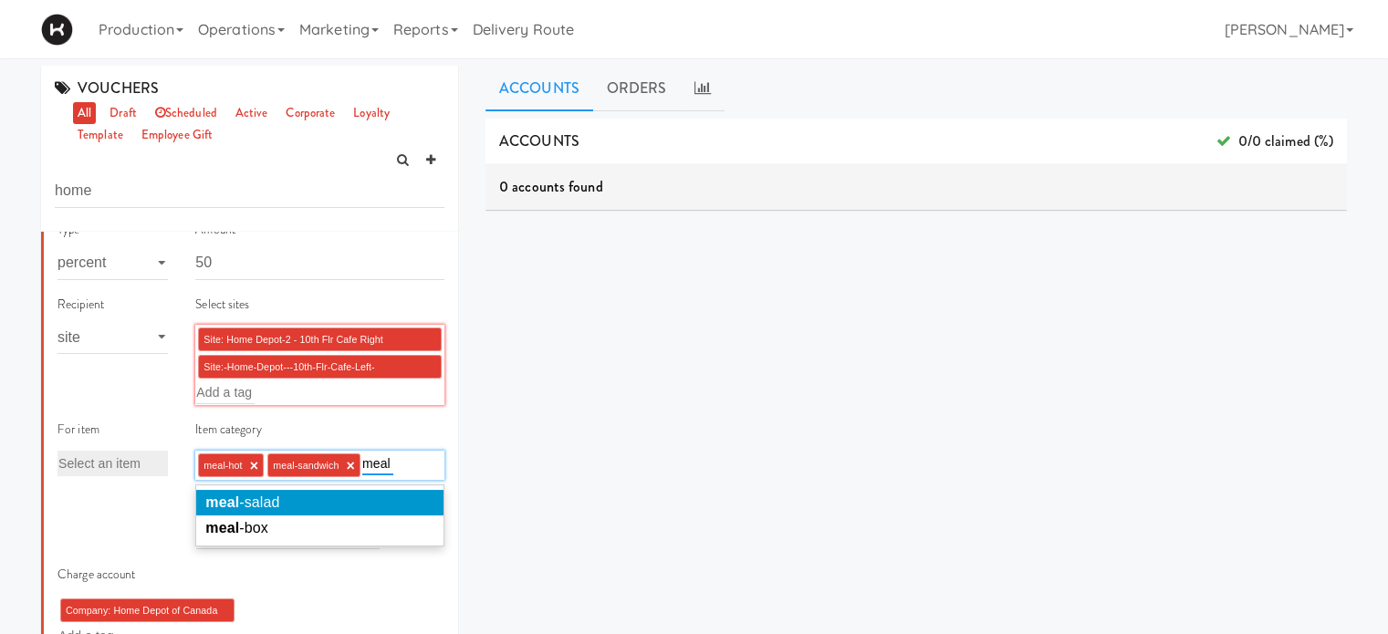
type input "meal"
click at [307, 499] on li "meal -salad" at bounding box center [319, 503] width 247 height 26
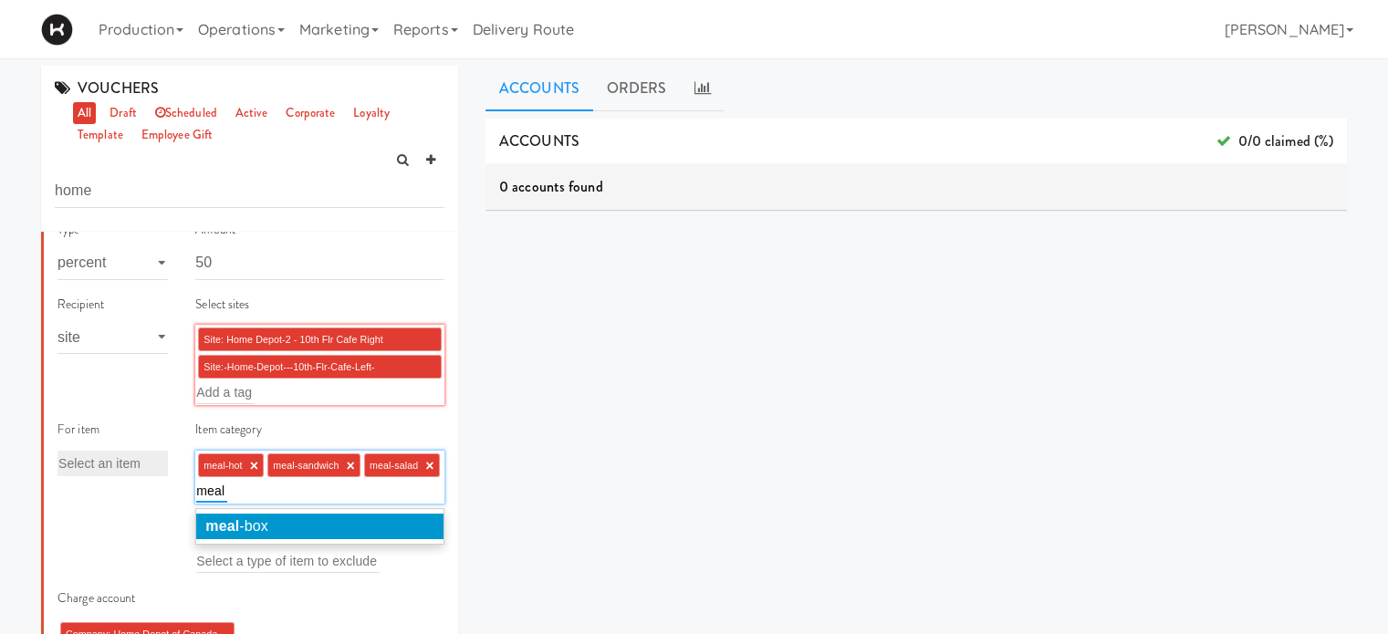
type input "meal"
click at [311, 525] on li "meal -box" at bounding box center [319, 527] width 247 height 26
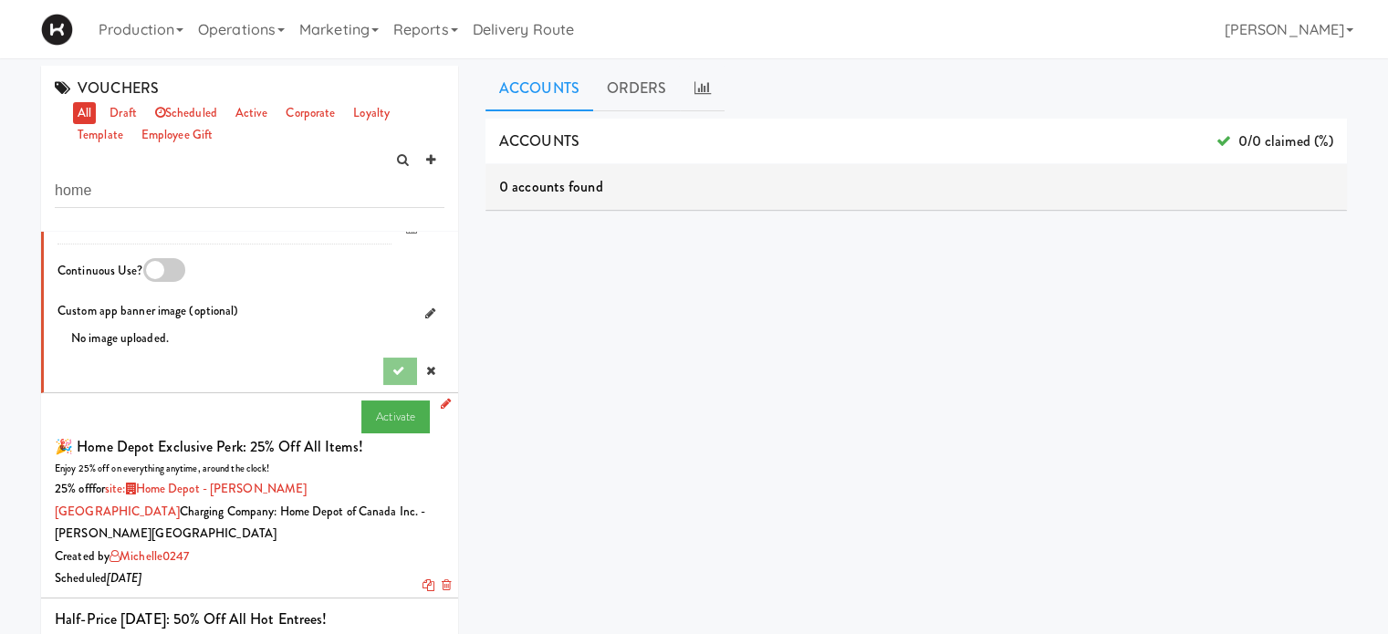
scroll to position [1409, 0]
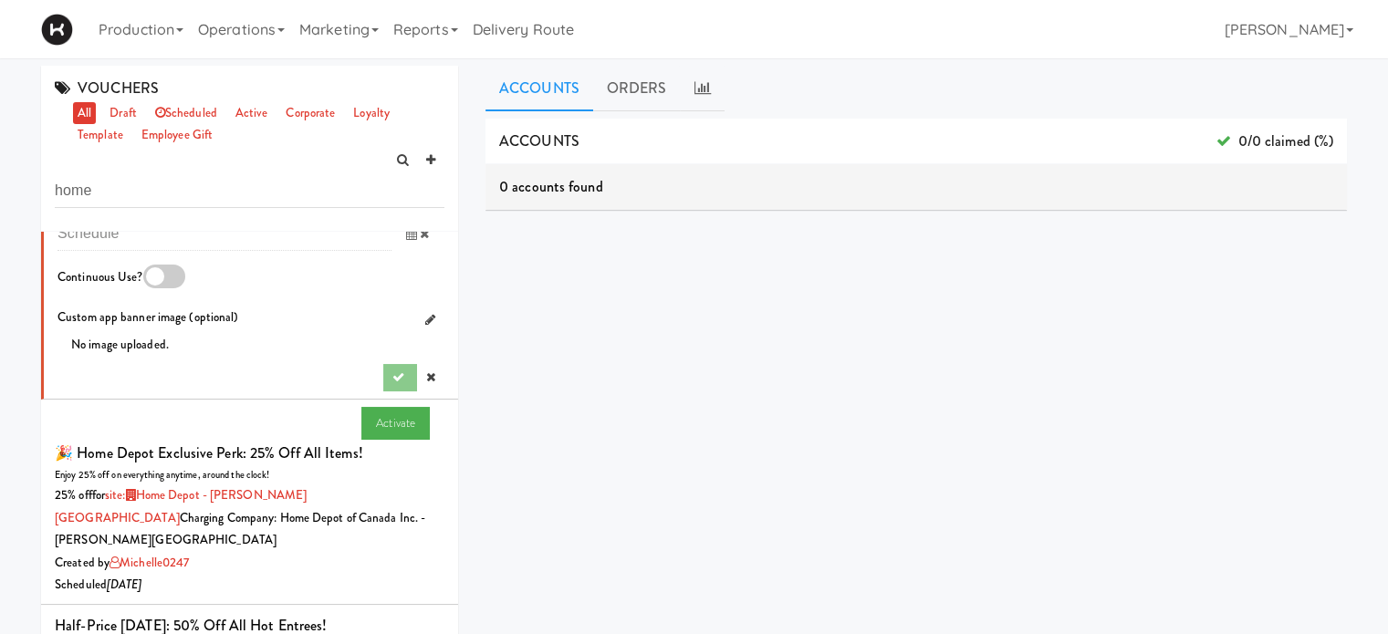
click at [389, 391] on div at bounding box center [413, 377] width 61 height 27
click at [150, 288] on div at bounding box center [164, 277] width 42 height 24
click at [0, 0] on input "checkbox" at bounding box center [0, 0] width 0 height 0
click at [165, 288] on div at bounding box center [164, 277] width 42 height 24
click at [0, 0] on input "checkbox" at bounding box center [0, 0] width 0 height 0
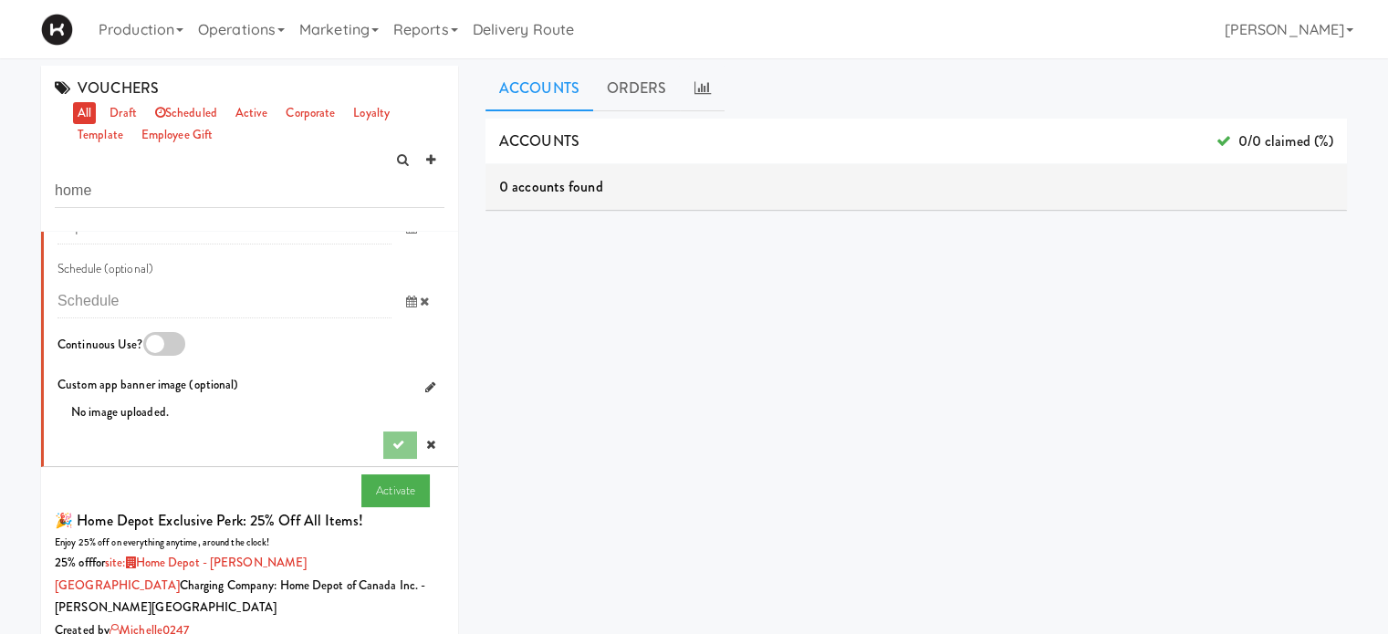
scroll to position [1347, 0]
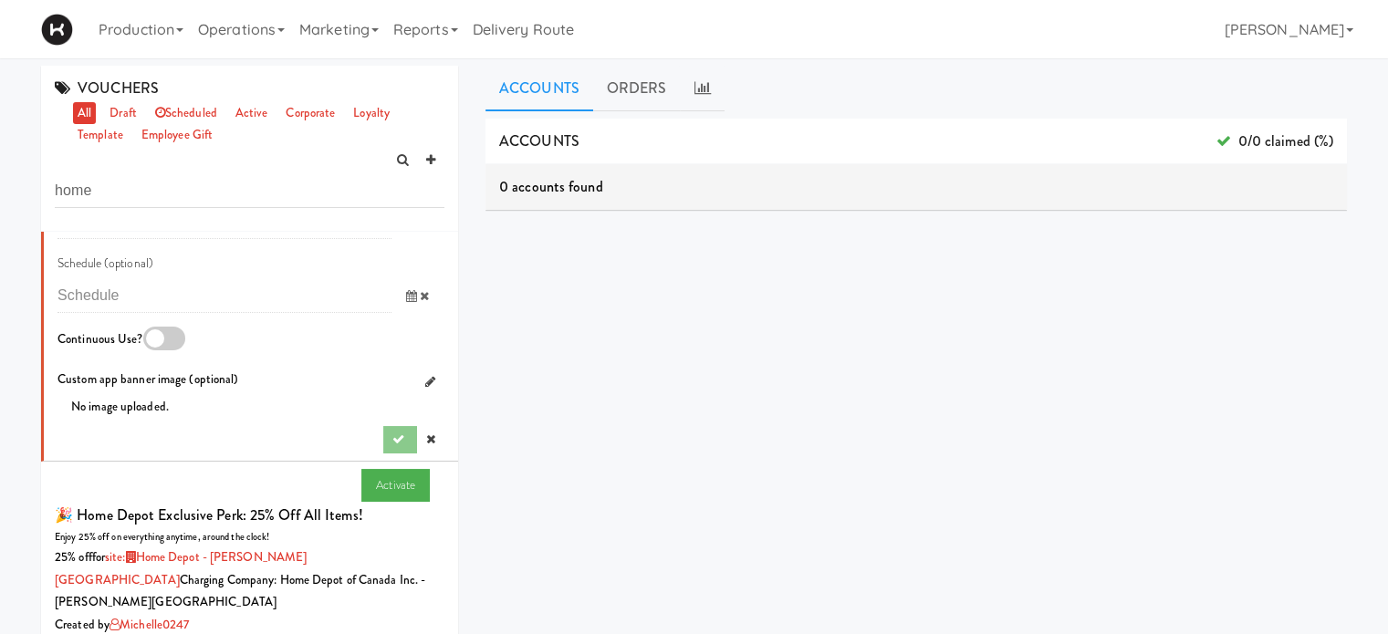
click at [113, 355] on div "Continuous Use?" at bounding box center [147, 341] width 180 height 28
drag, startPoint x: 441, startPoint y: 431, endPoint x: 446, endPoint y: 445, distance: 15.6
click at [446, 445] on div "Is Template? Special Type - Select a special type - voting loyalty birthday emp…" at bounding box center [249, 505] width 417 height 547
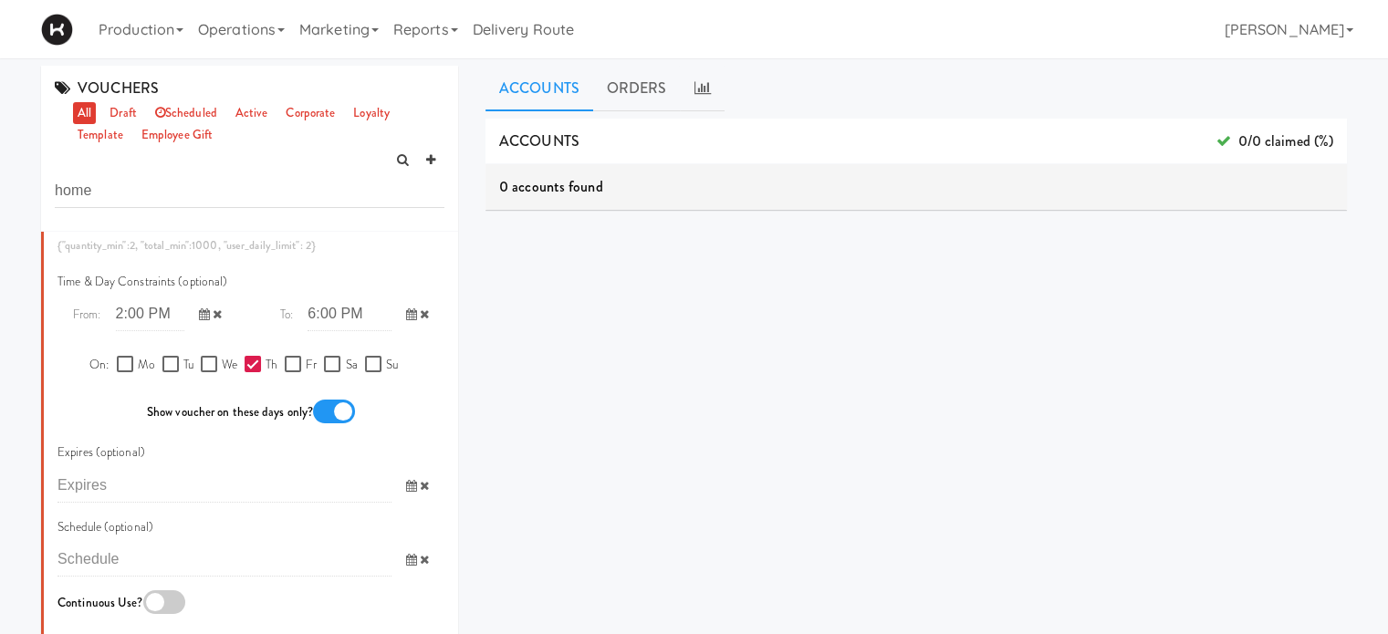
scroll to position [1058, 0]
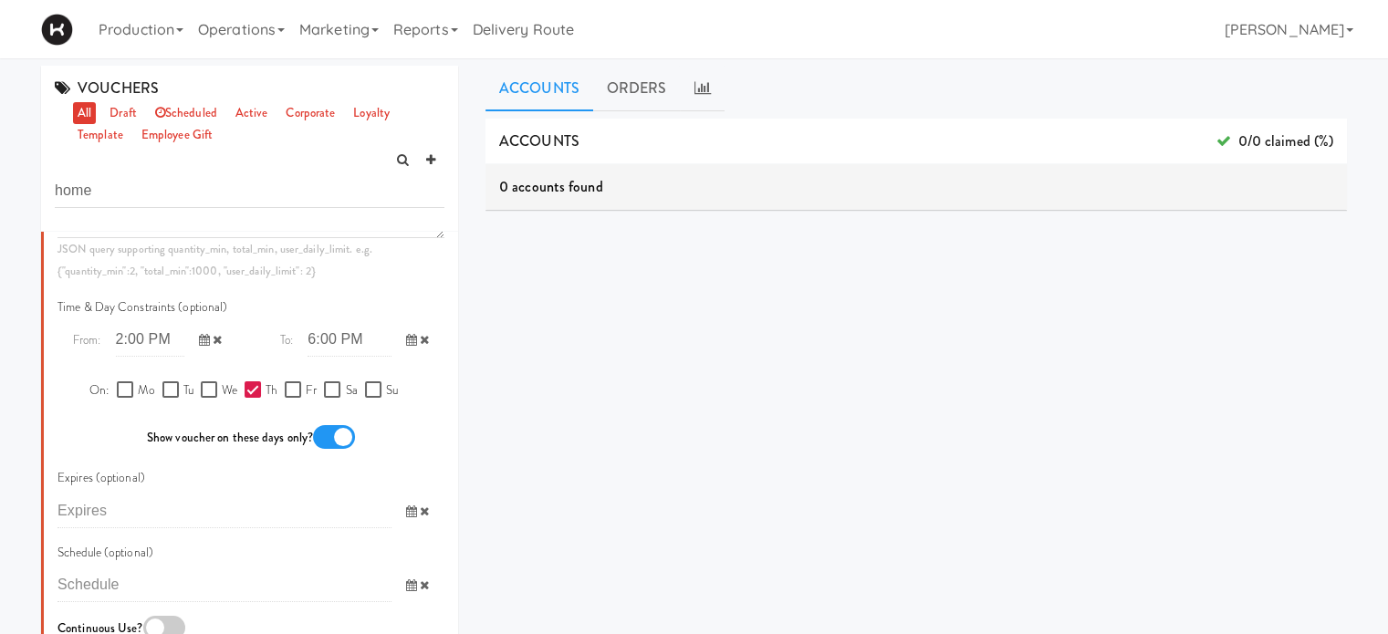
click at [244, 398] on input "Th" at bounding box center [254, 390] width 21 height 15
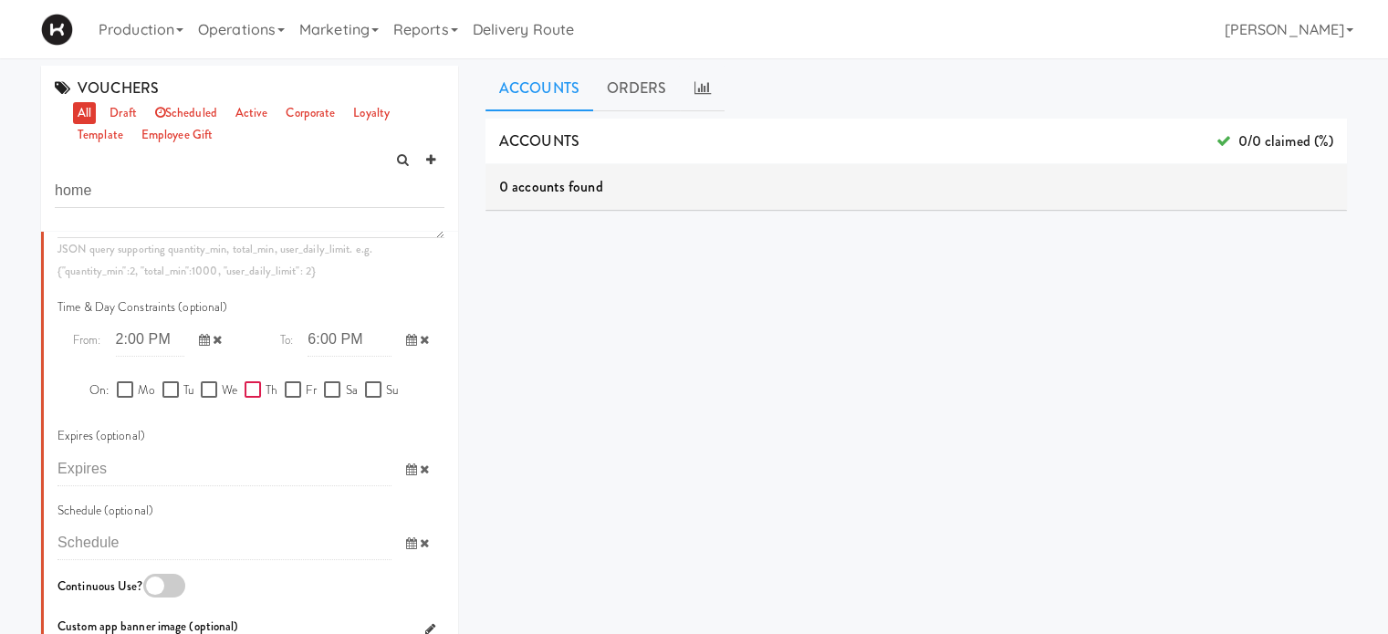
click at [244, 398] on input "Th" at bounding box center [254, 390] width 21 height 15
checkbox input "true"
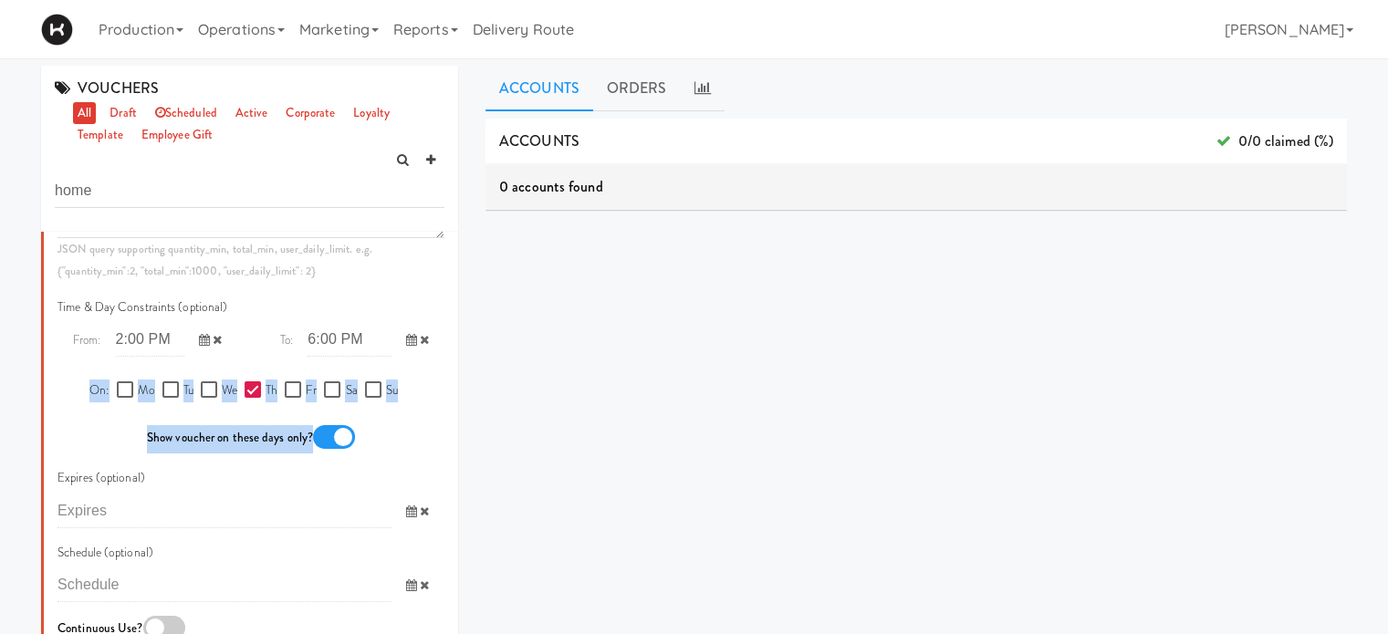
drag, startPoint x: 442, startPoint y: 385, endPoint x: 452, endPoint y: 466, distance: 81.7
click at [452, 466] on div "Is Template? Special Type - Select a special type - voting loyalty birthday emp…" at bounding box center [249, 505] width 417 height 547
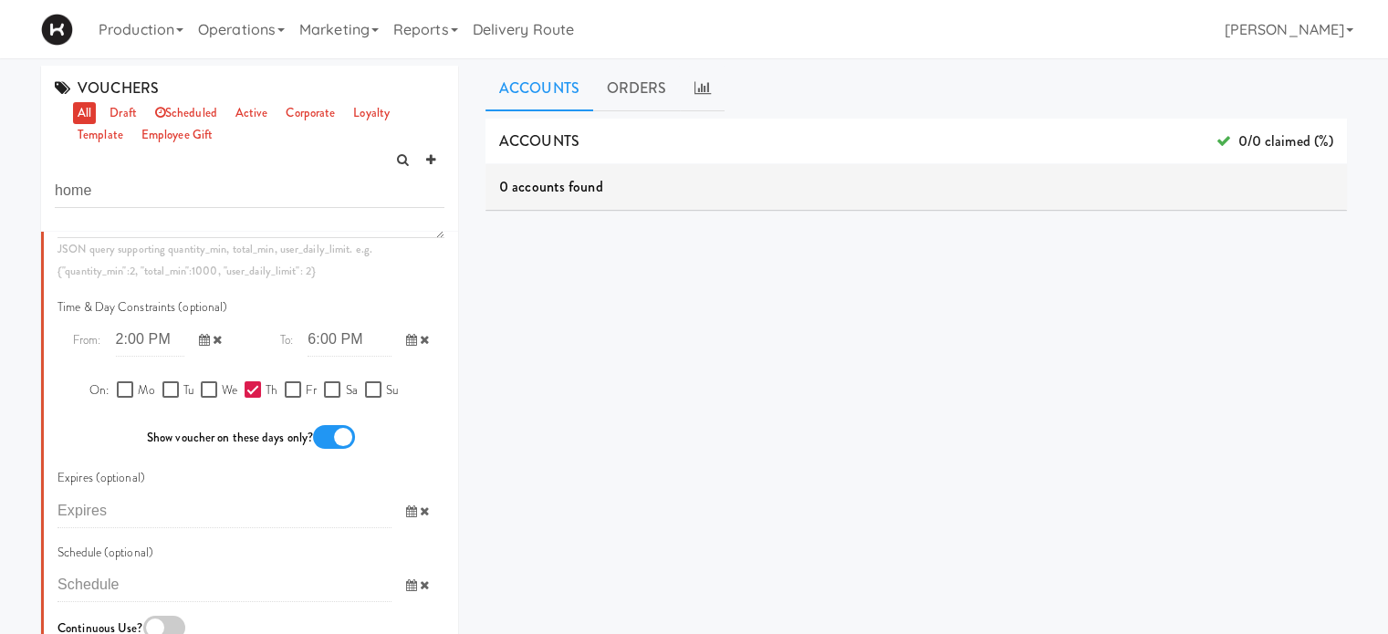
click at [441, 447] on div "On: Mo Tu We Th Fr Sa Su Show voucher on these days only?" at bounding box center [251, 418] width 414 height 97
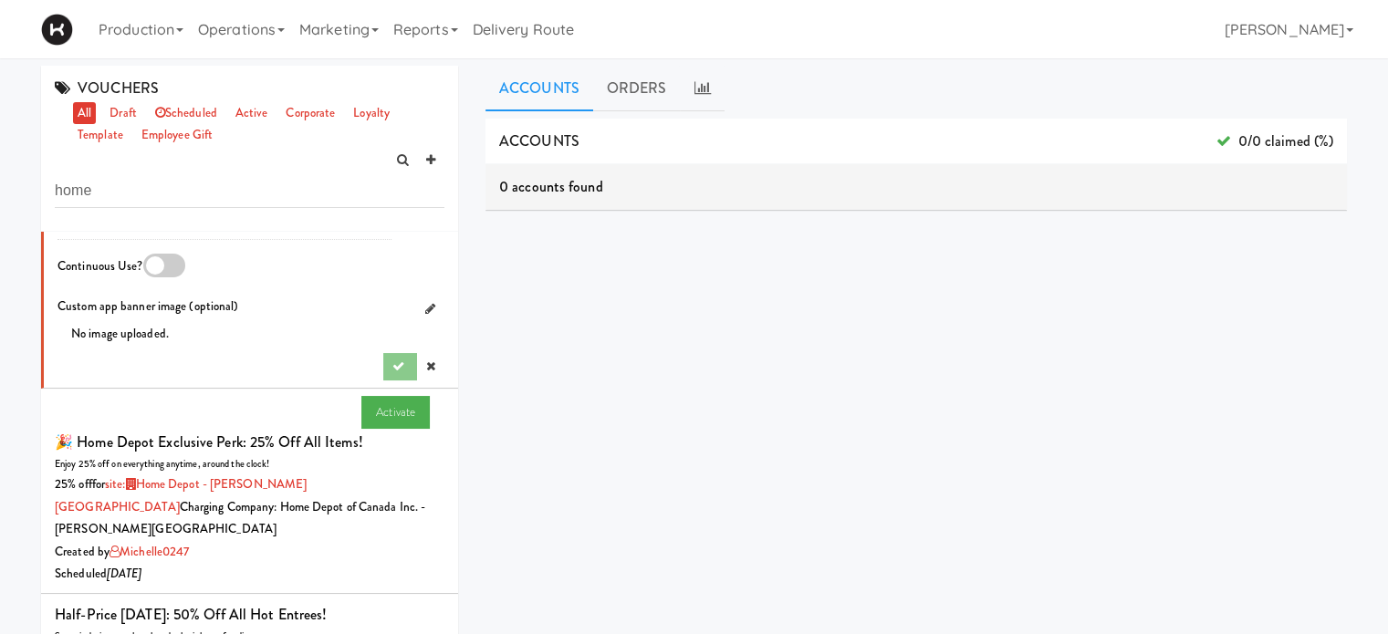
scroll to position [1491, 0]
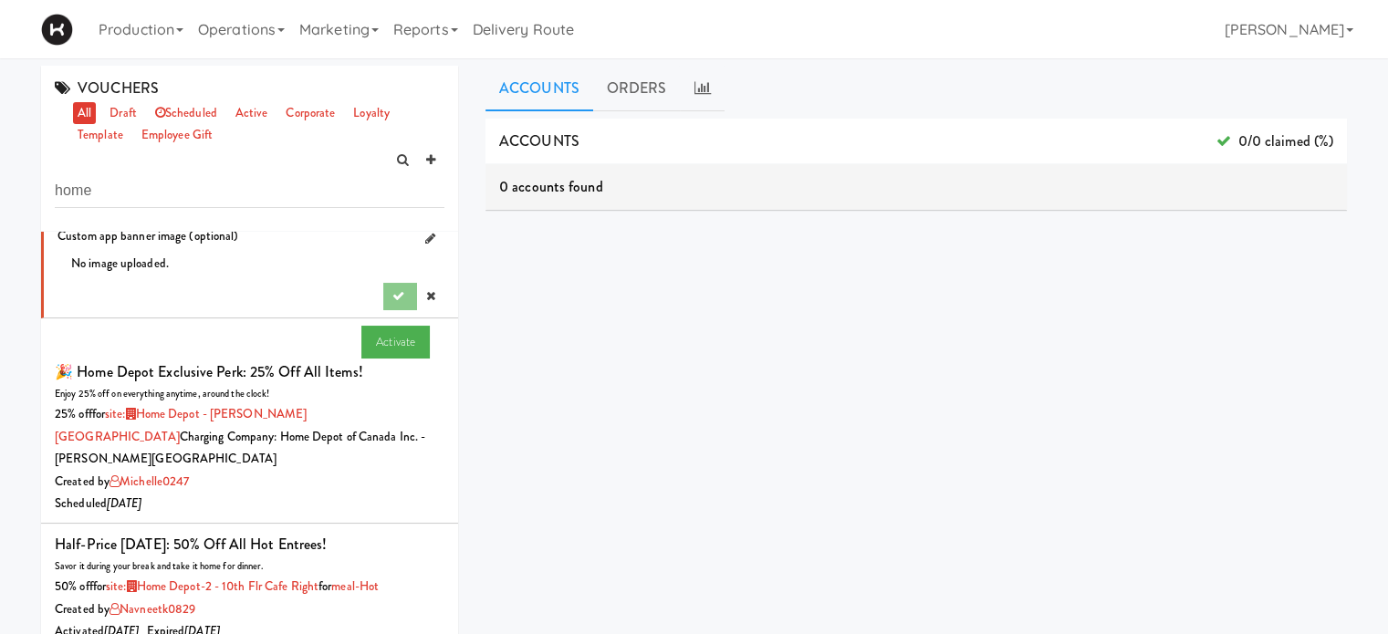
click at [384, 310] on div at bounding box center [413, 296] width 61 height 27
click at [431, 276] on div "No image uploaded." at bounding box center [251, 264] width 414 height 23
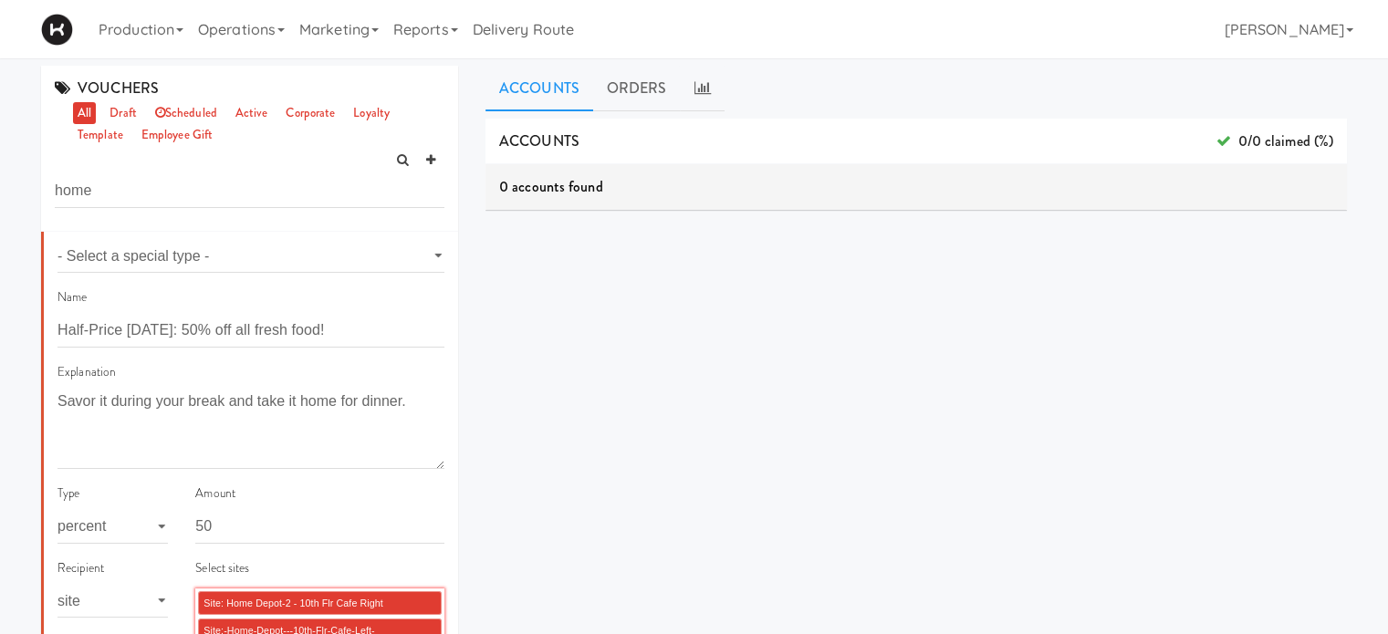
scroll to position [0, 0]
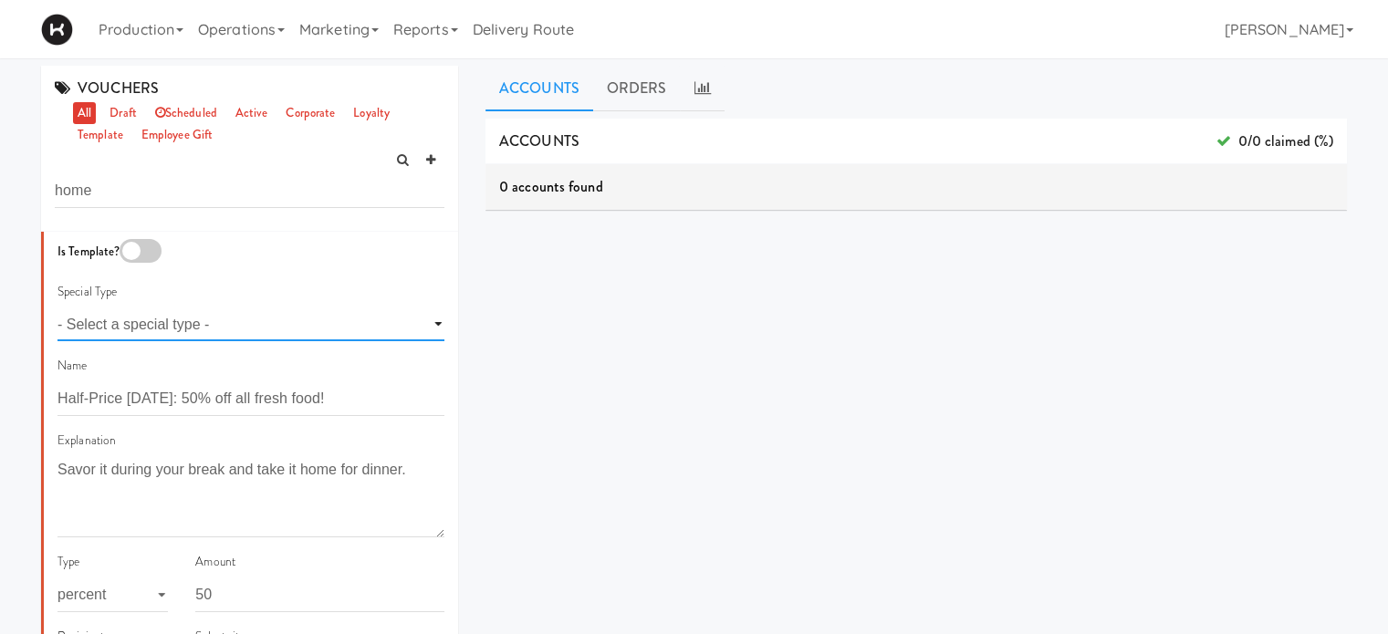
click at [233, 328] on select "- Select a special type - voting loyalty birthday employee gift" at bounding box center [250, 324] width 387 height 34
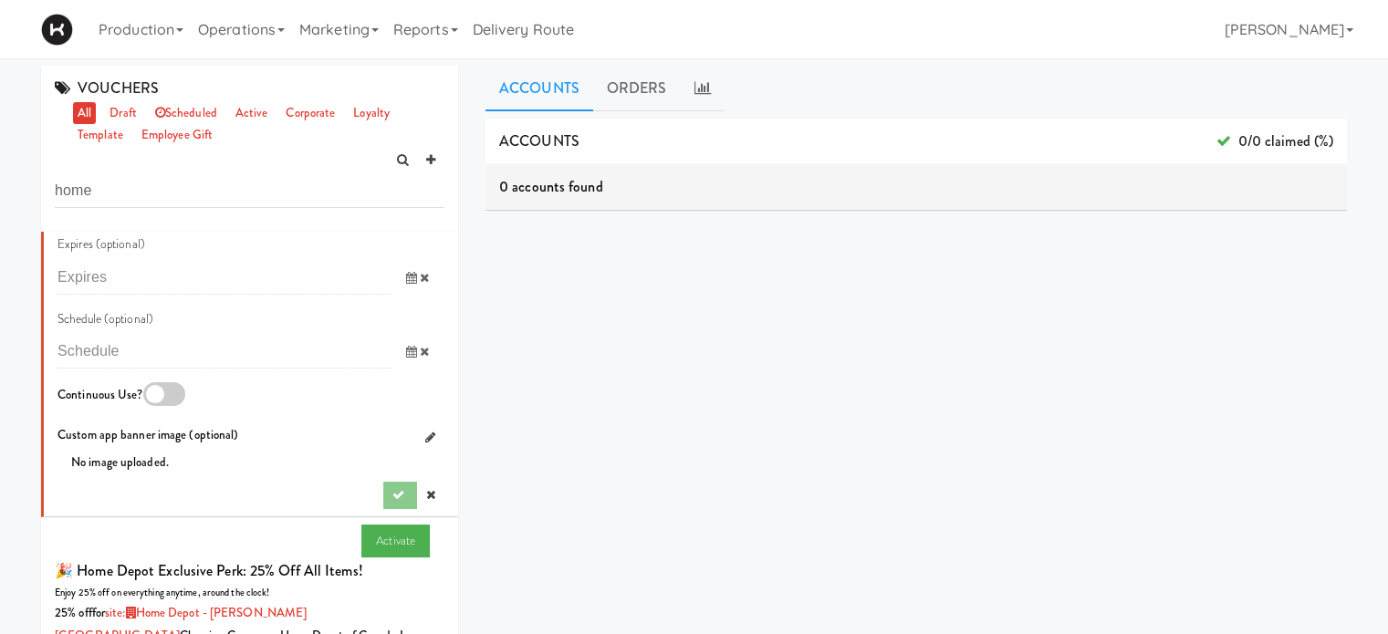
scroll to position [1285, 0]
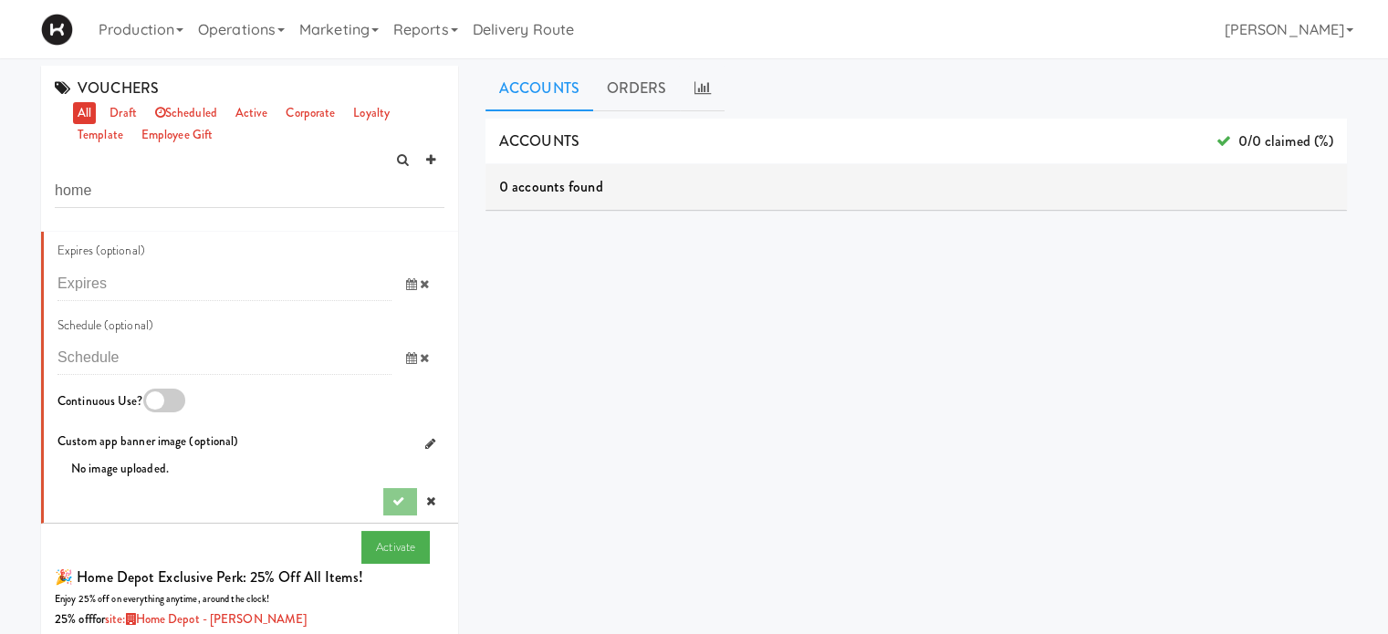
click at [406, 364] on icon at bounding box center [411, 358] width 11 height 12
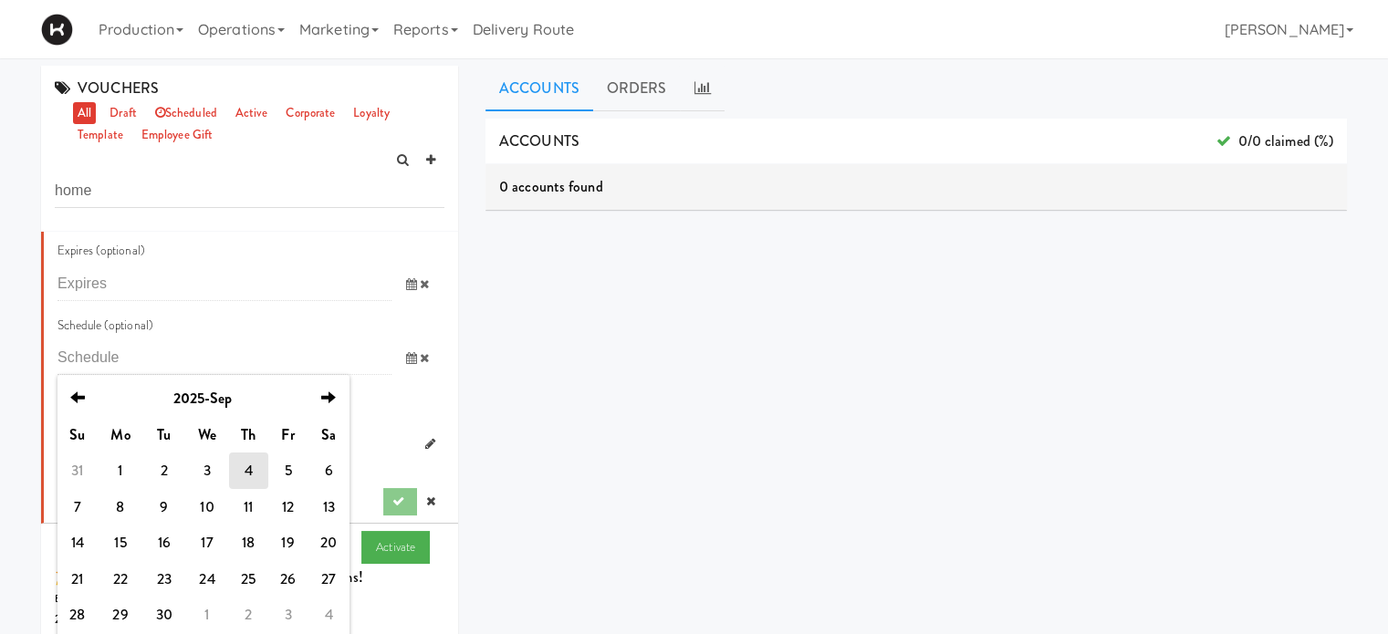
click at [248, 488] on td "4" at bounding box center [248, 470] width 38 height 36
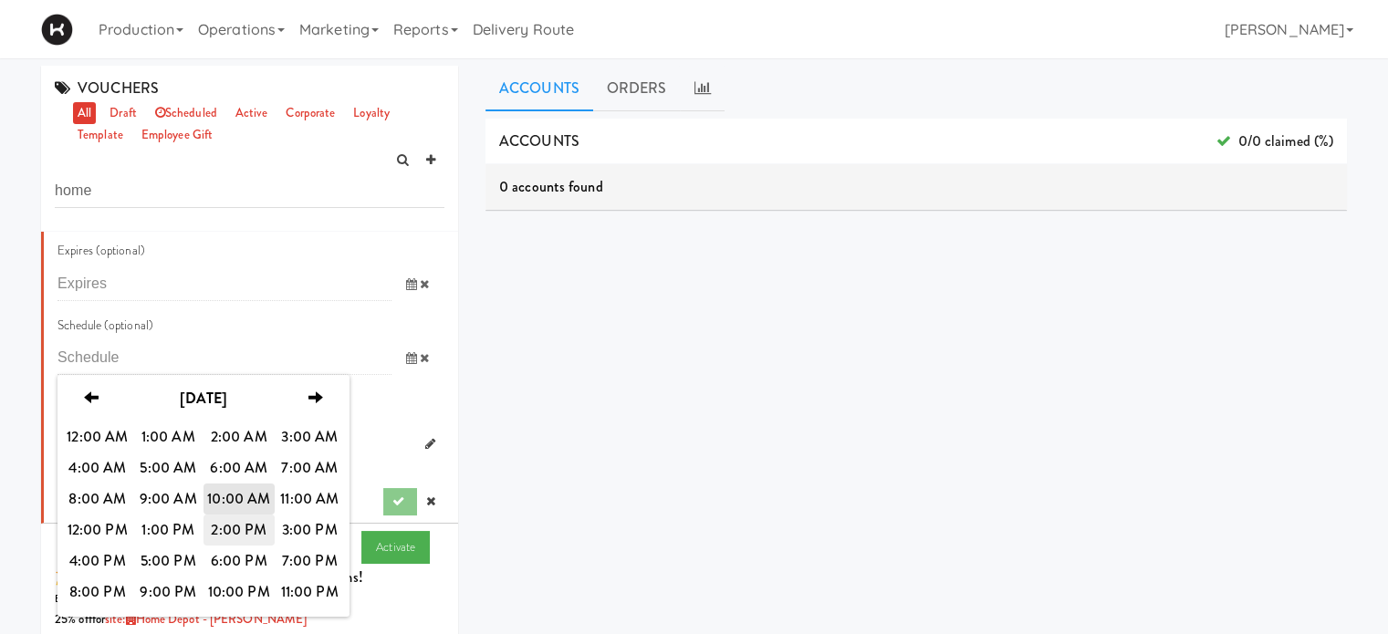
click at [247, 546] on span "2:00 PM" at bounding box center [238, 530] width 71 height 31
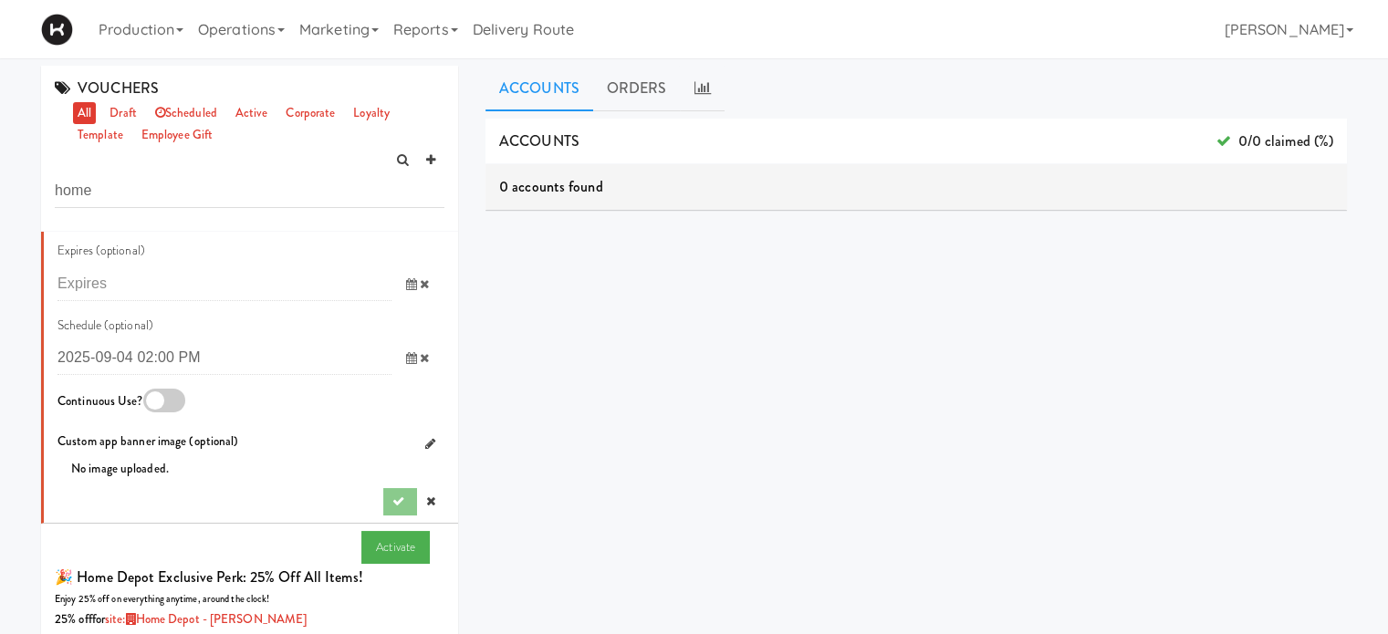
click at [420, 364] on icon at bounding box center [424, 358] width 9 height 12
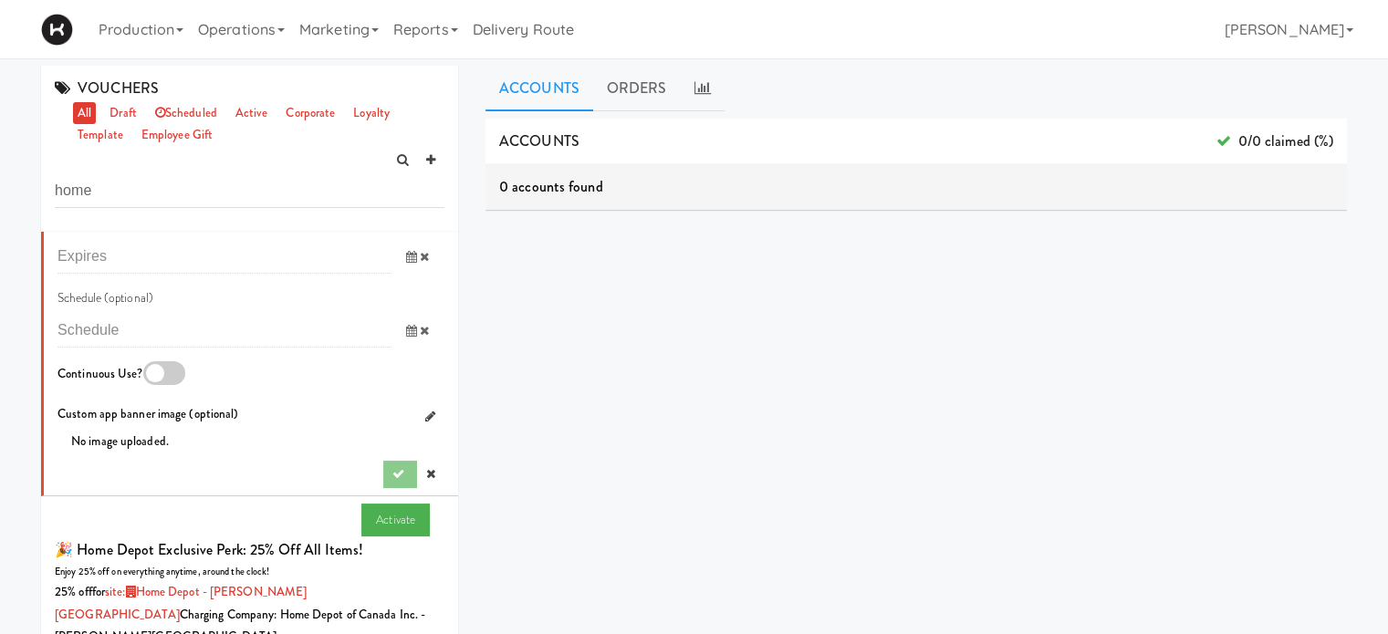
scroll to position [1332, 0]
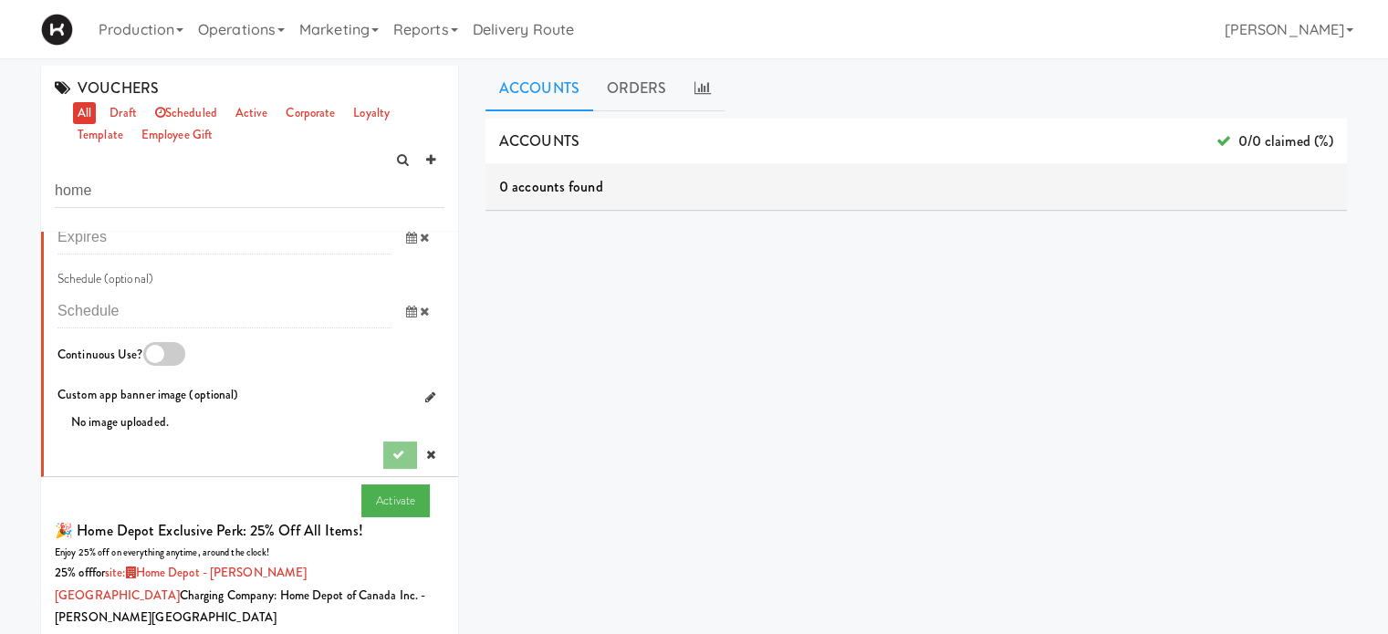
click at [383, 469] on div at bounding box center [413, 455] width 61 height 27
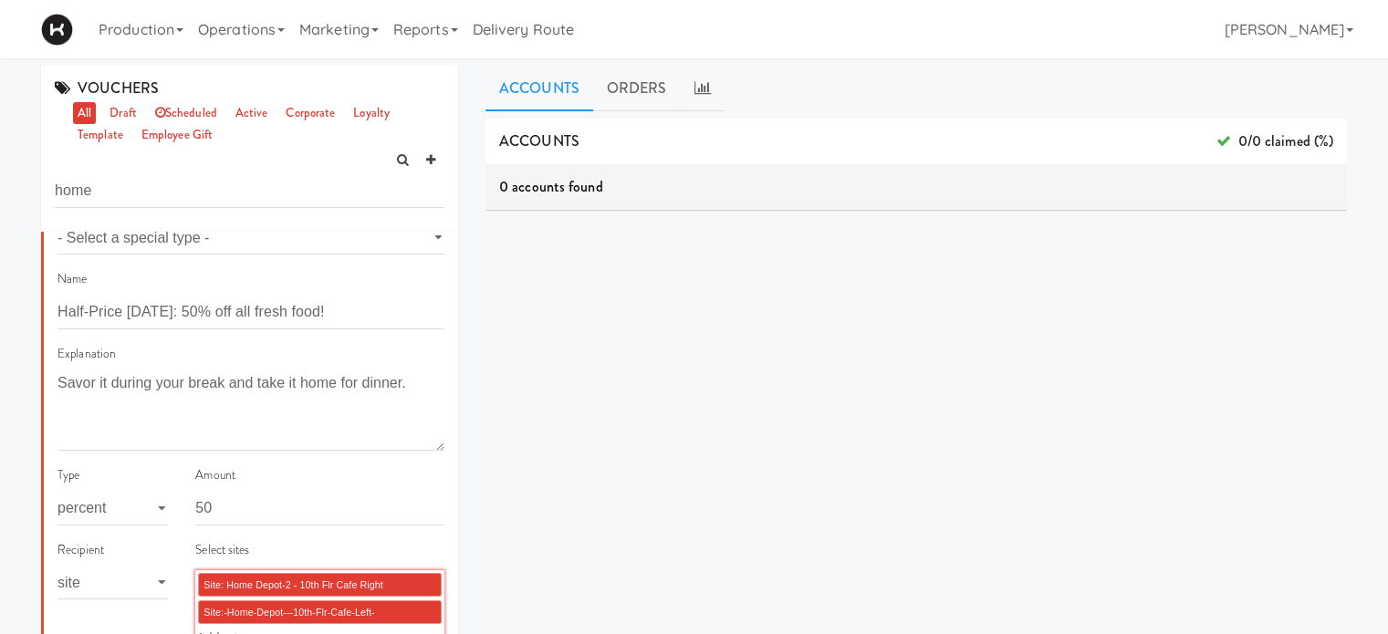
scroll to position [0, 0]
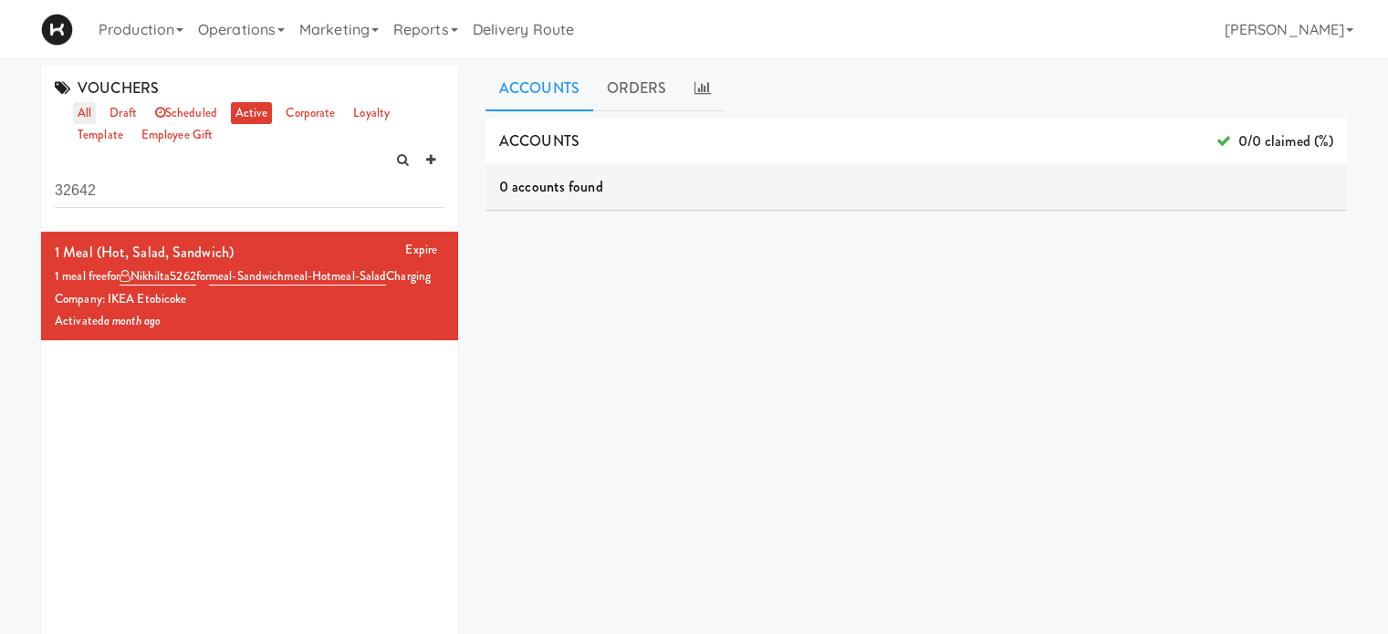
click at [84, 109] on link "all" at bounding box center [84, 113] width 23 height 23
drag, startPoint x: 111, startPoint y: 205, endPoint x: 26, endPoint y: 203, distance: 84.9
click at [27, 203] on div "VOUCHERS all draft scheduled active corporate loyalty template employee gift 32…" at bounding box center [249, 384] width 444 height 636
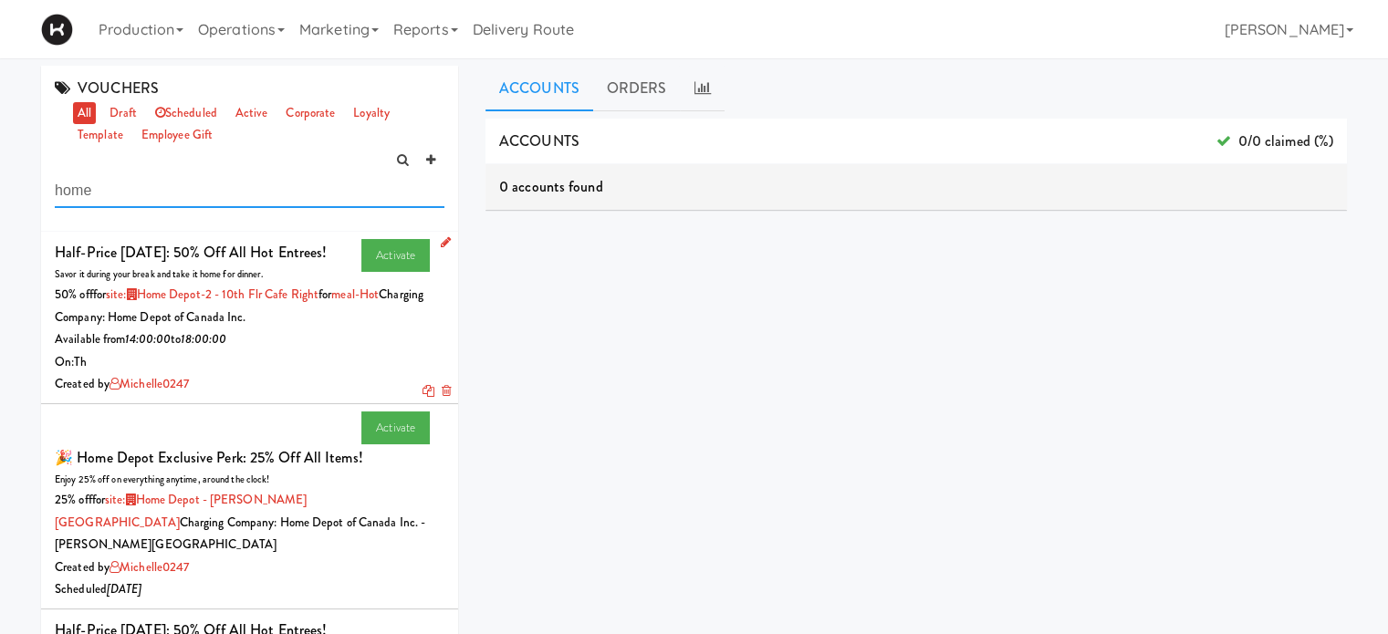
type input "home"
click at [441, 242] on icon at bounding box center [446, 242] width 10 height 12
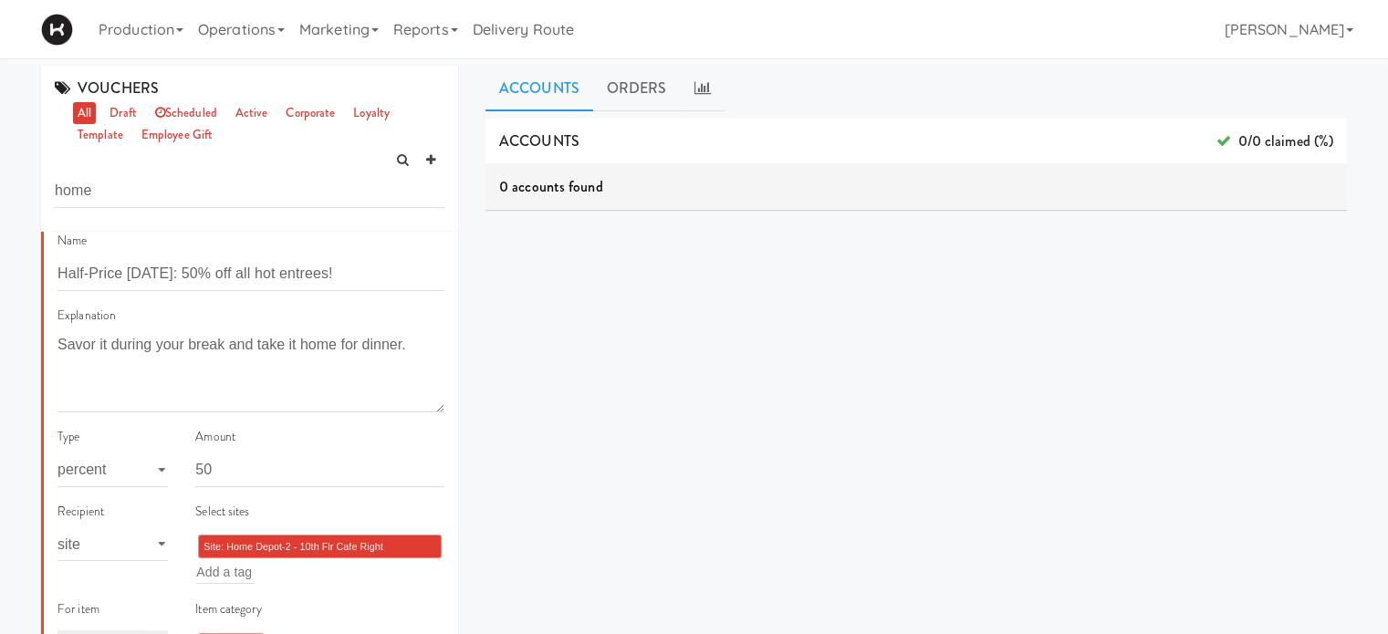
scroll to position [100, 0]
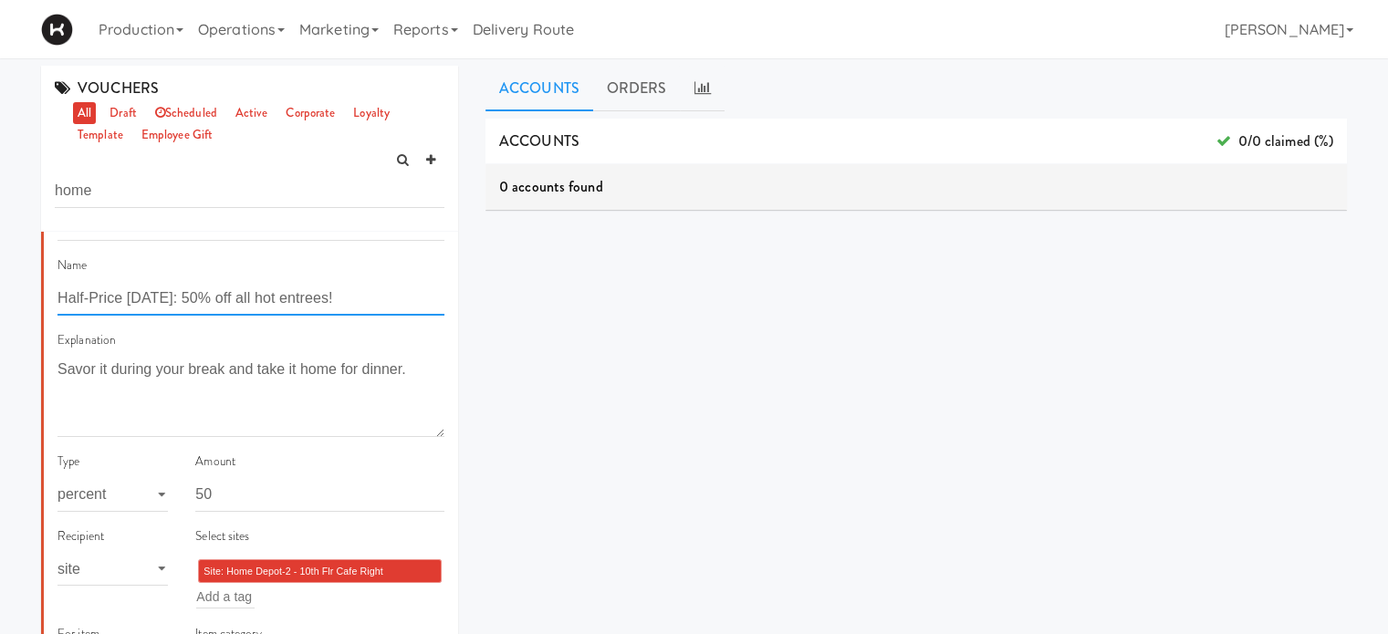
drag, startPoint x: 339, startPoint y: 299, endPoint x: 270, endPoint y: 302, distance: 69.4
click at [270, 302] on input "Half-Price [DATE]: 50% off all hot entrees!" at bounding box center [250, 299] width 387 height 34
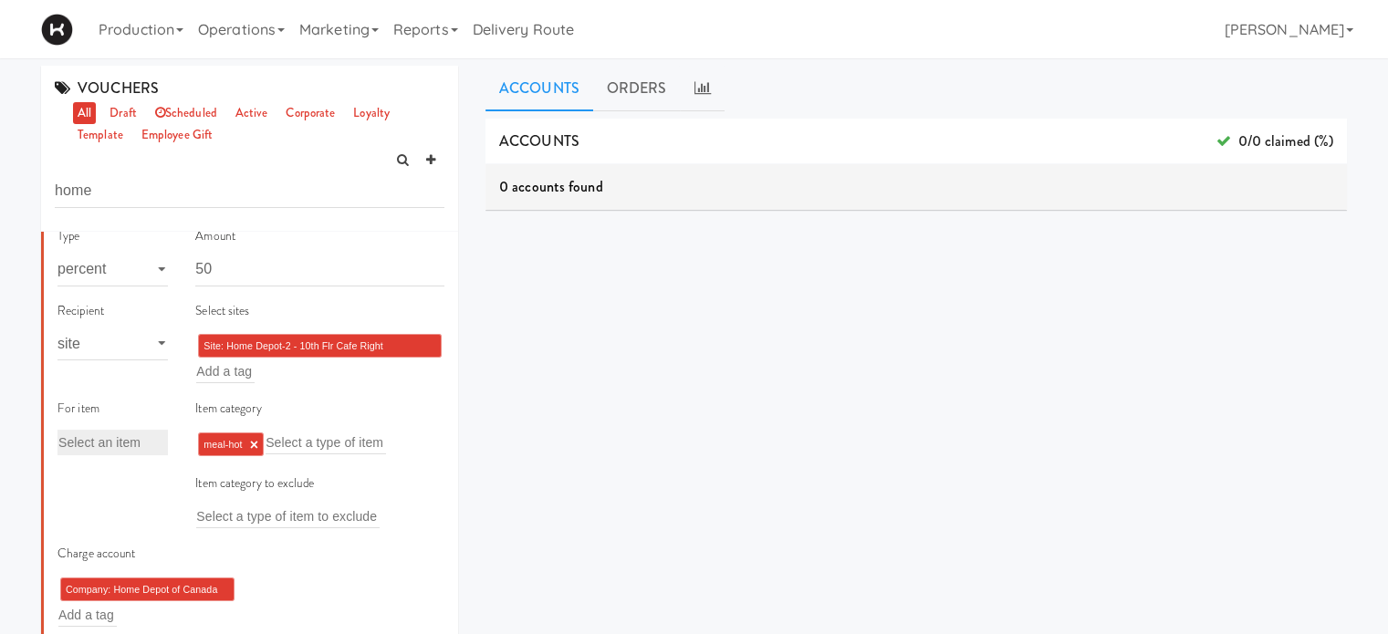
scroll to position [363, 0]
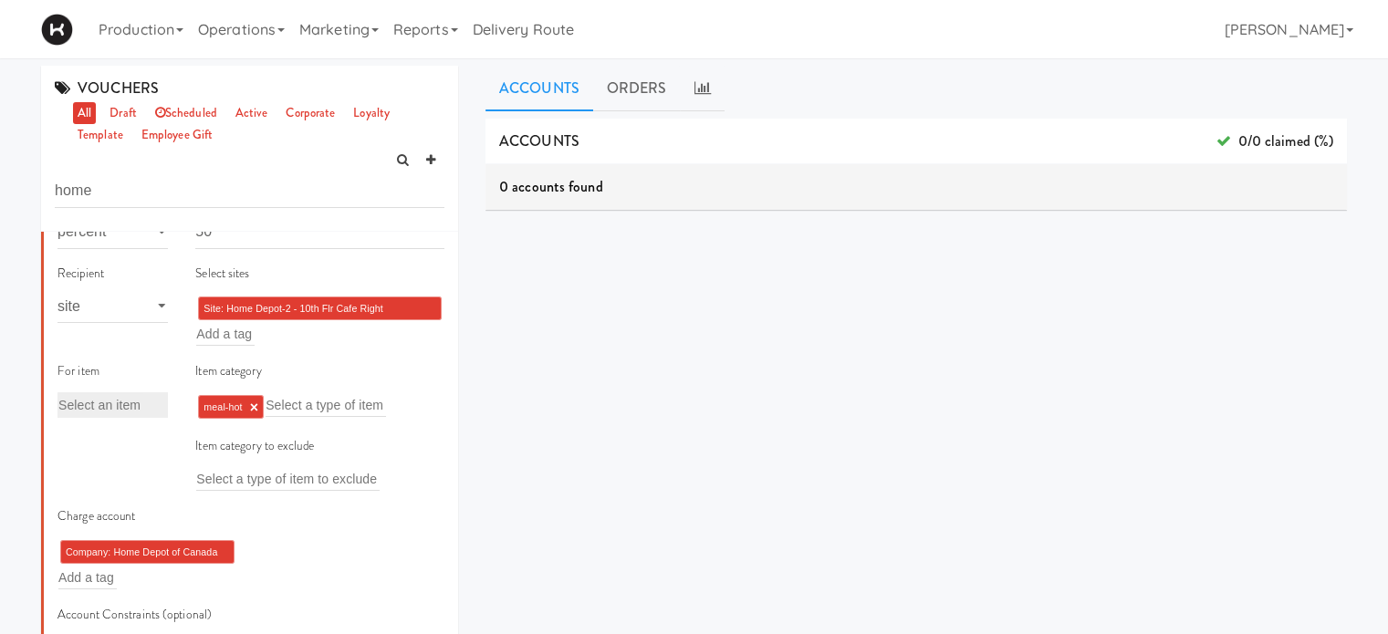
type input "Half-Price [DATE]: 50% off all fresh food!"
click at [339, 400] on input "text" at bounding box center [325, 405] width 120 height 24
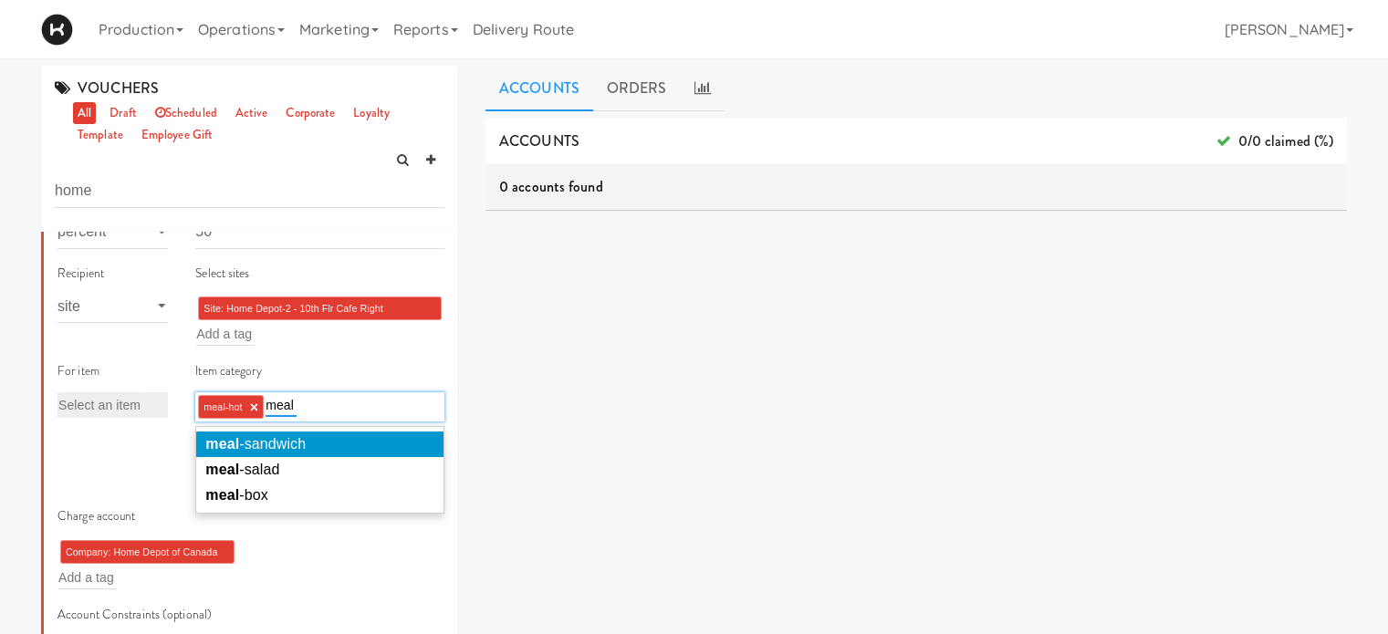
type input "meal"
click at [342, 437] on li "meal -sandwich" at bounding box center [319, 445] width 247 height 26
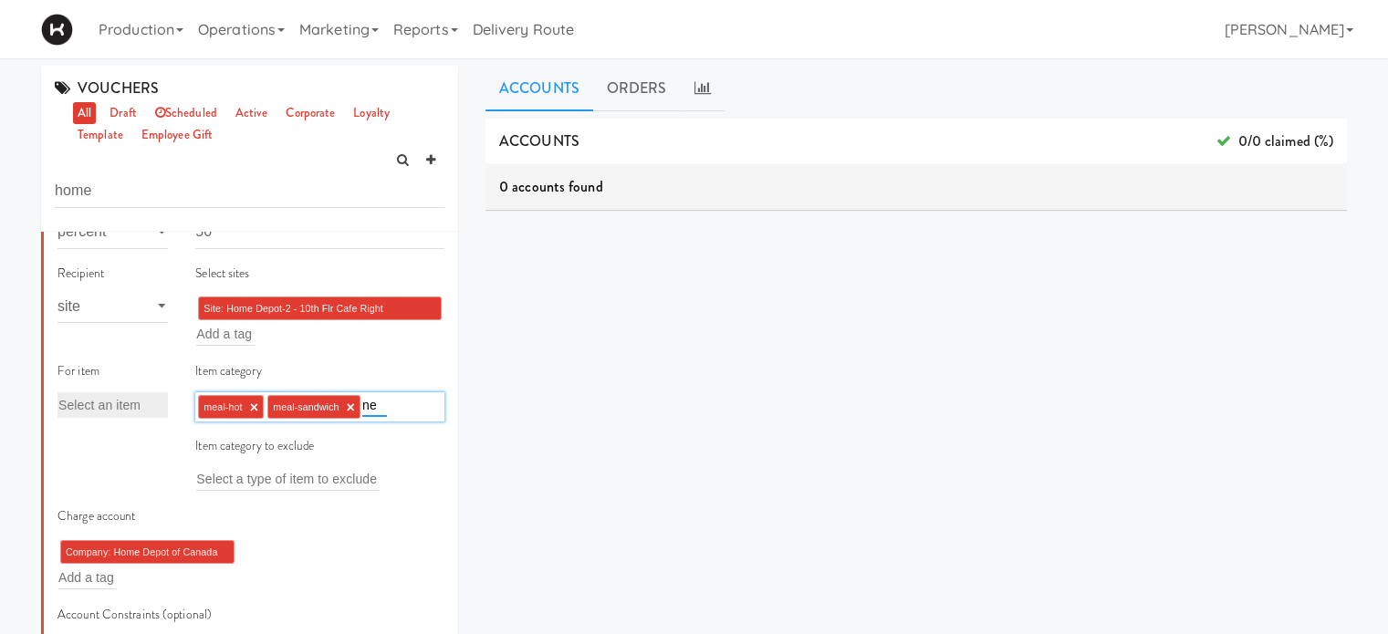
type input "n"
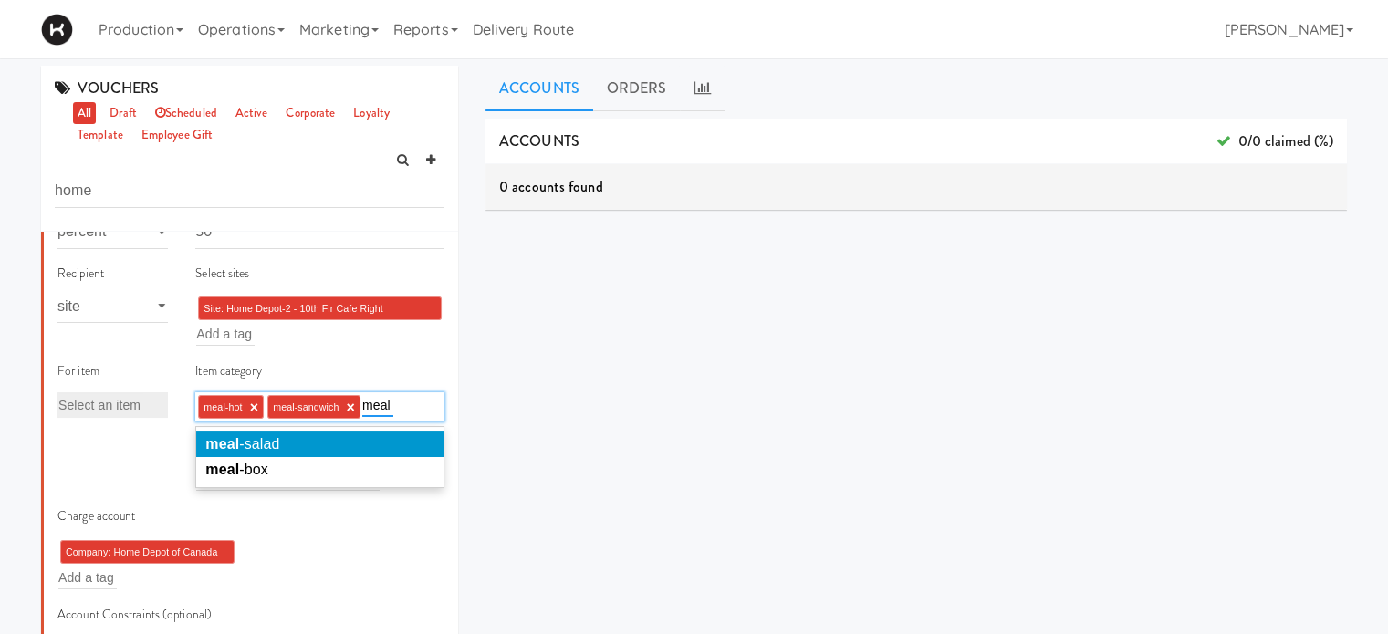
type input "meal"
click at [342, 437] on li "meal -salad" at bounding box center [319, 445] width 247 height 26
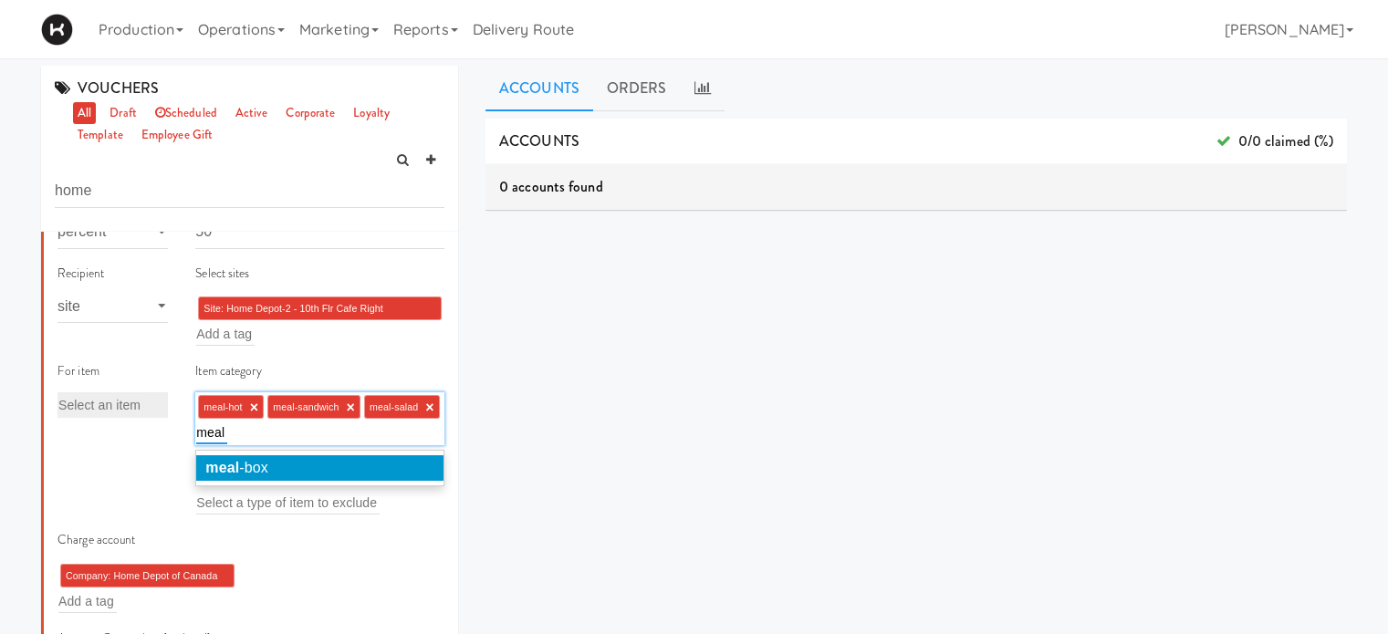
type input "meal"
click at [342, 464] on li "meal -box" at bounding box center [319, 468] width 247 height 26
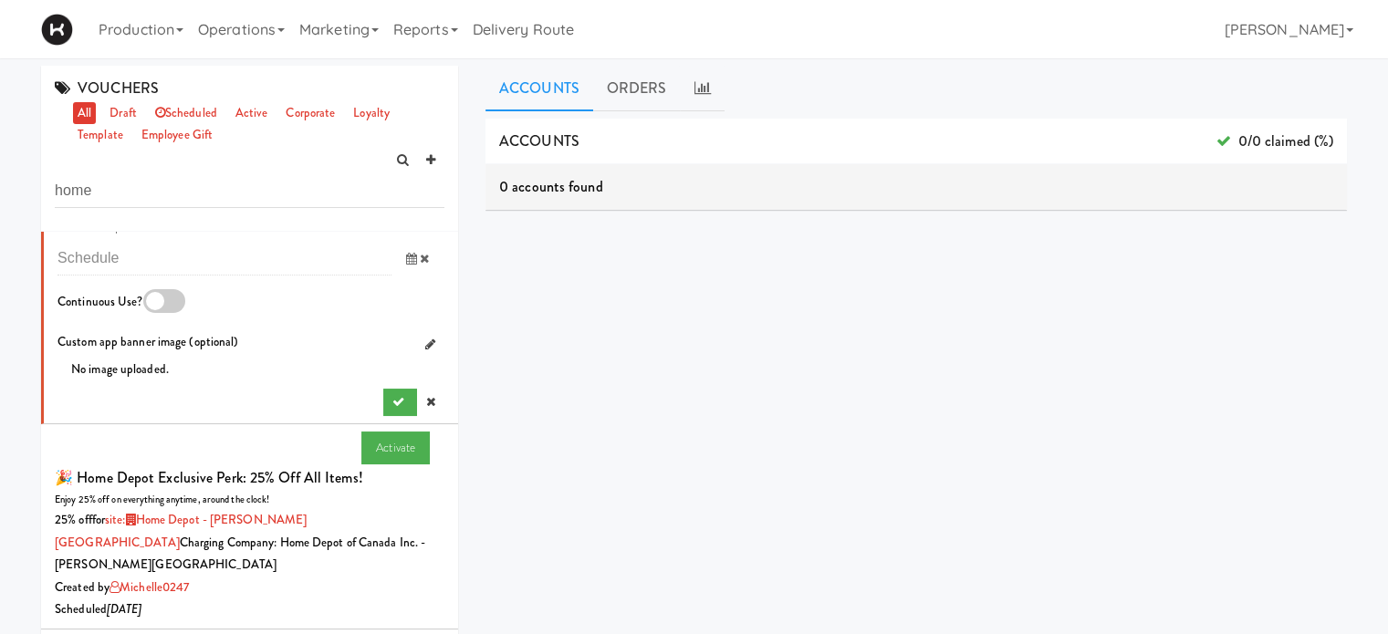
scroll to position [1364, 0]
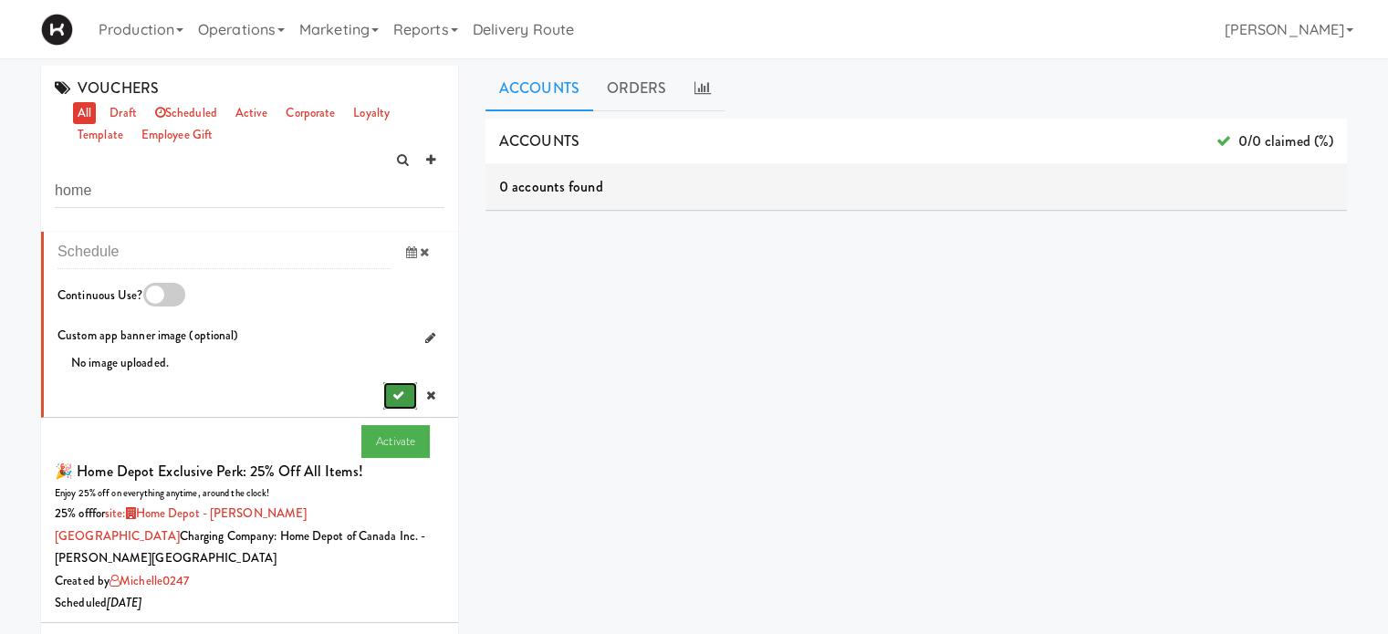
click at [392, 401] on icon "submit" at bounding box center [398, 396] width 12 height 12
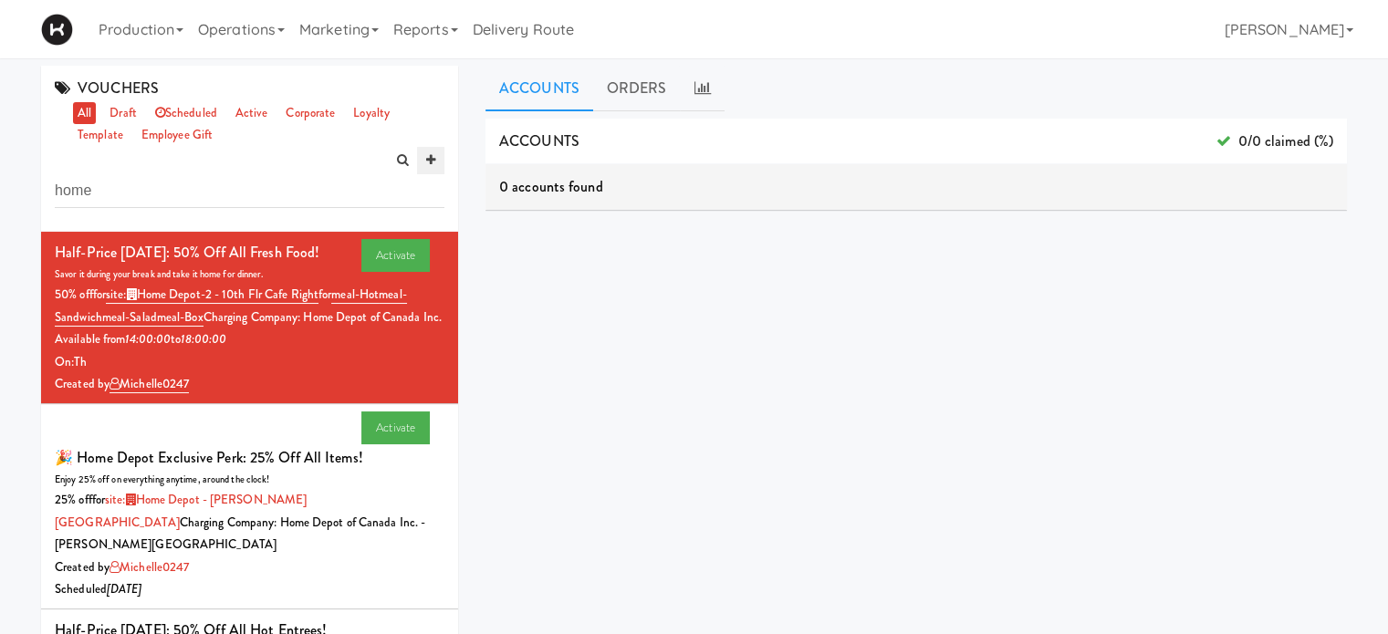
click at [434, 156] on icon at bounding box center [430, 160] width 9 height 12
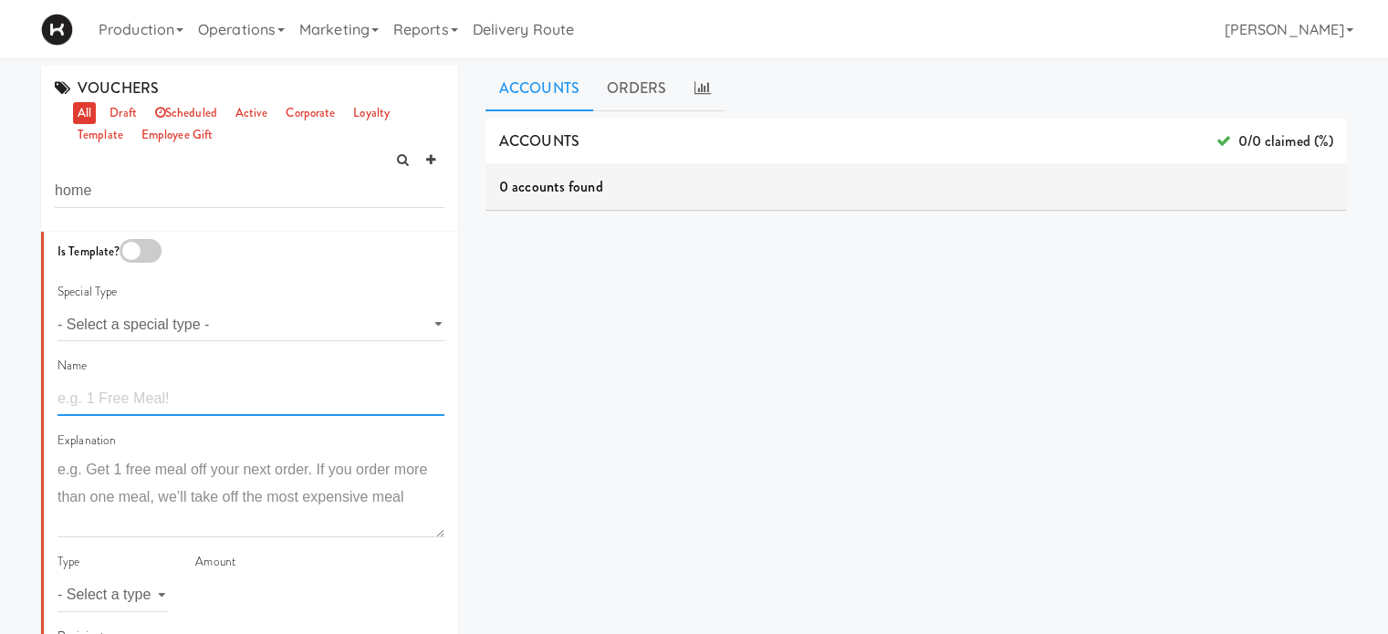
paste input "Half-Price [DATE]: 50% off all fresh food!"
type input "Half-Price [DATE]: 50% off all fresh food!"
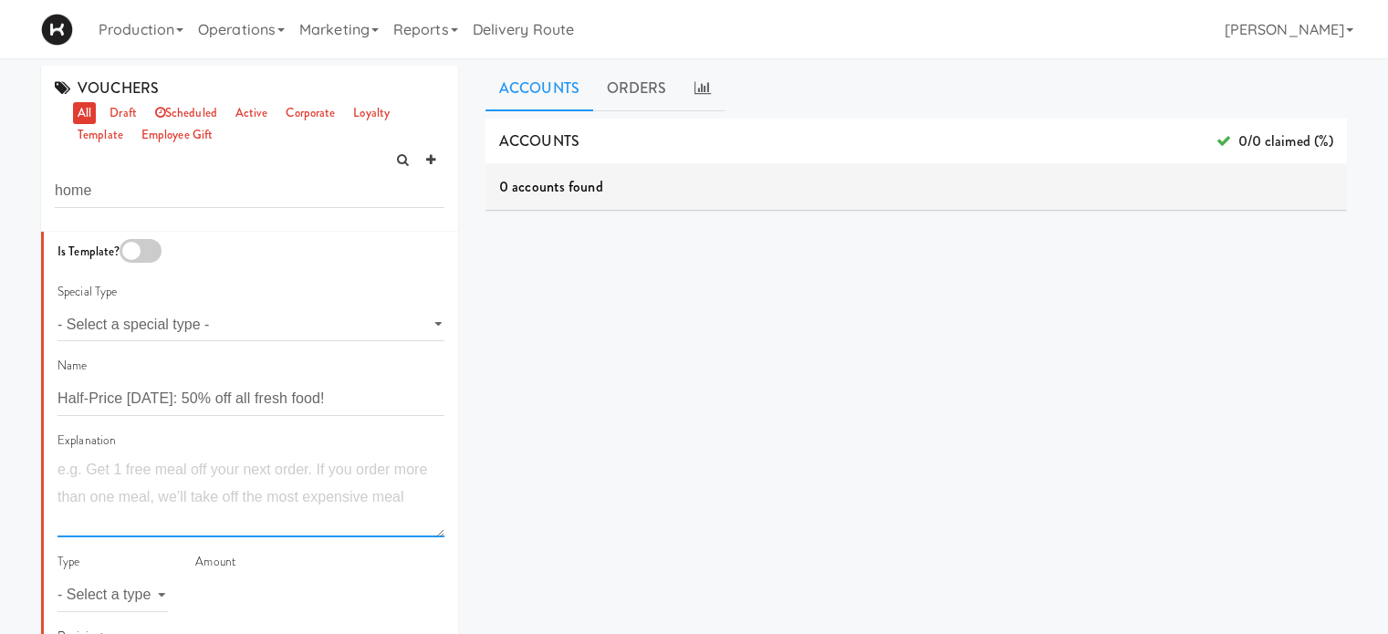
paste textarea "Savor it during your break and take it home for dinner."
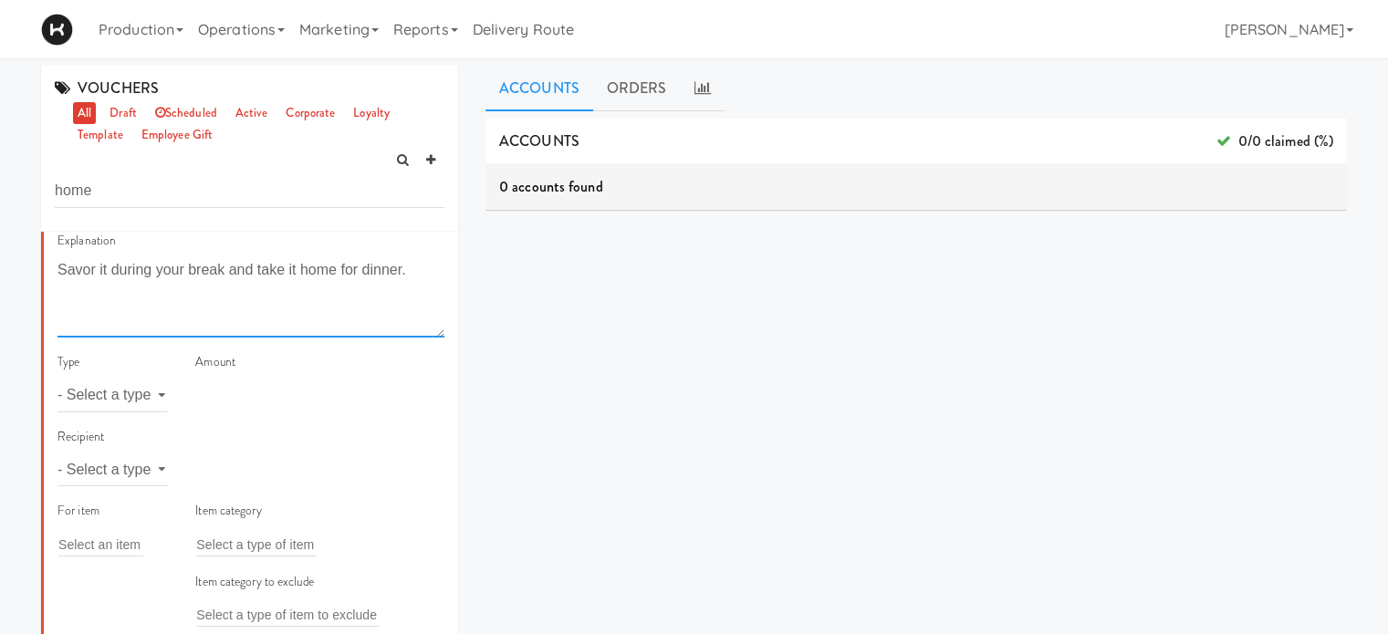
scroll to position [225, 0]
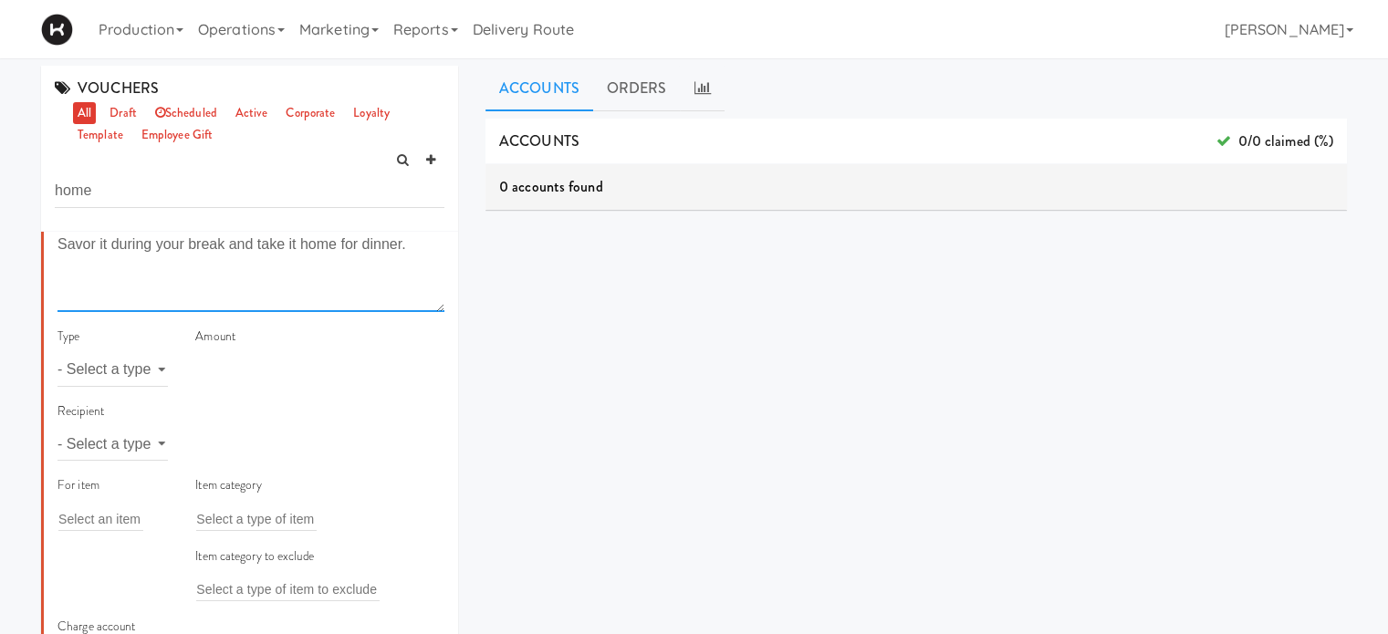
type textarea "Savor it during your break and take it home for dinner."
click at [154, 444] on select "- Select a type - user site company" at bounding box center [112, 444] width 110 height 34
select select "string:site"
click at [57, 427] on select "- Select a type - user site company" at bounding box center [112, 444] width 110 height 34
click at [262, 447] on div "Add a tag" at bounding box center [319, 445] width 249 height 26
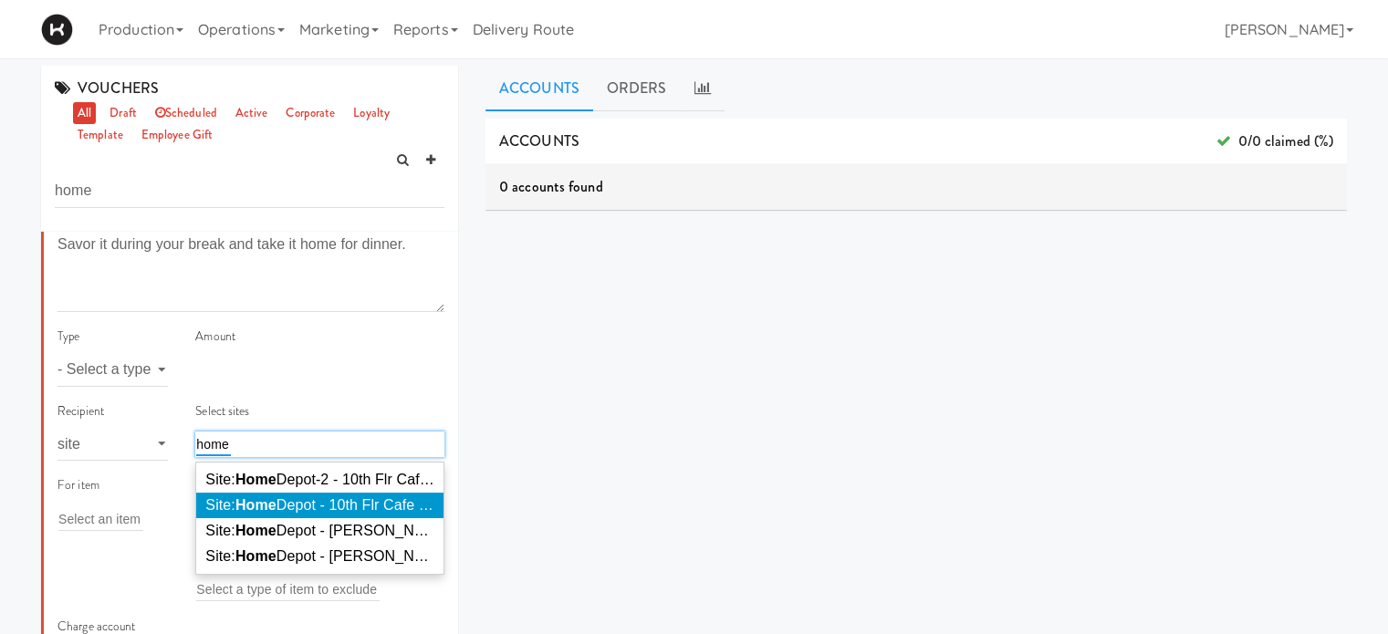
type input "home"
click at [292, 499] on span "Site: Home Depot - 10th Flr Cafe Left ( HOME DEPOT)" at bounding box center [378, 505] width 347 height 16
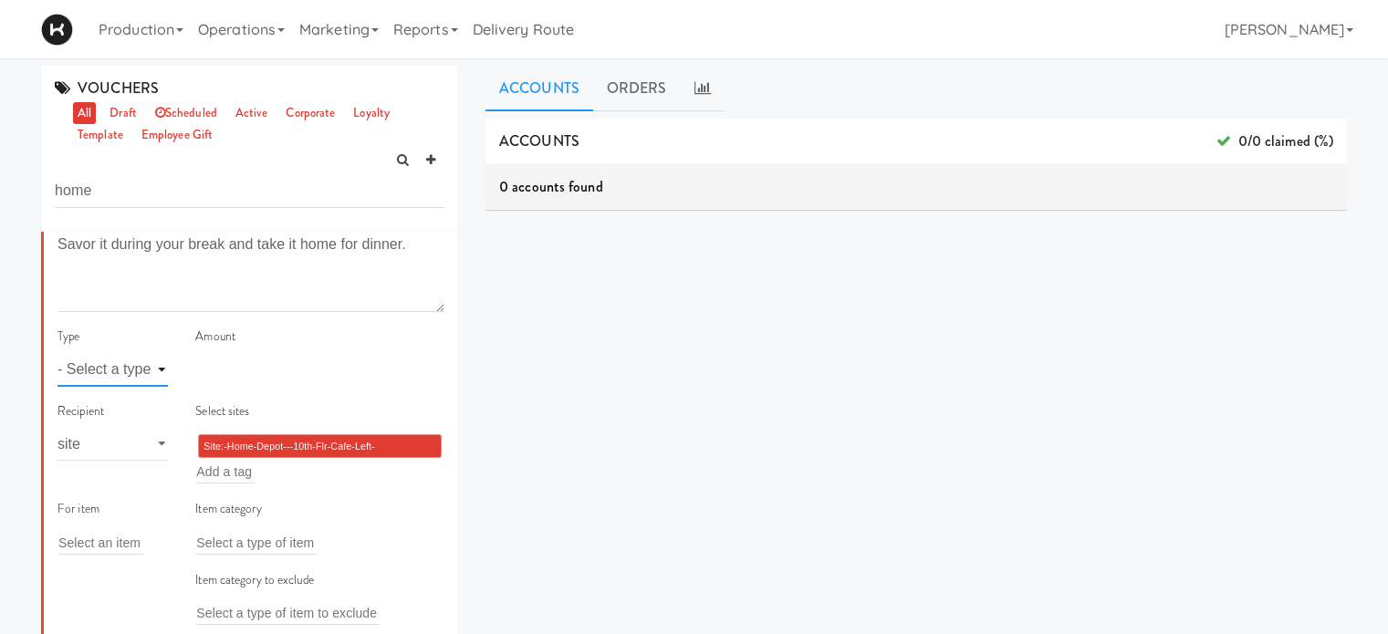
click at [112, 379] on select "- Select a type - meal item percent amount daily amount daily meal daily item p…" at bounding box center [112, 370] width 110 height 34
select select "string:percent"
click at [57, 353] on select "- Select a type - meal item percent amount daily amount daily meal daily item p…" at bounding box center [112, 370] width 110 height 34
click at [253, 361] on input "number" at bounding box center [319, 370] width 249 height 34
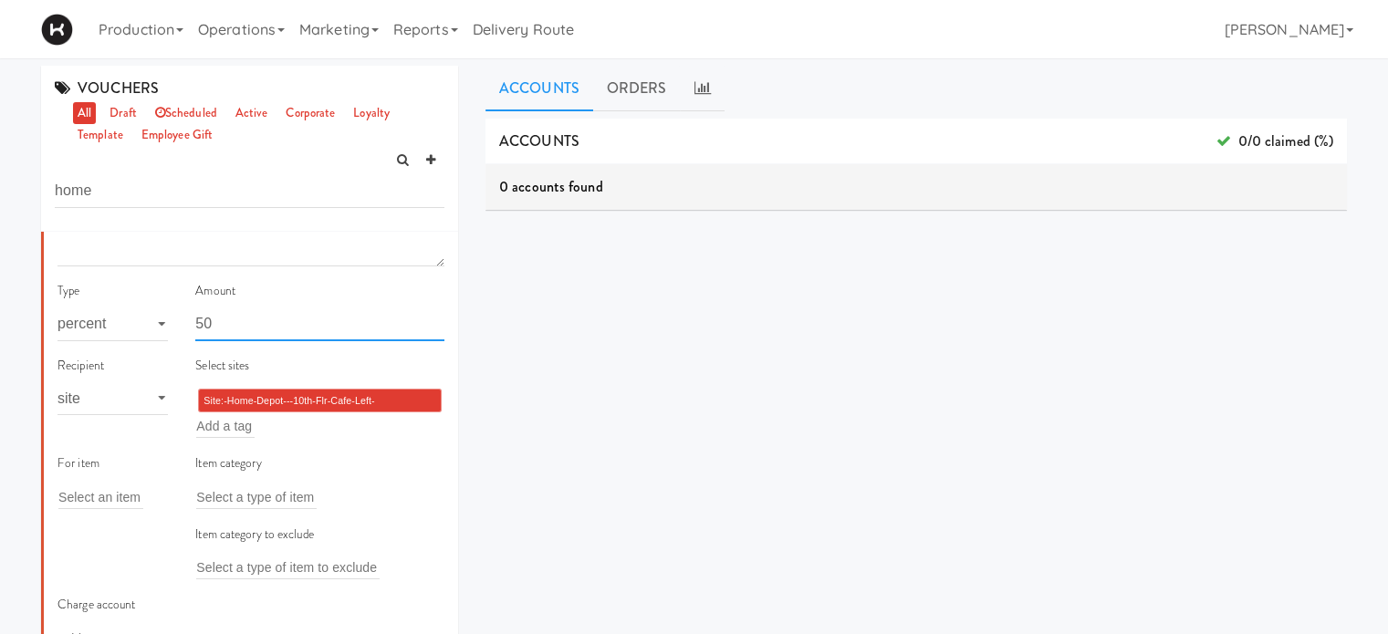
scroll to position [291, 0]
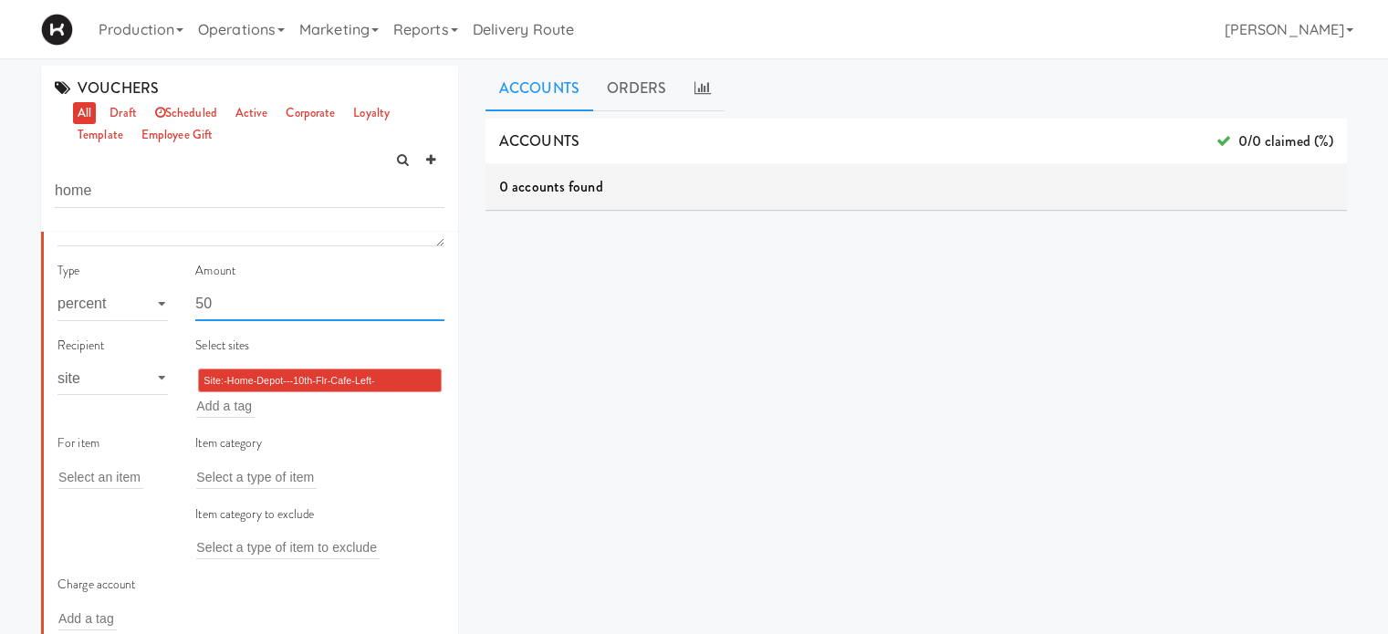
type input "50"
click at [208, 473] on input "text" at bounding box center [256, 477] width 120 height 24
click at [123, 470] on input "text" at bounding box center [100, 477] width 85 height 24
click at [197, 470] on input "text" at bounding box center [256, 477] width 120 height 24
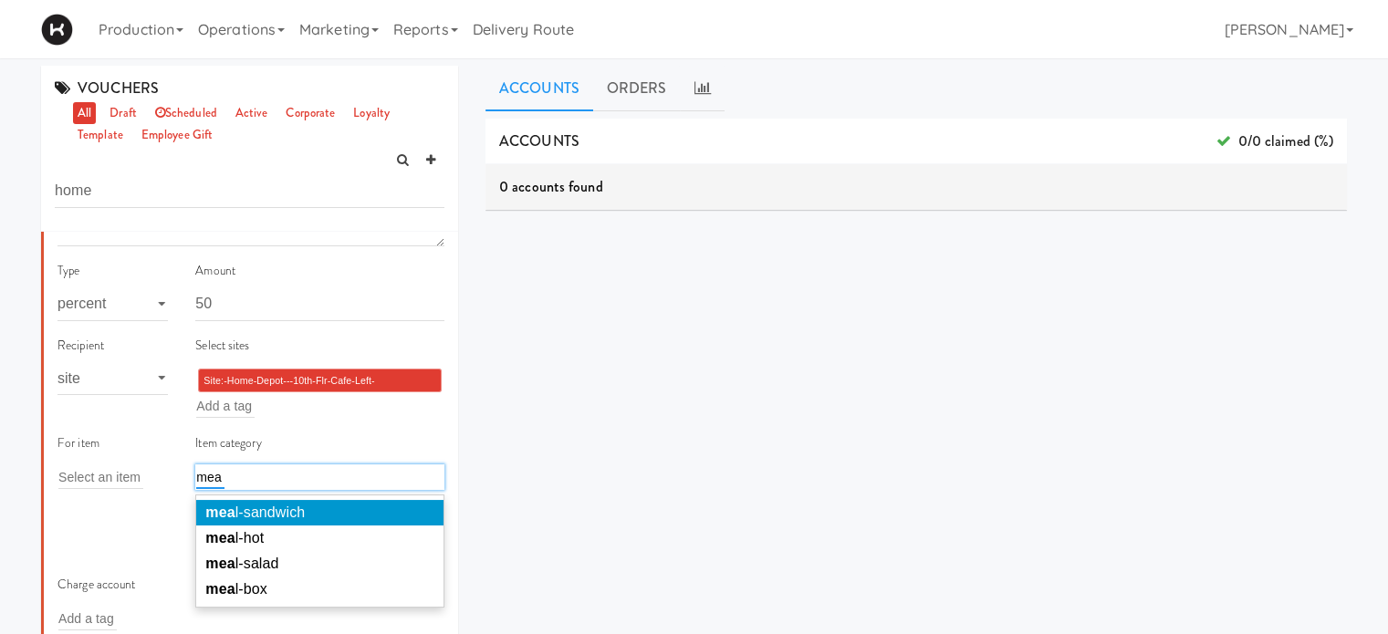
type input "mea"
click at [234, 514] on span "mea l-sandwich" at bounding box center [254, 512] width 99 height 16
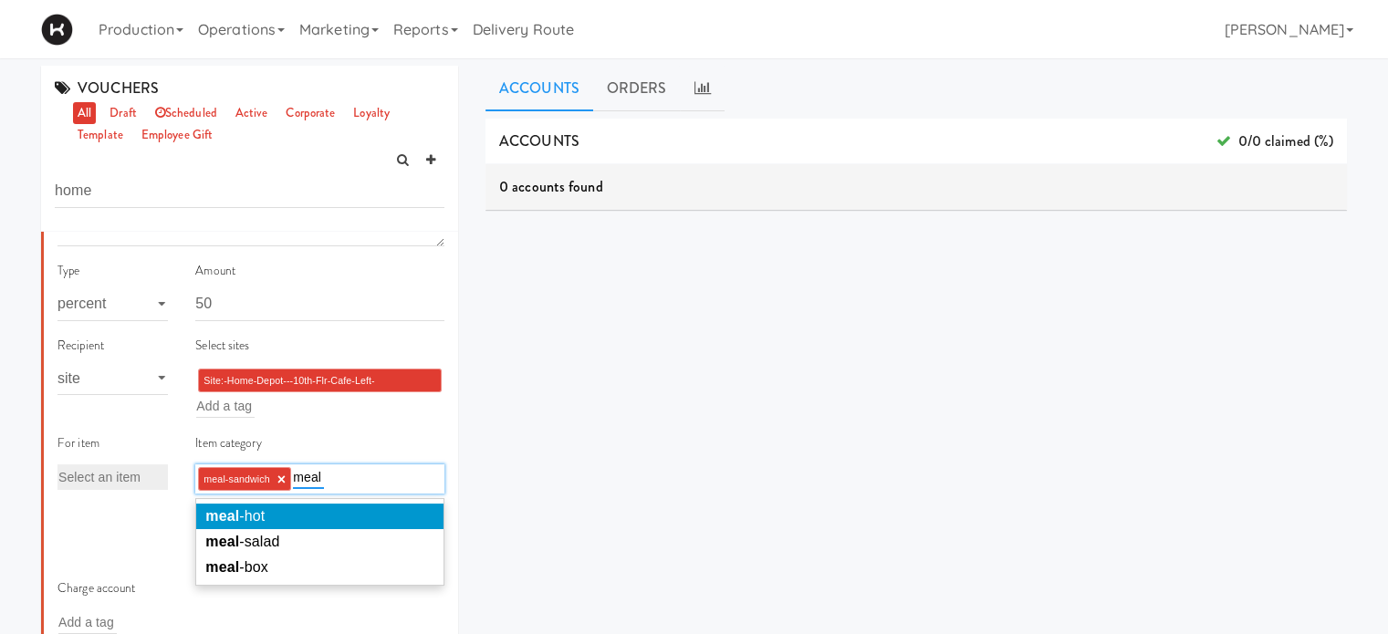
type input "meal"
click at [234, 514] on span "meal -hot" at bounding box center [234, 516] width 59 height 16
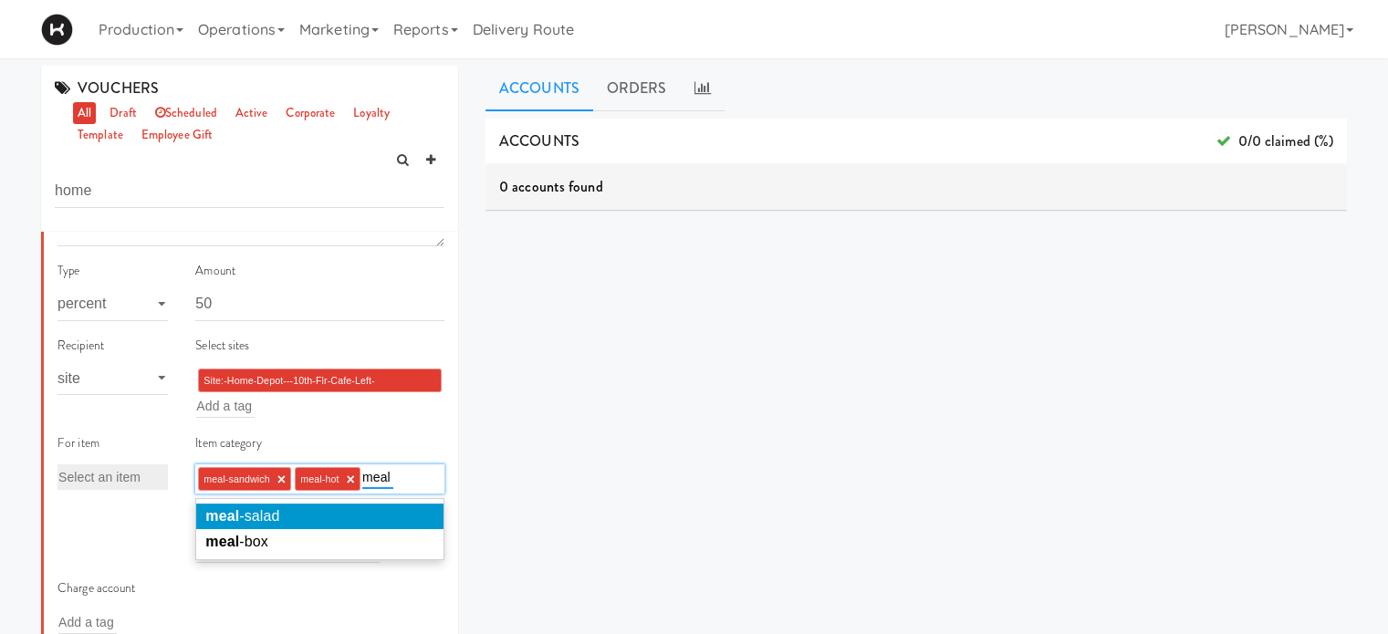
type input "meal"
click at [234, 514] on span "meal -salad" at bounding box center [242, 516] width 74 height 16
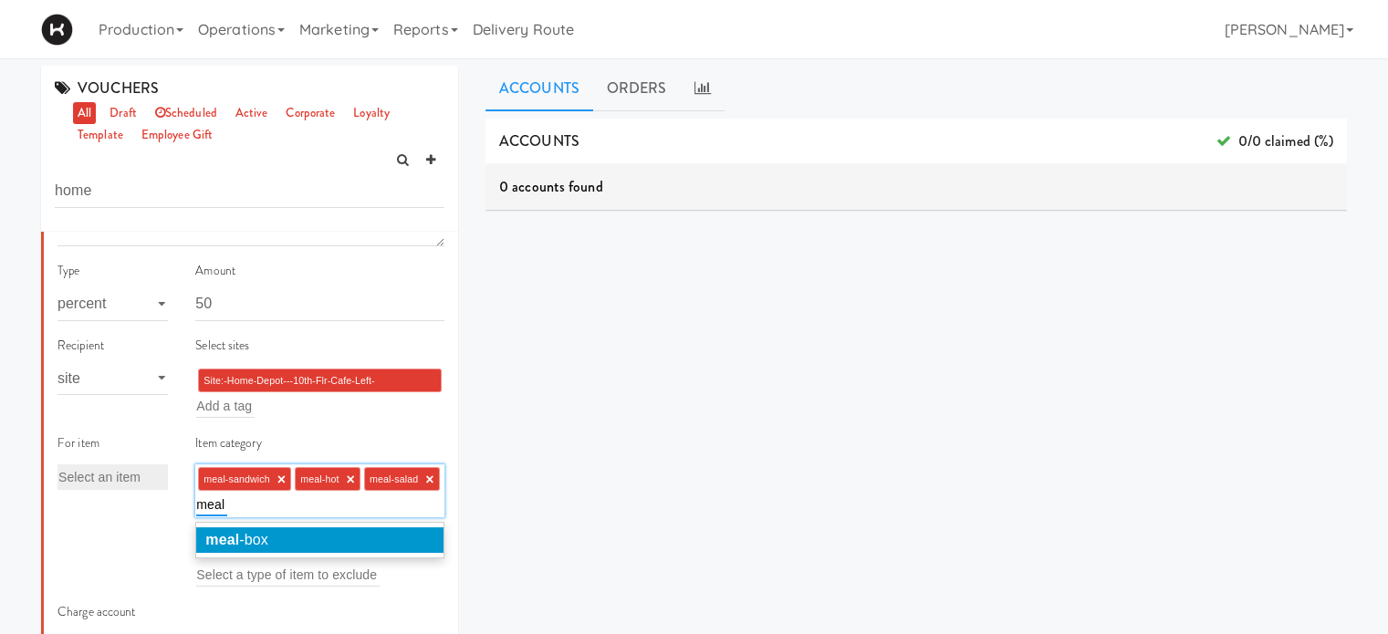
type input "meal"
click at [283, 535] on li "meal -box" at bounding box center [319, 540] width 247 height 26
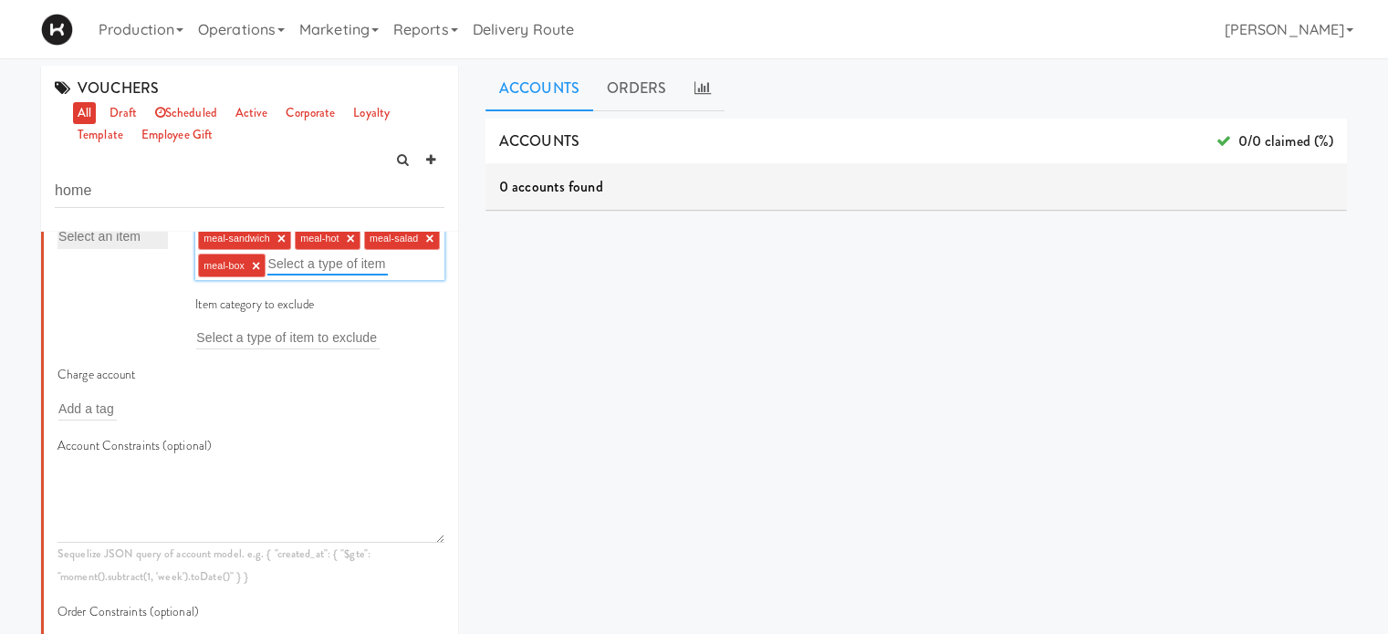
scroll to position [609, 0]
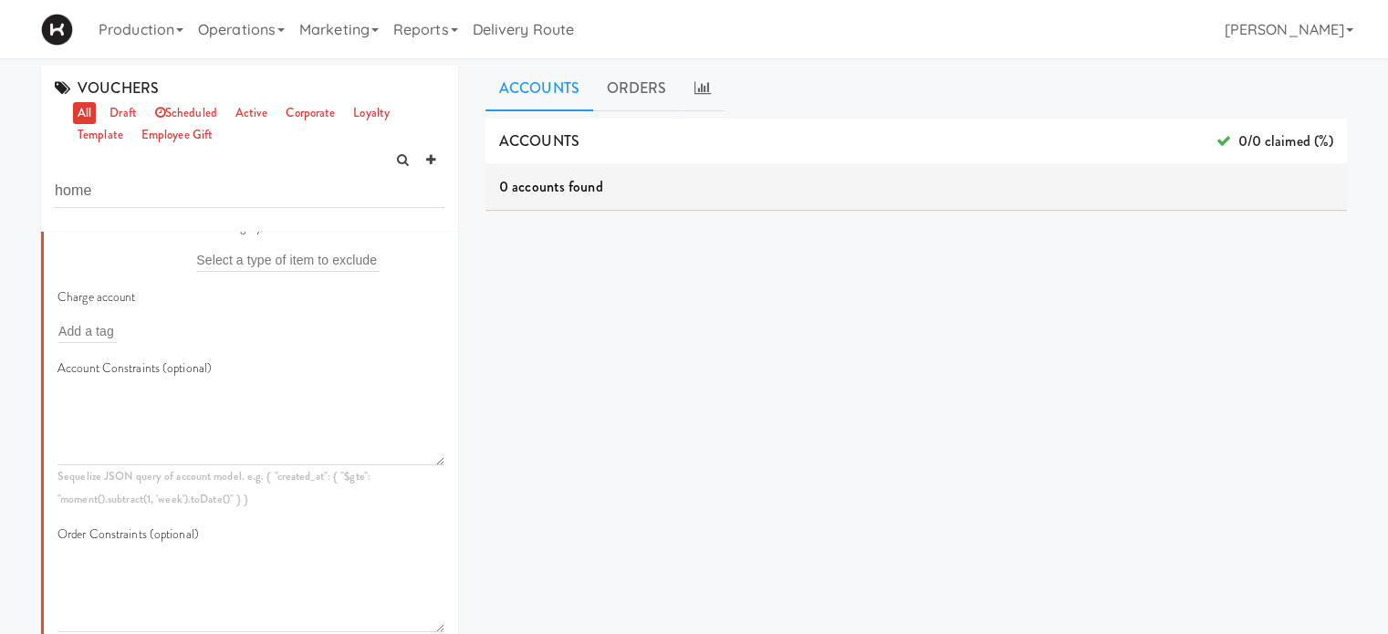
click at [135, 344] on div "Add a tag" at bounding box center [147, 331] width 180 height 26
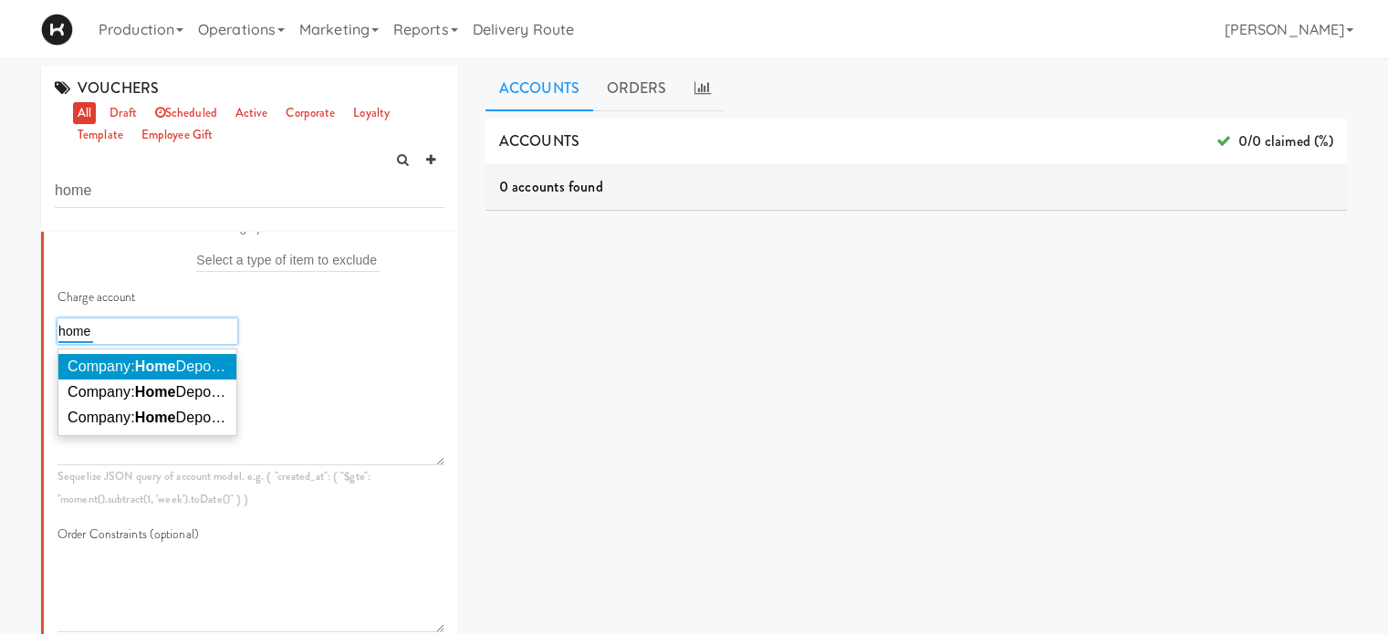
type input "home"
click at [150, 374] on em "Home" at bounding box center [155, 367] width 41 height 16
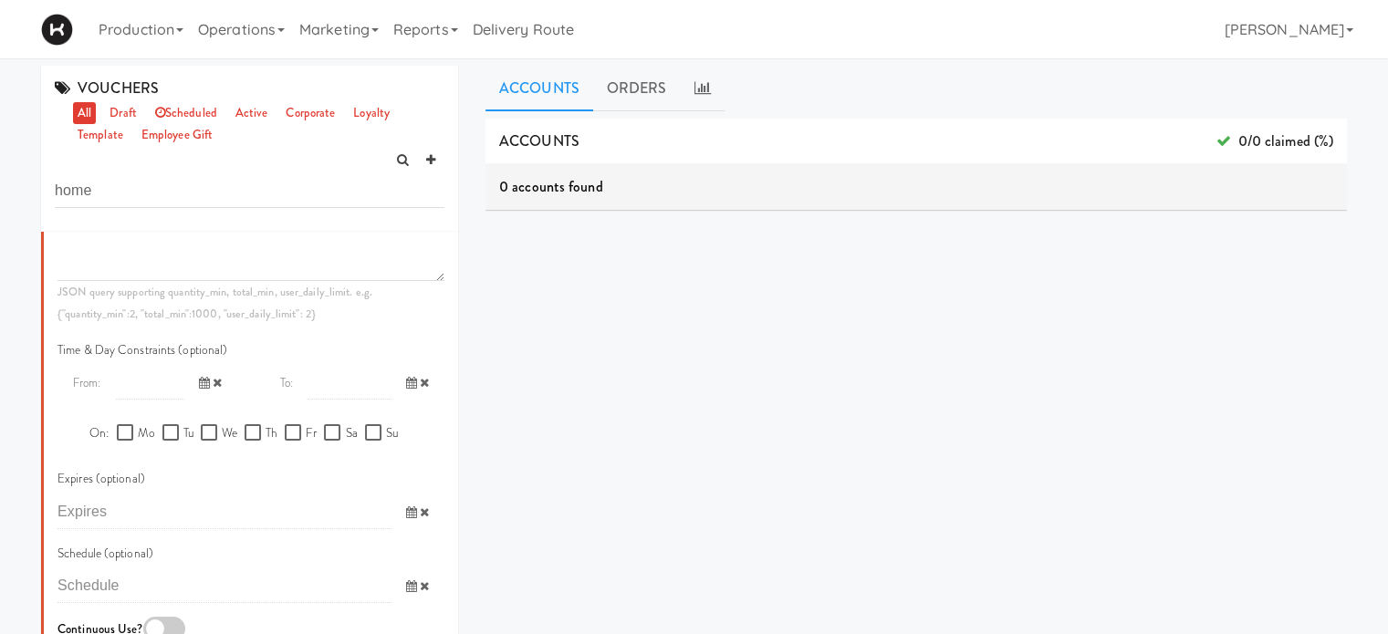
scroll to position [1001, 0]
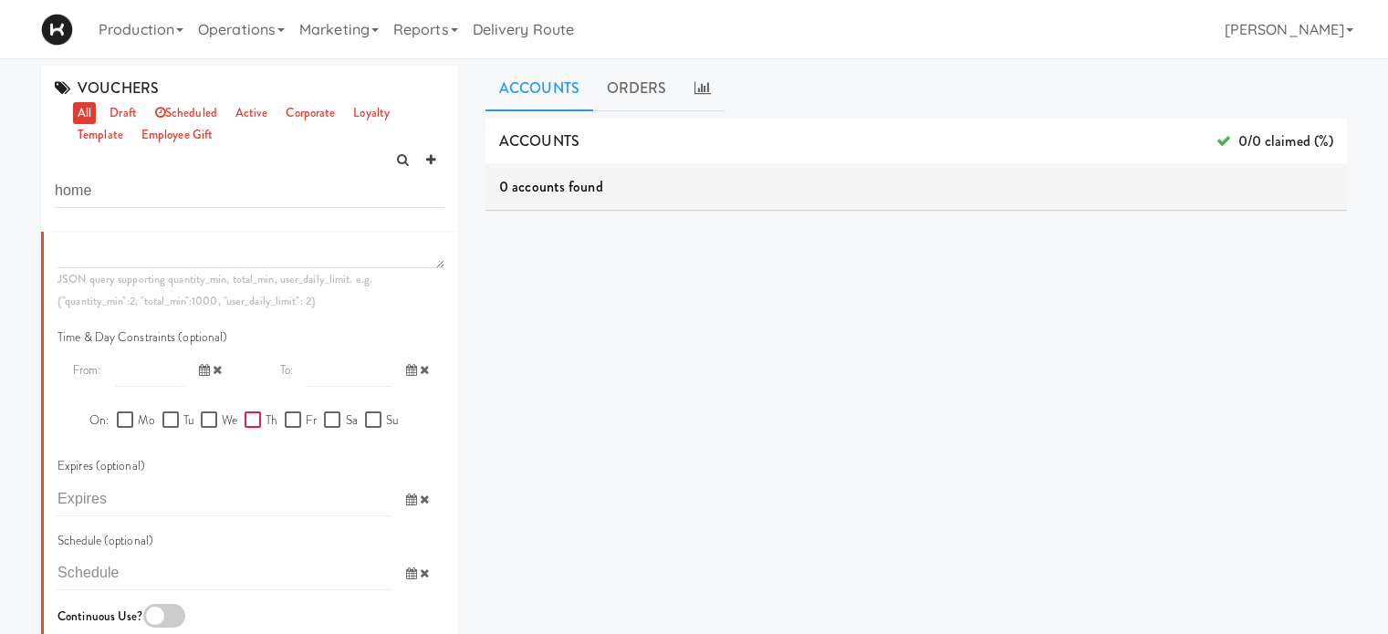
click at [245, 428] on input "Th" at bounding box center [254, 420] width 21 height 15
checkbox input "true"
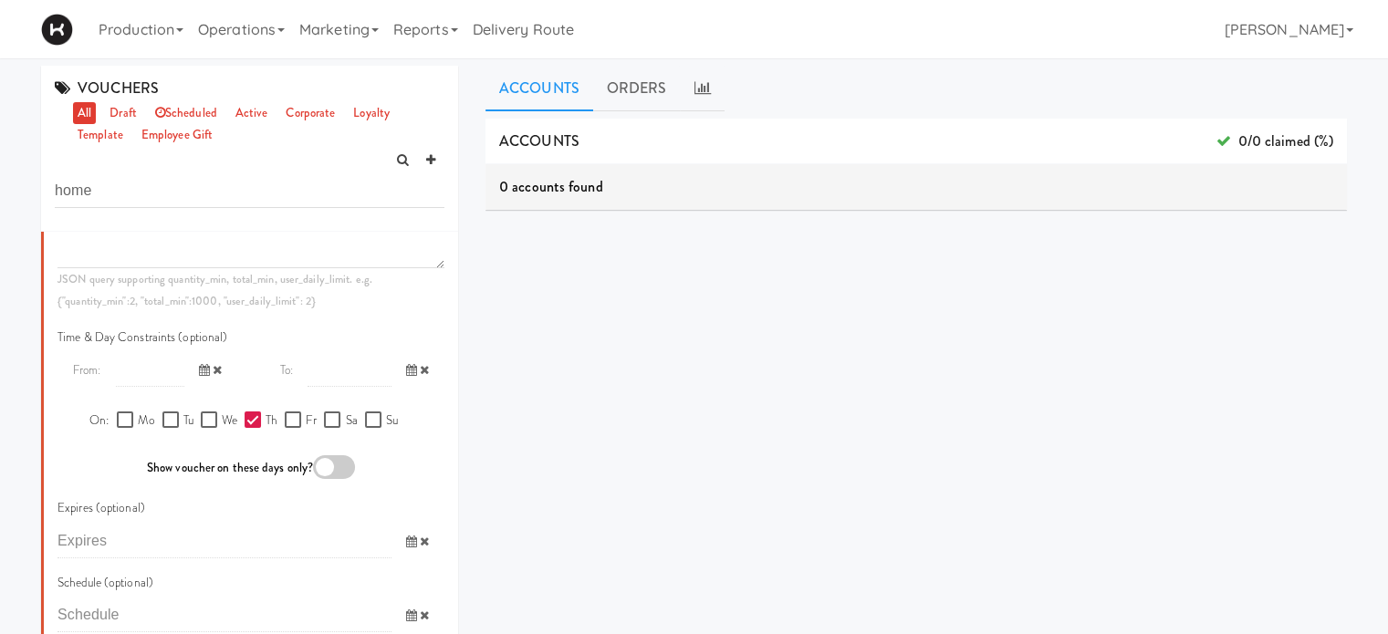
click at [184, 387] on span at bounding box center [210, 370] width 53 height 34
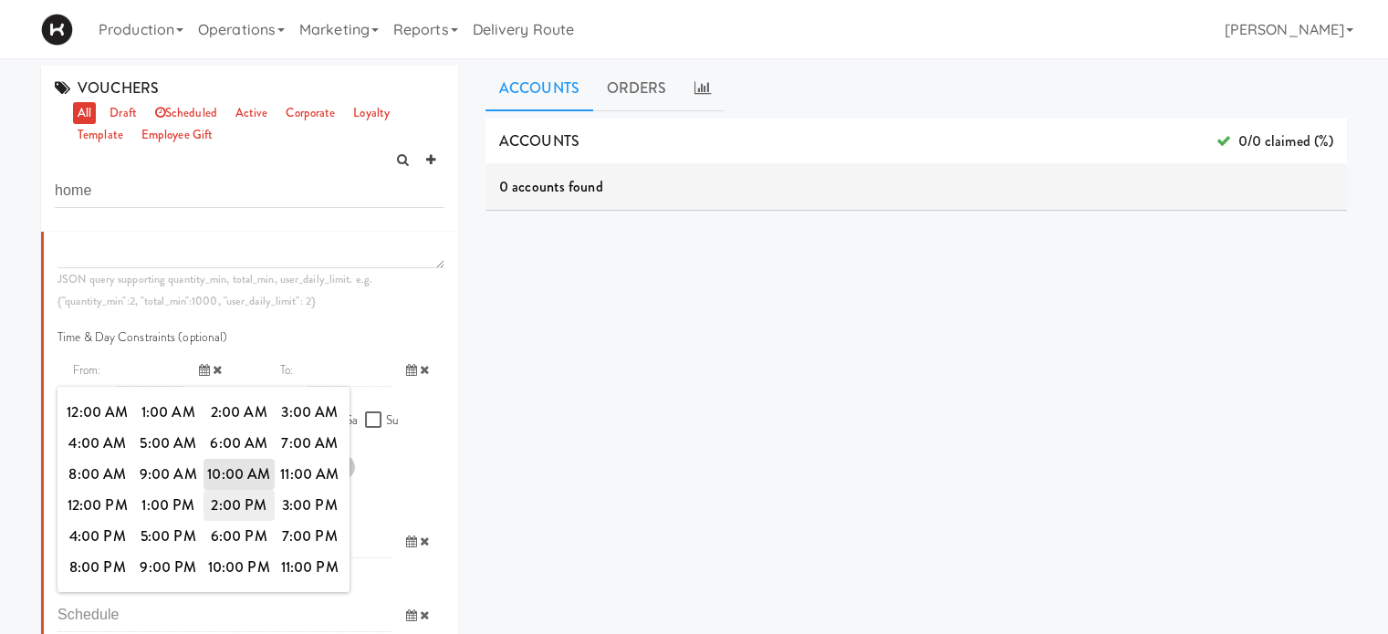
click at [237, 521] on span "2:00 PM" at bounding box center [238, 505] width 71 height 31
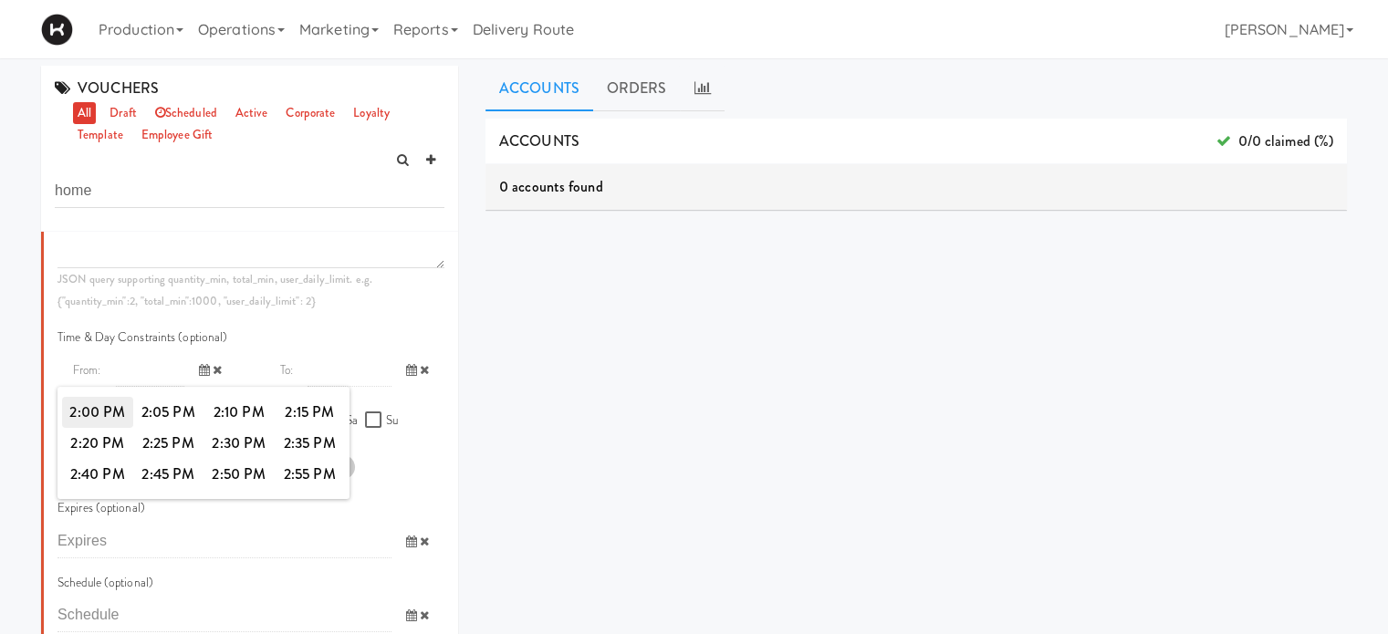
click at [98, 428] on span "2:00 PM" at bounding box center [97, 412] width 71 height 31
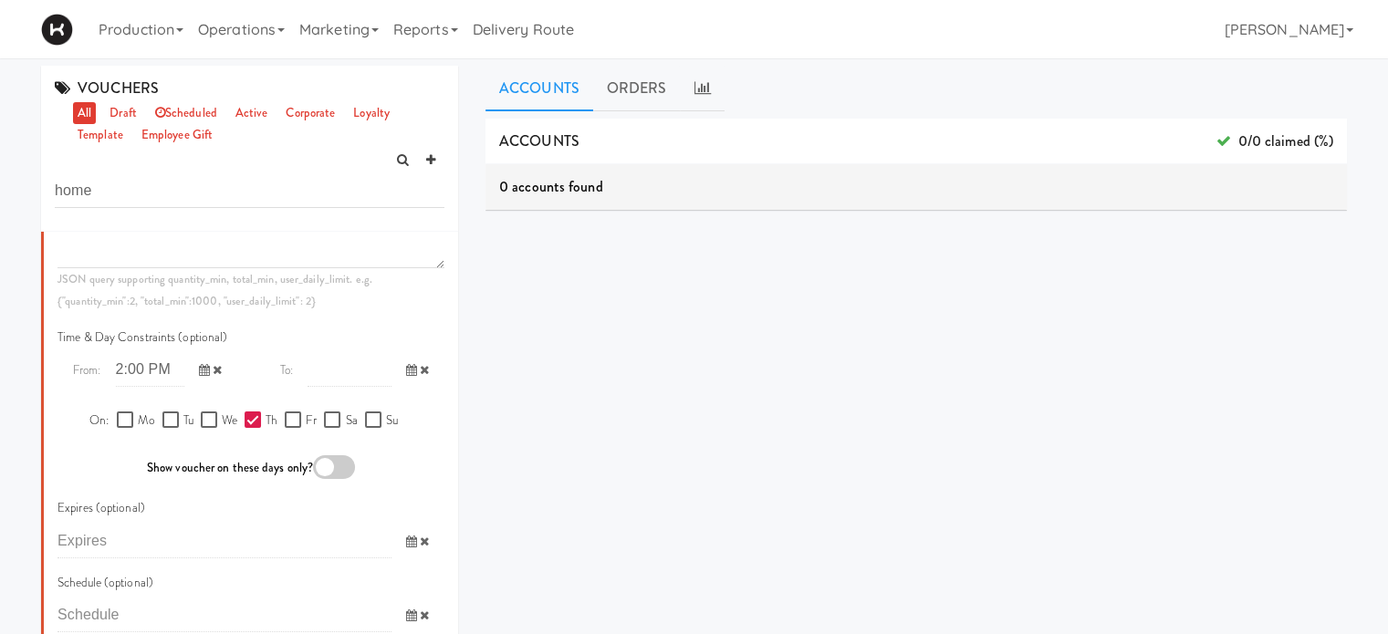
click at [320, 387] on input "text" at bounding box center [348, 370] width 83 height 34
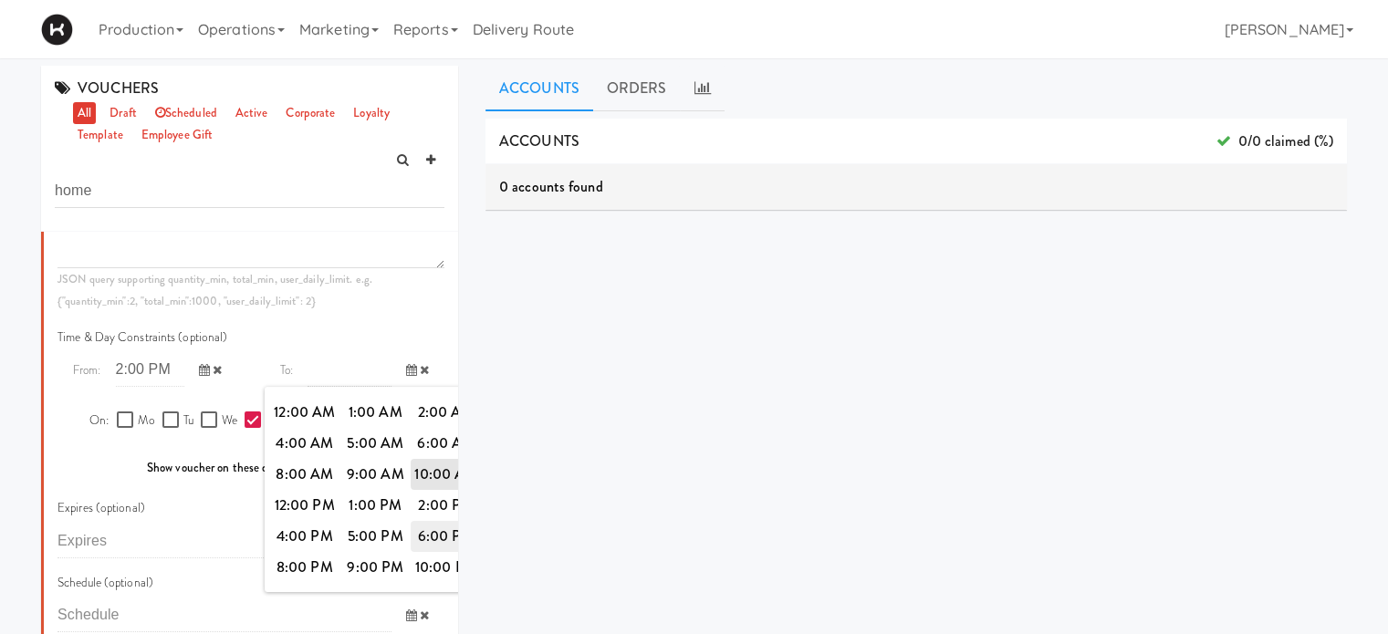
click at [428, 552] on span "6:00 PM" at bounding box center [446, 536] width 71 height 31
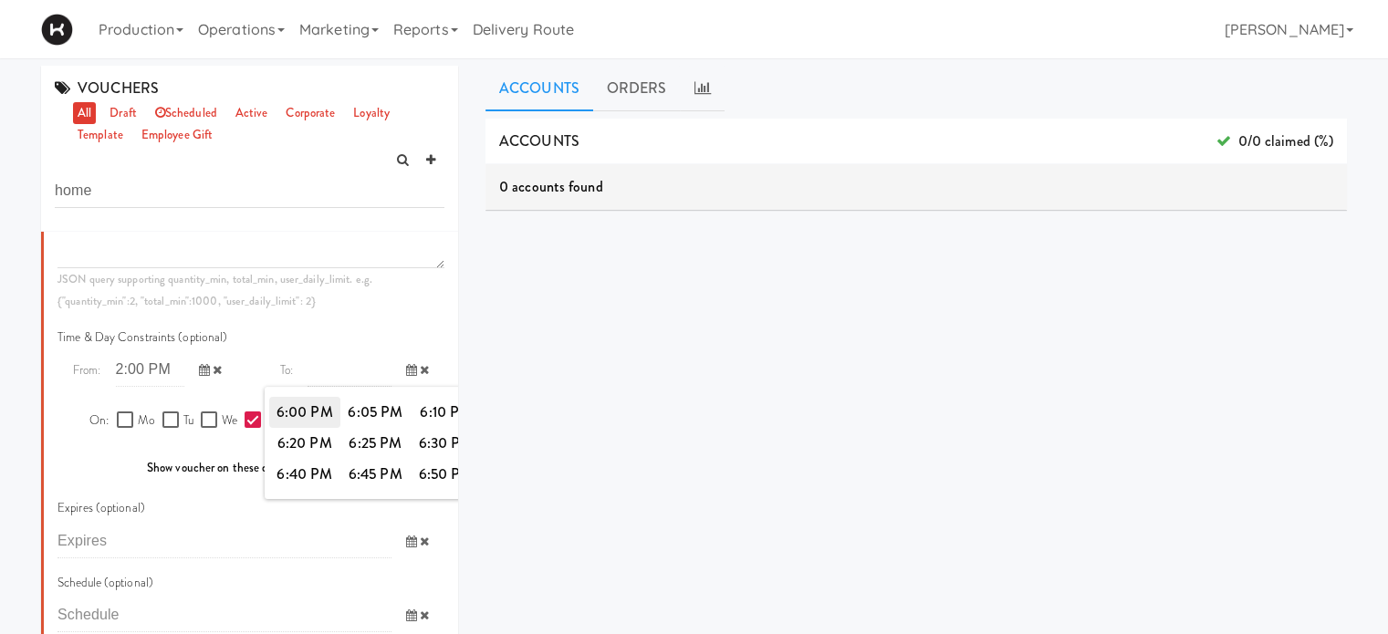
click at [290, 428] on span "6:00 PM" at bounding box center [304, 412] width 71 height 31
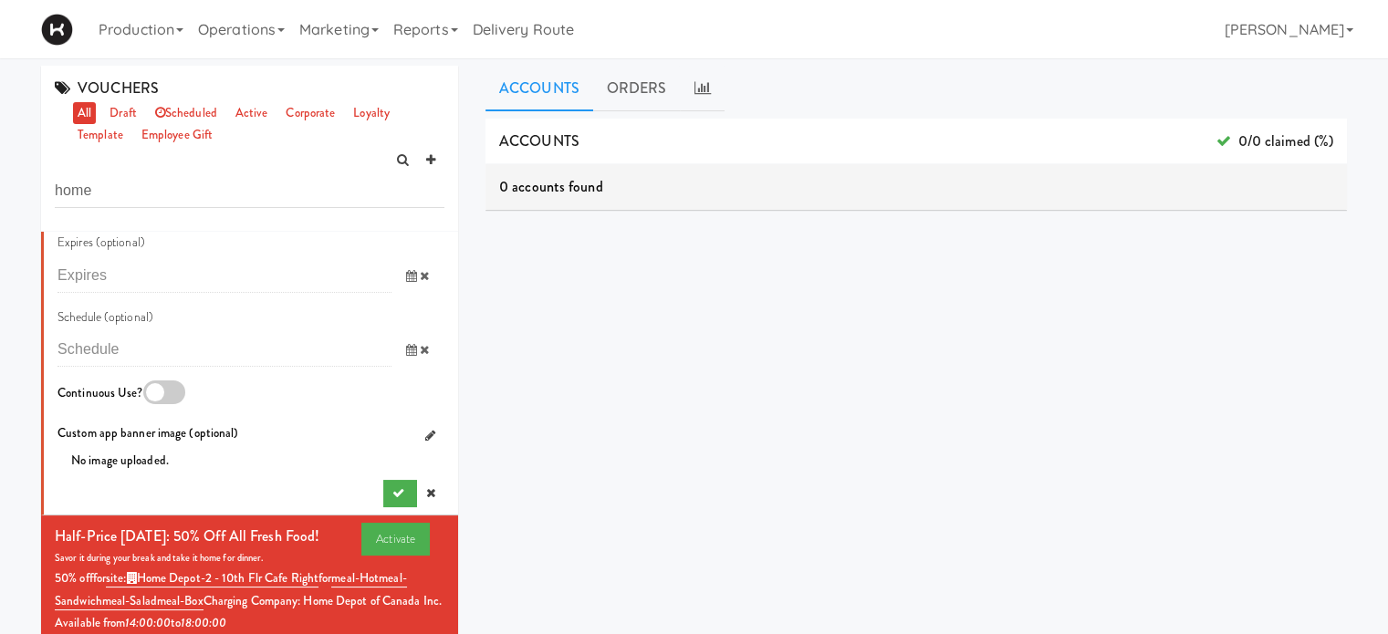
scroll to position [1274, 0]
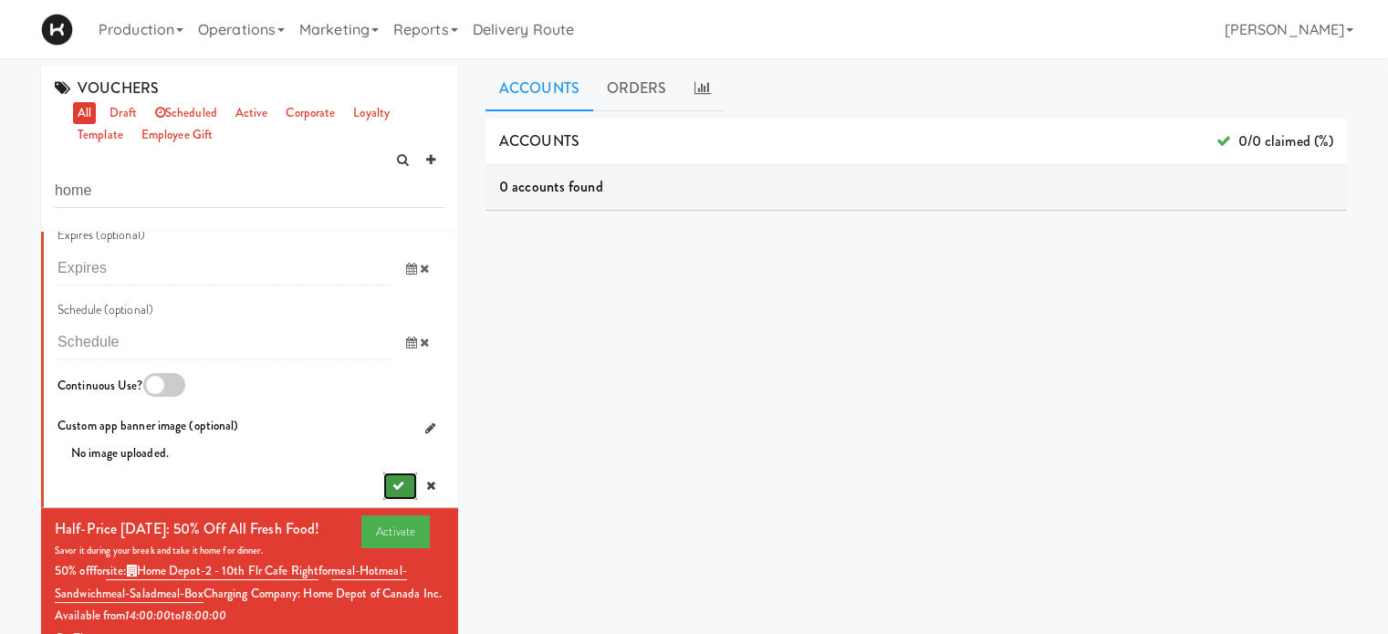
click at [392, 492] on icon "submit" at bounding box center [398, 486] width 12 height 12
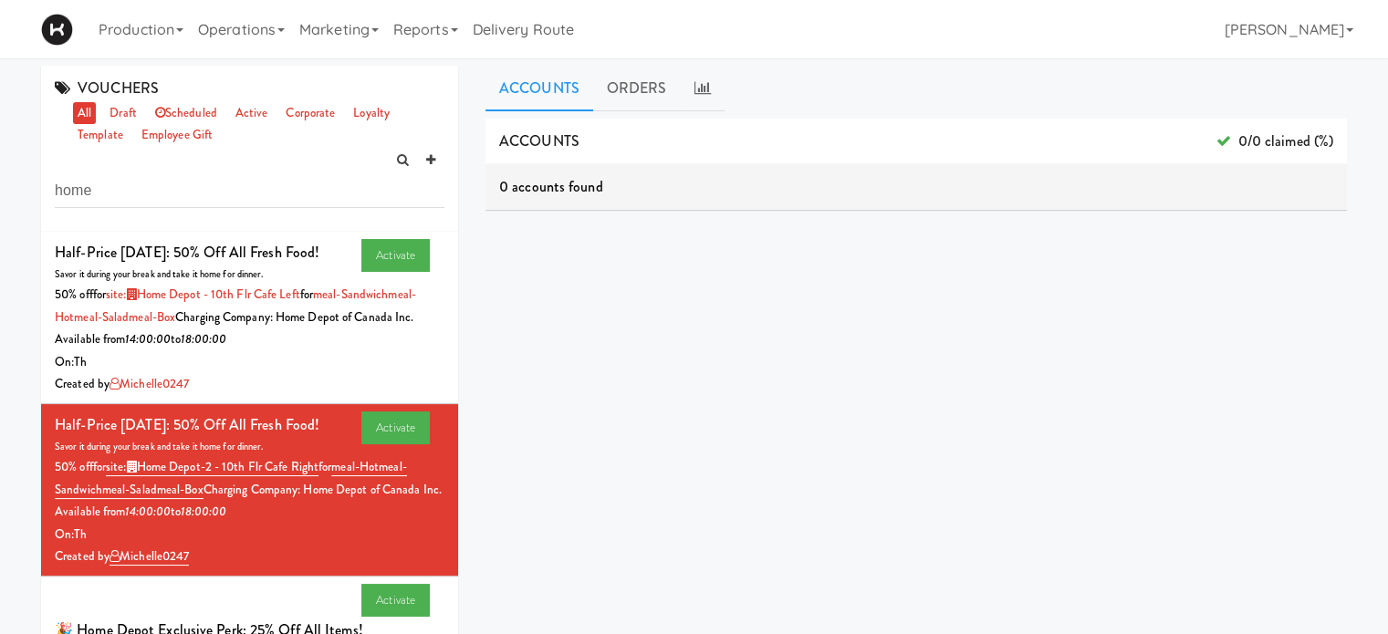
scroll to position [1, 0]
click at [394, 248] on link "Activate" at bounding box center [395, 254] width 68 height 33
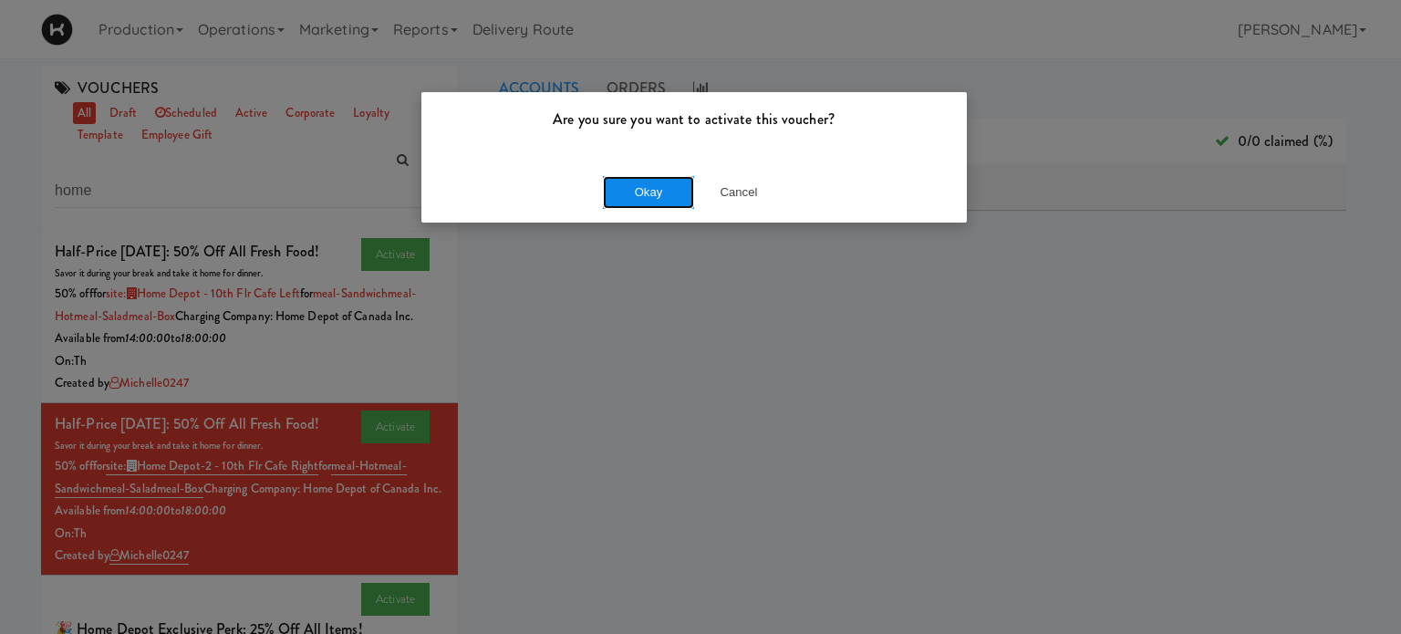
click at [630, 183] on button "Okay" at bounding box center [648, 192] width 91 height 33
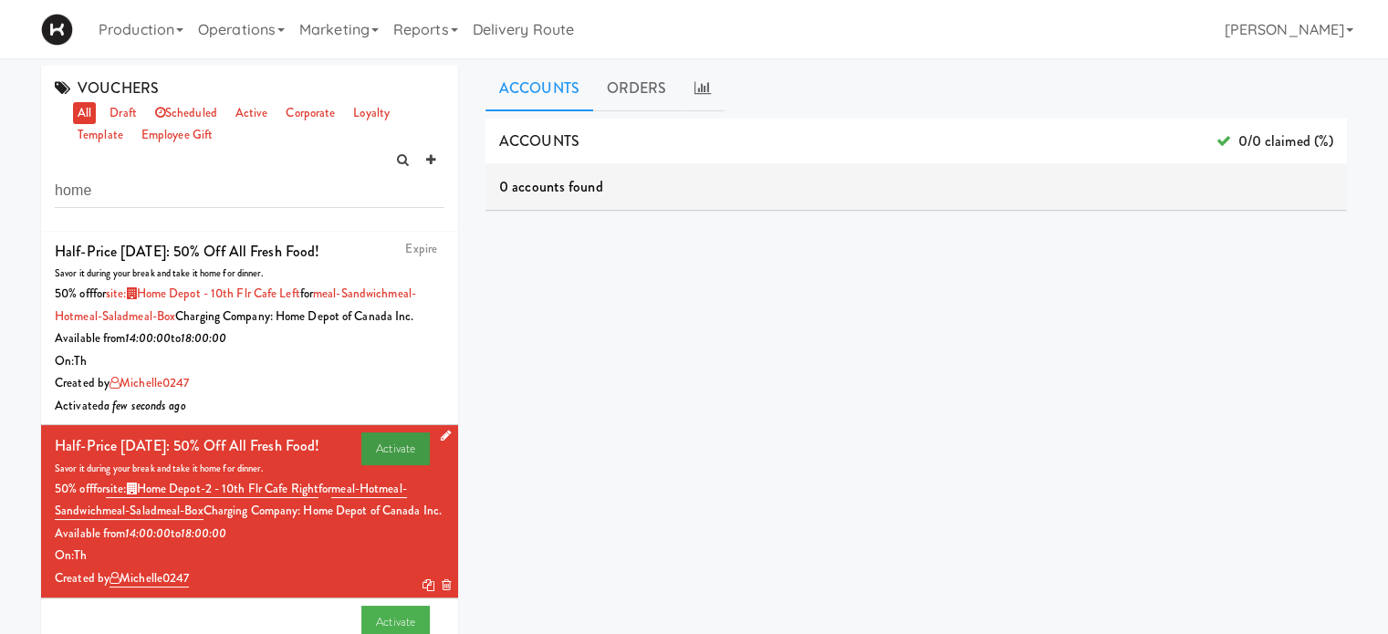
click at [375, 465] on link "Activate" at bounding box center [395, 448] width 68 height 33
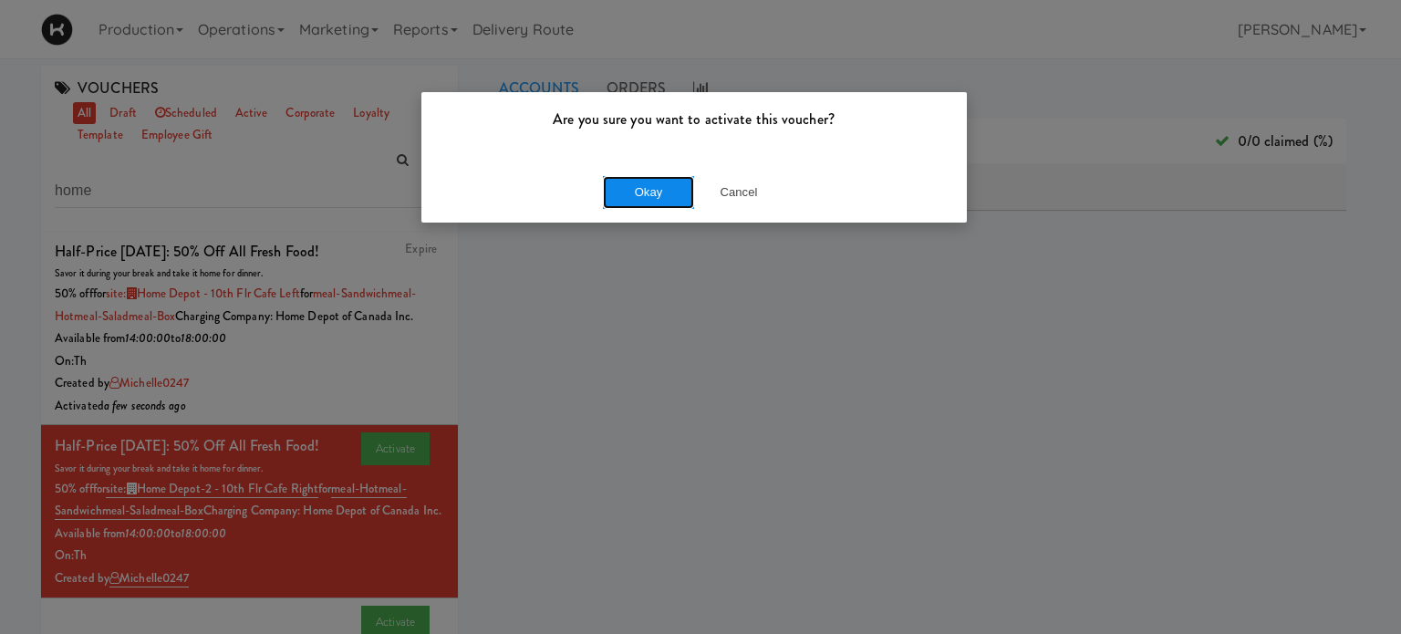
click at [640, 189] on button "Okay" at bounding box center [648, 192] width 91 height 33
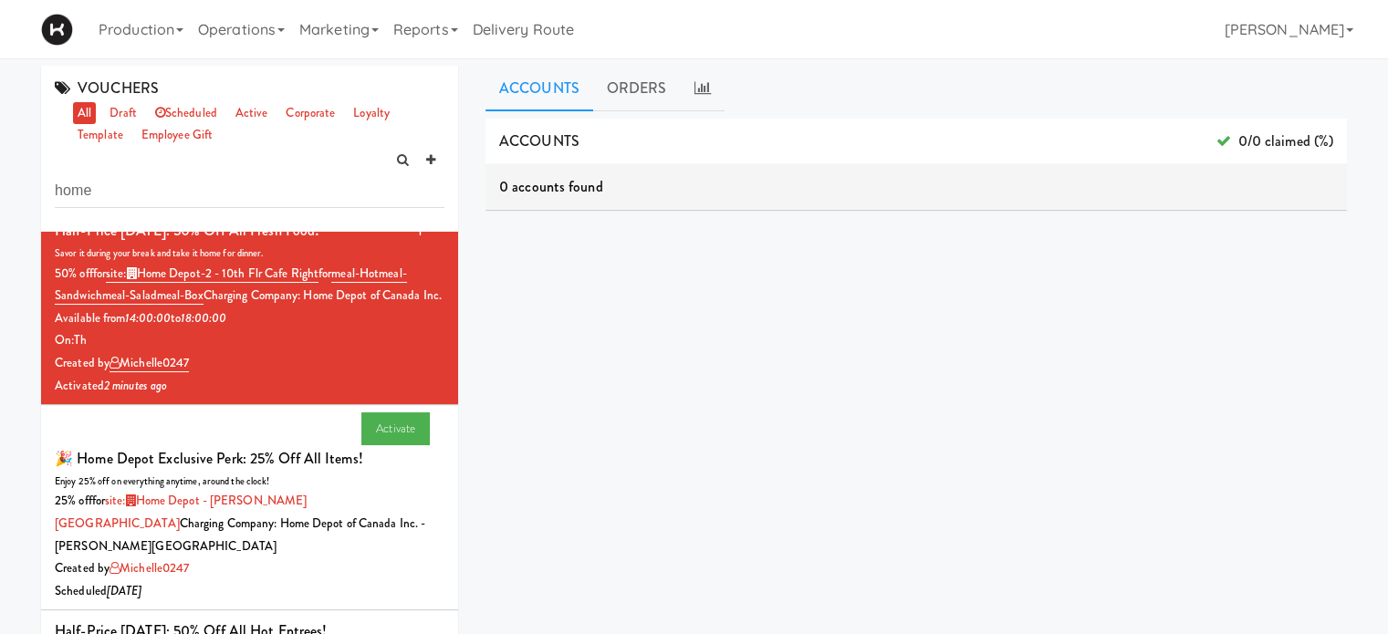
scroll to position [277, 0]
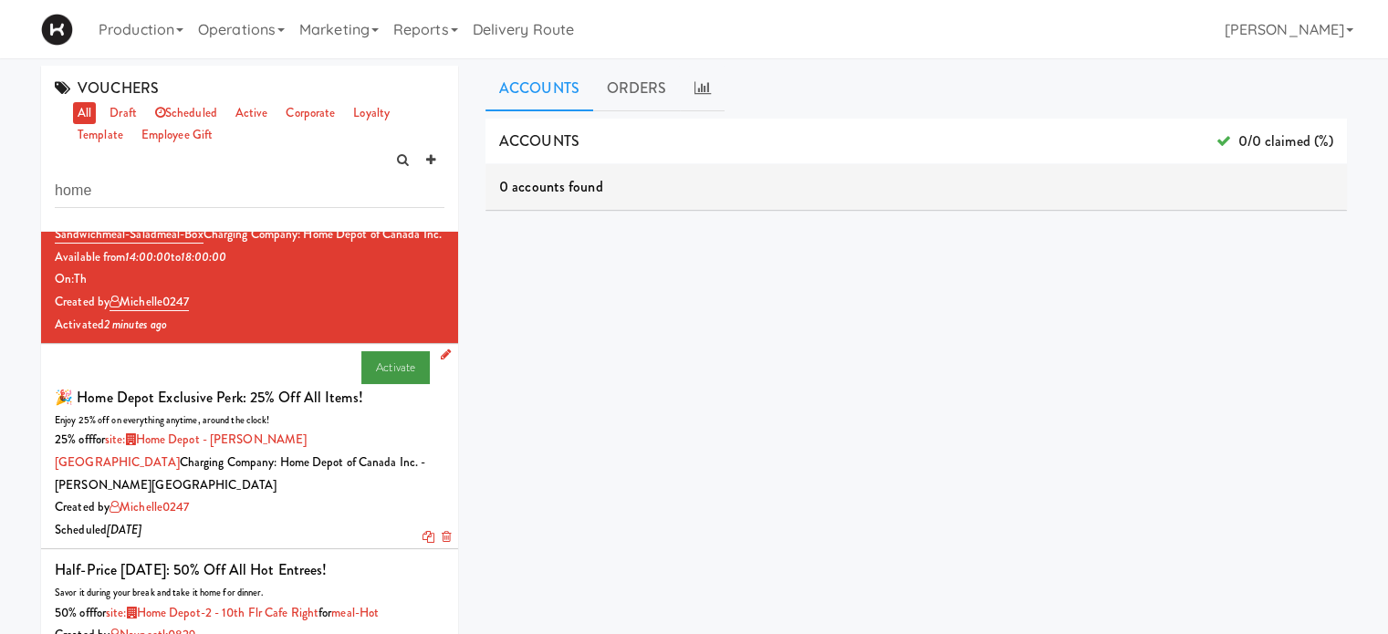
click at [369, 384] on link "Activate" at bounding box center [395, 367] width 68 height 33
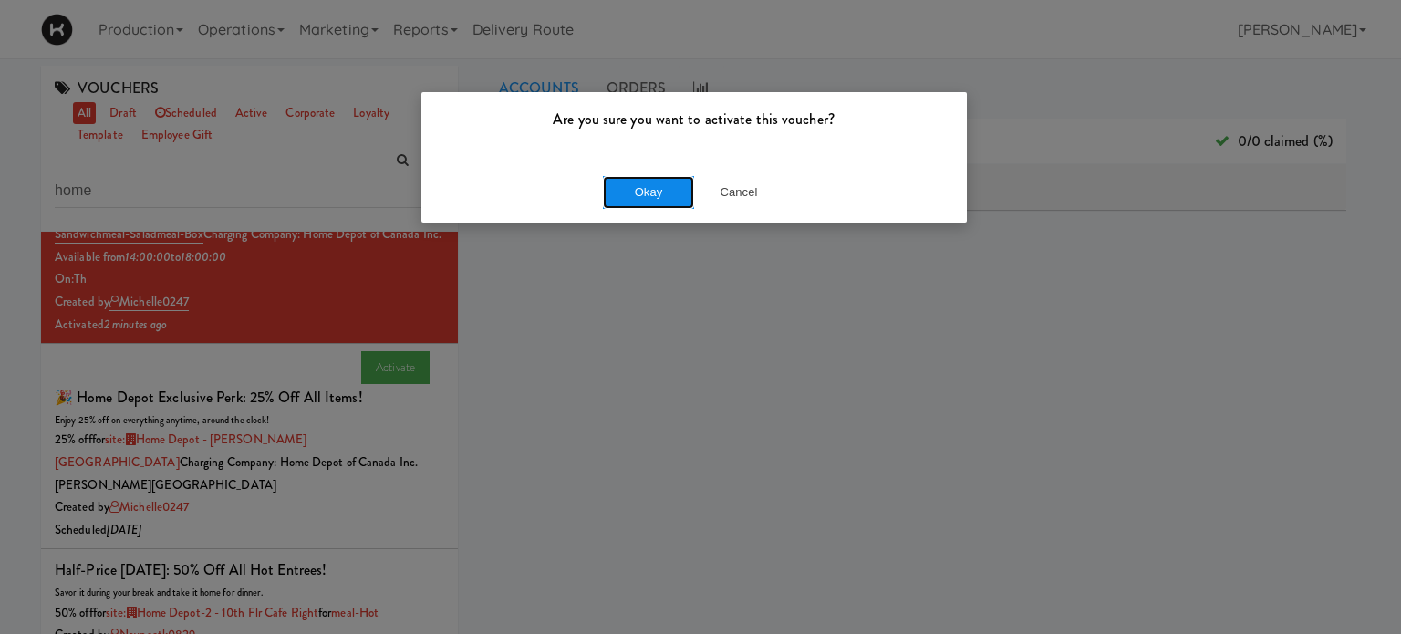
click at [640, 196] on button "Okay" at bounding box center [648, 192] width 91 height 33
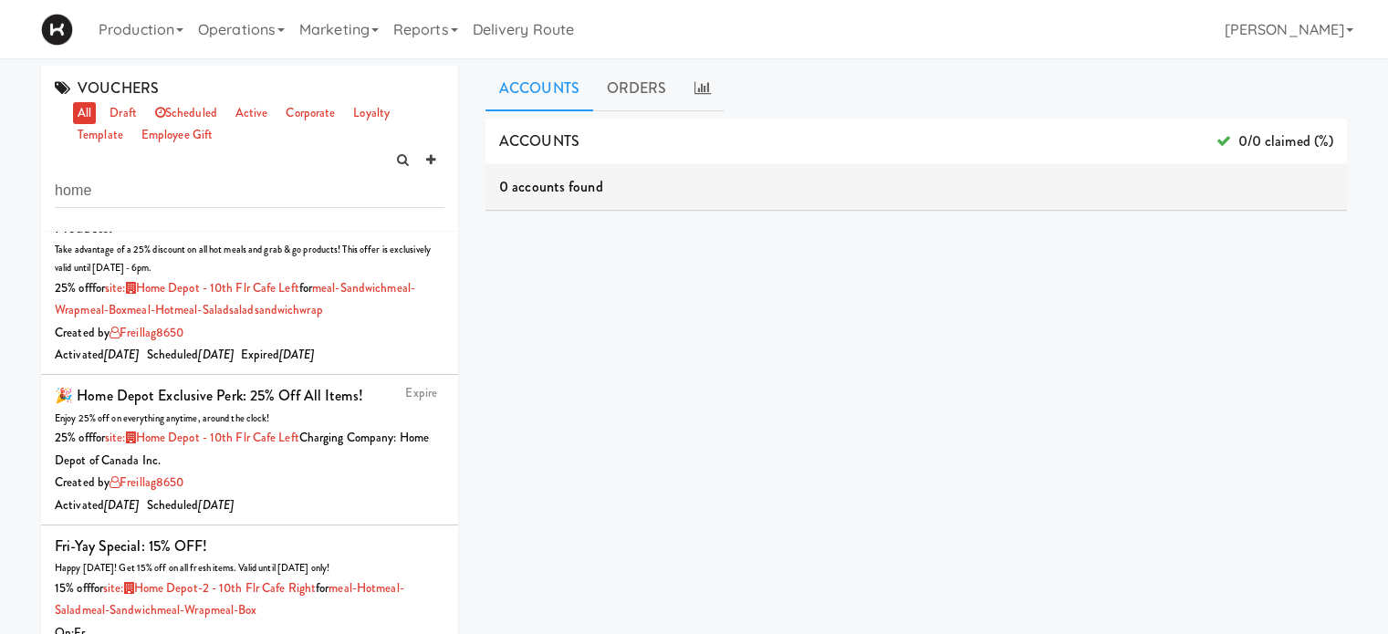
scroll to position [0, 0]
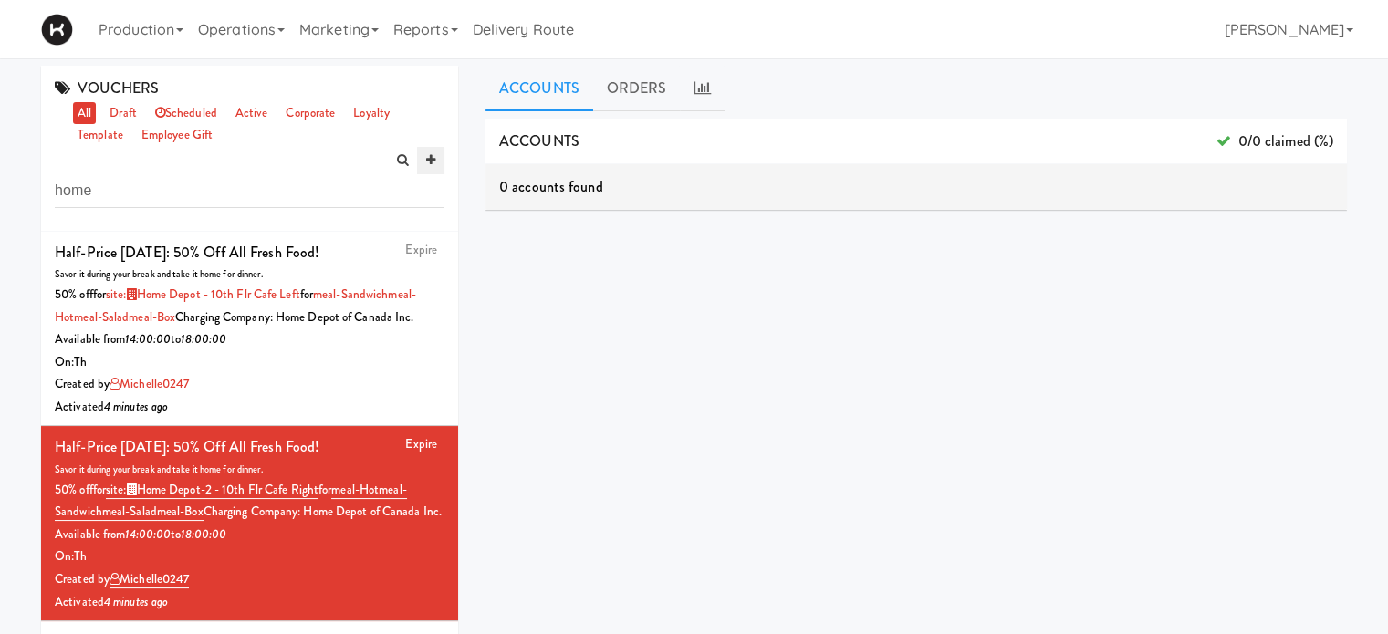
click at [436, 158] on link at bounding box center [430, 160] width 27 height 27
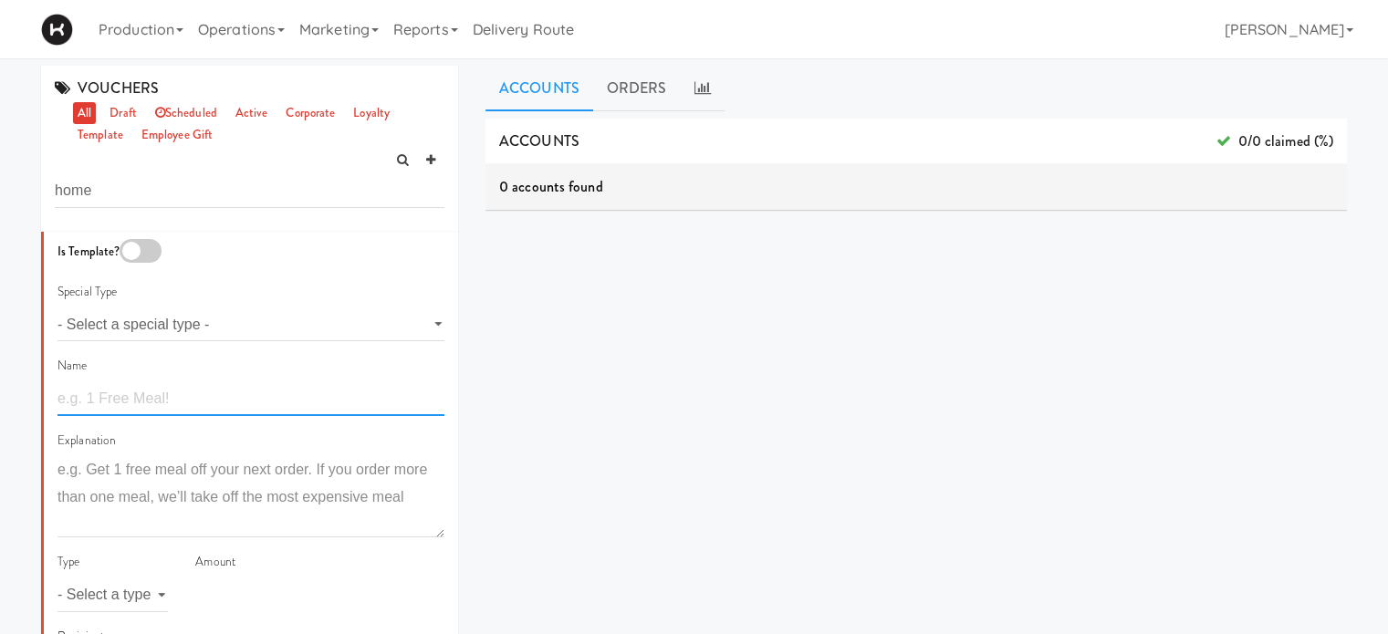
click at [209, 406] on input "text" at bounding box center [250, 399] width 387 height 34
paste input "🎉 Home Depot Exclusive Perk: 25% off all items!"
type input "🎉 Home Depot Exclusive Perk: 25% off all items!"
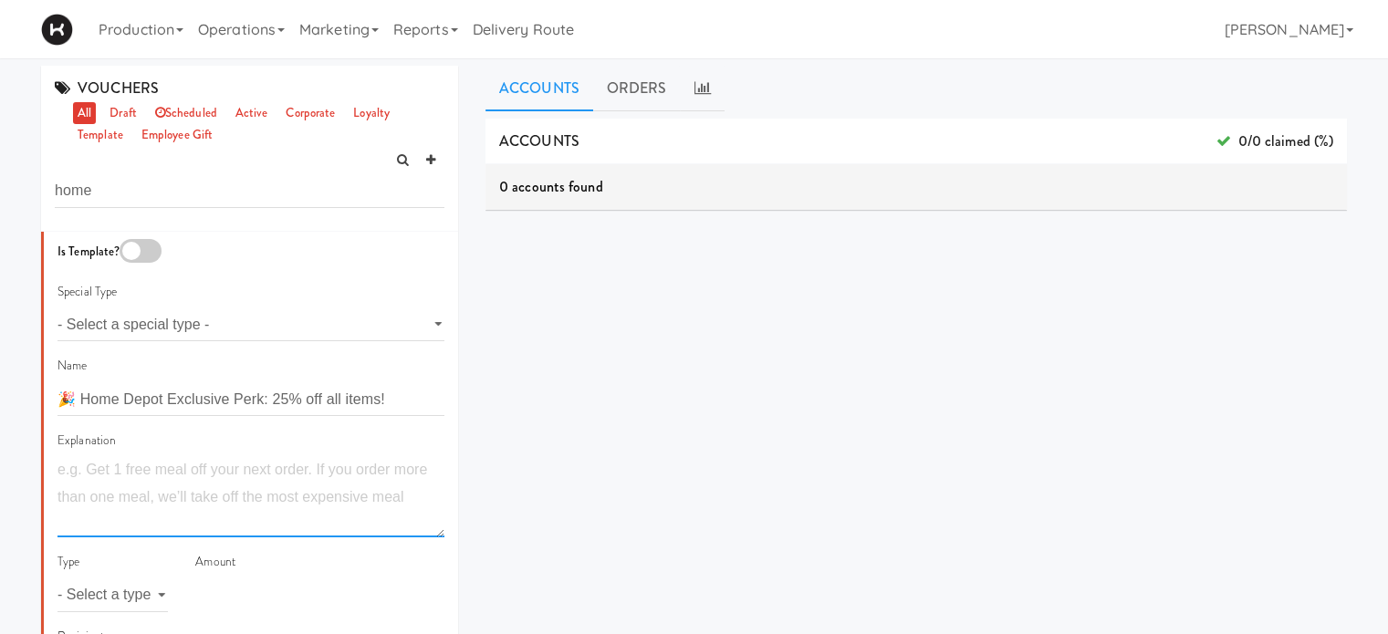
paste textarea "Enjoy 25% off on everything anytime, around the clock!"
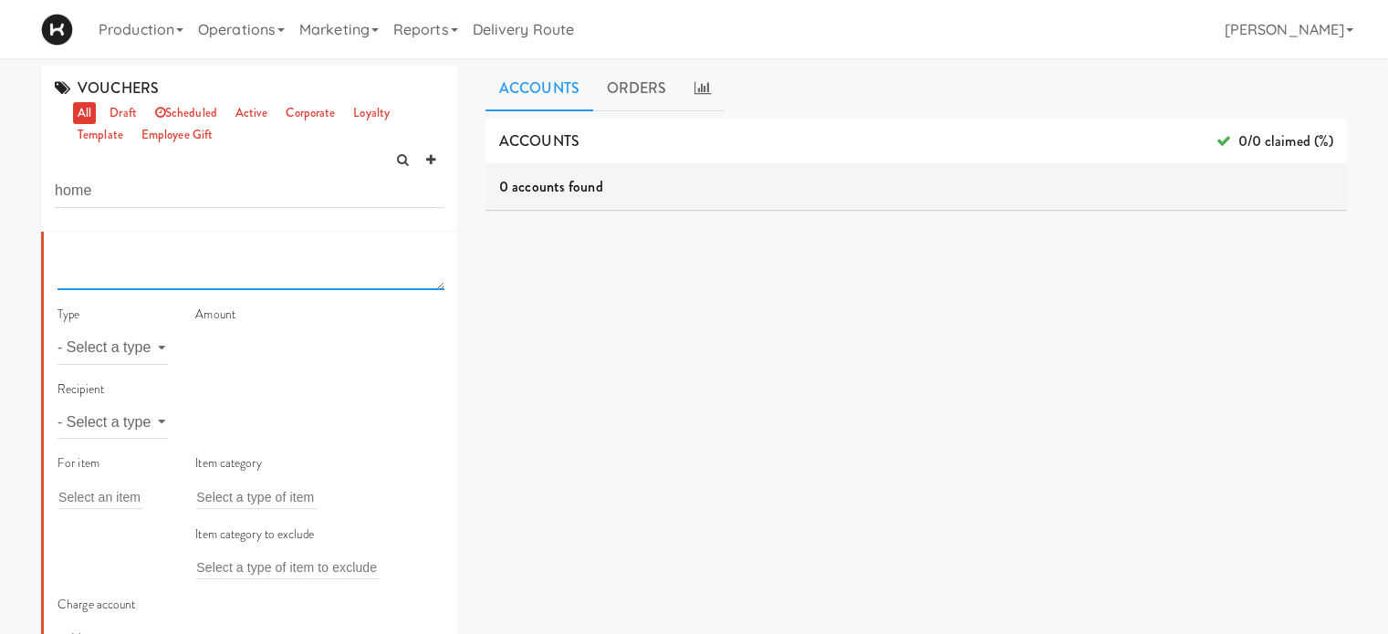
scroll to position [254, 0]
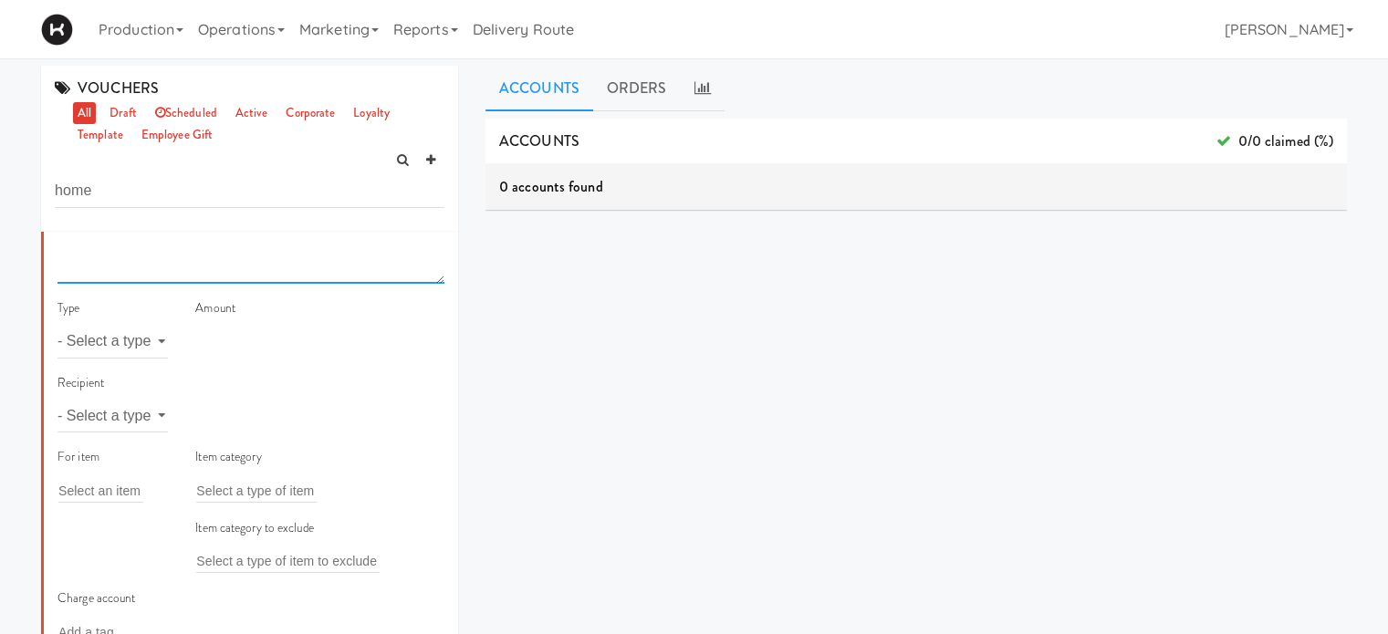
type textarea "Enjoy 25% off on everything anytime, around the clock!"
click at [146, 348] on select "- Select a type - meal item percent amount daily amount daily meal daily item p…" at bounding box center [112, 342] width 110 height 34
select select "string:percent"
click at [57, 325] on select "- Select a type - meal item percent amount daily amount daily meal daily item p…" at bounding box center [112, 342] width 110 height 34
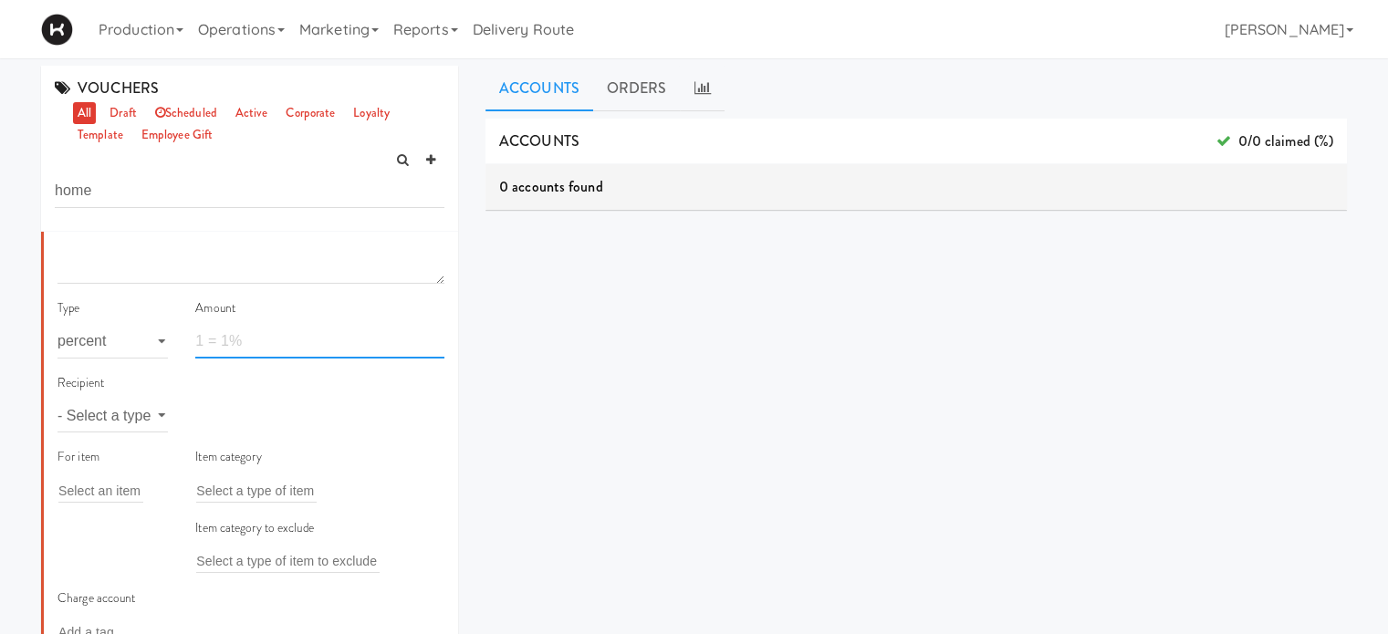
click at [267, 338] on input "number" at bounding box center [319, 342] width 249 height 34
type input "25"
click at [108, 416] on select "- Select a type - user site company" at bounding box center [112, 416] width 110 height 34
select select "string:site"
click at [57, 399] on select "- Select a type - user site company" at bounding box center [112, 416] width 110 height 34
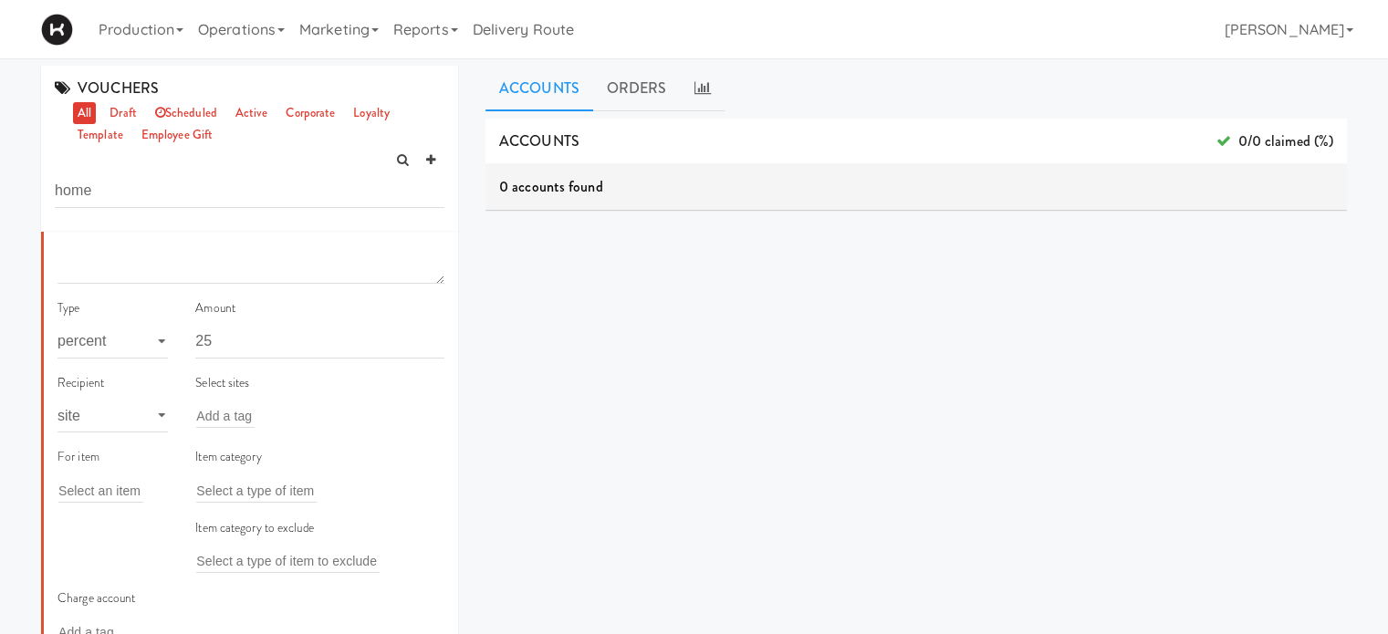
click at [251, 422] on div "Add a tag" at bounding box center [319, 416] width 249 height 26
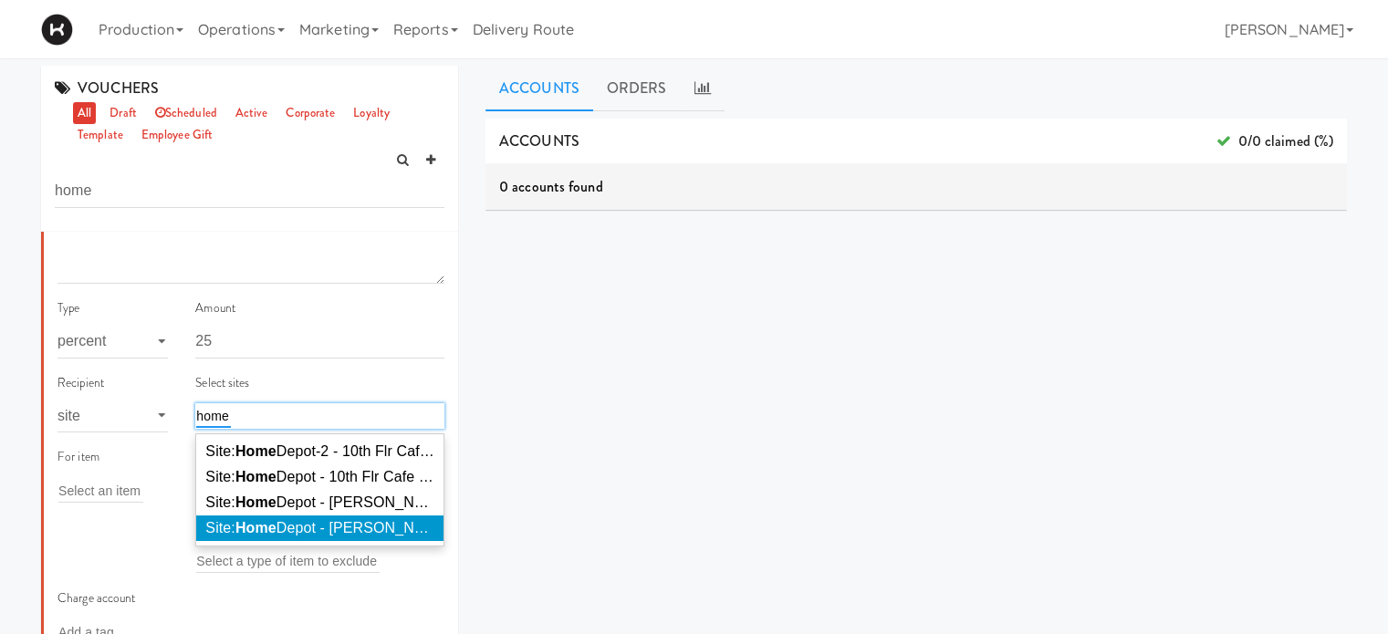
type input "home"
click at [287, 525] on span "Site: Home Depot - Vaughn DC ( HOME DEPOTVAUGHN)" at bounding box center [412, 528] width 415 height 16
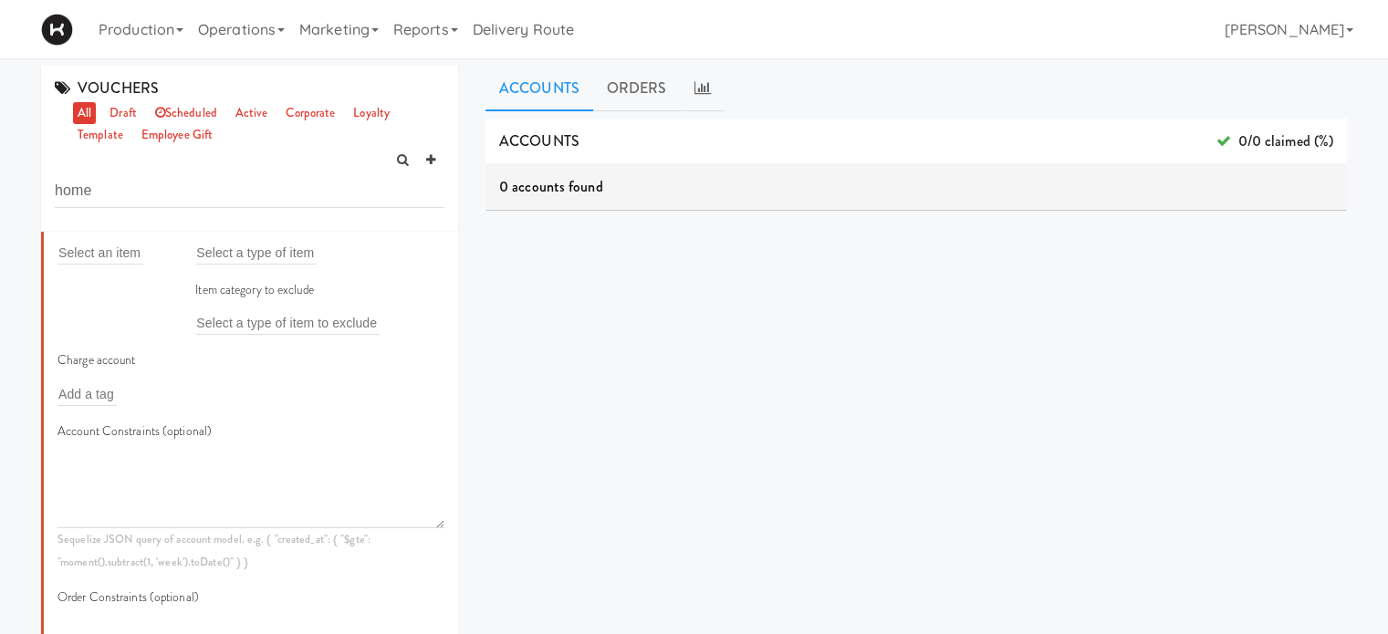
scroll to position [529, 0]
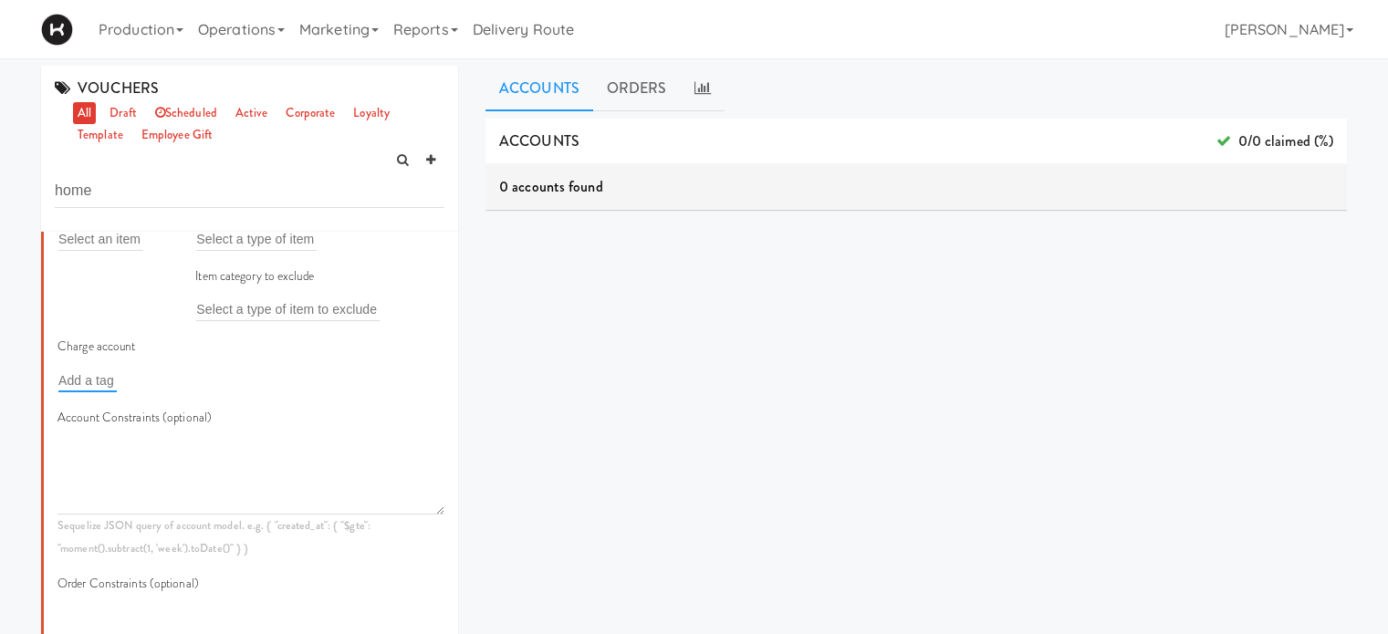
click at [79, 389] on input "text" at bounding box center [87, 381] width 58 height 24
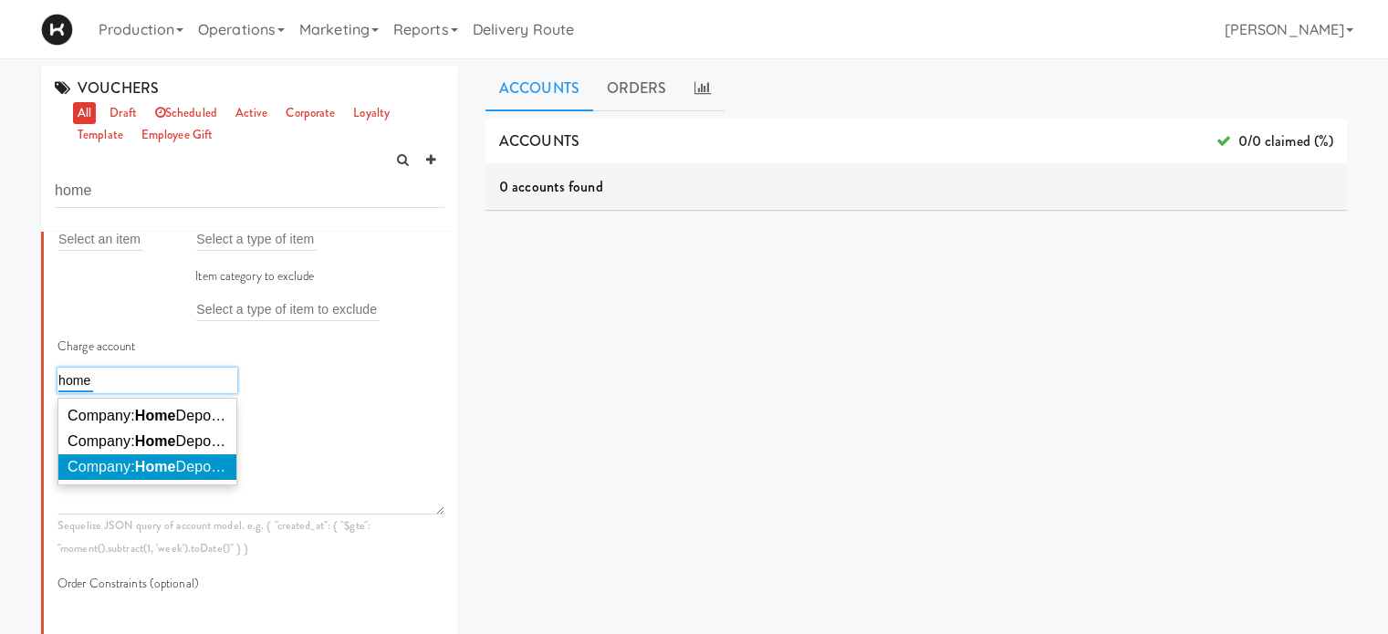
type input "home"
click at [113, 463] on span "Company: Home Depot of Canada Inc. - Vaughn DC" at bounding box center [259, 467] width 382 height 16
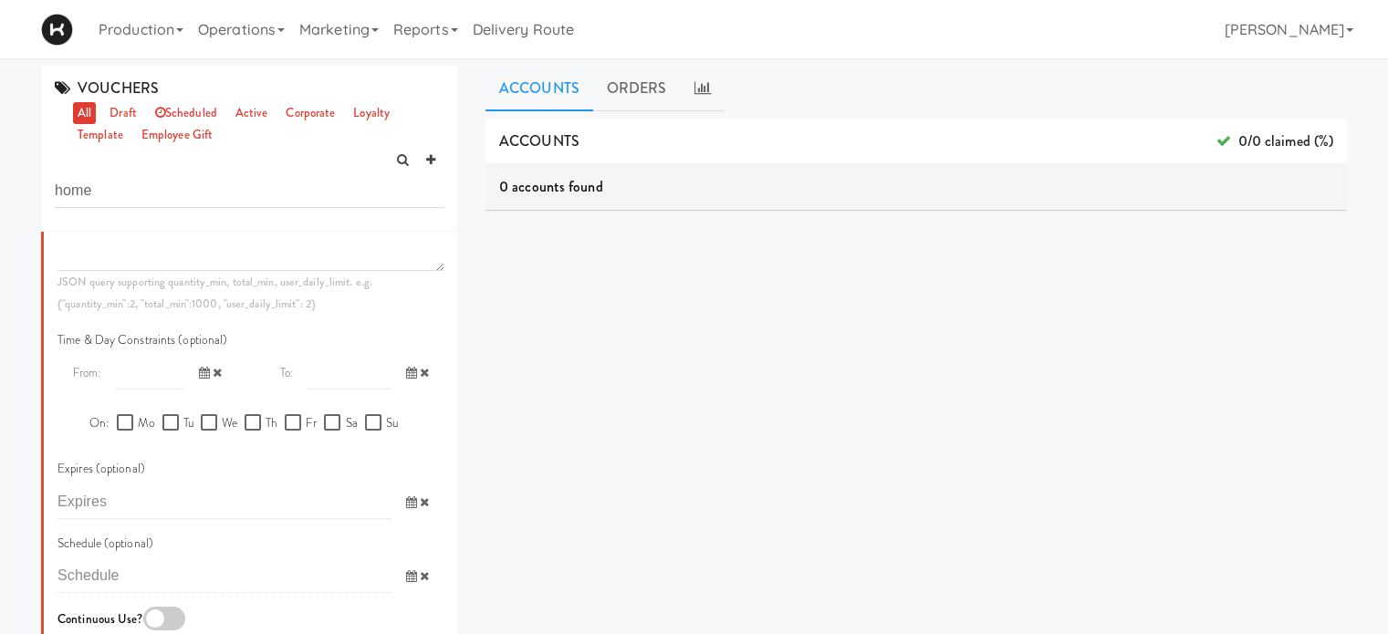
scroll to position [1075, 0]
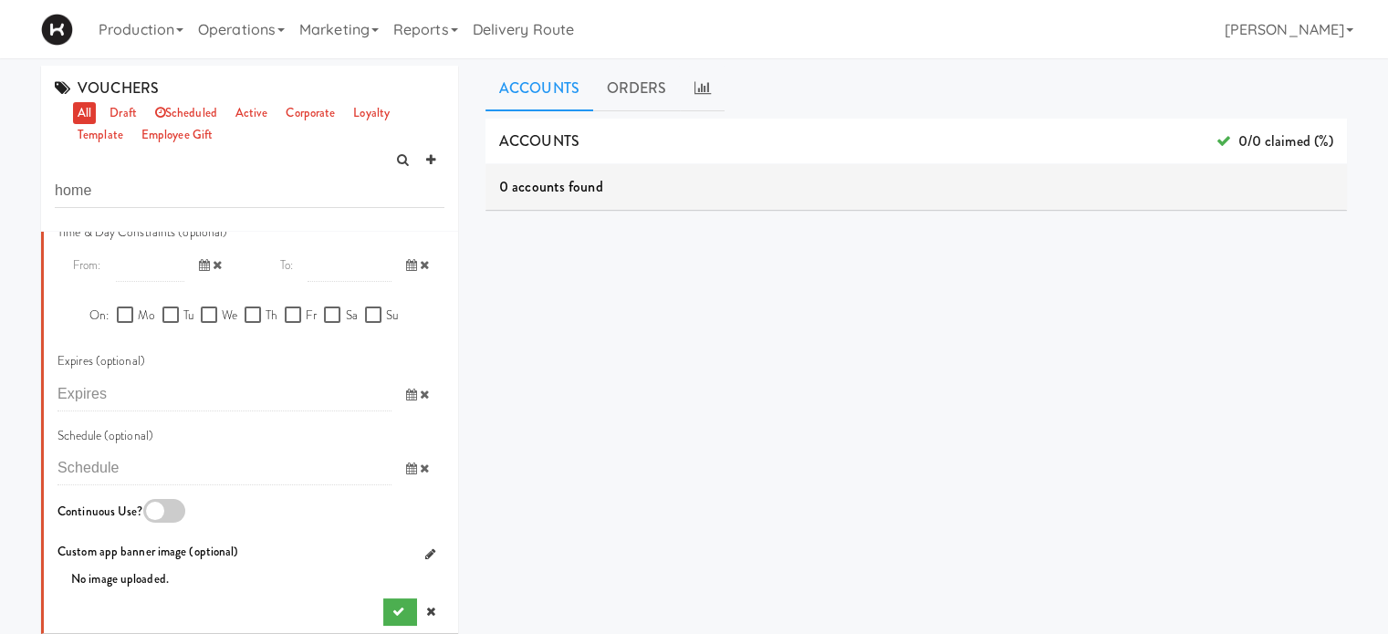
click at [406, 466] on icon at bounding box center [411, 469] width 11 height 12
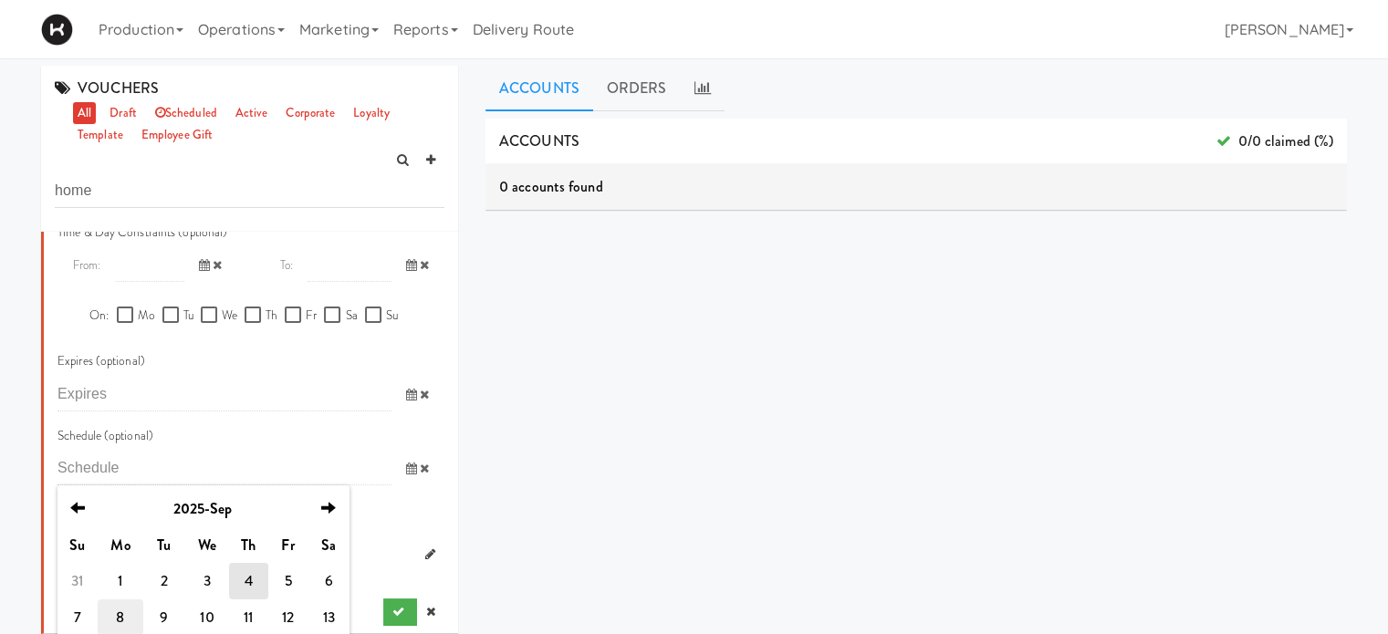
click at [120, 611] on td "8" at bounding box center [121, 617] width 46 height 36
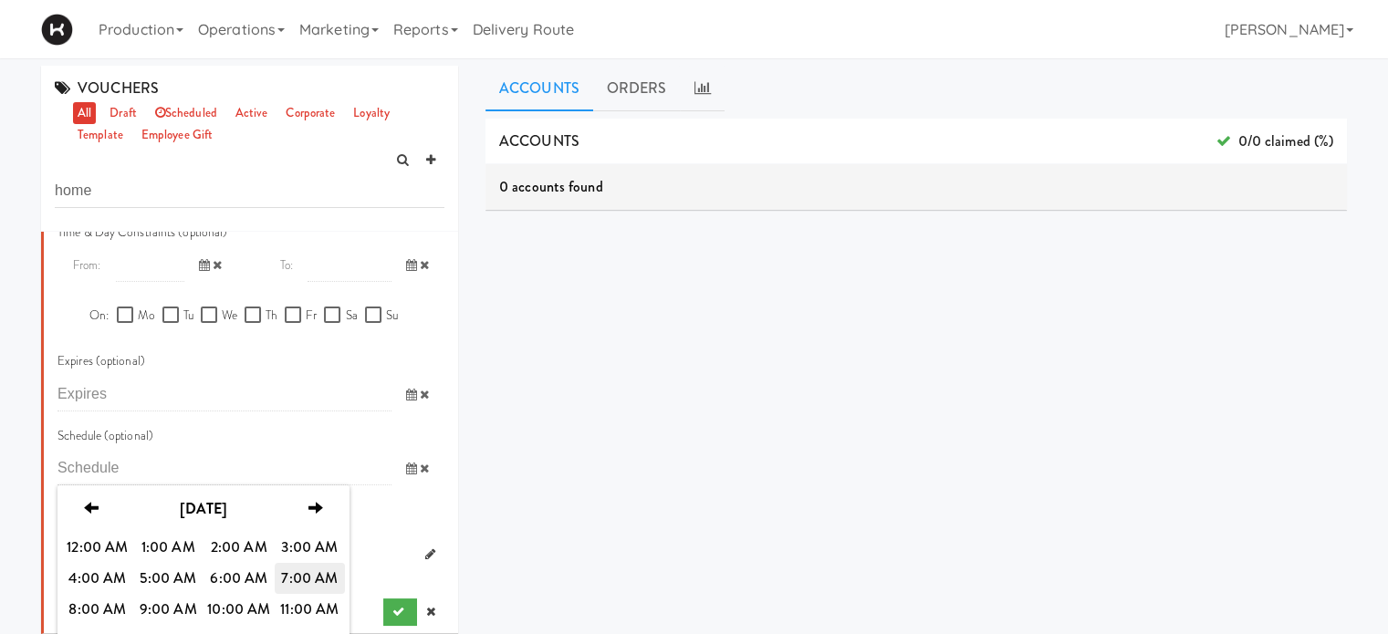
click at [306, 578] on span "7:00 AM" at bounding box center [310, 578] width 71 height 31
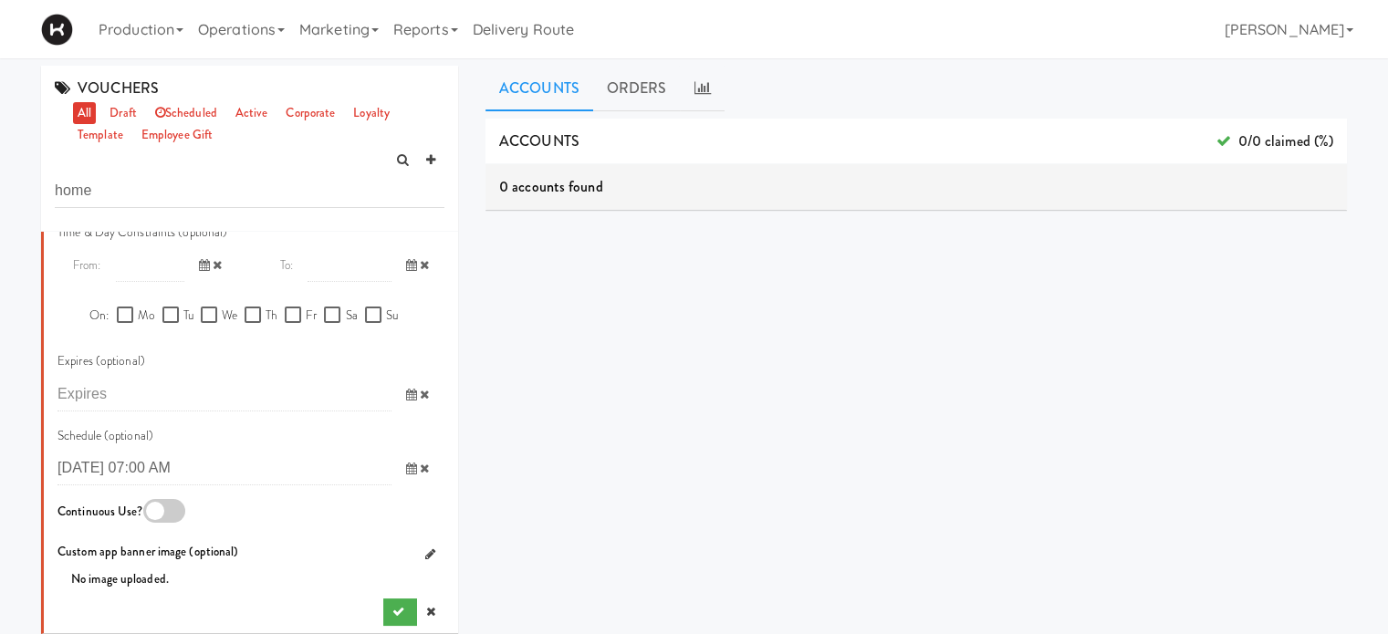
click at [161, 511] on div at bounding box center [164, 511] width 42 height 24
click at [0, 0] on input "checkbox" at bounding box center [0, 0] width 0 height 0
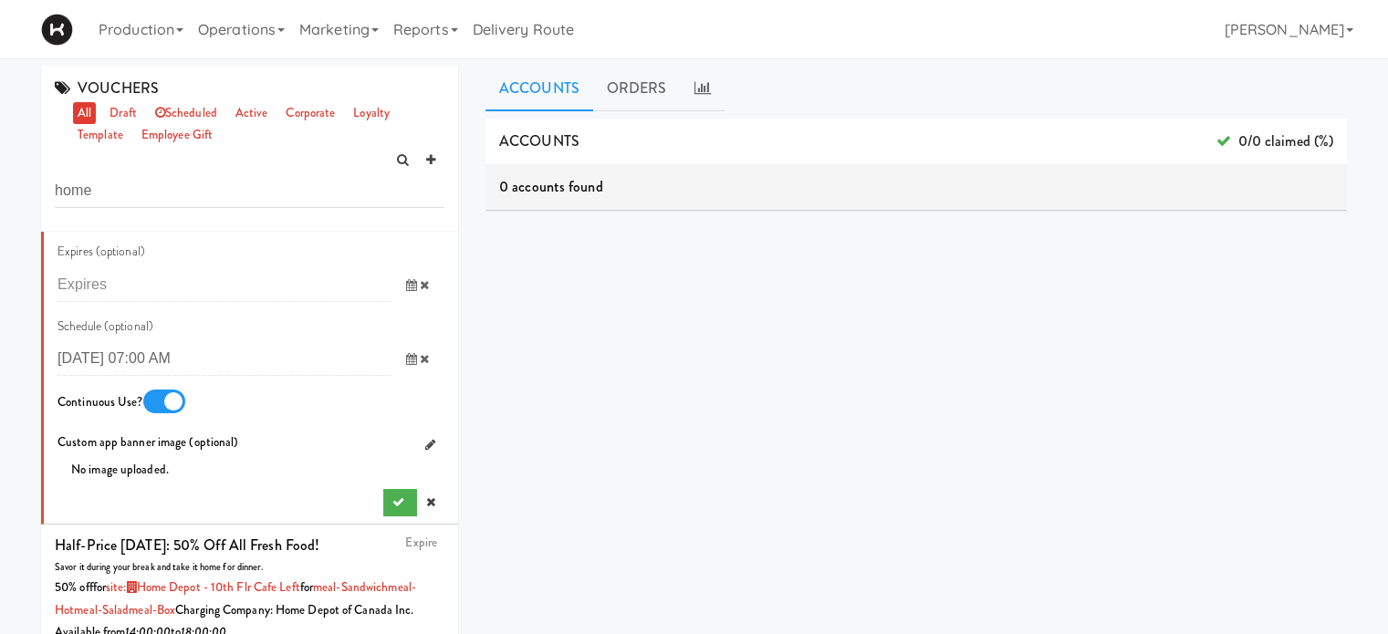
scroll to position [1204, 0]
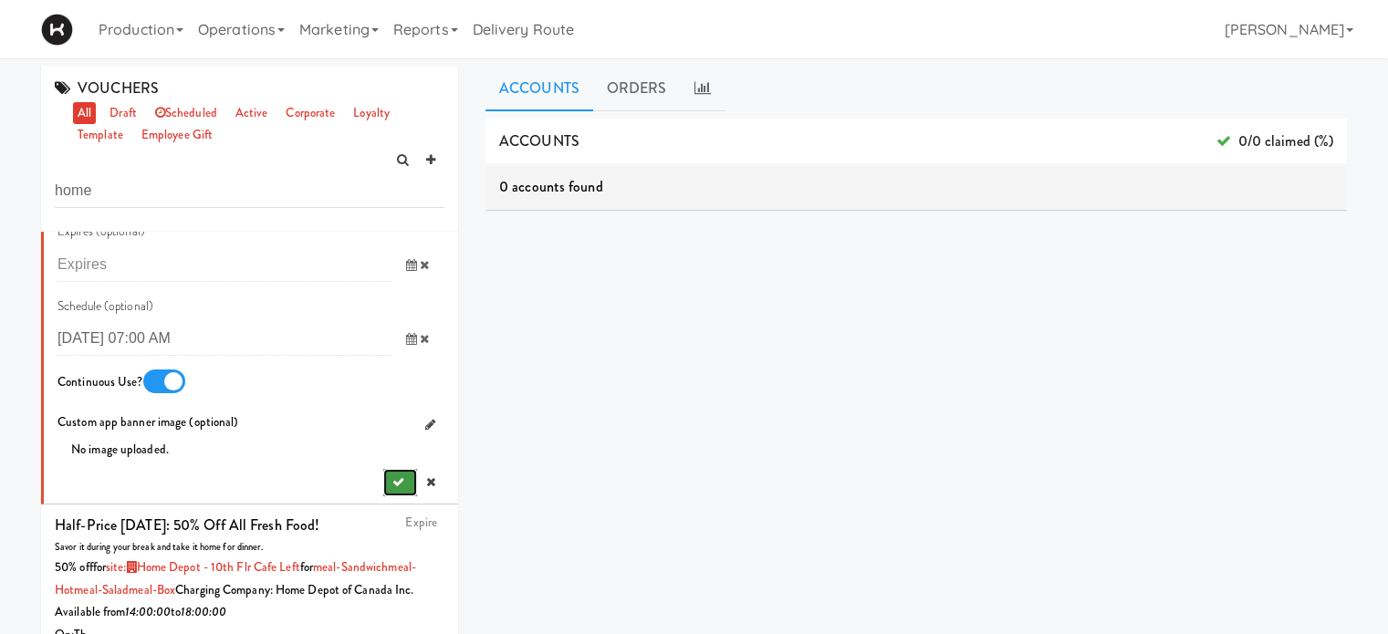
click at [392, 478] on icon "submit" at bounding box center [398, 482] width 12 height 12
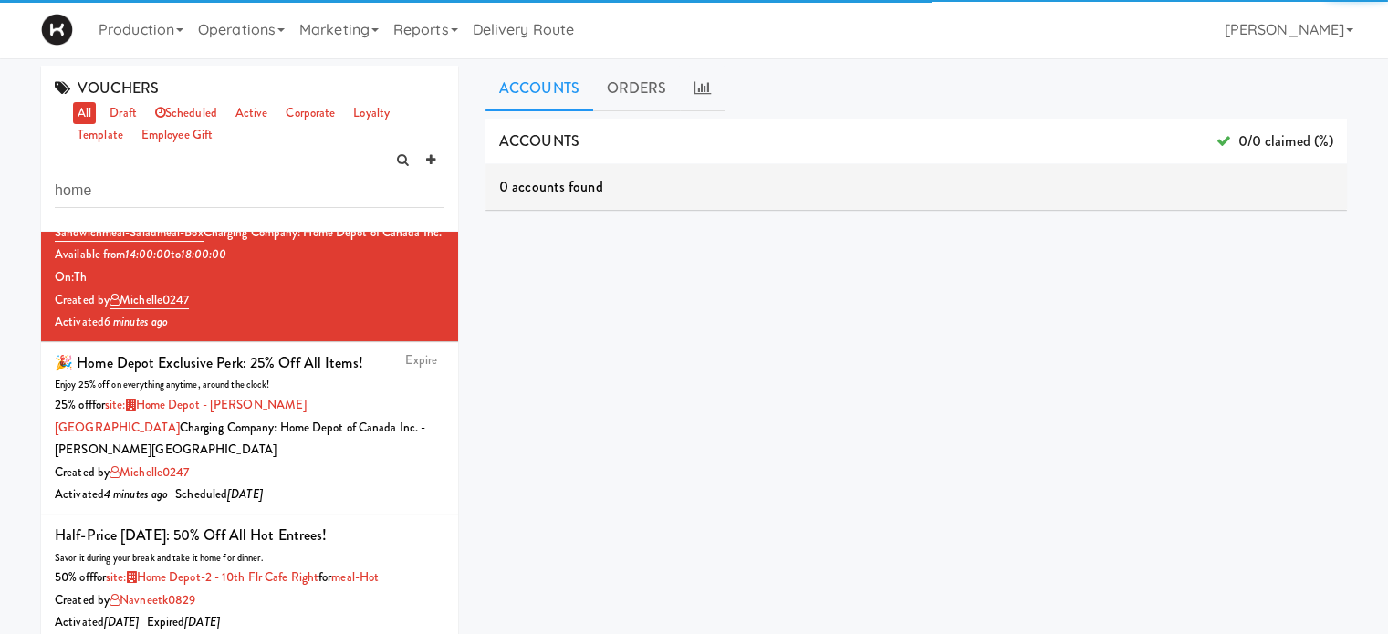
scroll to position [465, 0]
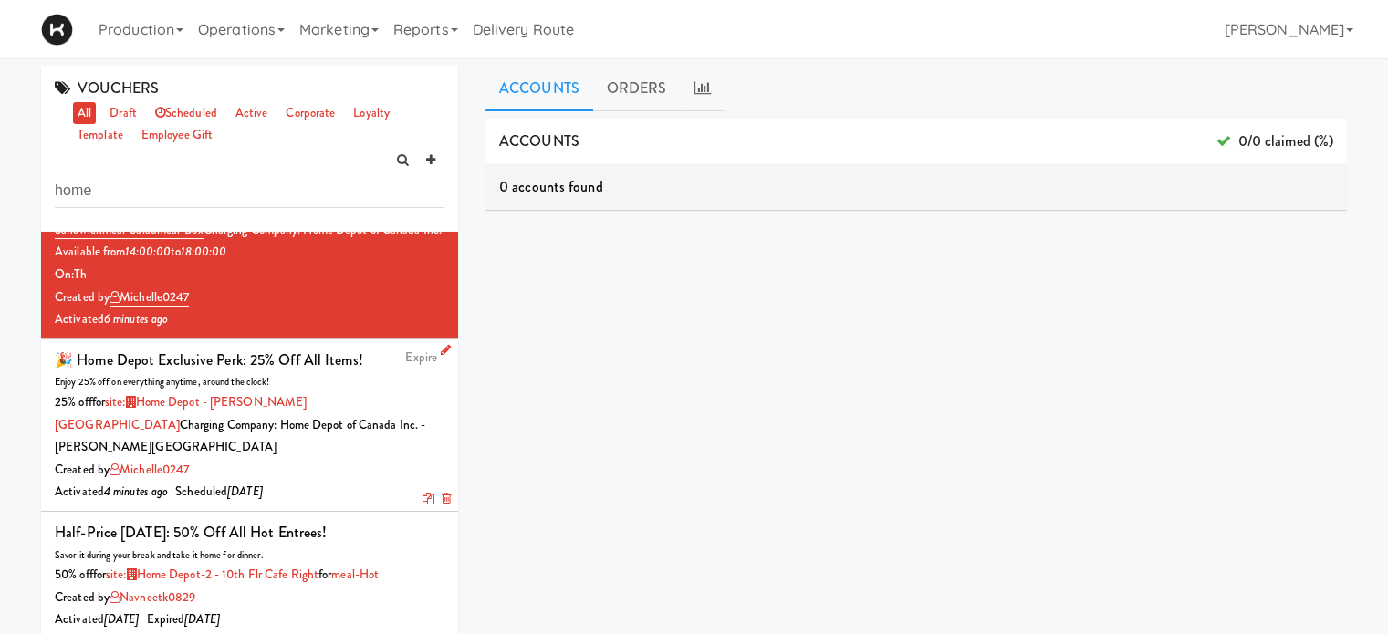
click at [441, 356] on icon at bounding box center [446, 350] width 10 height 12
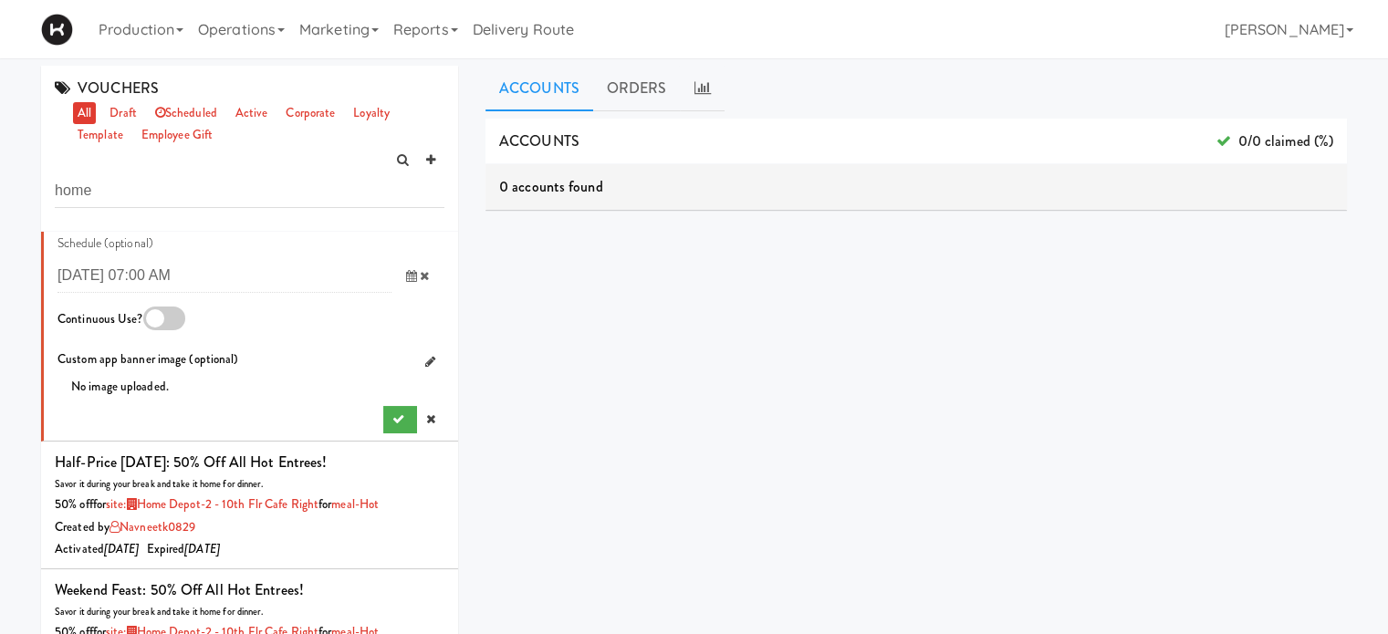
scroll to position [1834, 0]
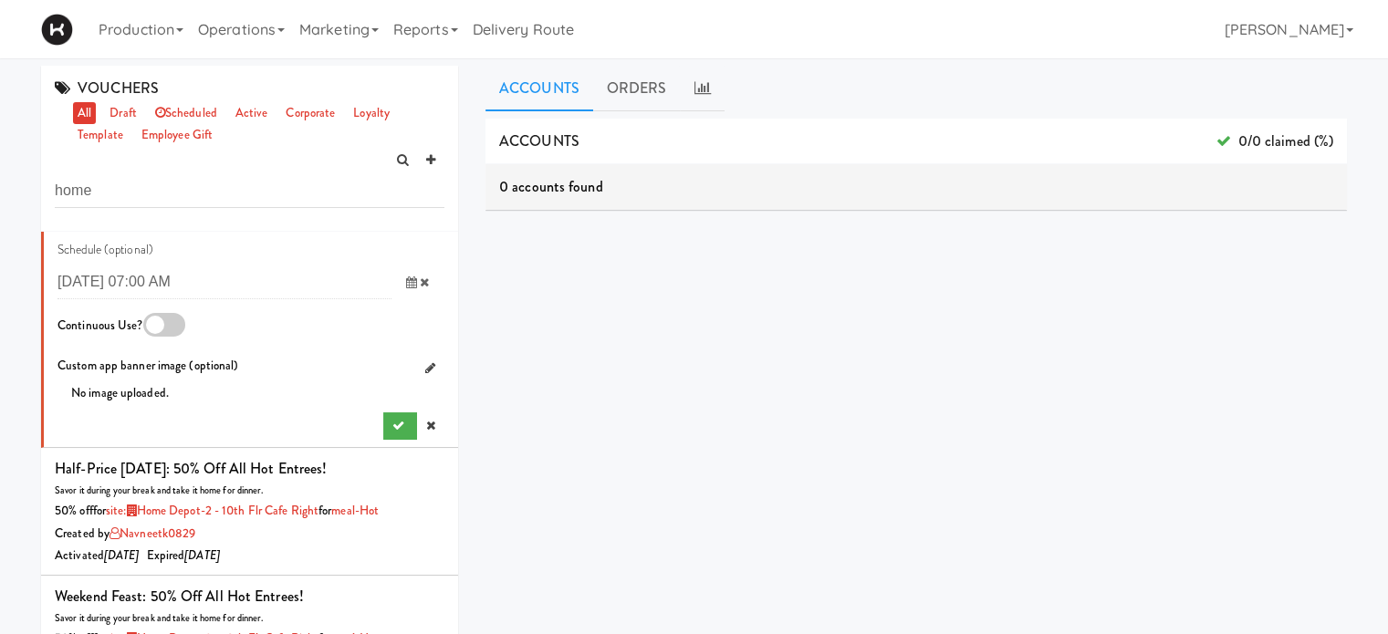
click at [157, 337] on div at bounding box center [164, 325] width 42 height 24
click at [0, 0] on input "checkbox" at bounding box center [0, 0] width 0 height 0
click at [390, 440] on button "submit" at bounding box center [400, 425] width 34 height 27
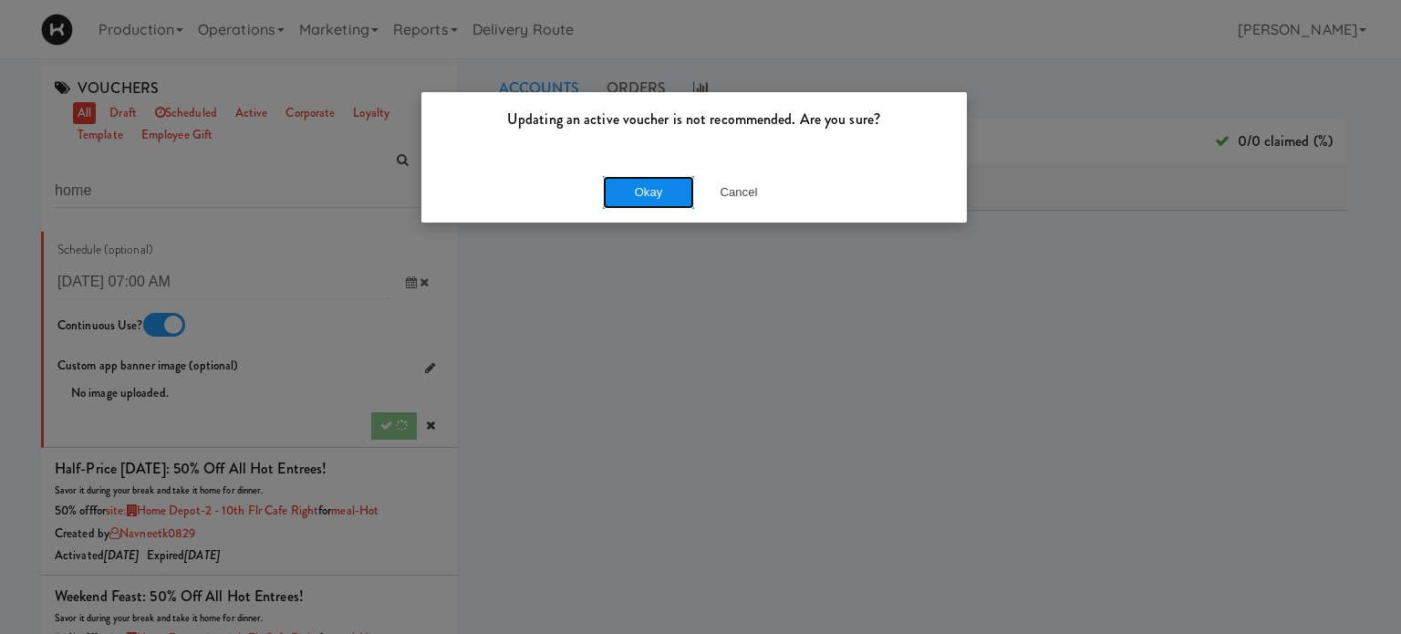
click at [673, 191] on button "Okay" at bounding box center [648, 192] width 91 height 33
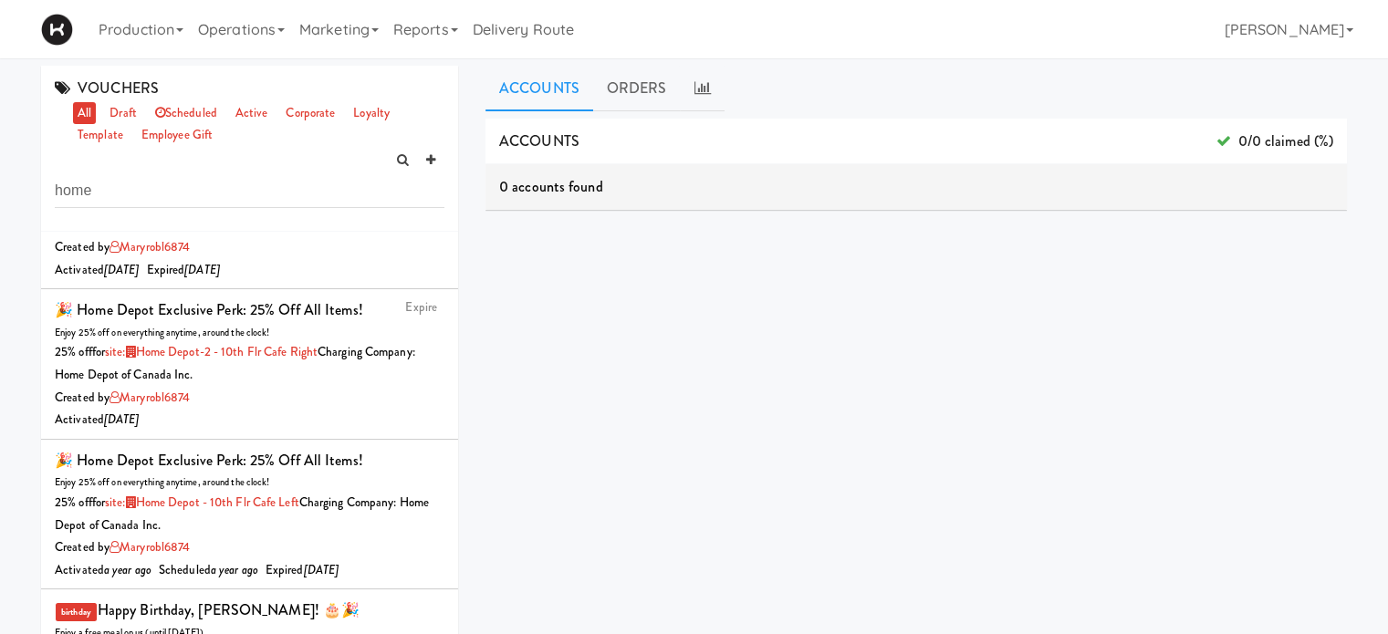
scroll to position [2616, 0]
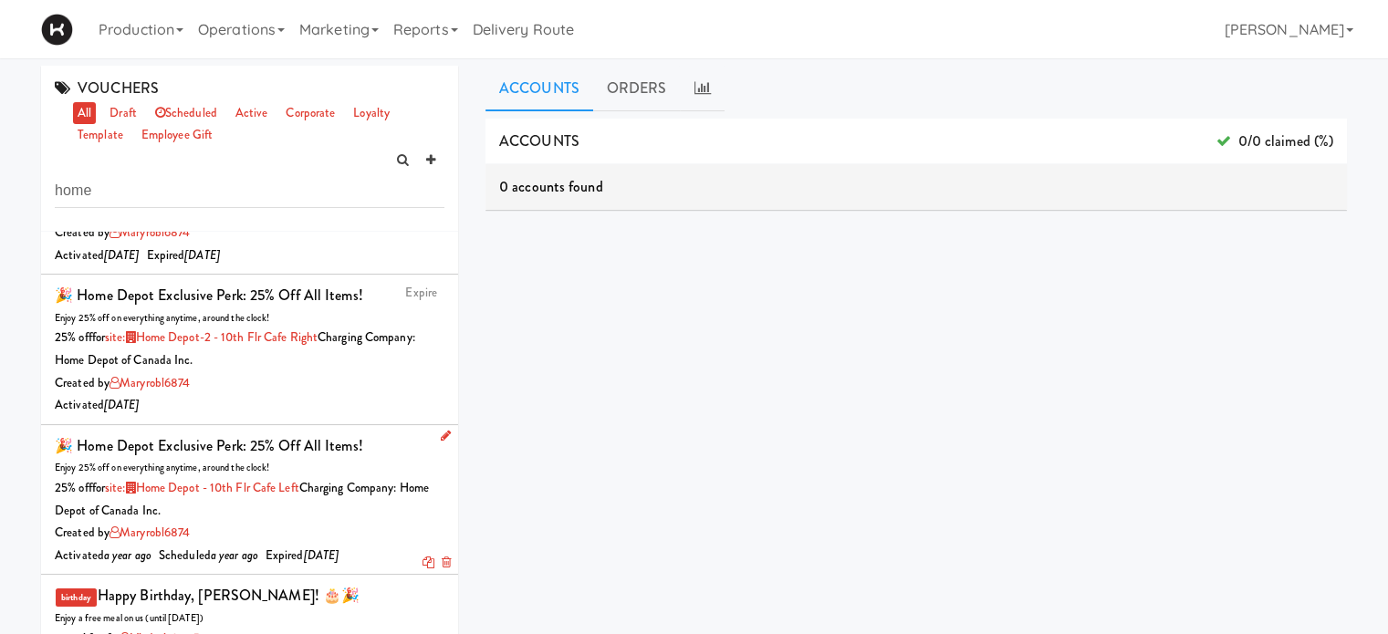
click at [355, 460] on div "🎉 Home Depot Exclusive Perk: 25% off all items!" at bounding box center [209, 445] width 308 height 27
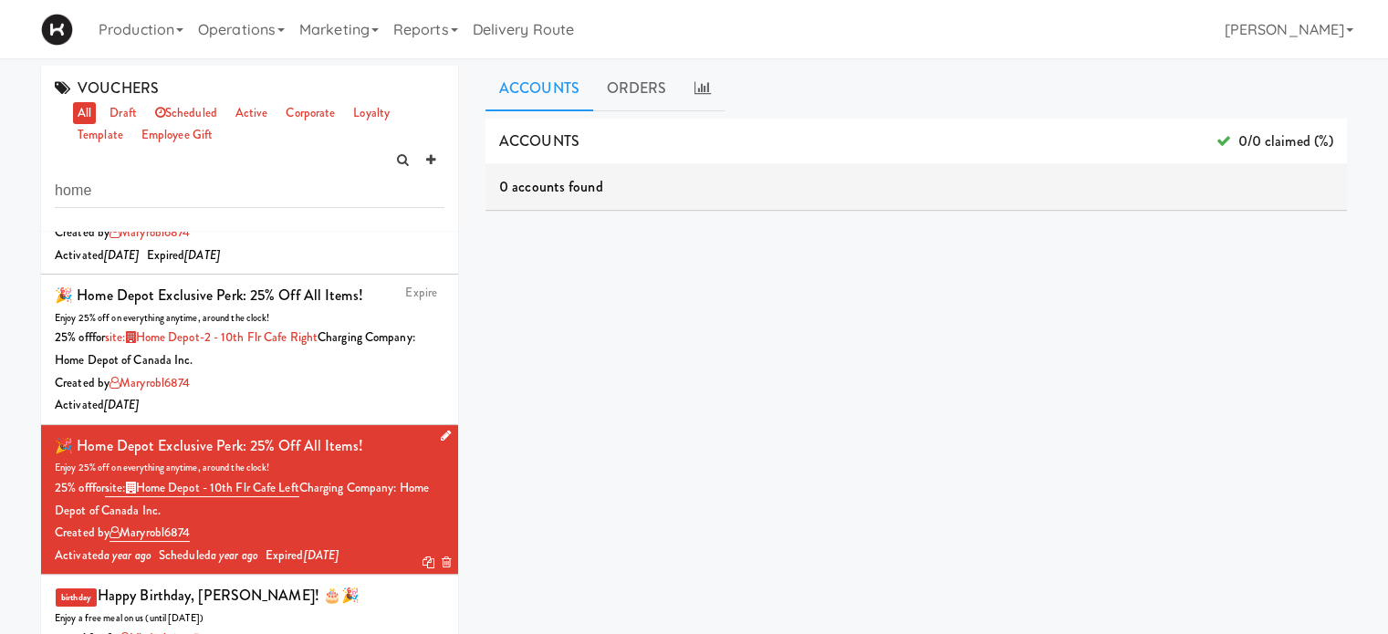
click at [277, 460] on div "🎉 Home Depot Exclusive Perk: 25% off all items!" at bounding box center [209, 445] width 308 height 27
click at [441, 442] on icon at bounding box center [446, 436] width 10 height 12
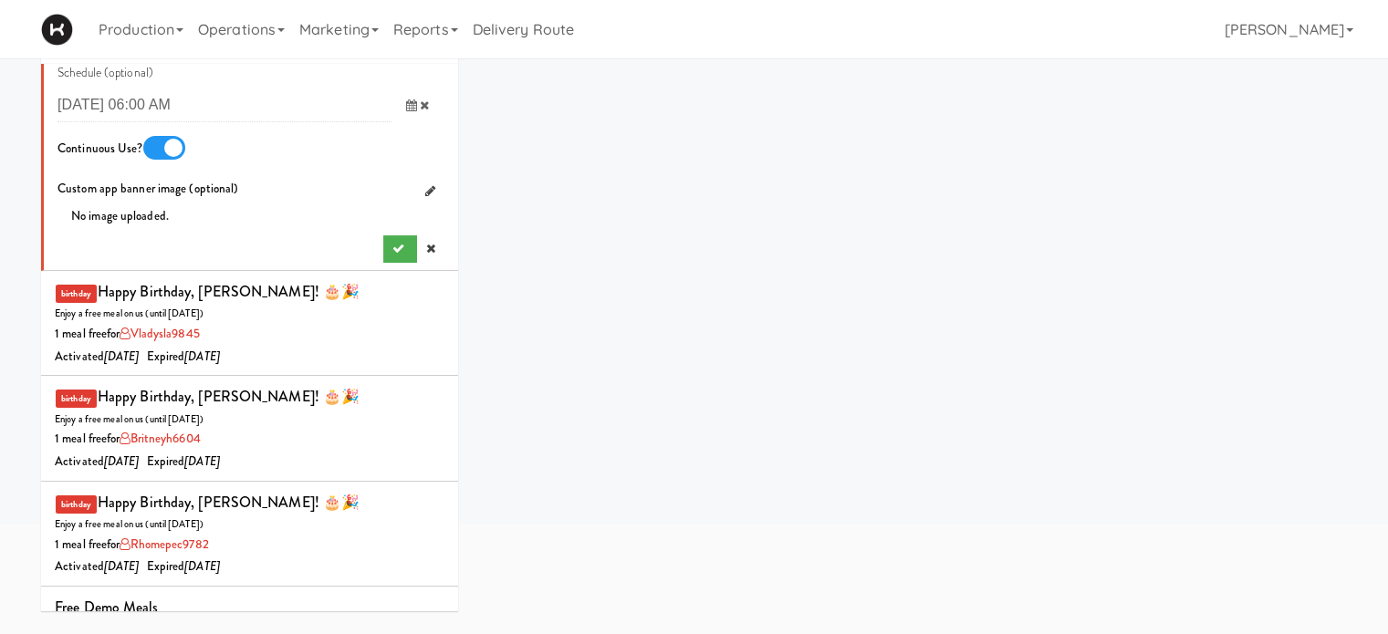
scroll to position [4215, 0]
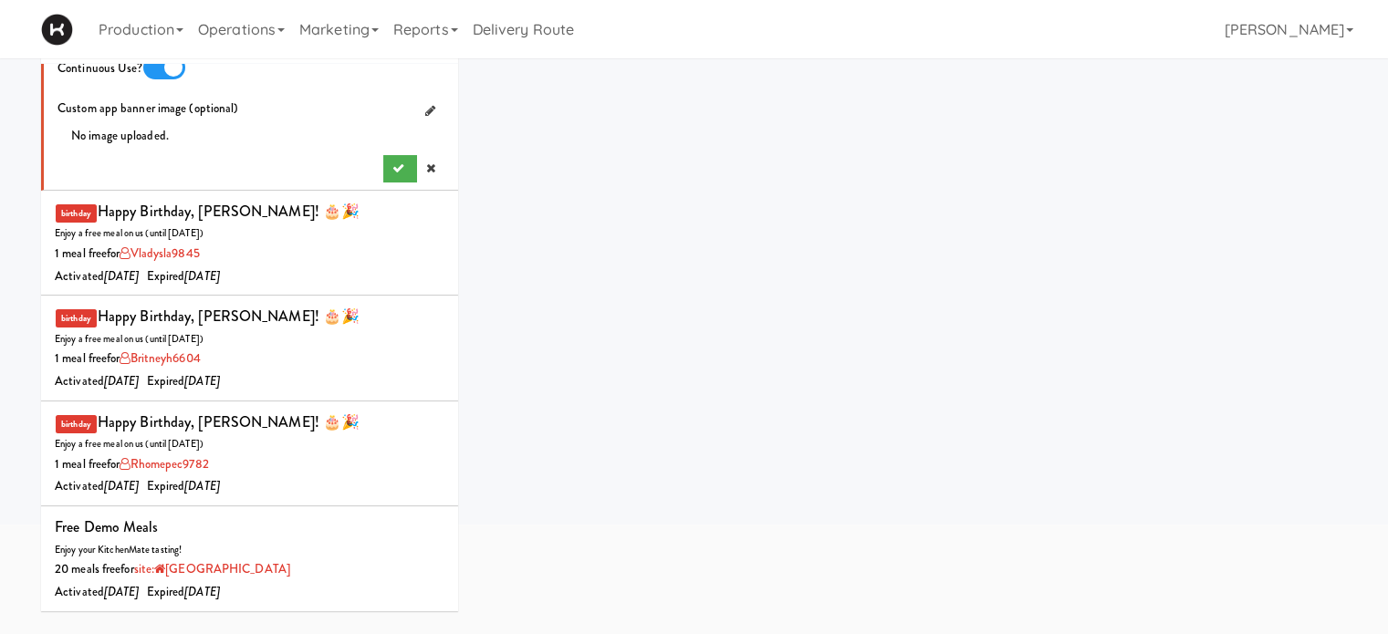
click at [702, 419] on div "ACCOUNTS 0/0 claimed (%) 0 accounts found ORDERS code user tax total when meals…" at bounding box center [915, 293] width 861 height 684
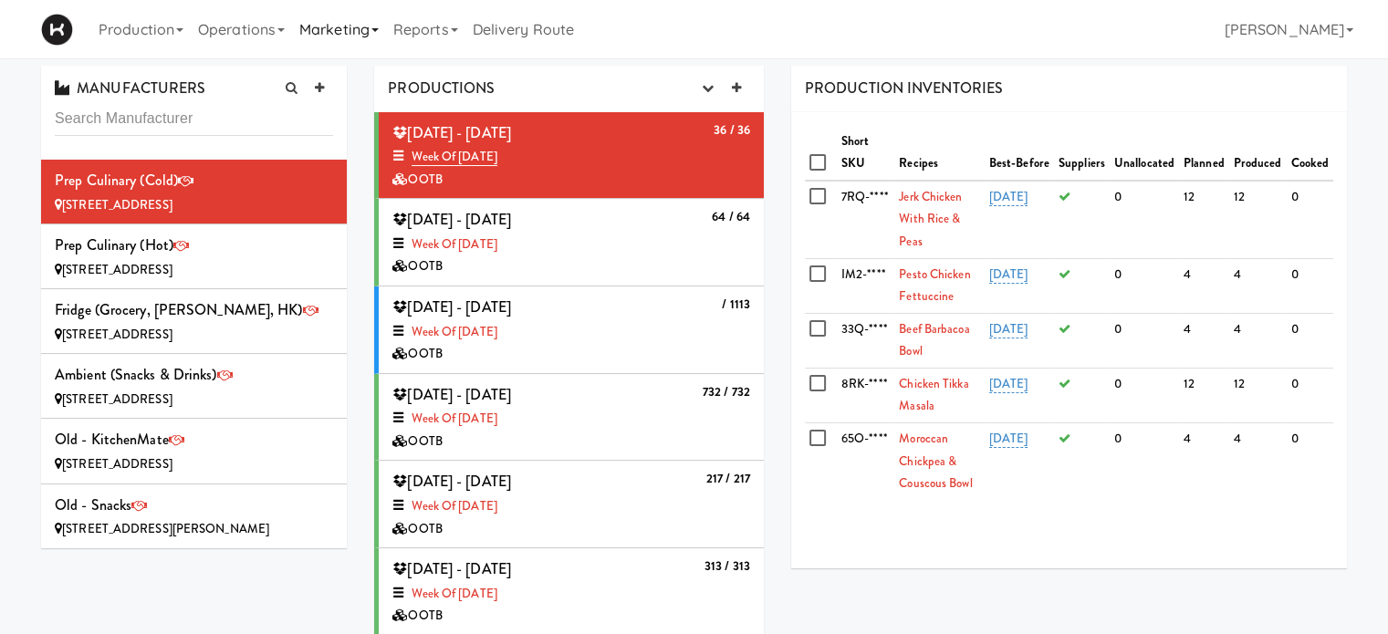
click at [369, 36] on link "Marketing" at bounding box center [339, 29] width 94 height 58
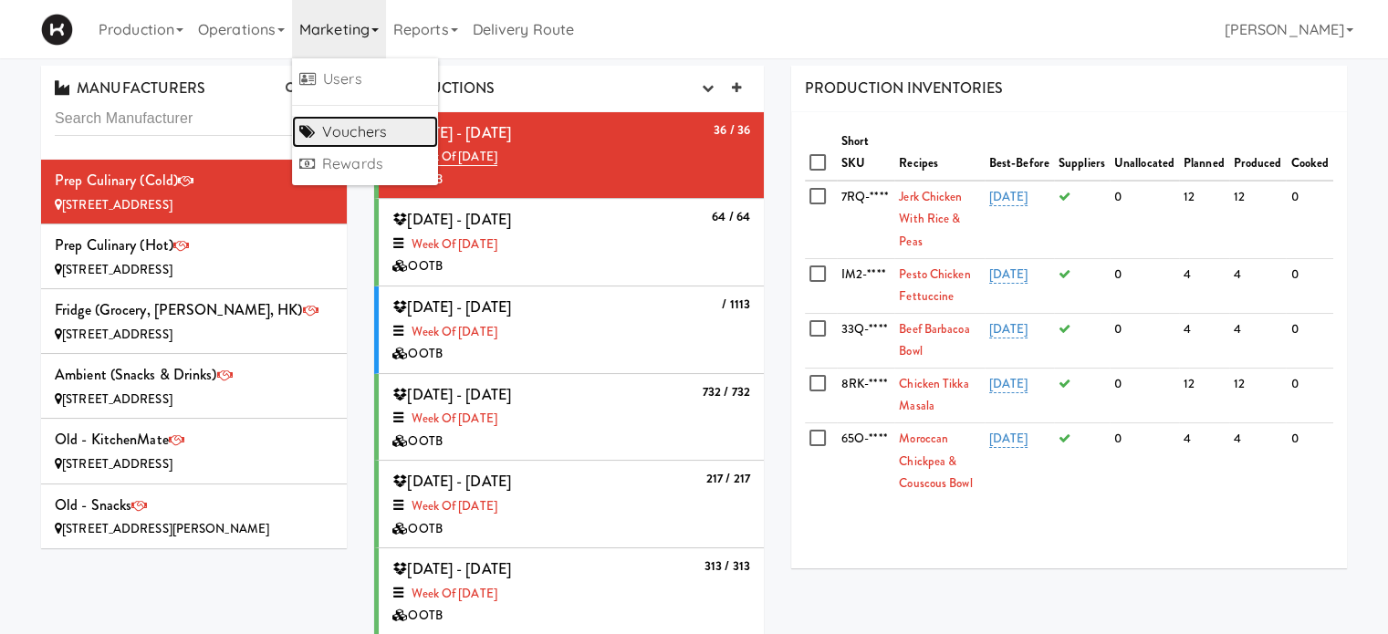
click at [380, 129] on link "Vouchers" at bounding box center [365, 132] width 146 height 33
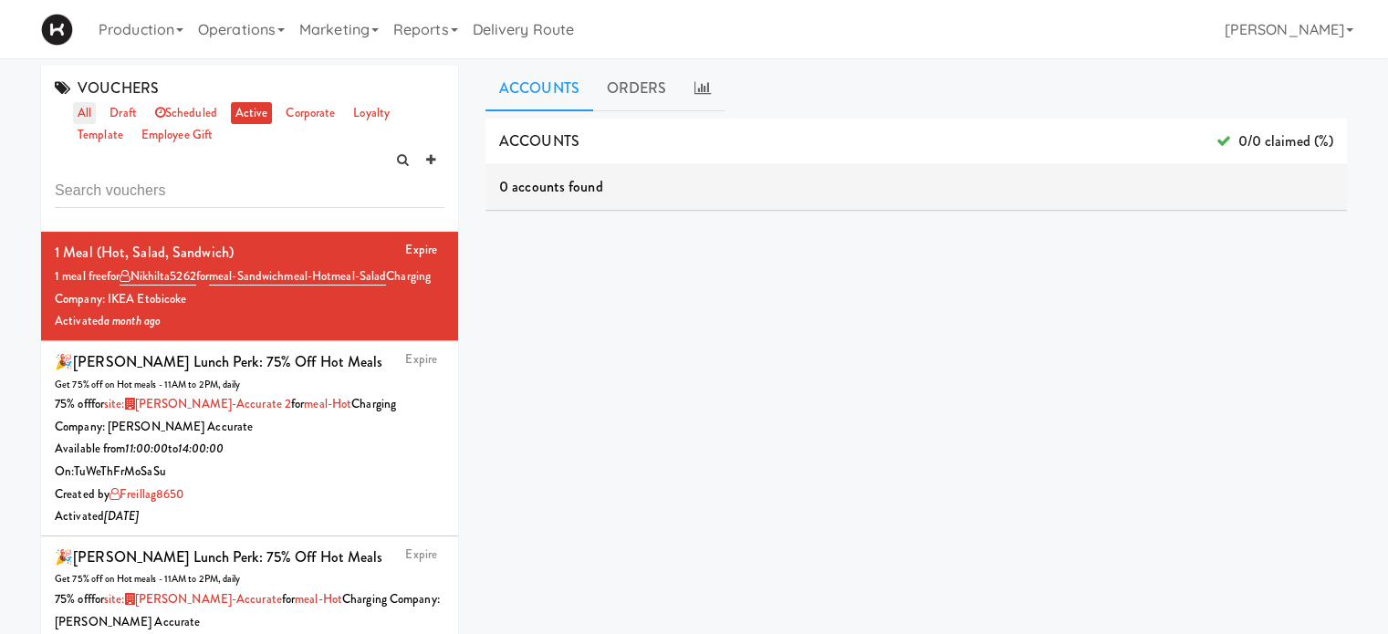
click at [87, 114] on link "all" at bounding box center [84, 113] width 23 height 23
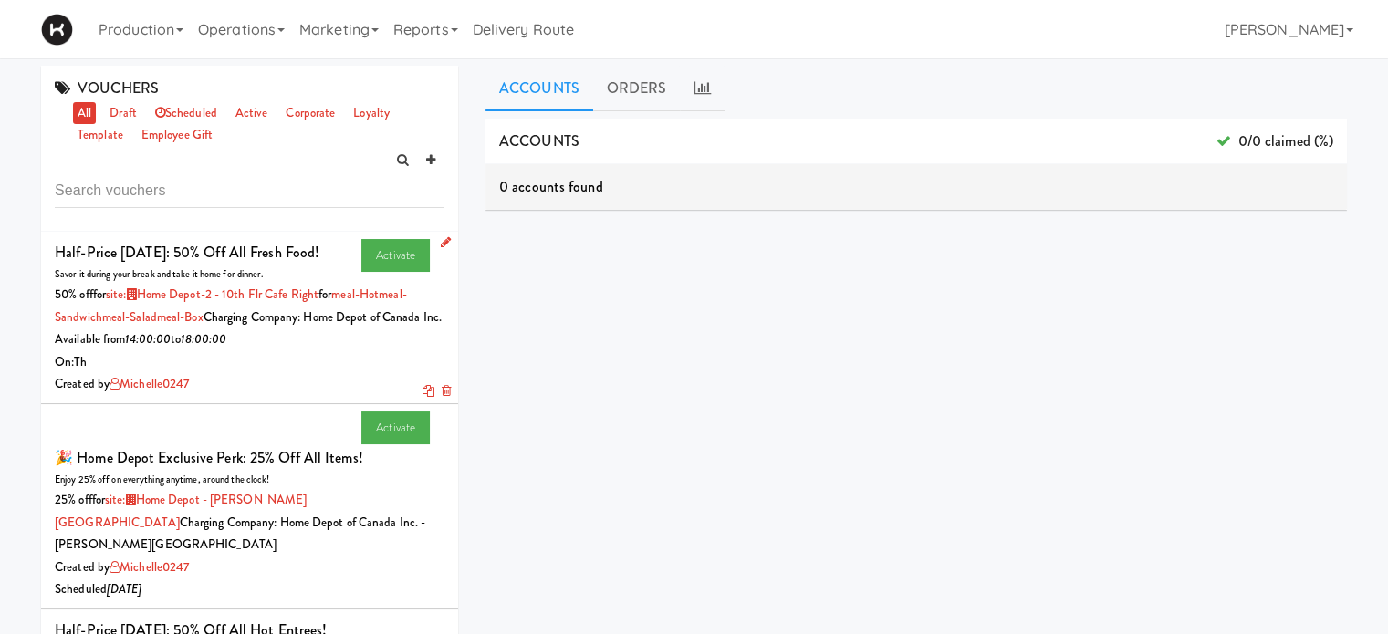
click at [441, 241] on icon at bounding box center [446, 242] width 10 height 12
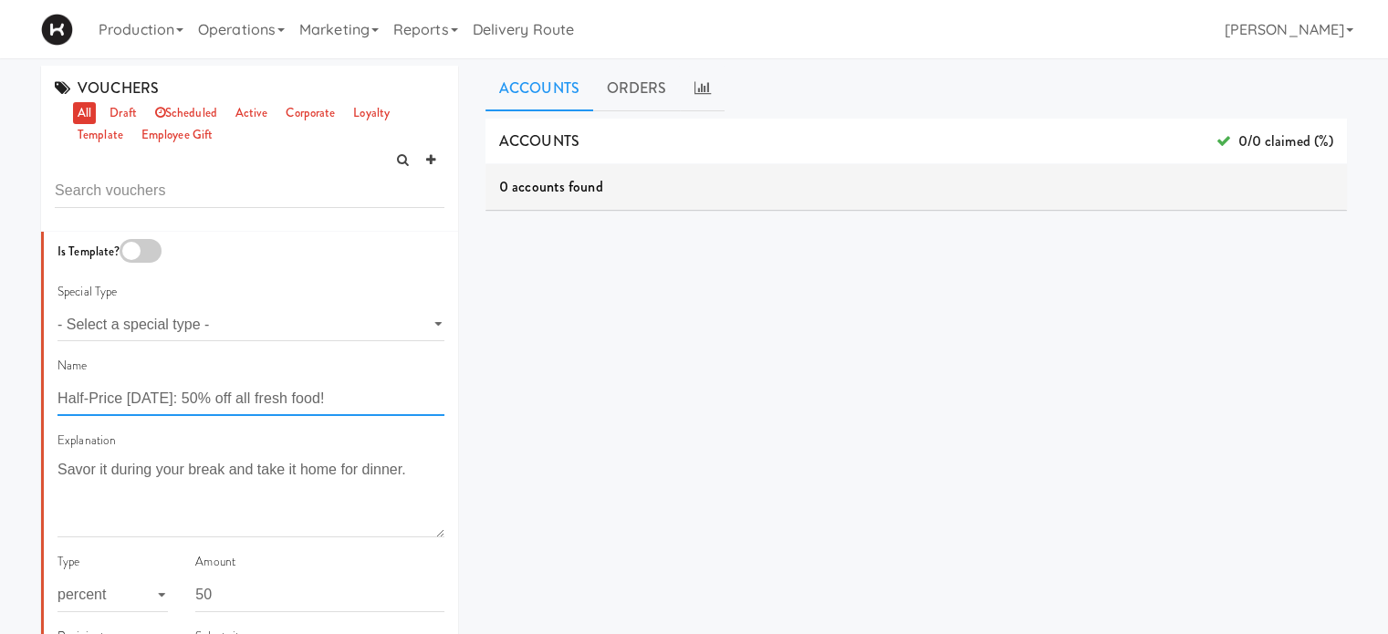
click at [278, 395] on input "Half-Price [DATE]: 50% off all fresh food!" at bounding box center [250, 399] width 387 height 34
click at [339, 475] on textarea "Savor it during your break and take it home for dinner." at bounding box center [250, 496] width 387 height 81
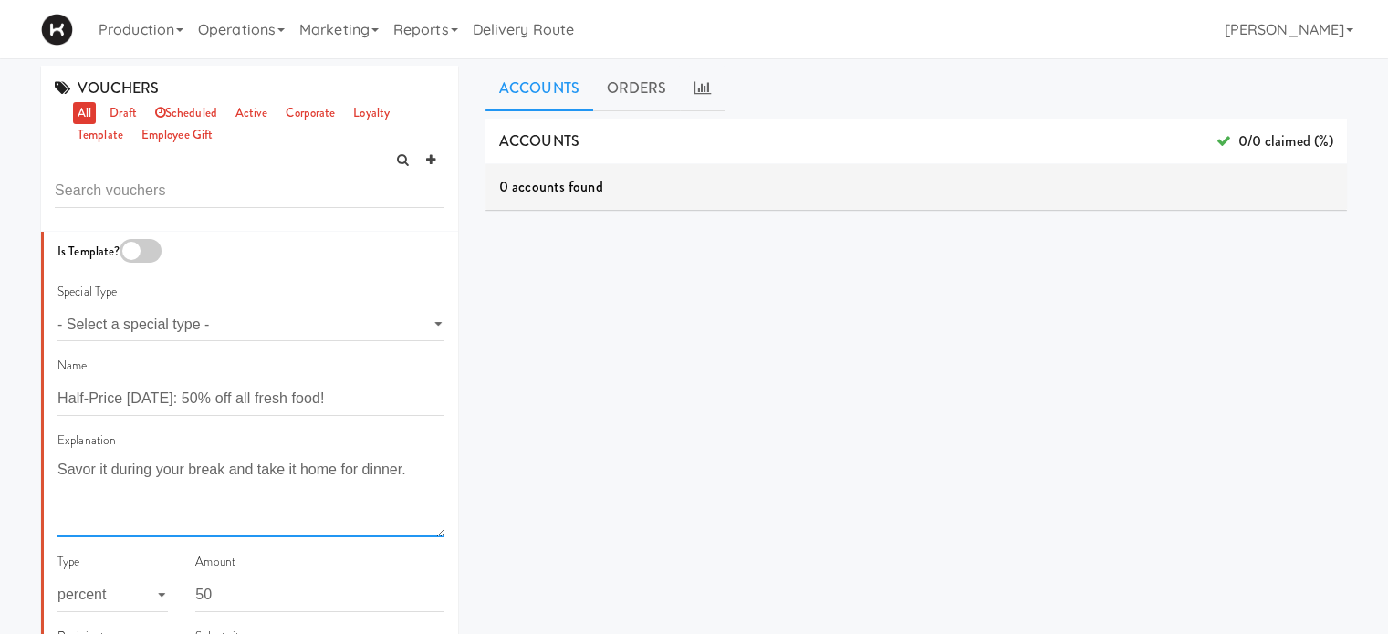
click at [339, 475] on textarea "Savor it during your break and take it home for dinner." at bounding box center [250, 496] width 387 height 81
click at [259, 106] on link "active" at bounding box center [252, 113] width 42 height 23
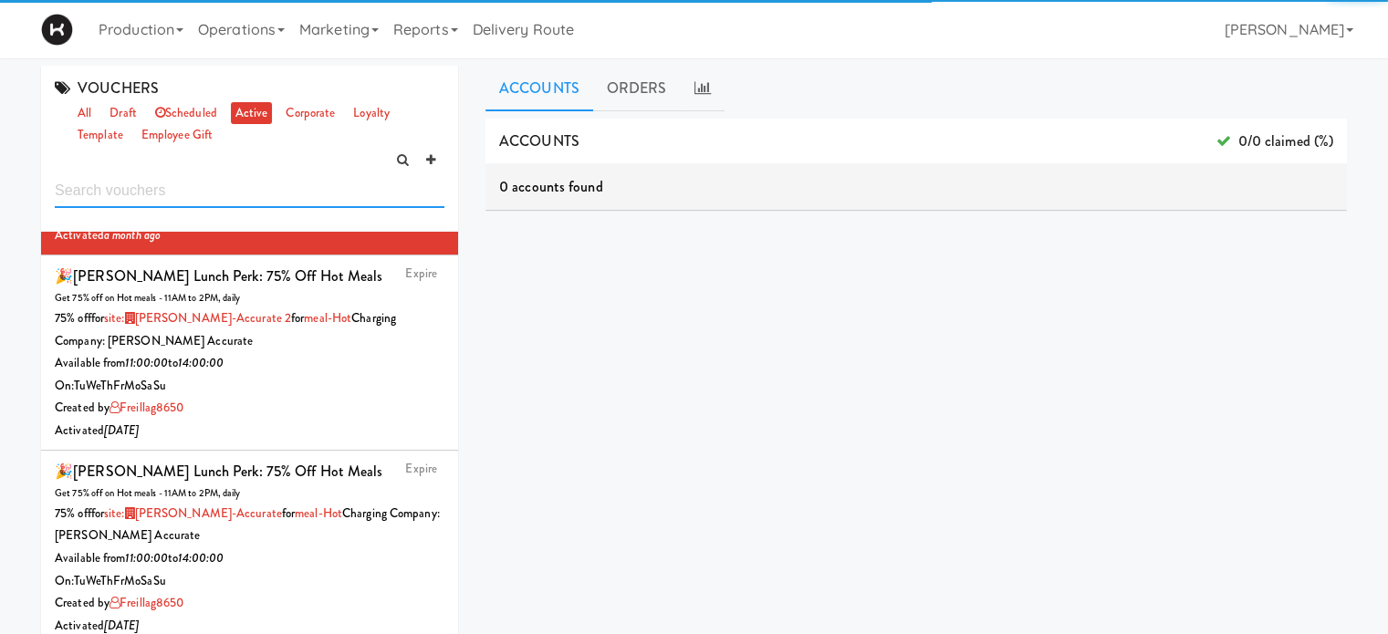
scroll to position [650, 0]
click at [136, 197] on input "text" at bounding box center [250, 191] width 390 height 34
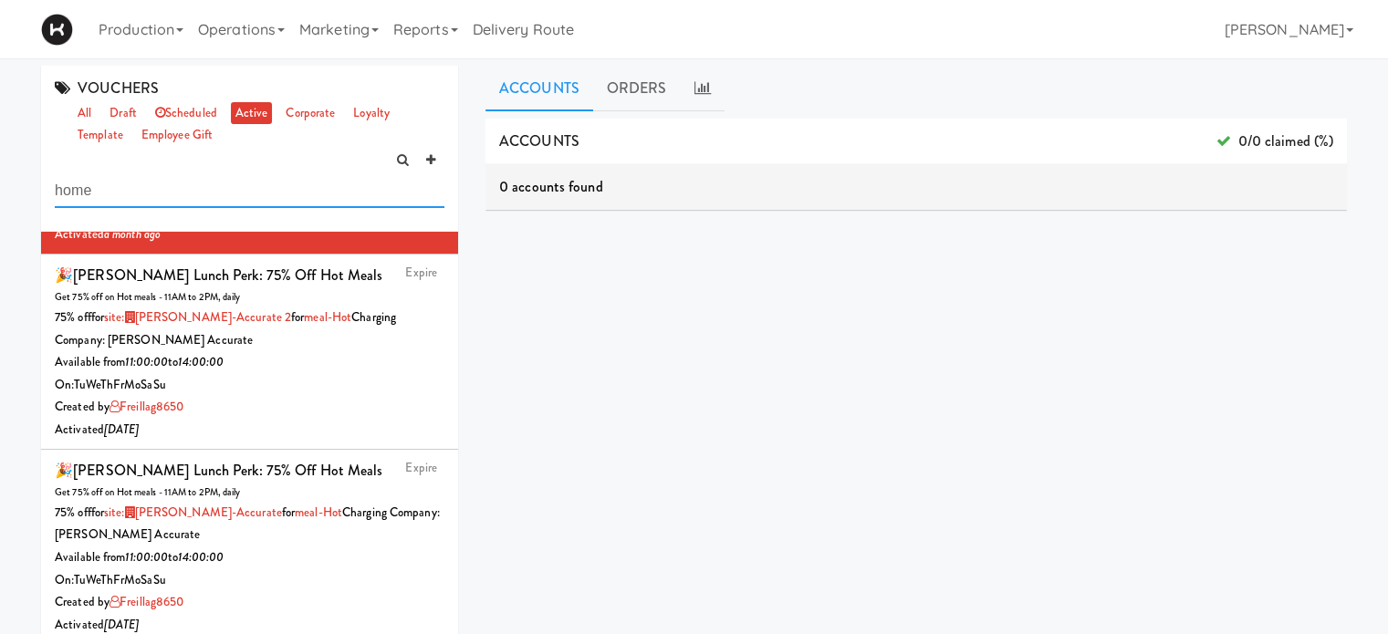
type input "home"
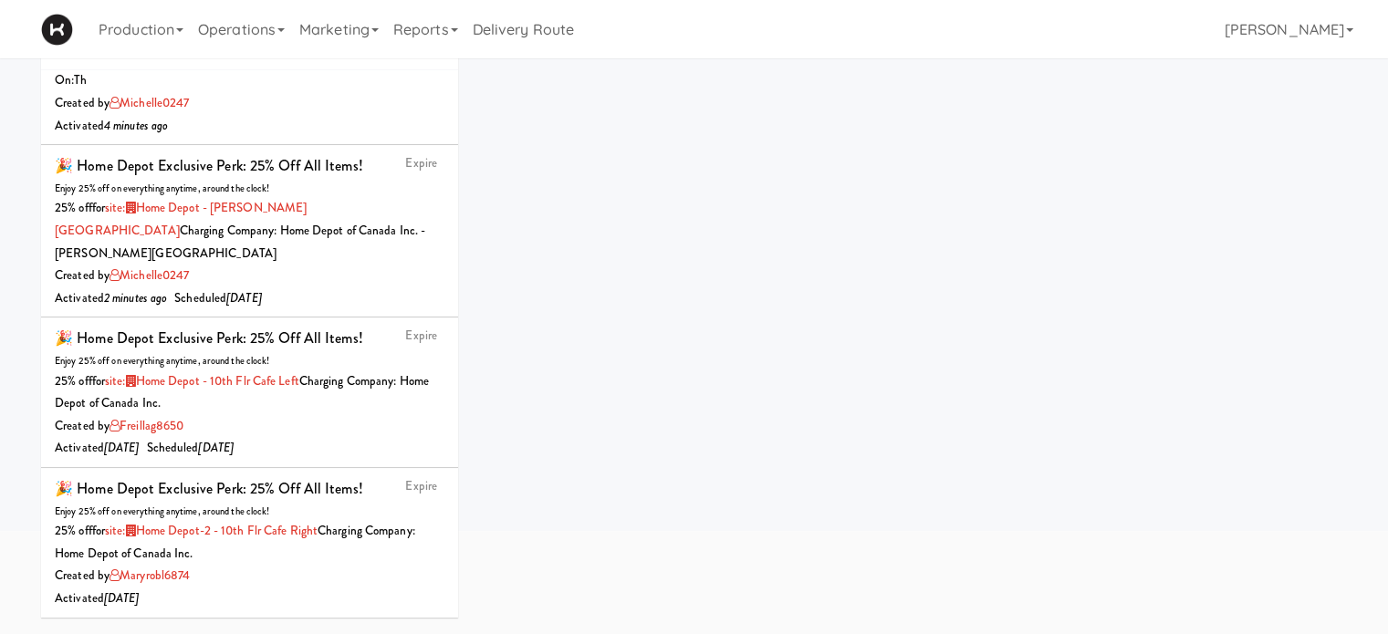
scroll to position [168, 0]
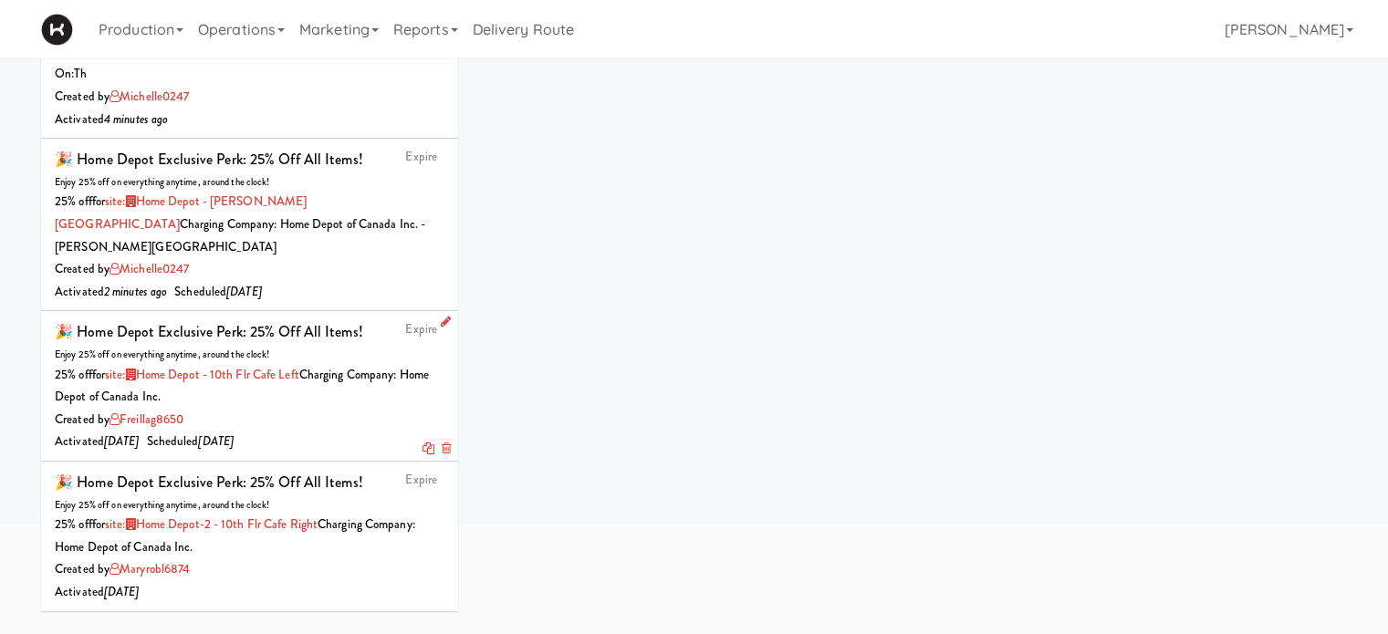
click at [280, 404] on div "25% off for site: Home Depot - 10th Flr Cafe Left Charging Company: Home Depot …" at bounding box center [250, 386] width 390 height 45
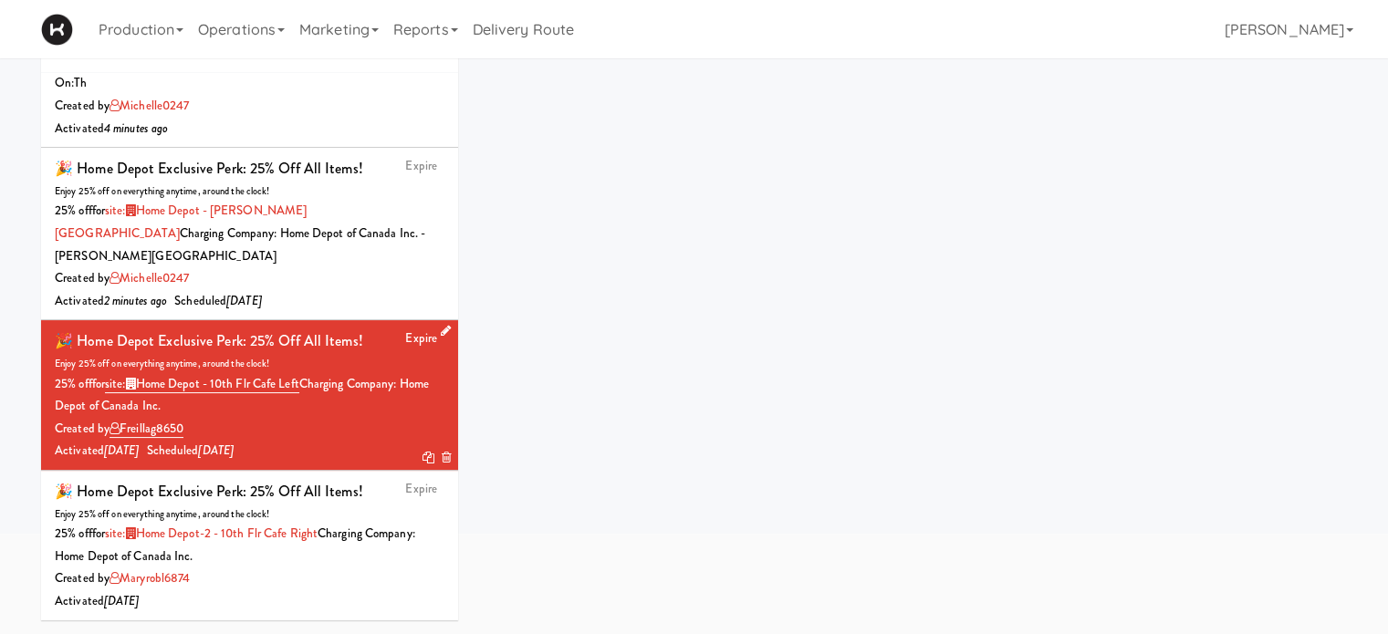
scroll to position [168, 0]
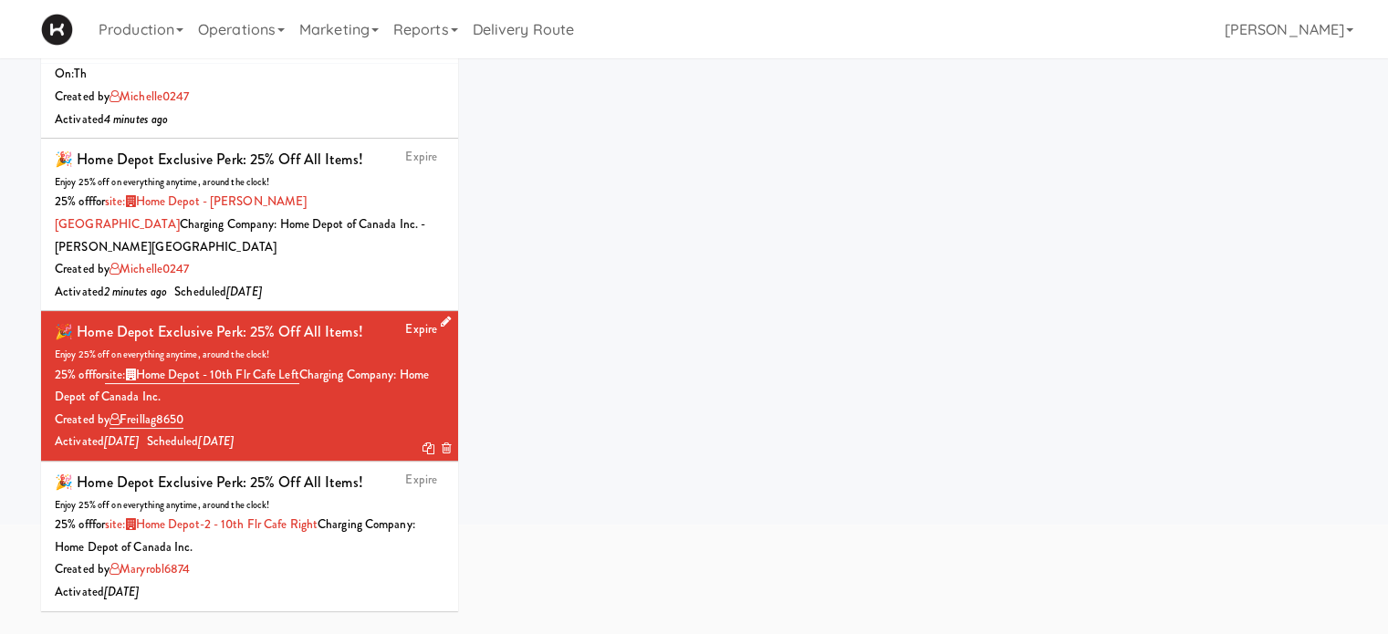
click at [441, 320] on icon at bounding box center [446, 322] width 10 height 12
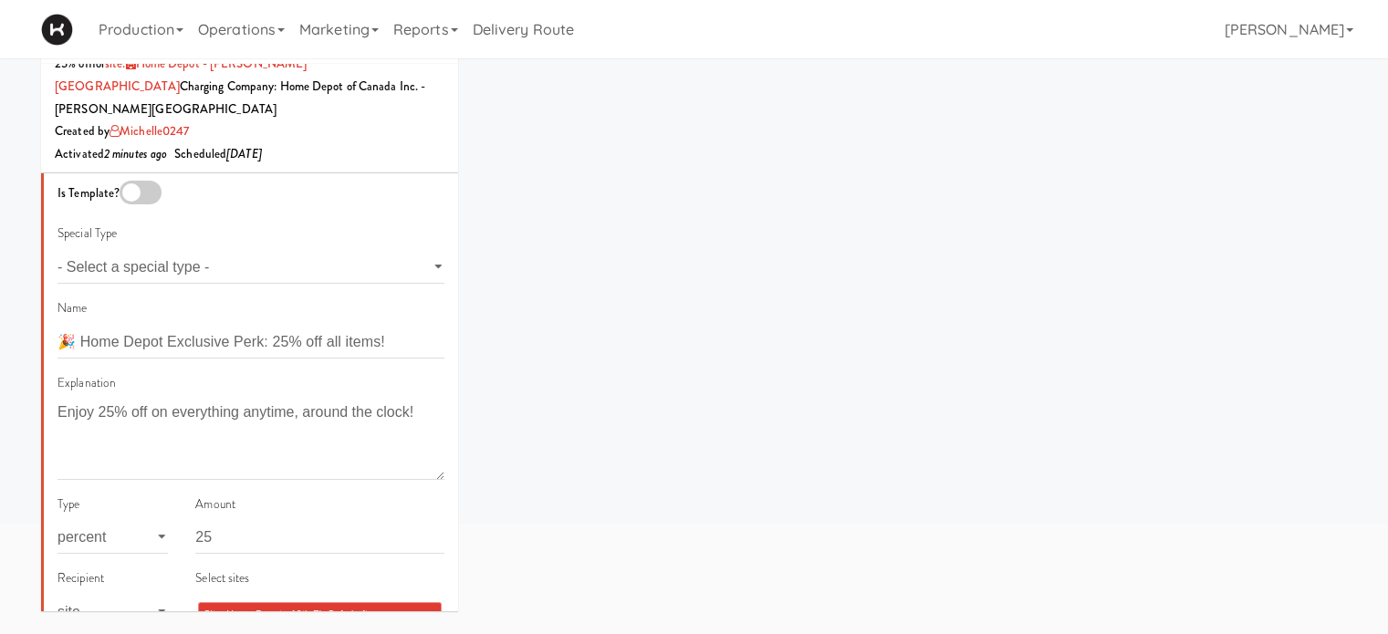
scroll to position [482, 0]
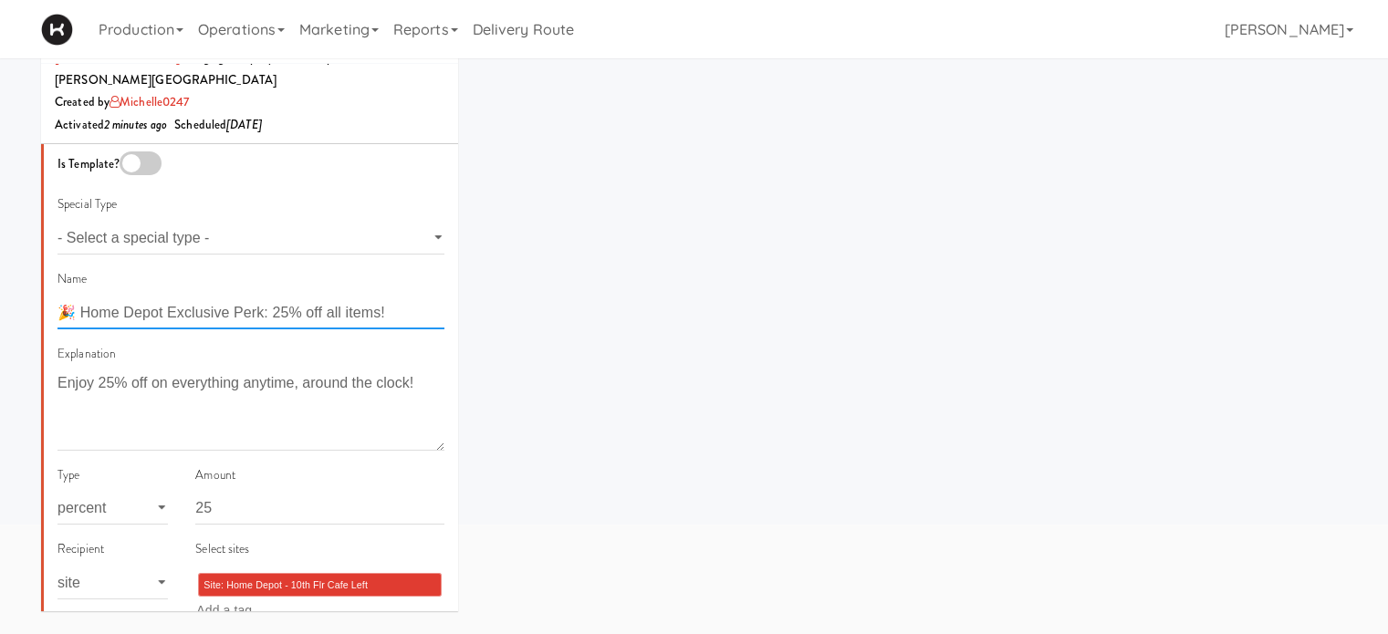
click at [322, 329] on input "🎉 Home Depot Exclusive Perk: 25% off all items!" at bounding box center [250, 313] width 387 height 34
click at [252, 405] on textarea "Enjoy 25% off on everything anytime, around the clock!" at bounding box center [250, 409] width 387 height 81
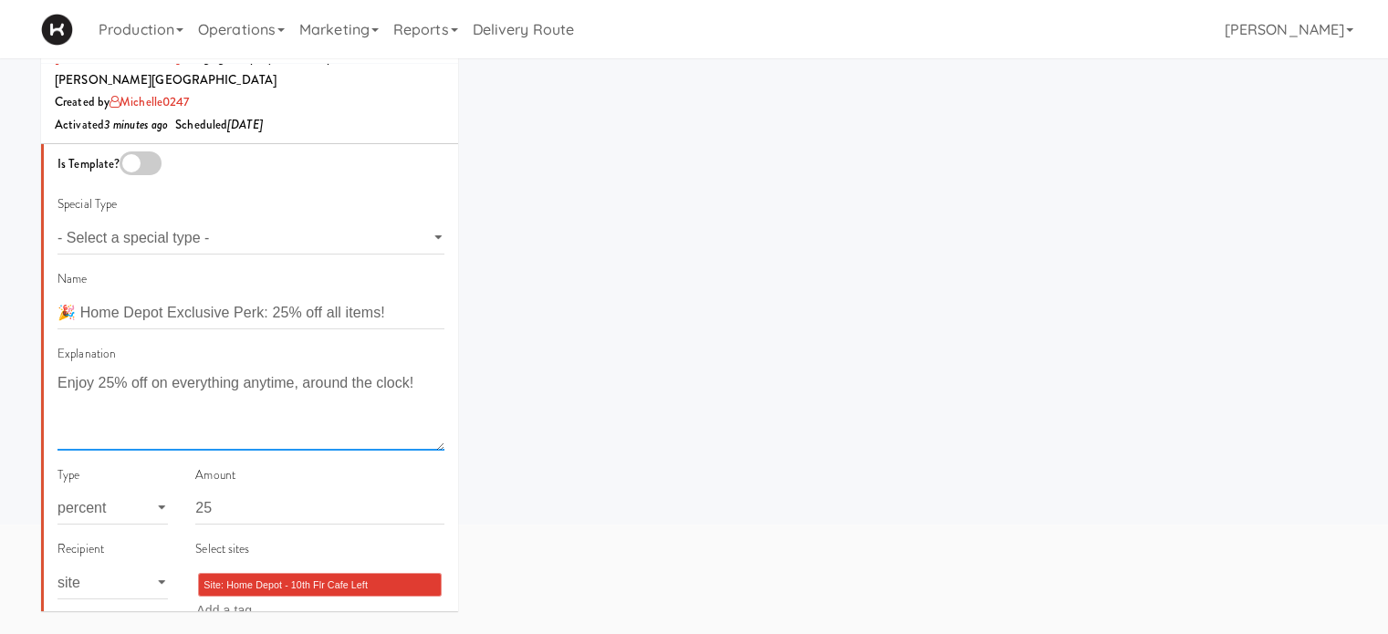
click at [252, 405] on textarea "Enjoy 25% off on everything anytime, around the clock!" at bounding box center [250, 409] width 387 height 81
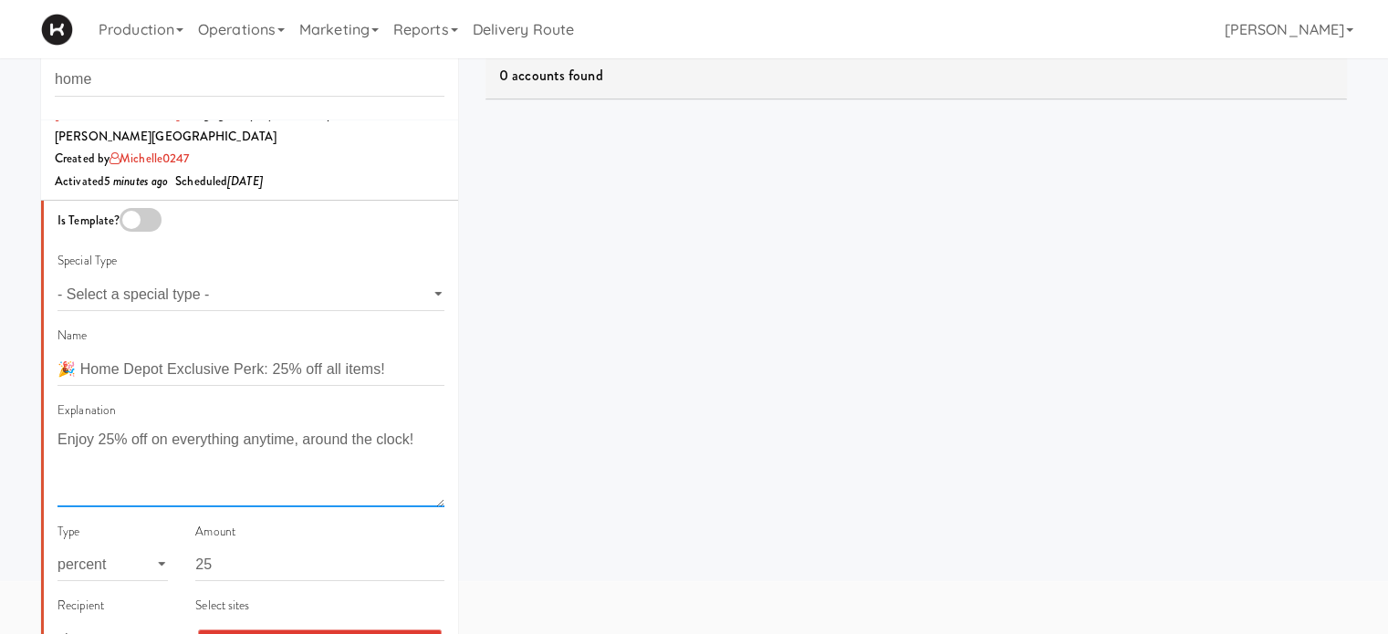
scroll to position [0, 0]
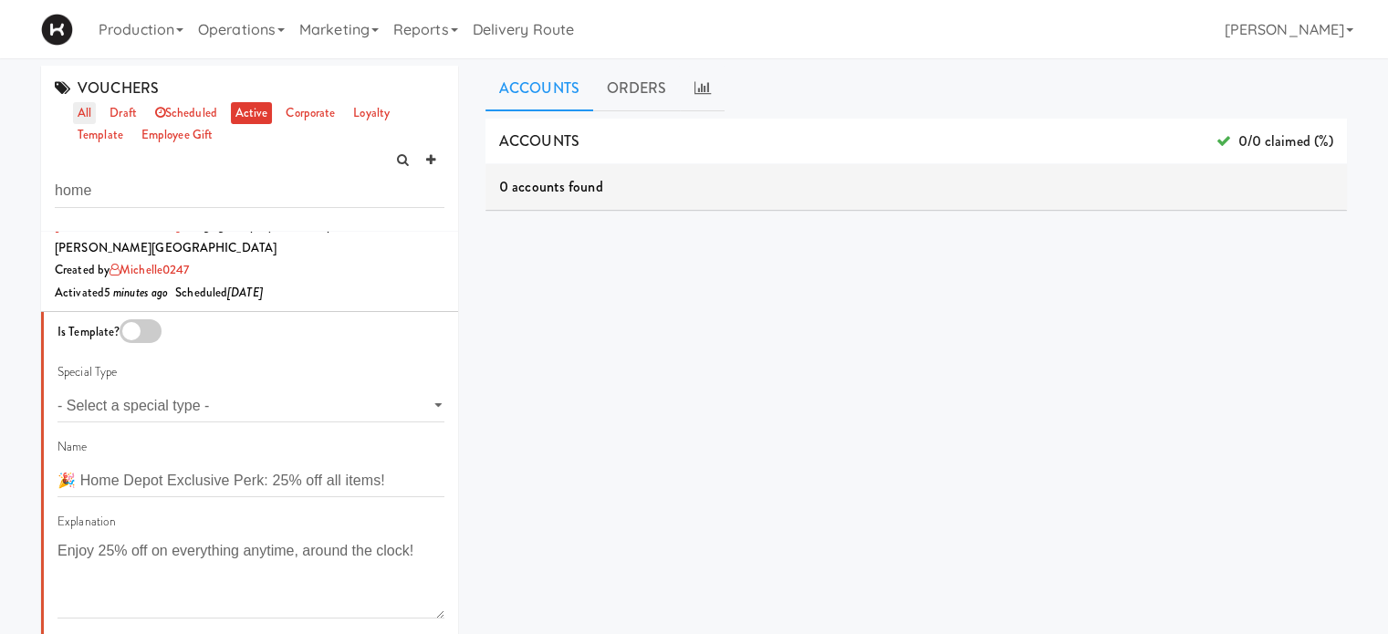
click at [79, 105] on link "all" at bounding box center [84, 113] width 23 height 23
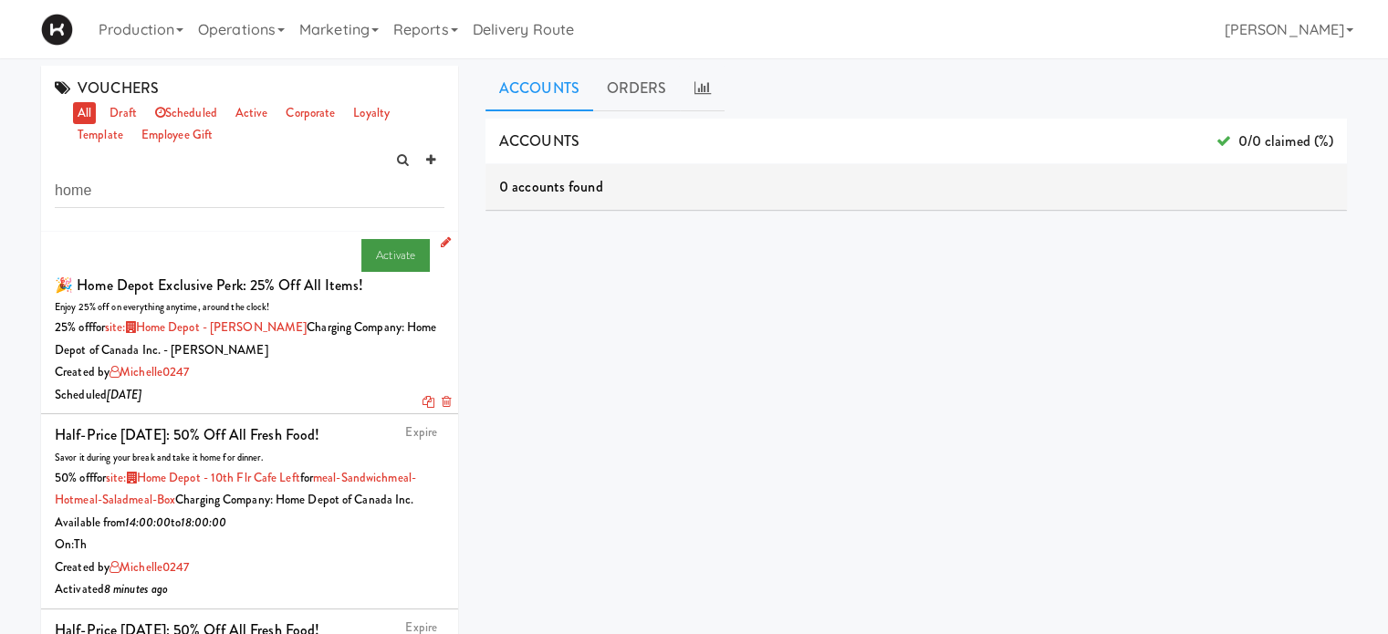
click at [377, 263] on link "Activate" at bounding box center [395, 255] width 68 height 33
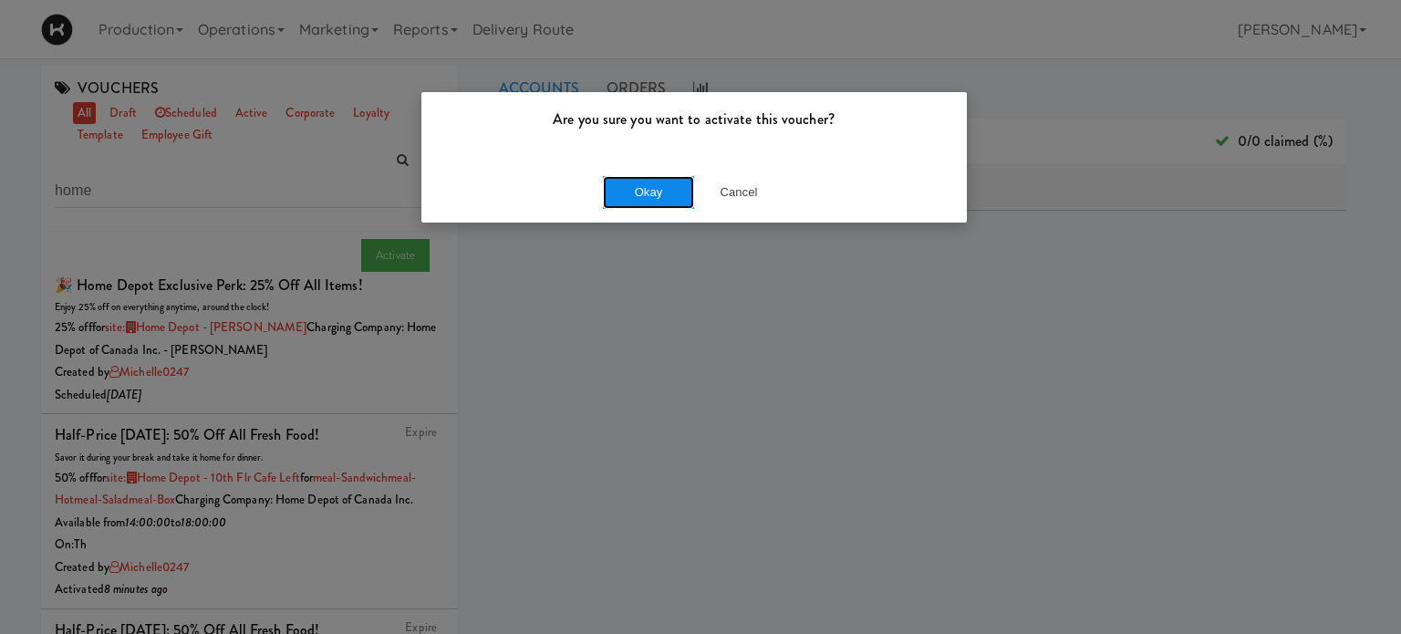
click at [659, 190] on button "Okay" at bounding box center [648, 192] width 91 height 33
